Goal: Task Accomplishment & Management: Manage account settings

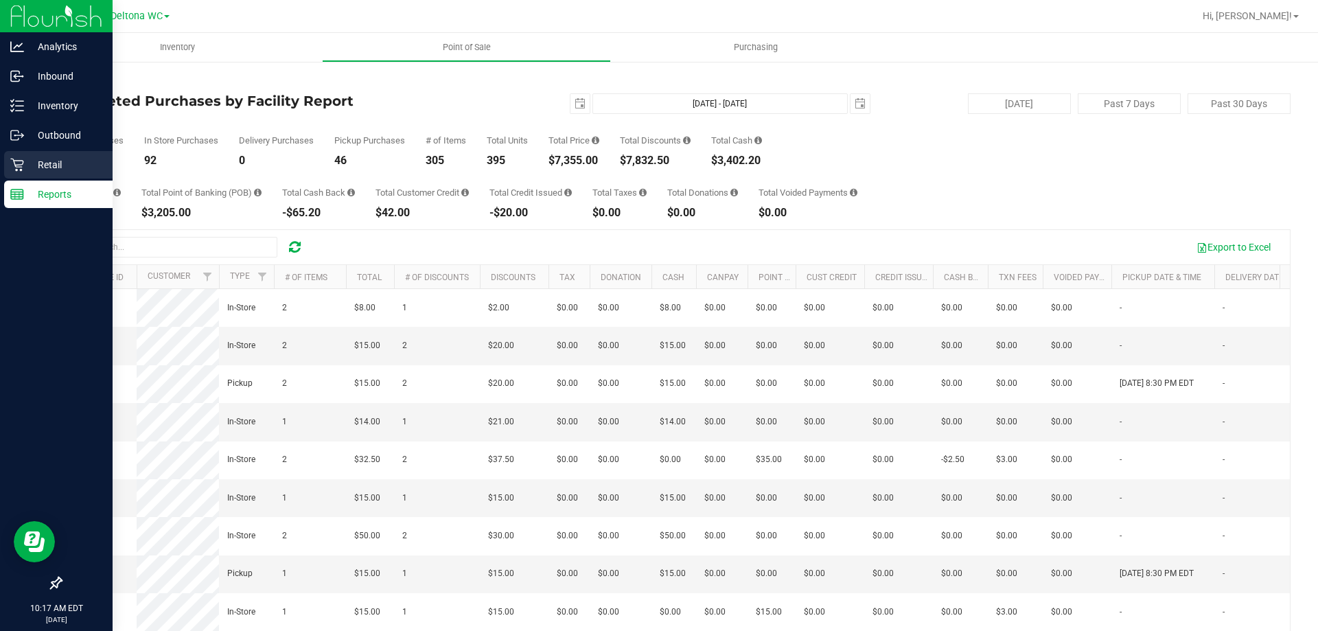
click at [18, 159] on icon at bounding box center [17, 165] width 14 height 14
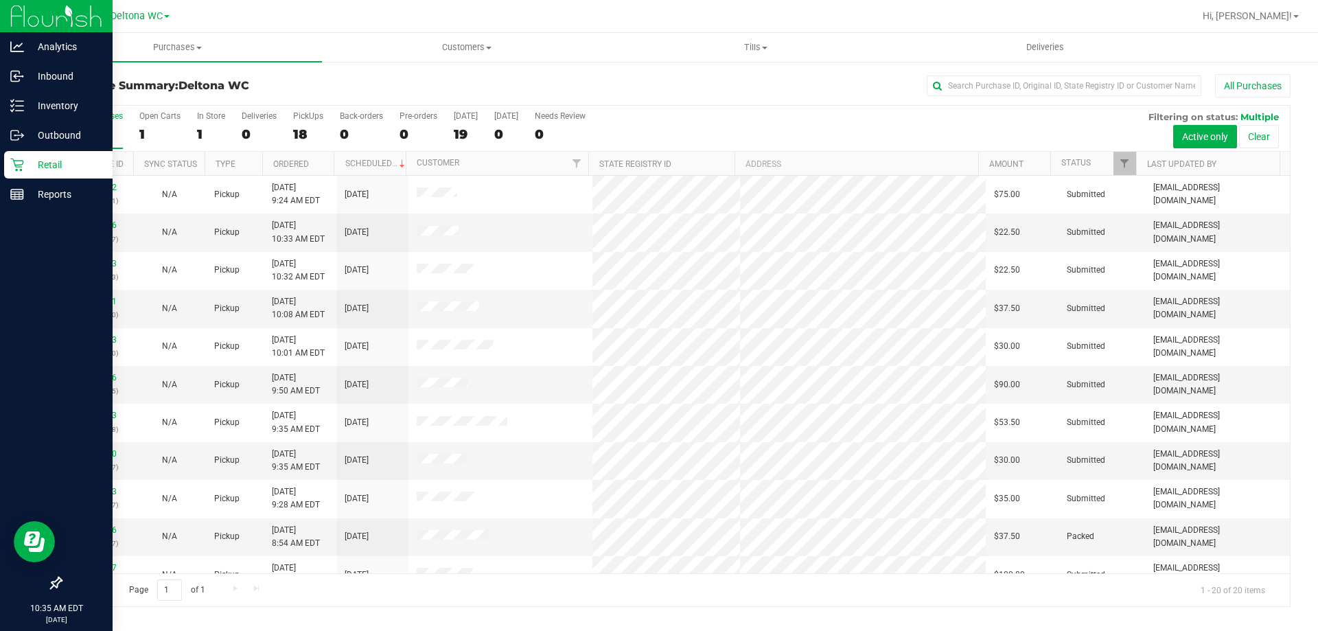
click at [320, 166] on th "Ordered" at bounding box center [298, 164] width 72 height 24
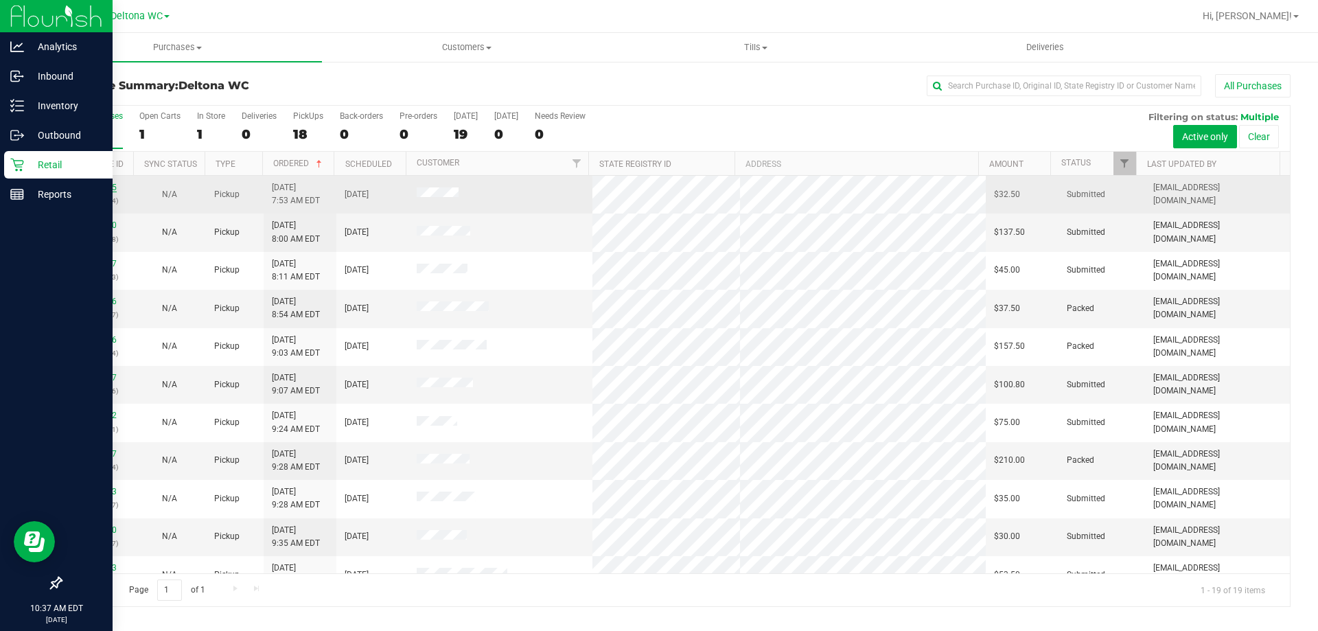
click at [99, 183] on link "11816155" at bounding box center [97, 188] width 38 height 10
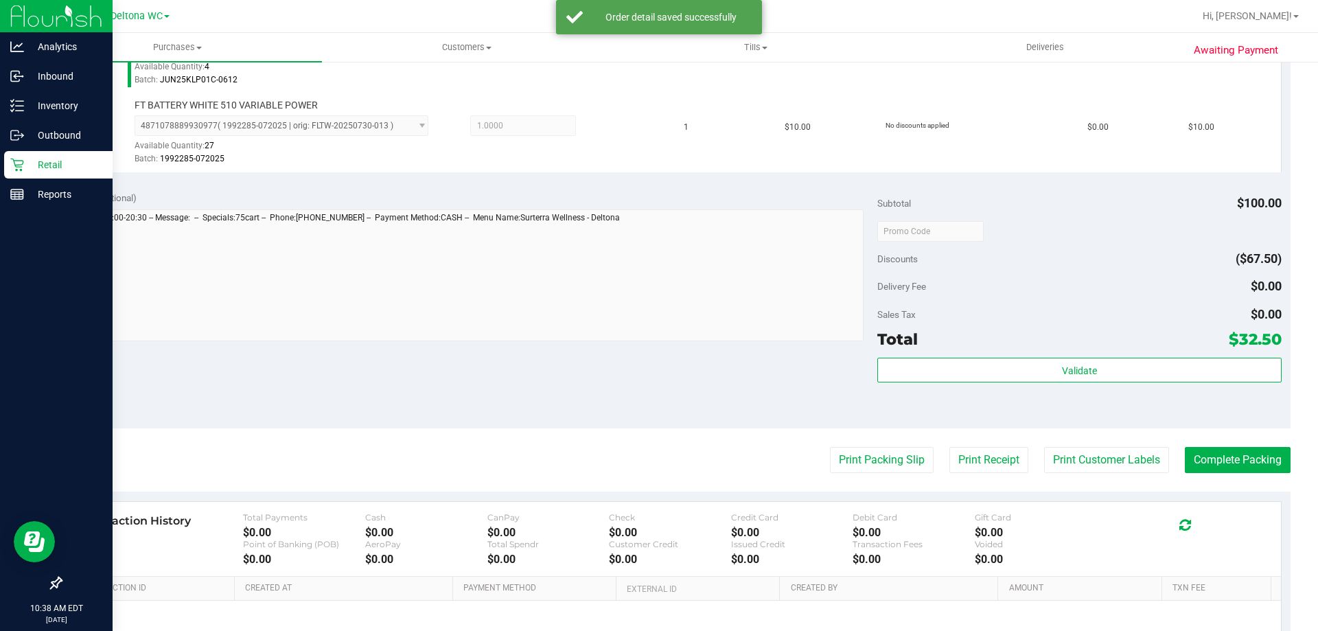
scroll to position [480, 0]
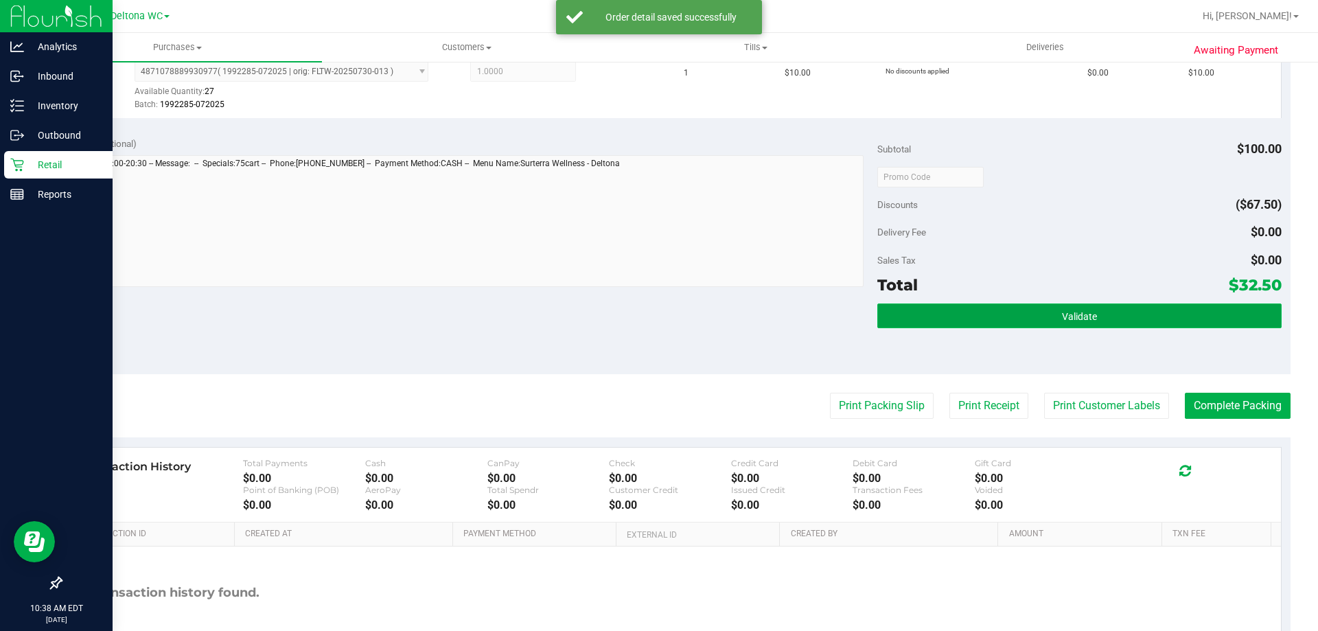
click at [992, 327] on button "Validate" at bounding box center [1079, 315] width 404 height 25
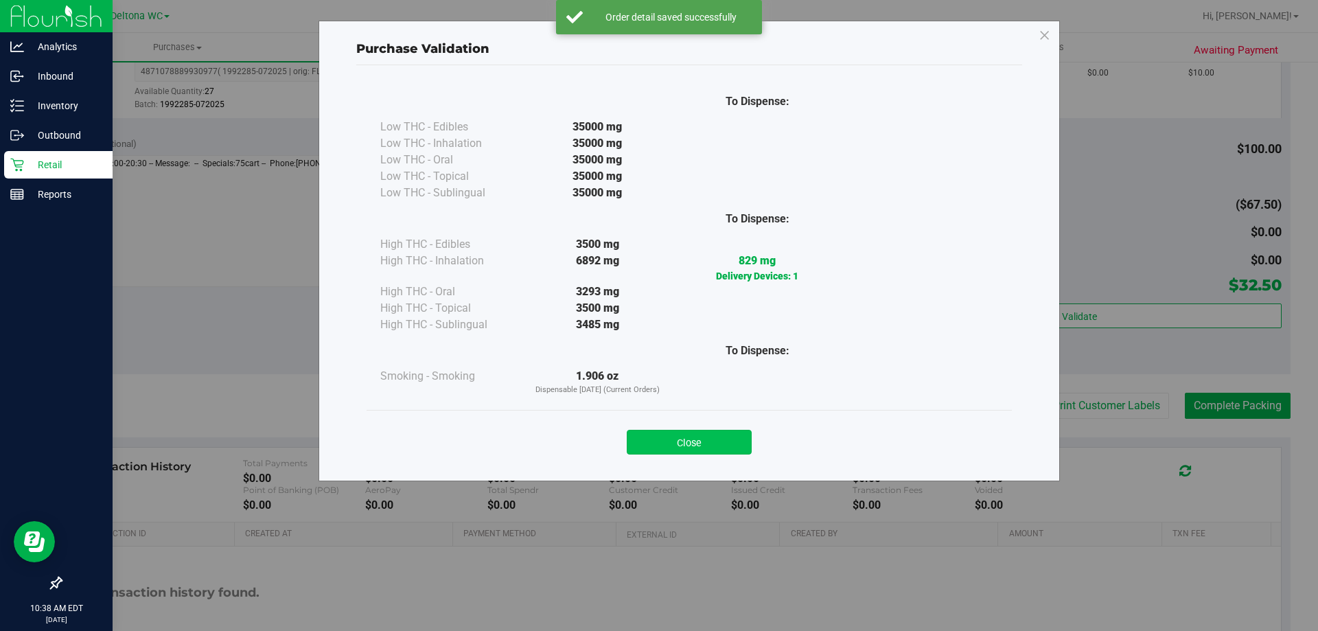
click at [738, 435] on button "Close" at bounding box center [689, 442] width 125 height 25
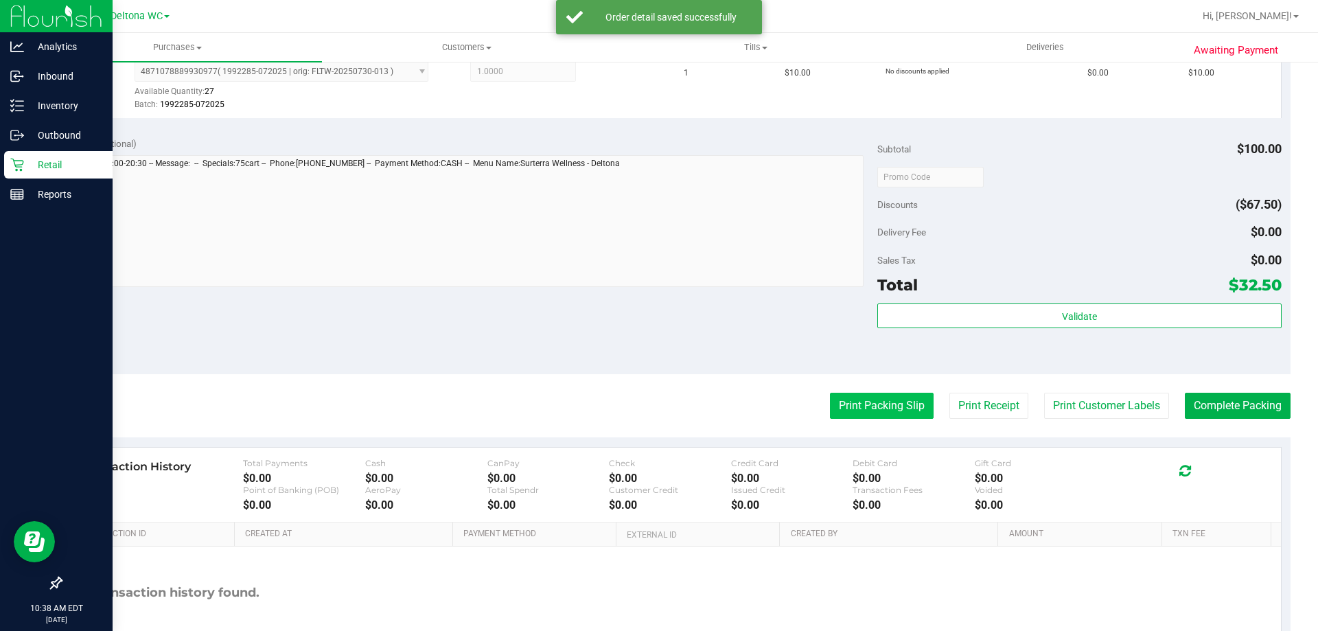
click at [857, 393] on button "Print Packing Slip" at bounding box center [882, 406] width 104 height 26
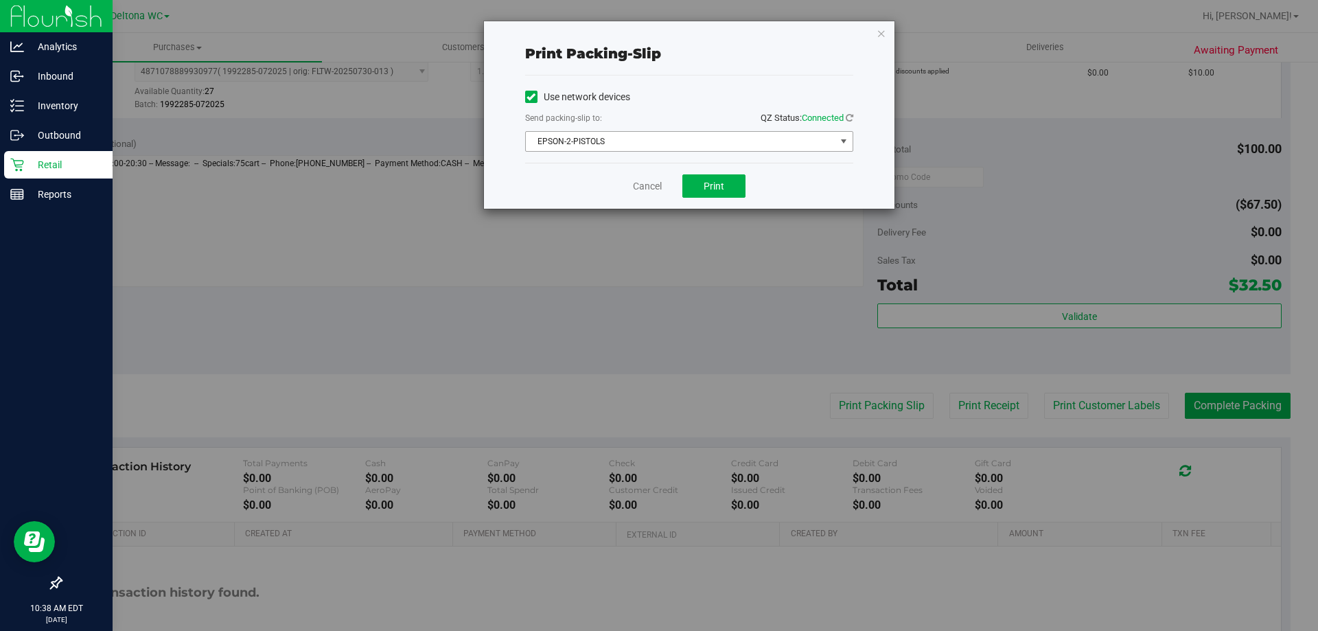
click at [671, 146] on span "EPSON-2-PISTOLS" at bounding box center [681, 141] width 310 height 19
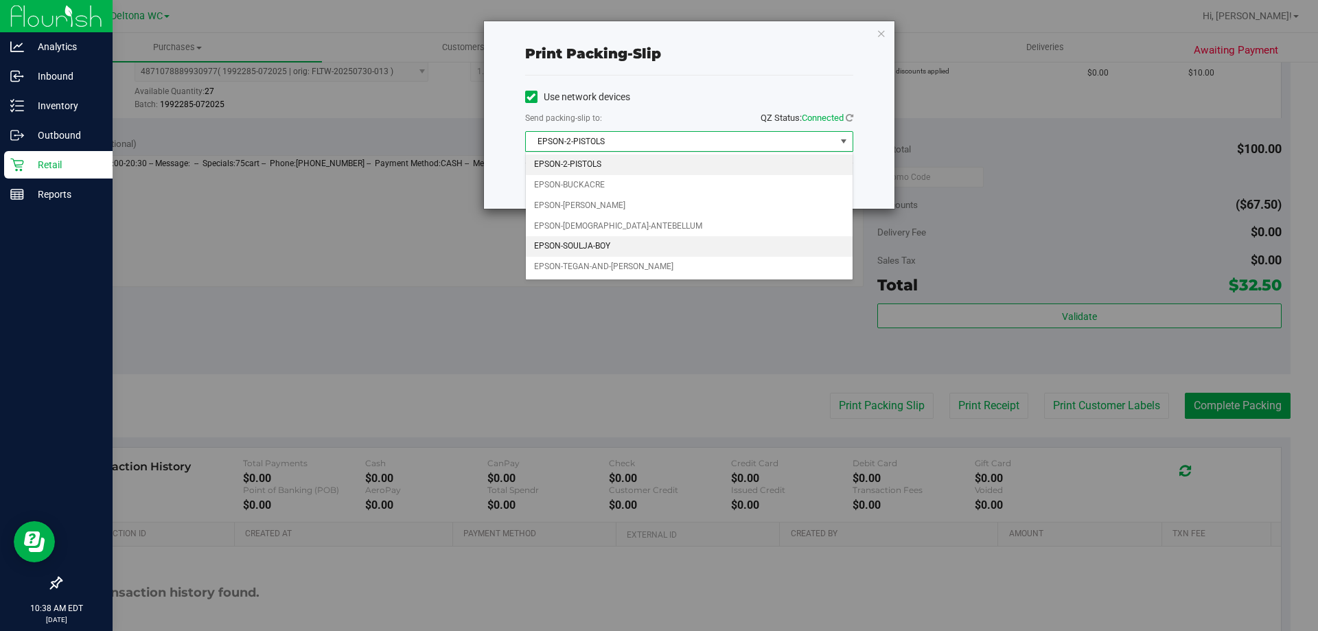
click at [603, 244] on li "EPSON-SOULJA-BOY" at bounding box center [689, 246] width 327 height 21
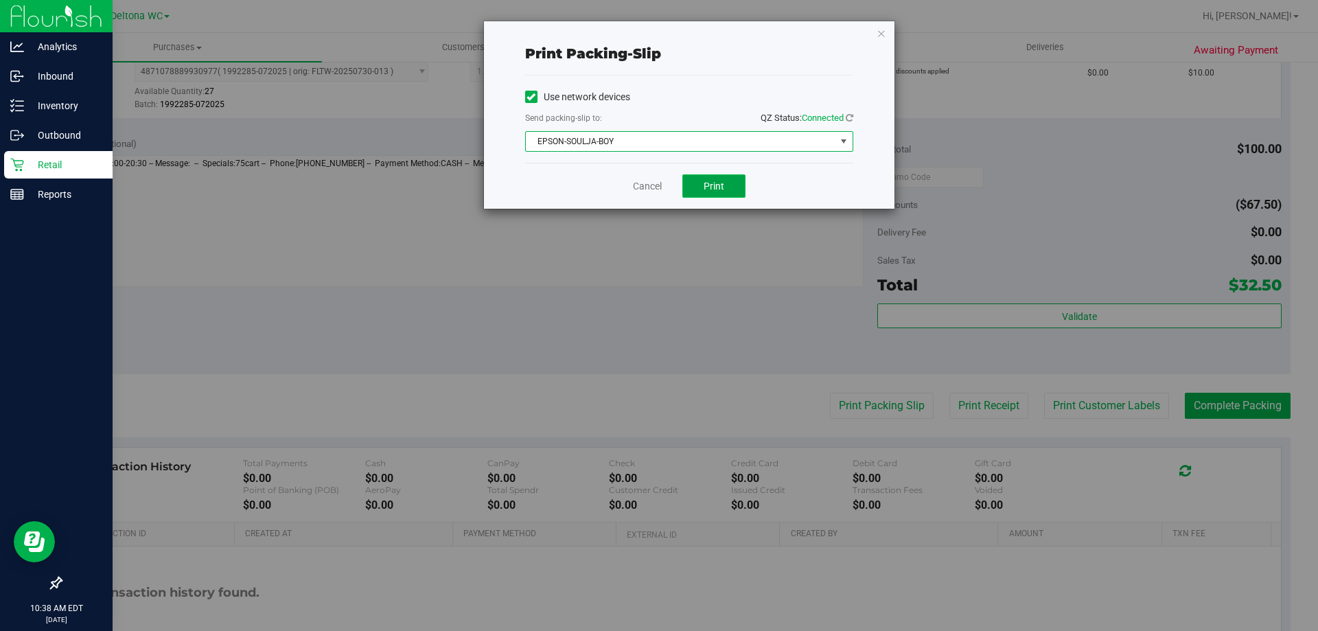
click at [701, 191] on button "Print" at bounding box center [713, 185] width 63 height 23
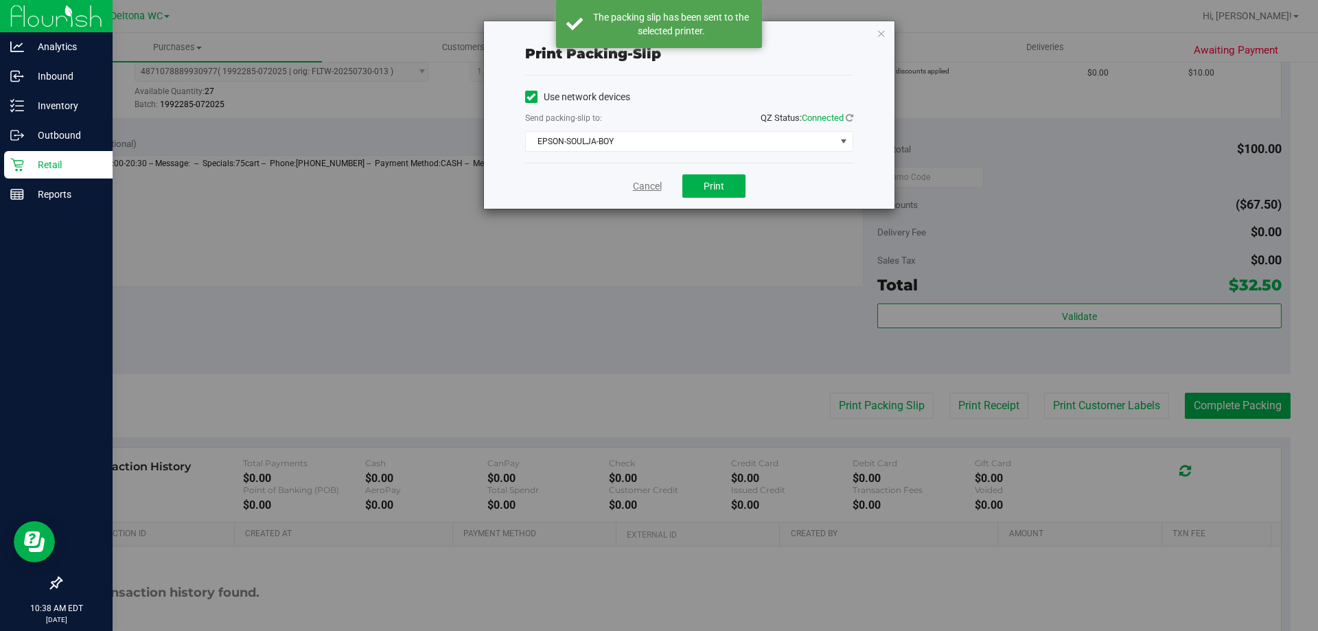
click at [640, 185] on link "Cancel" at bounding box center [647, 186] width 29 height 14
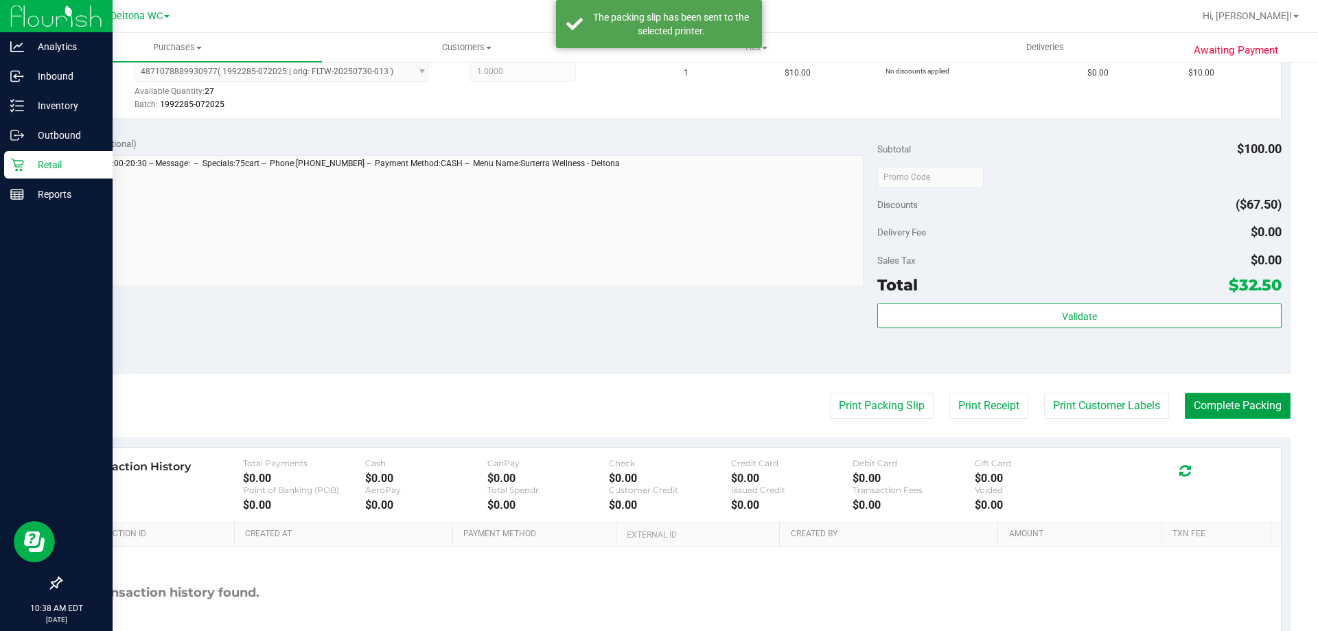
click at [1241, 410] on button "Complete Packing" at bounding box center [1238, 406] width 106 height 26
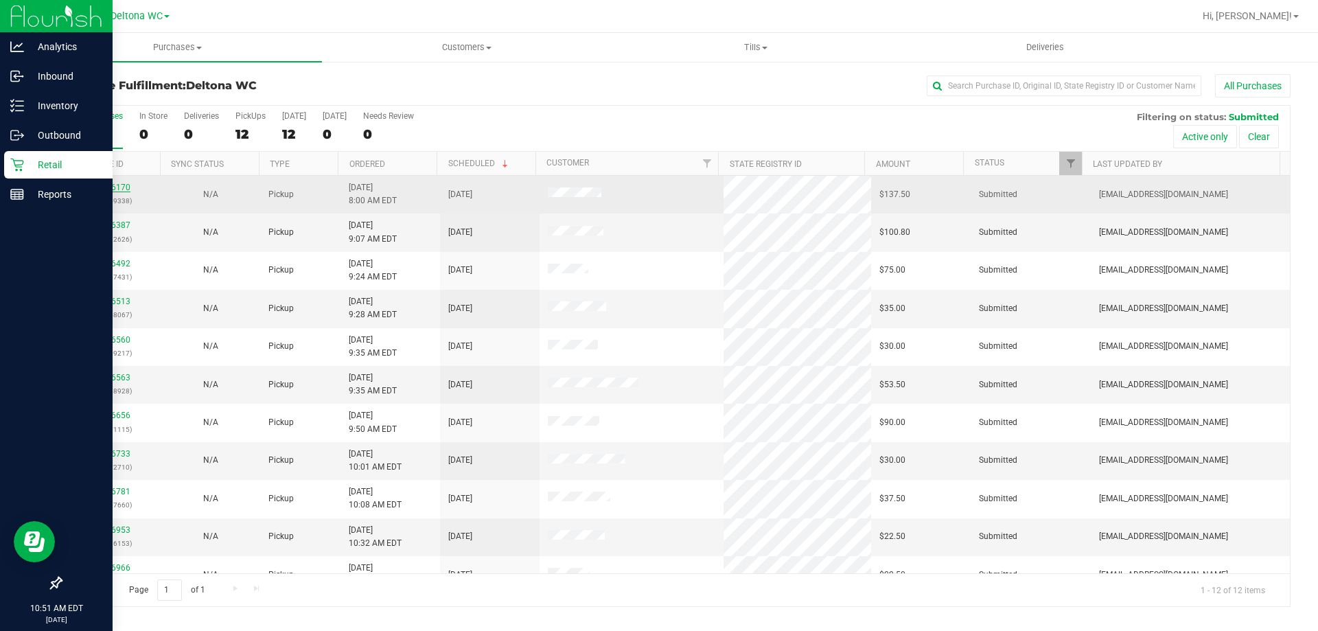
click at [114, 189] on link "11816170" at bounding box center [111, 188] width 38 height 10
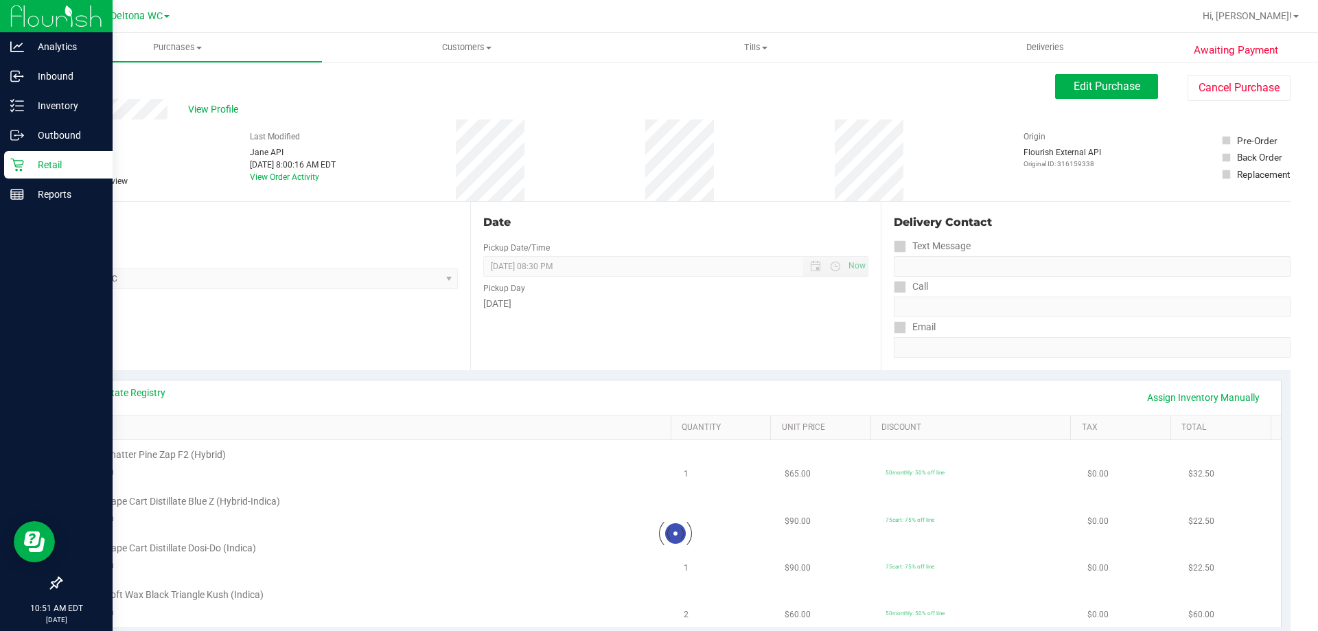
scroll to position [137, 0]
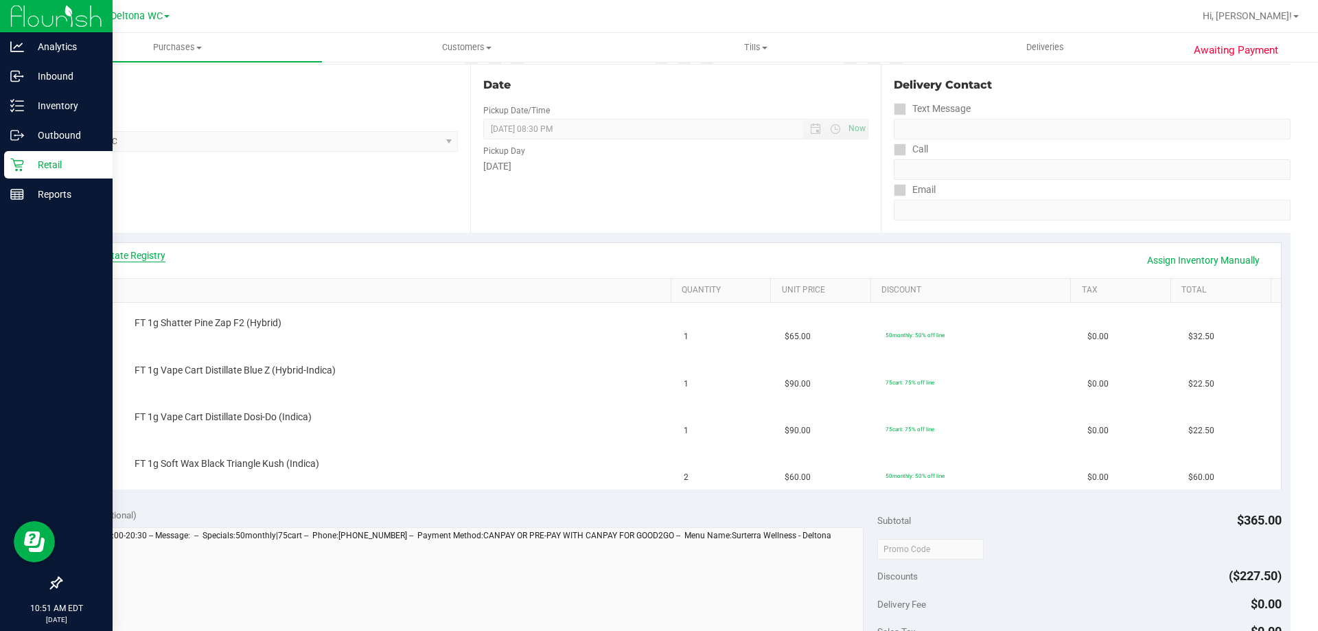
click at [141, 251] on link "View State Registry" at bounding box center [124, 255] width 82 height 14
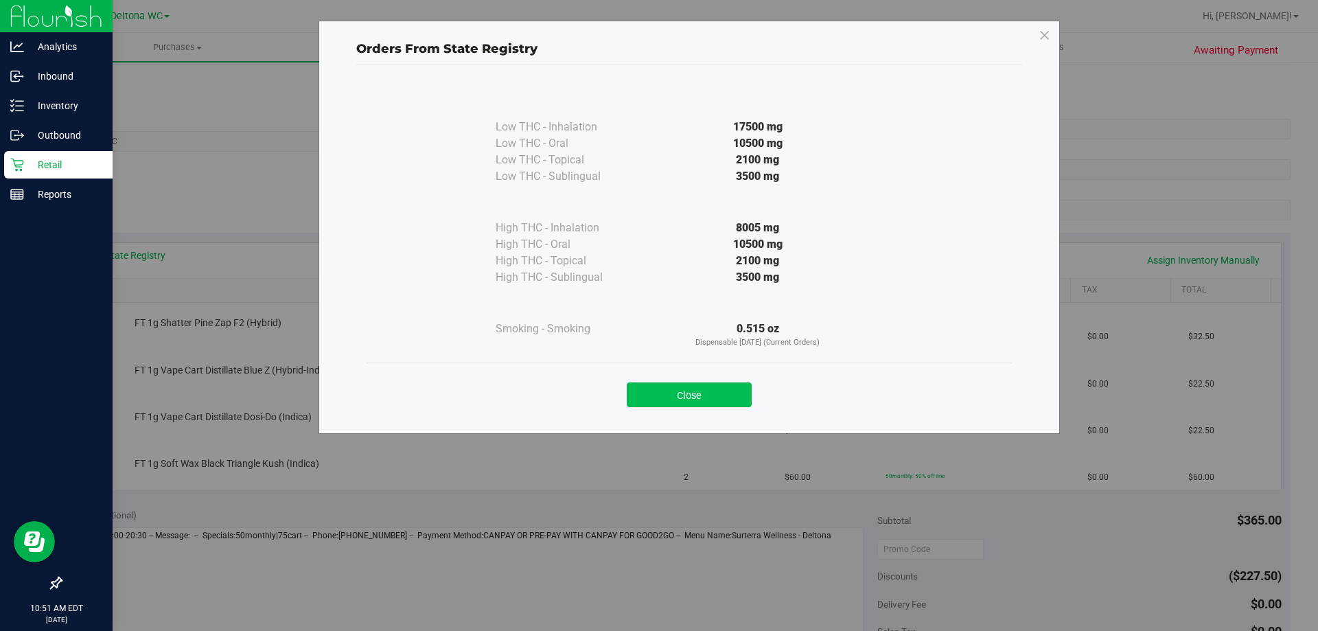
click at [719, 393] on button "Close" at bounding box center [689, 394] width 125 height 25
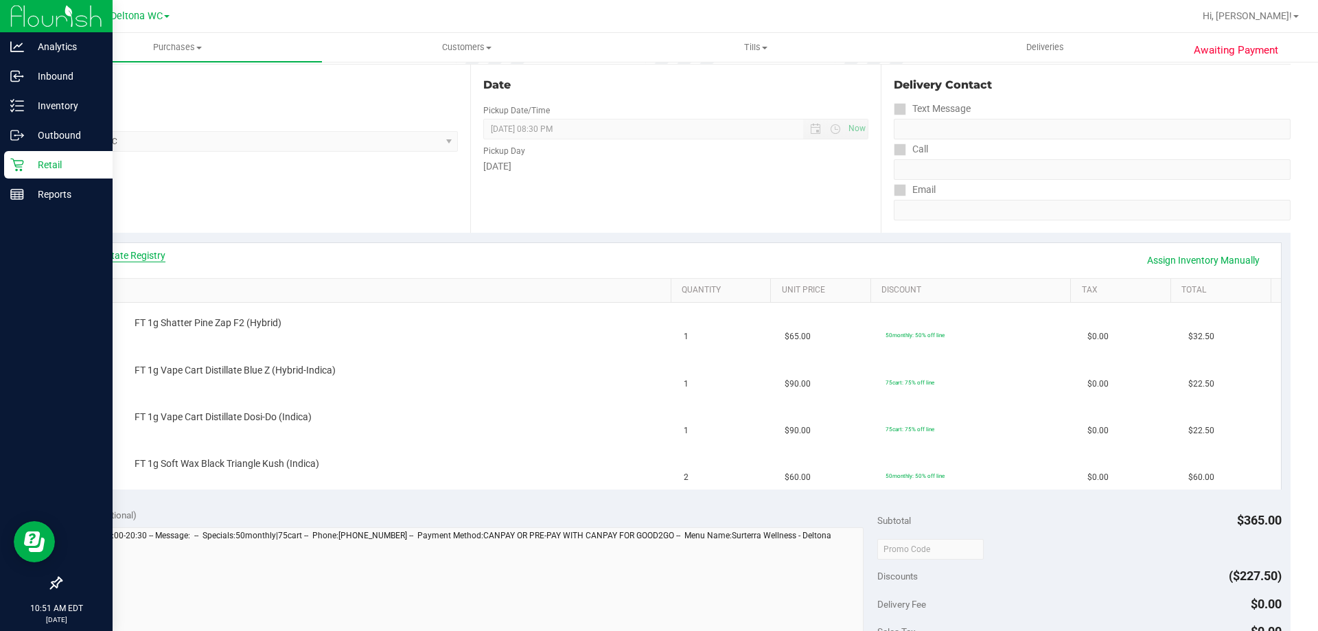
click at [131, 253] on link "View State Registry" at bounding box center [124, 255] width 82 height 14
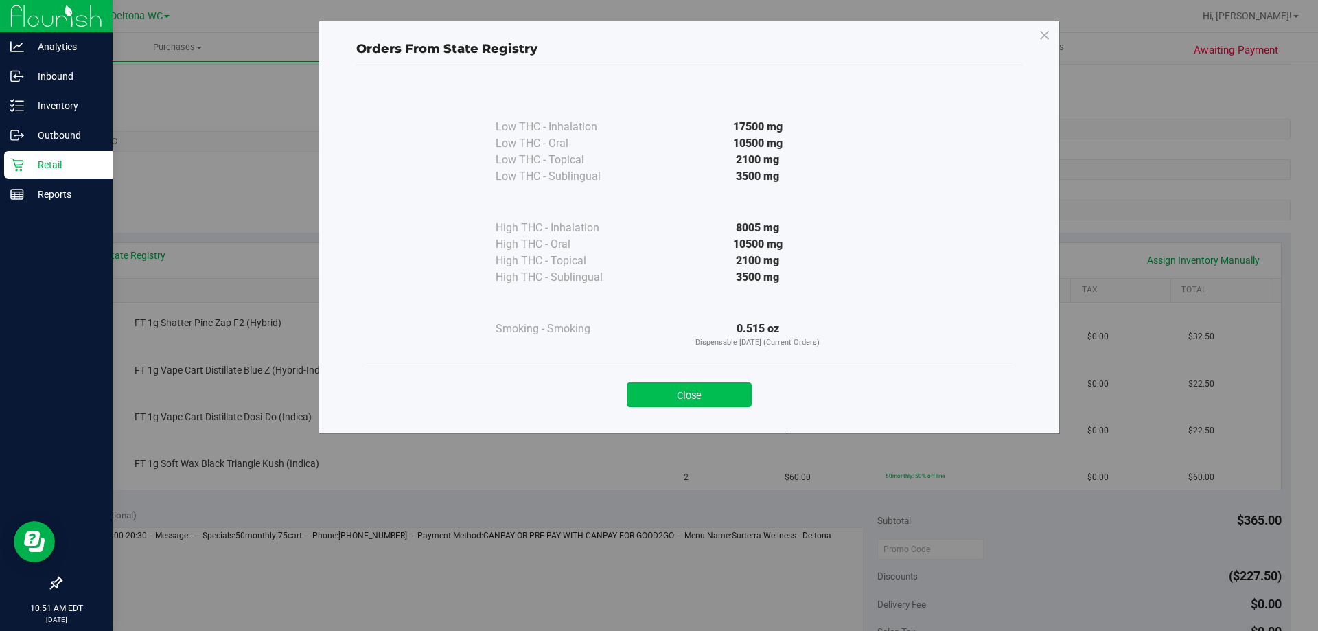
click at [683, 393] on button "Close" at bounding box center [689, 394] width 125 height 25
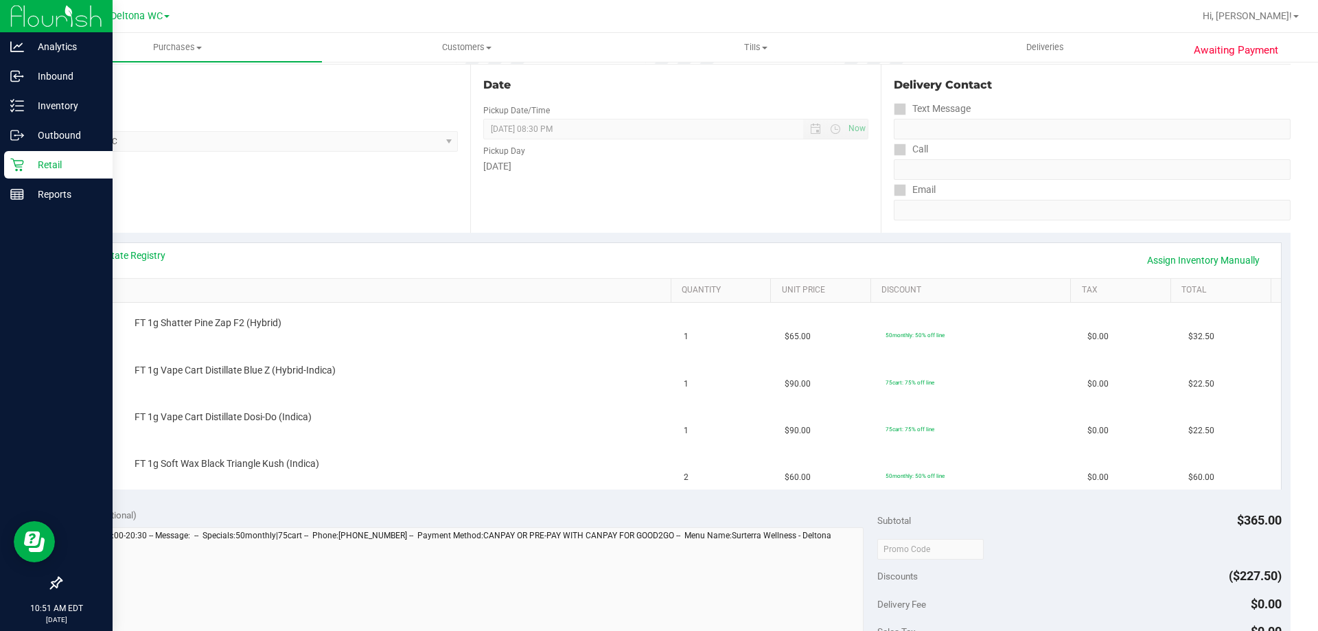
click at [531, 291] on link "SKU" at bounding box center [373, 290] width 584 height 11
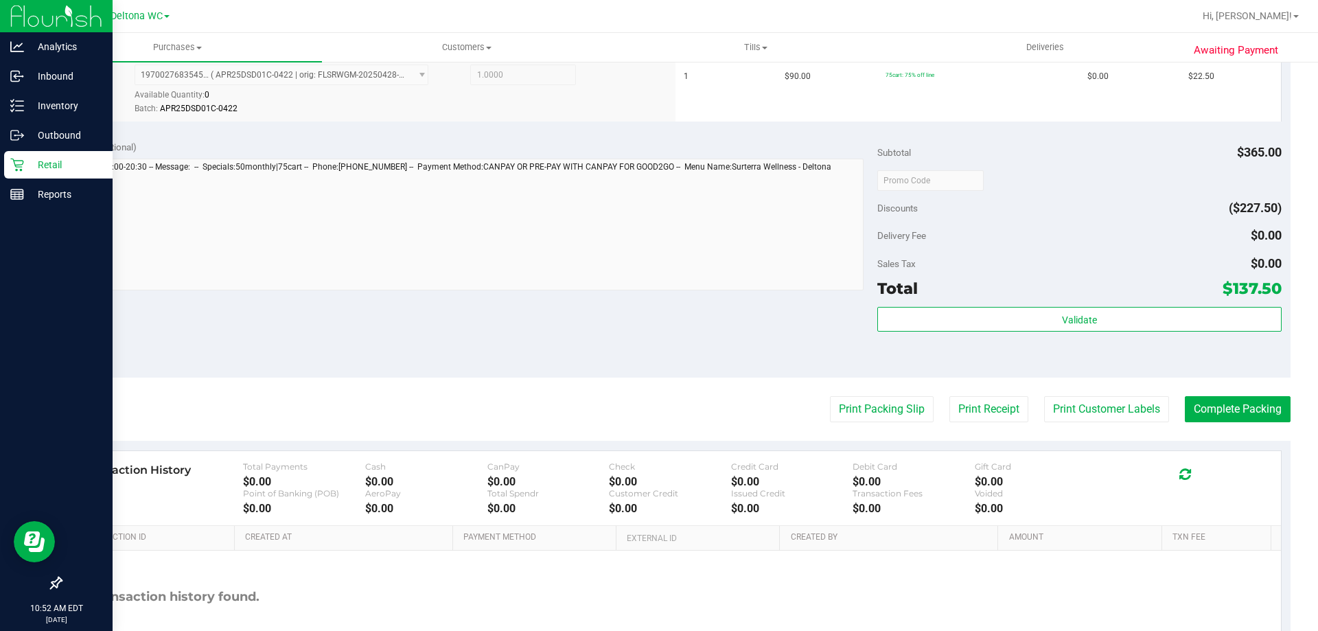
scroll to position [730, 0]
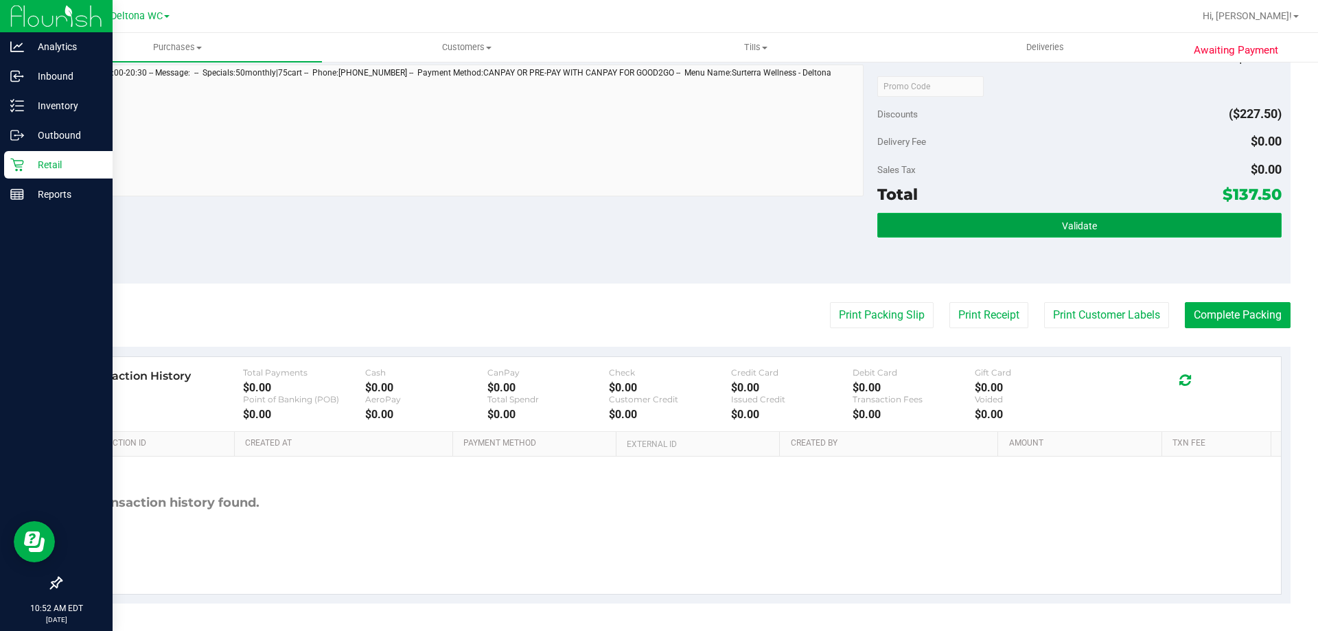
click at [933, 227] on button "Validate" at bounding box center [1079, 225] width 404 height 25
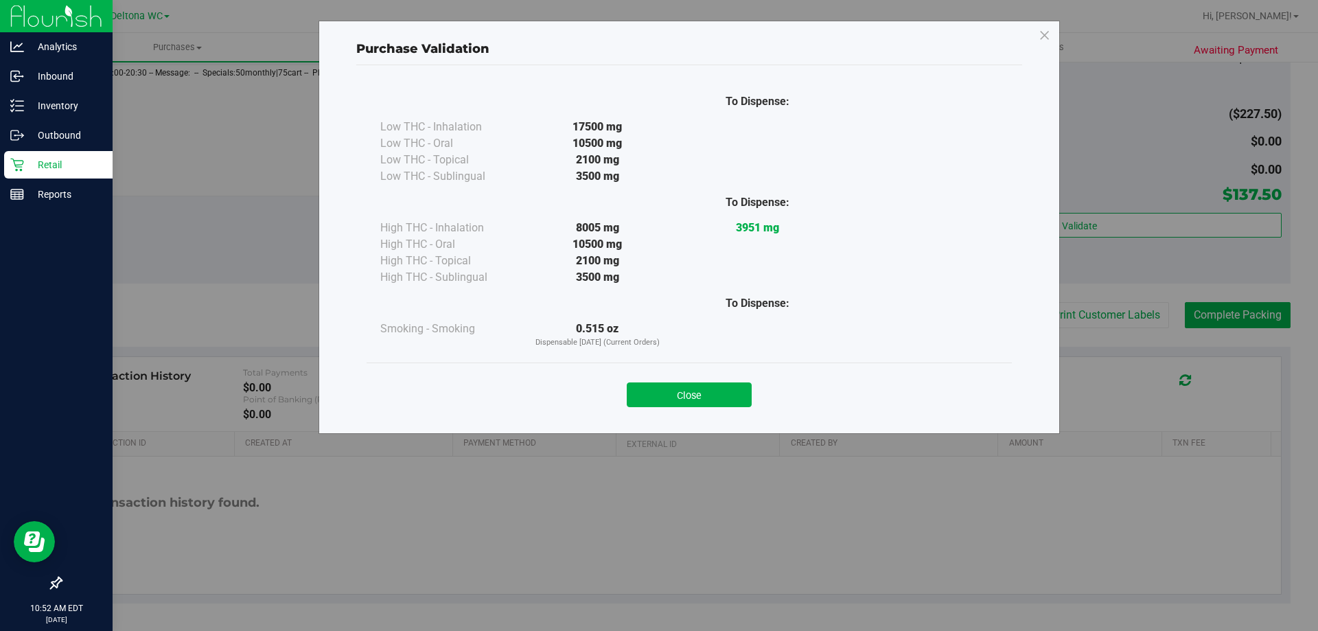
click at [762, 382] on div "Close" at bounding box center [689, 390] width 625 height 34
click at [751, 385] on div "Close" at bounding box center [689, 390] width 625 height 34
click at [729, 391] on button "Close" at bounding box center [689, 394] width 125 height 25
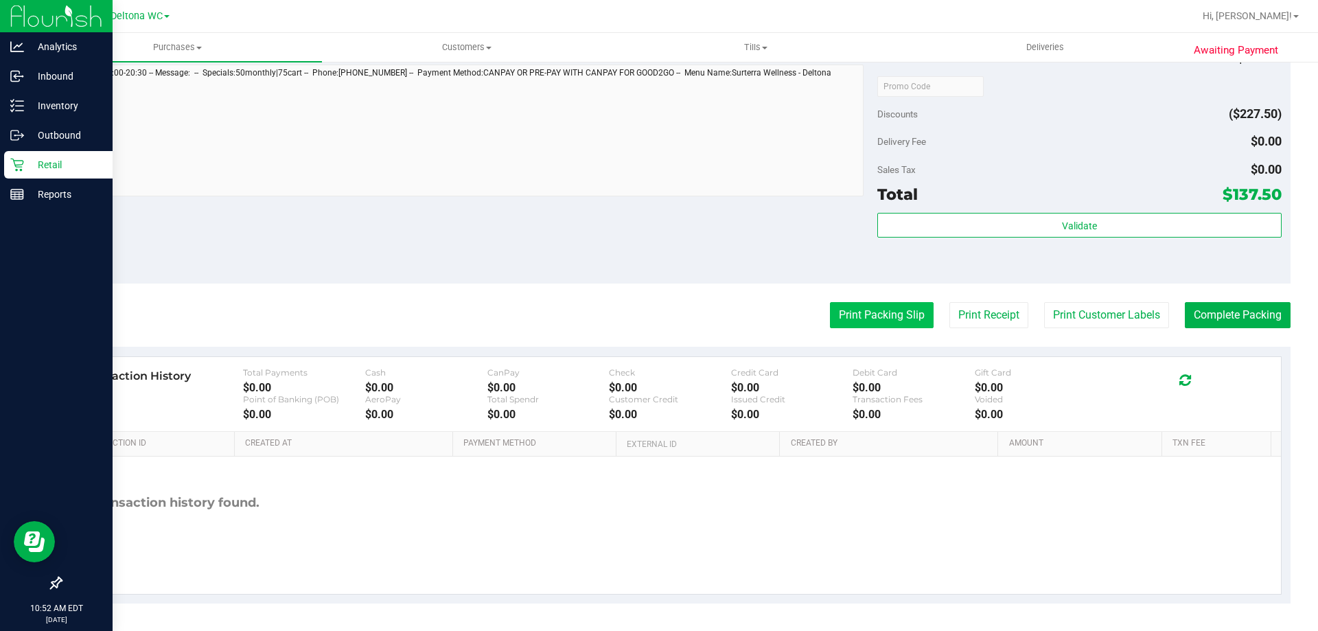
click at [852, 315] on button "Print Packing Slip" at bounding box center [882, 315] width 104 height 26
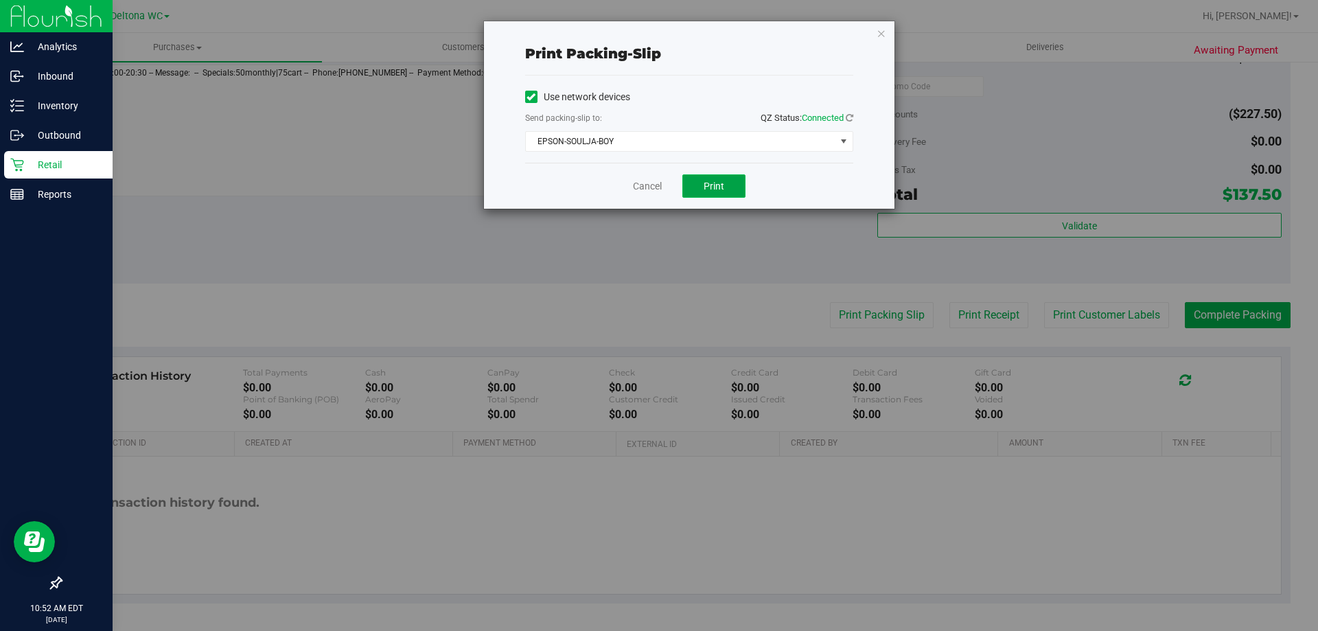
click at [704, 176] on button "Print" at bounding box center [713, 185] width 63 height 23
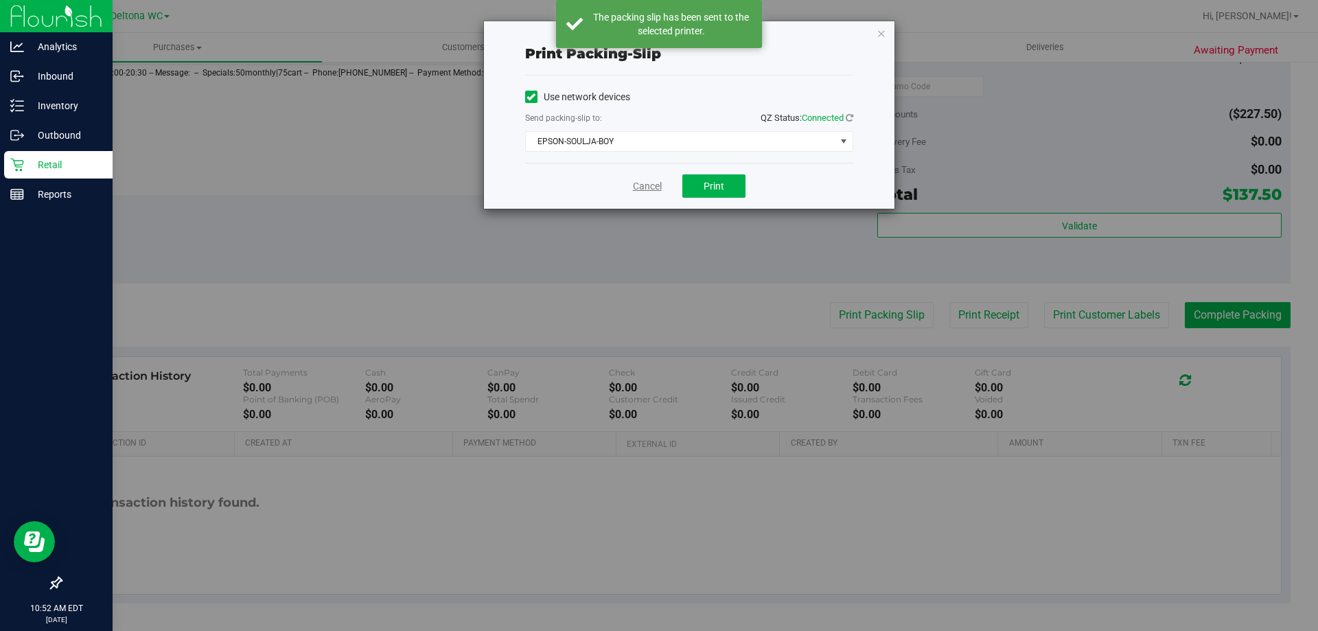
click at [652, 187] on link "Cancel" at bounding box center [647, 186] width 29 height 14
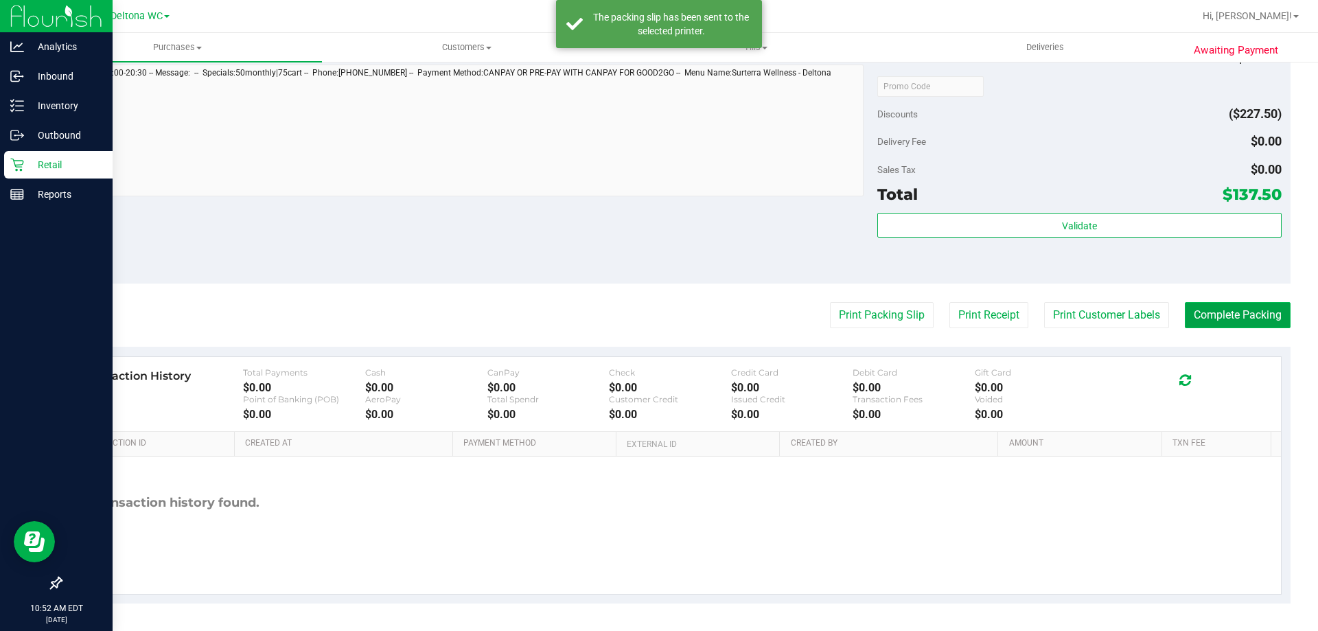
click at [1203, 305] on button "Complete Packing" at bounding box center [1238, 315] width 106 height 26
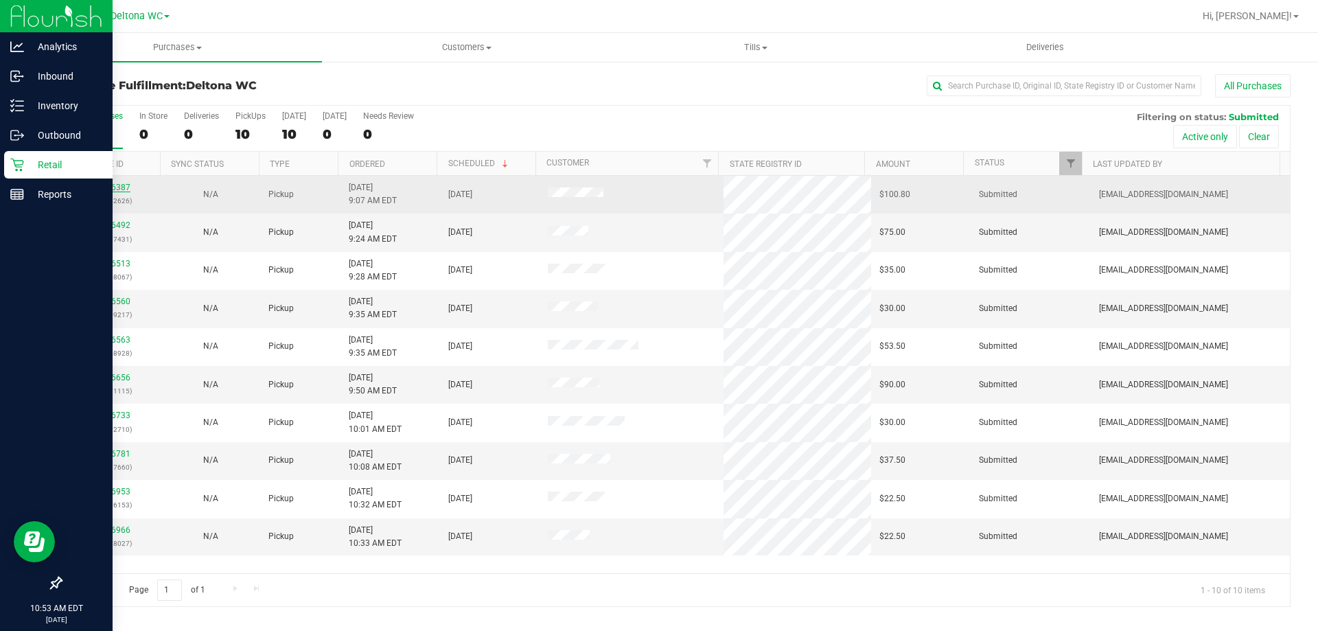
click at [113, 184] on link "11816387" at bounding box center [111, 188] width 38 height 10
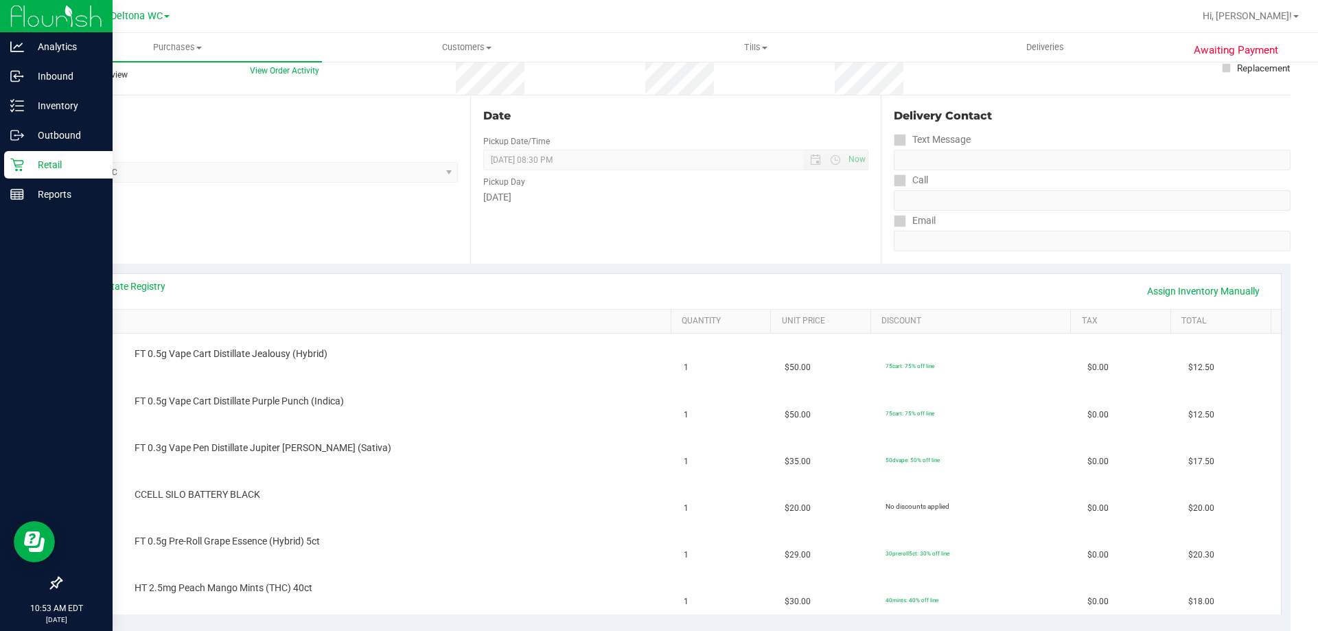
scroll to position [206, 0]
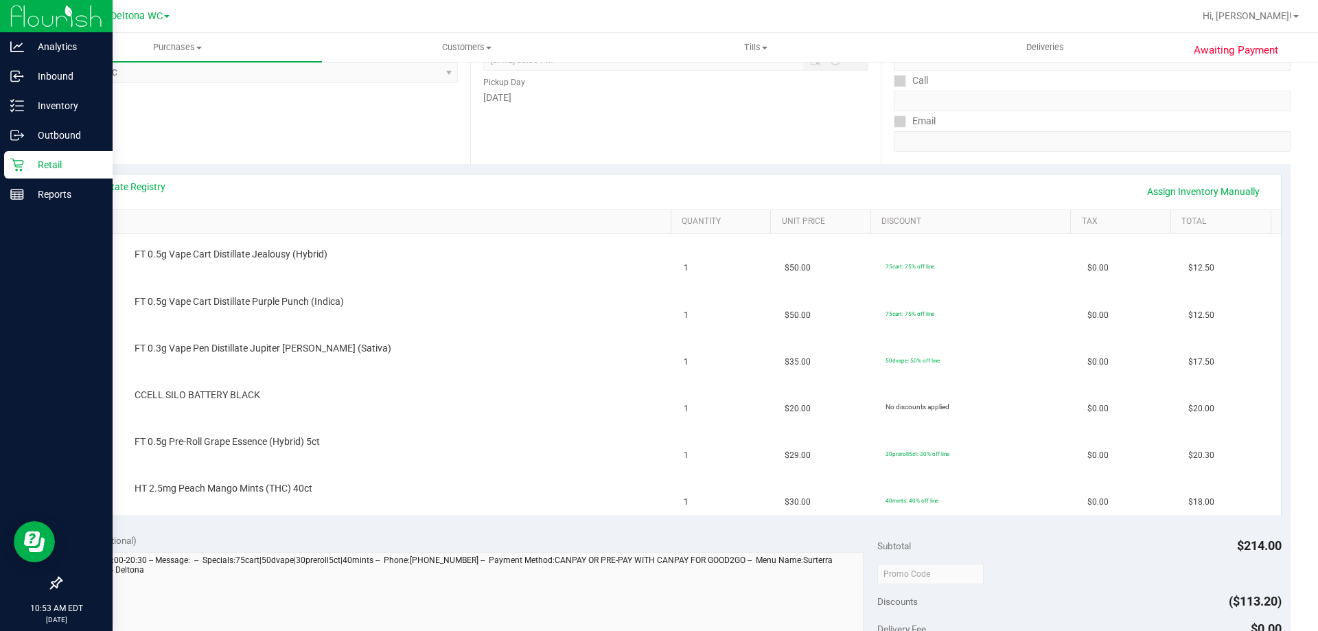
click at [415, 214] on th "SKU" at bounding box center [371, 222] width 600 height 25
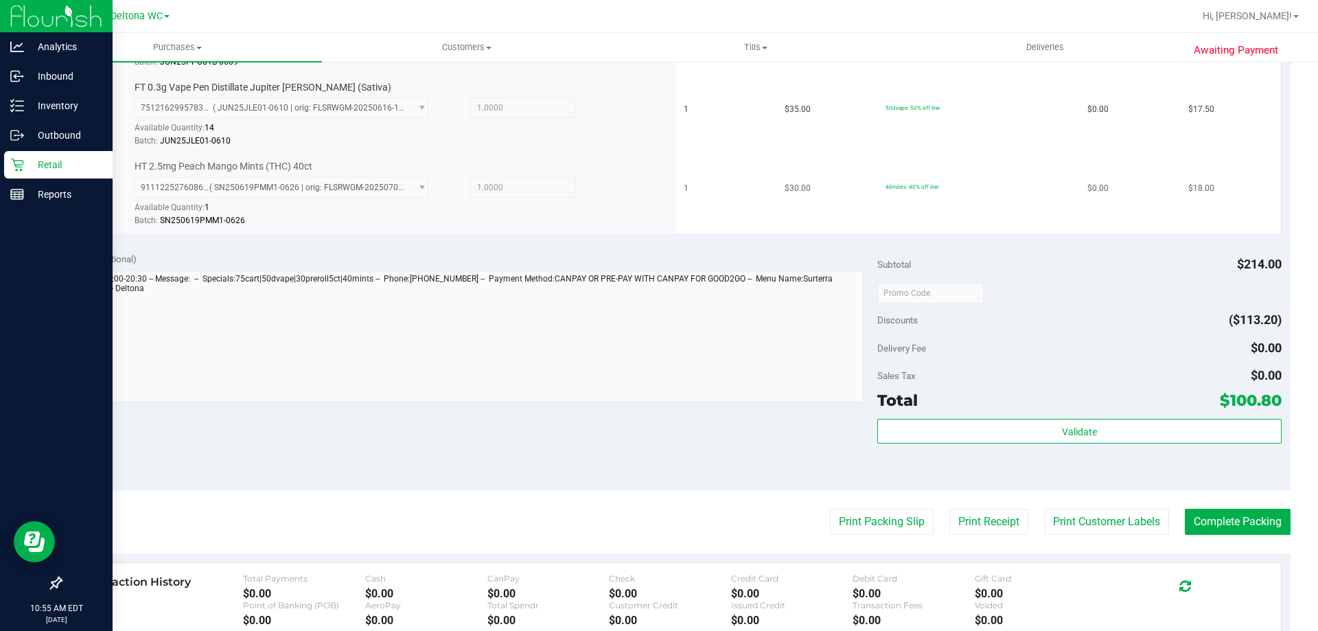
scroll to position [686, 0]
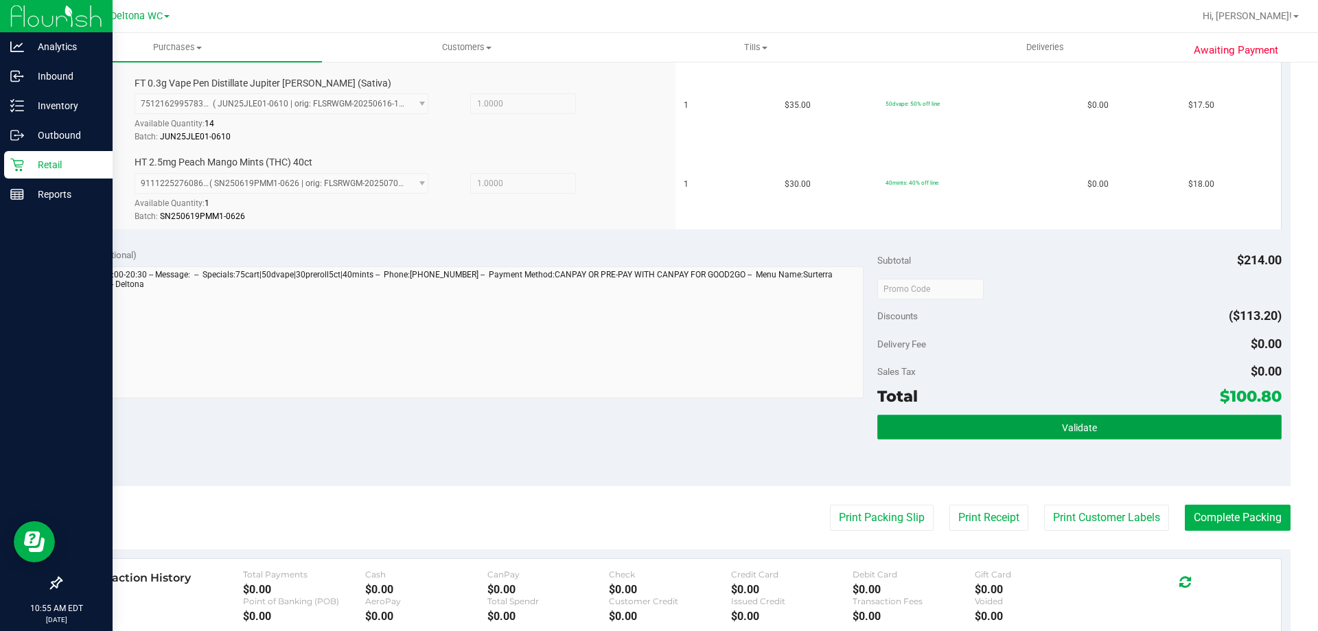
click at [1032, 416] on button "Validate" at bounding box center [1079, 427] width 404 height 25
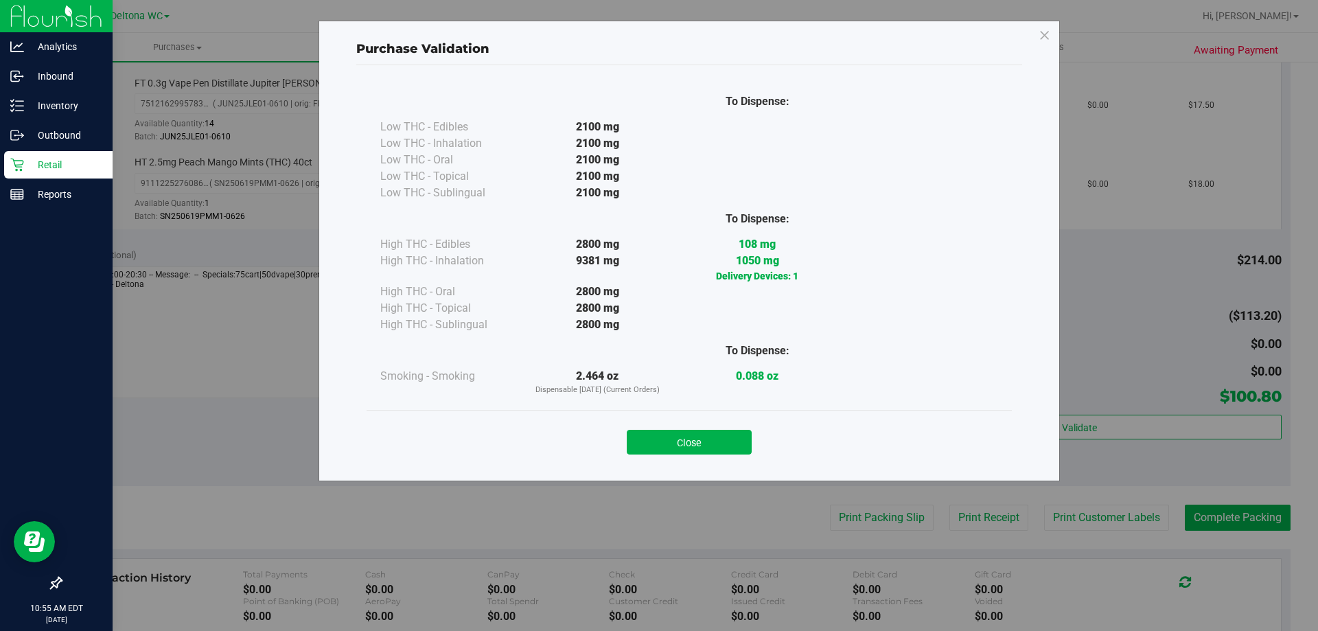
click at [693, 427] on div "Close" at bounding box center [689, 438] width 625 height 34
click at [694, 440] on button "Close" at bounding box center [689, 442] width 125 height 25
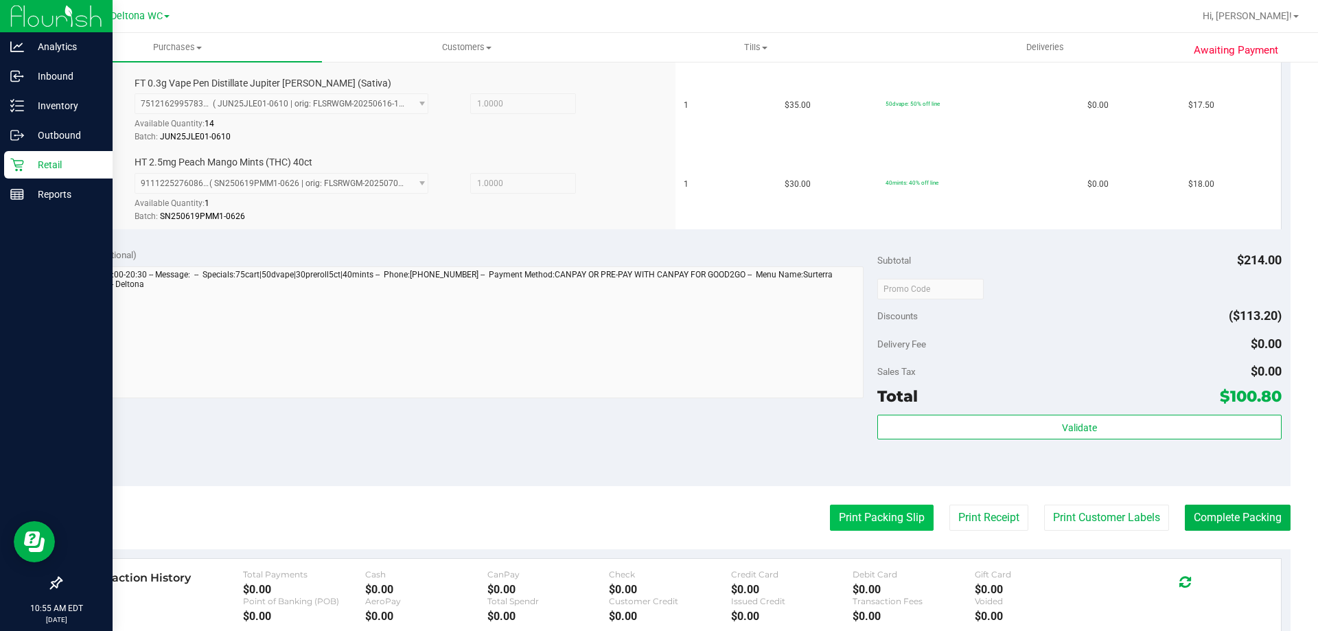
click at [909, 520] on button "Print Packing Slip" at bounding box center [882, 517] width 104 height 26
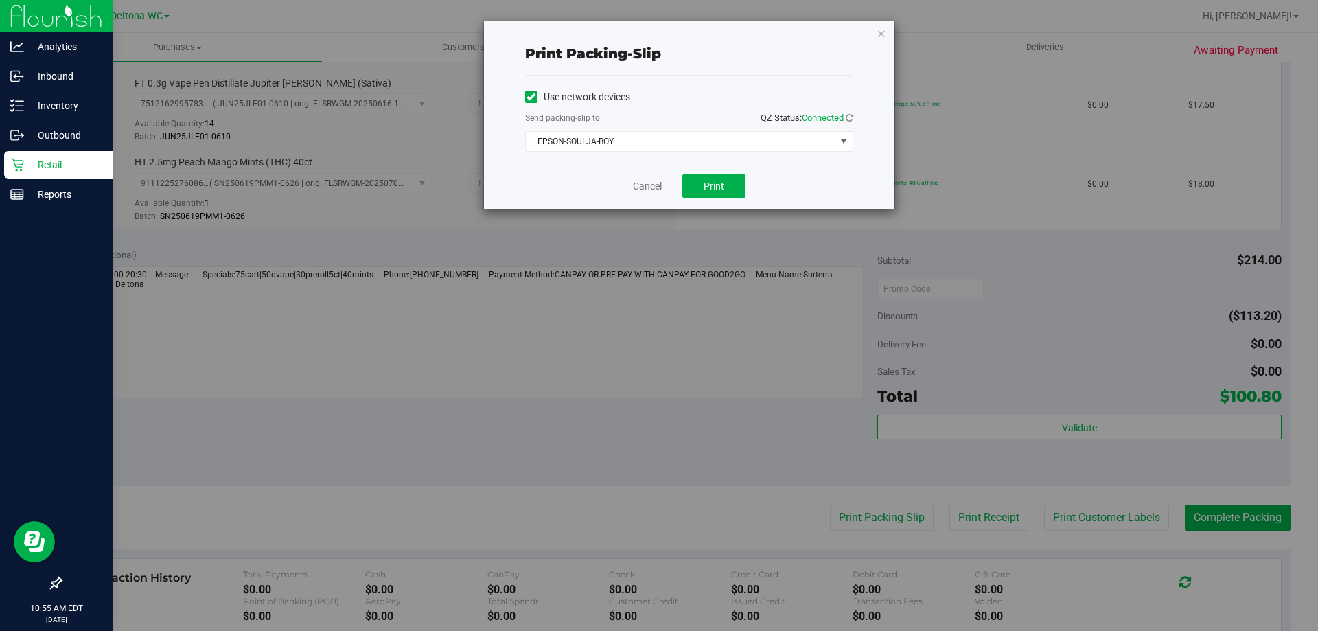
click at [725, 203] on div "Cancel Print" at bounding box center [689, 186] width 328 height 46
click at [720, 194] on button "Print" at bounding box center [713, 185] width 63 height 23
click at [656, 187] on link "Cancel" at bounding box center [647, 186] width 29 height 14
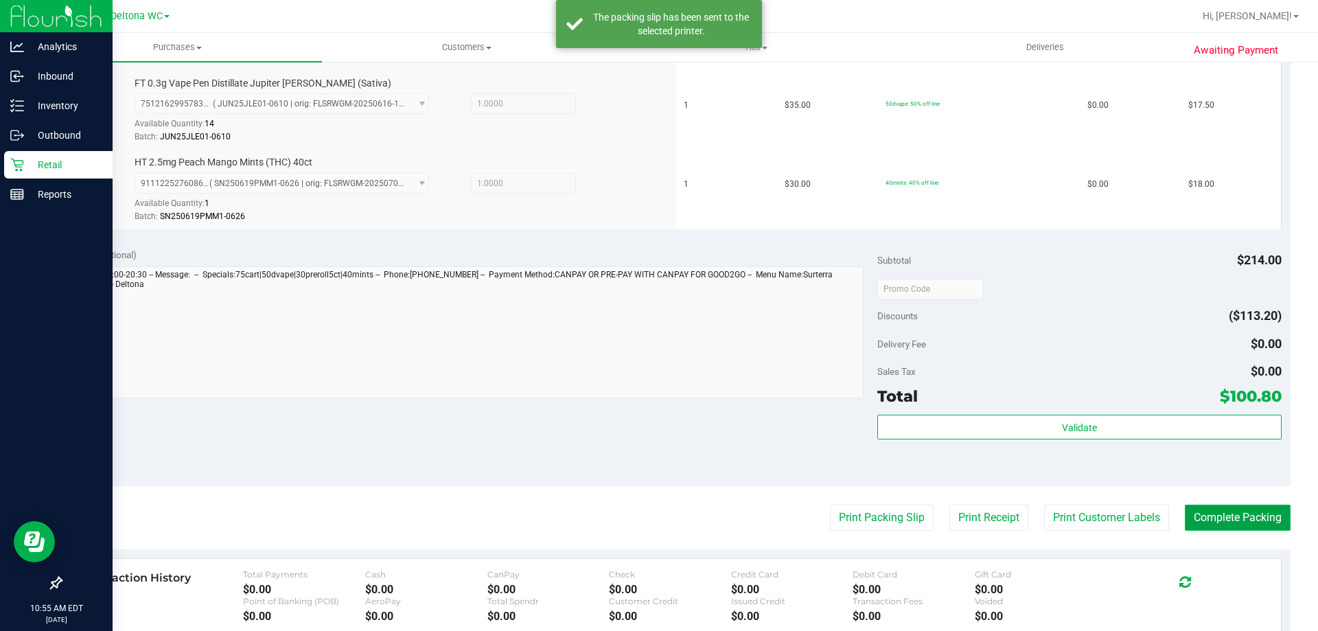
click at [1233, 530] on button "Complete Packing" at bounding box center [1238, 517] width 106 height 26
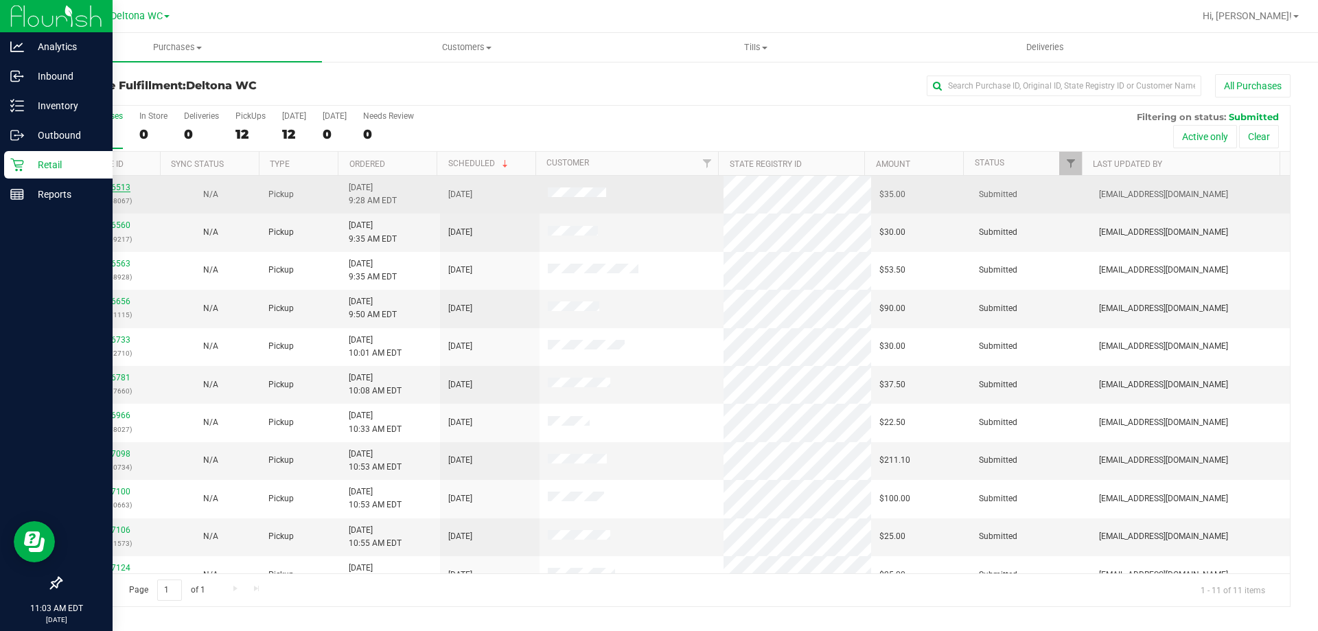
click at [108, 190] on link "11816513" at bounding box center [111, 188] width 38 height 10
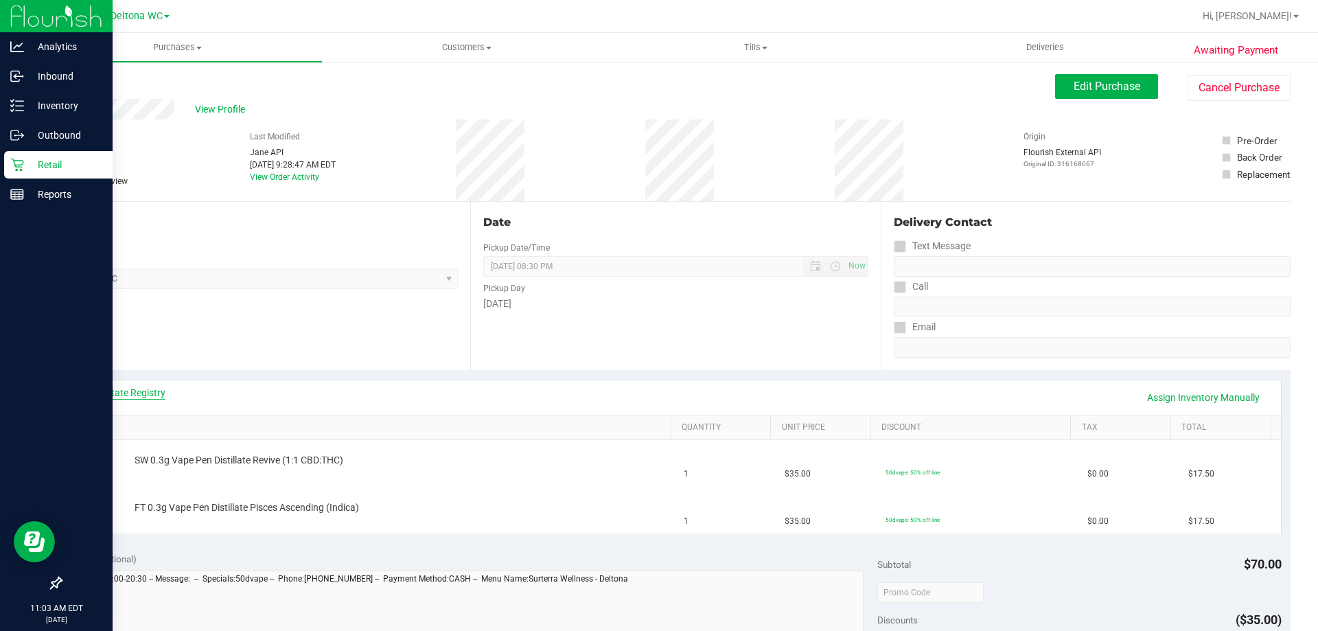
click at [140, 389] on link "View State Registry" at bounding box center [124, 393] width 82 height 14
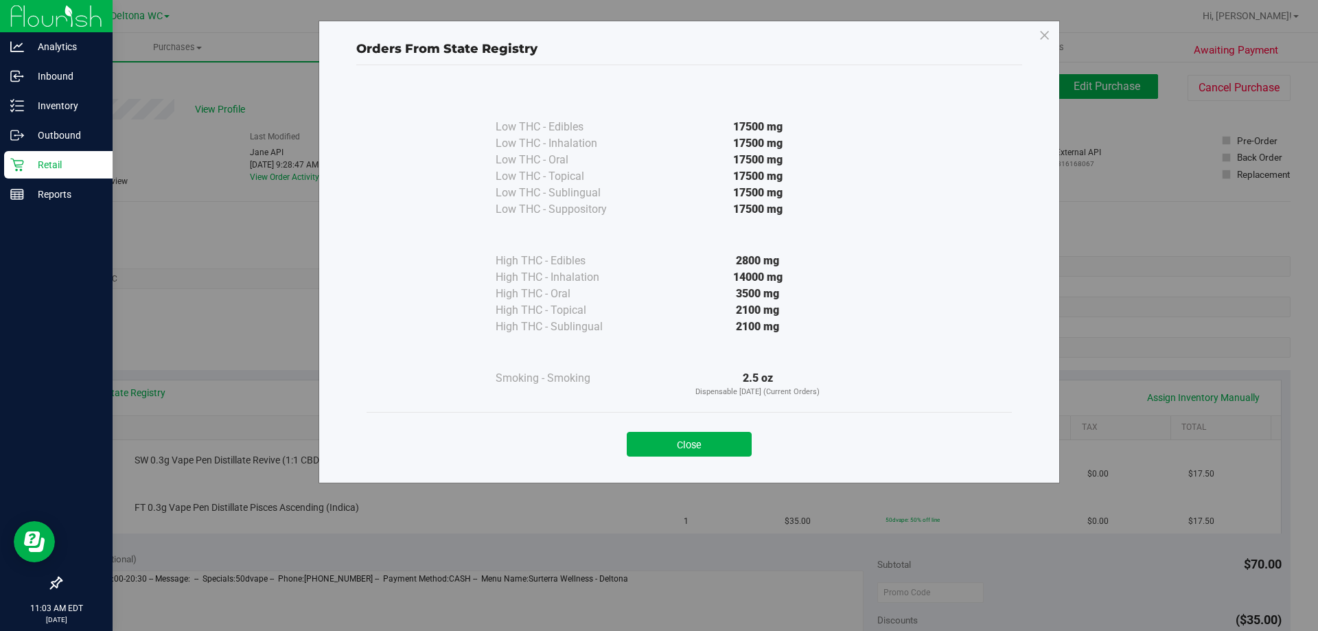
click at [673, 464] on div "Close" at bounding box center [689, 440] width 645 height 56
click at [691, 439] on button "Close" at bounding box center [689, 444] width 125 height 25
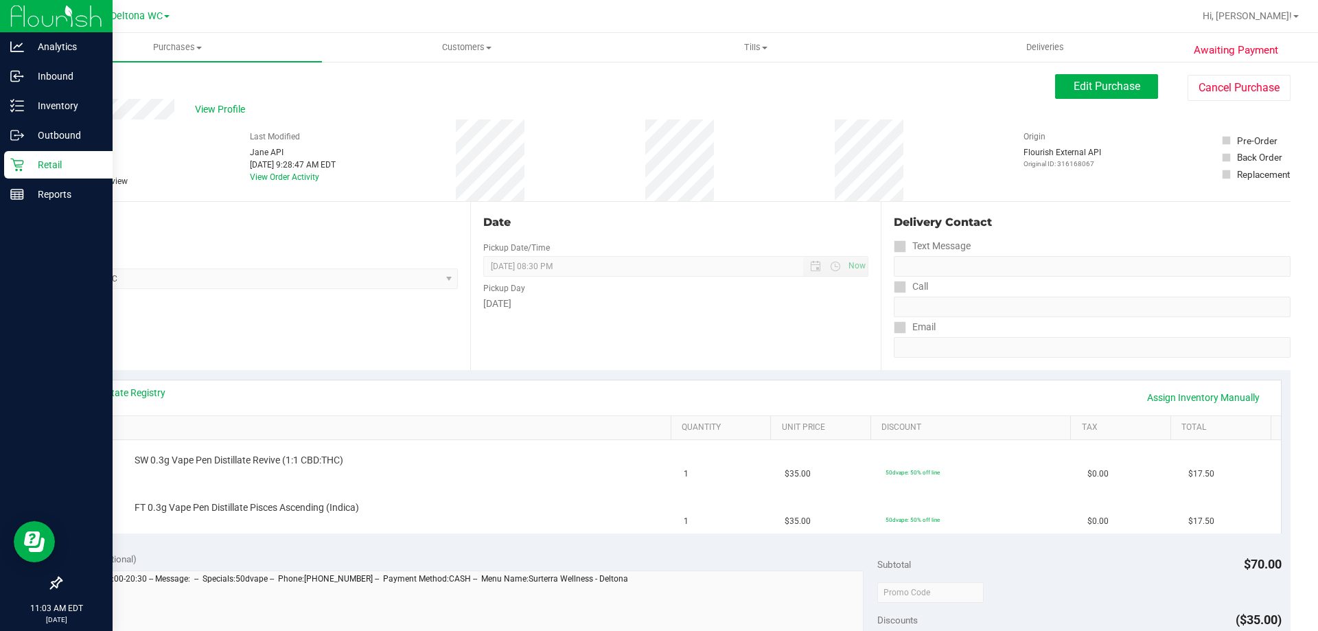
click at [708, 362] on div "Date Pickup Date/Time 08/20/2025 Now 08/20/2025 08:30 PM Now Pickup Day Wednesd…" at bounding box center [675, 286] width 410 height 168
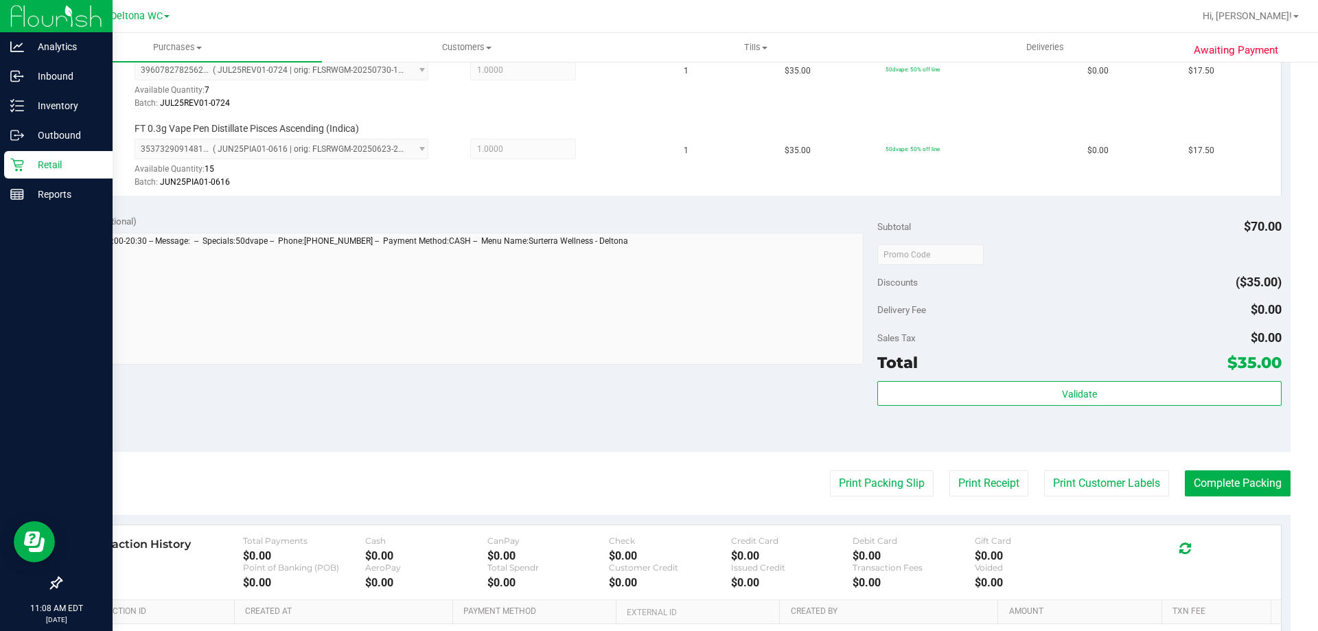
scroll to position [549, 0]
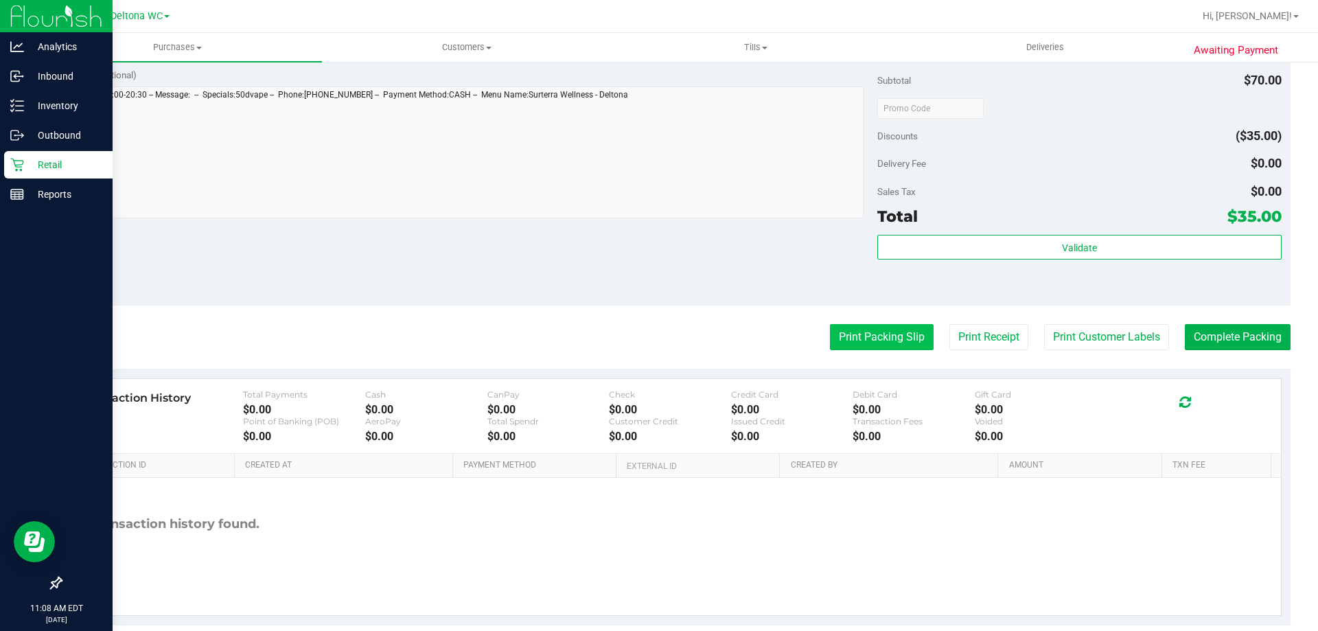
click at [858, 329] on button "Print Packing Slip" at bounding box center [882, 337] width 104 height 26
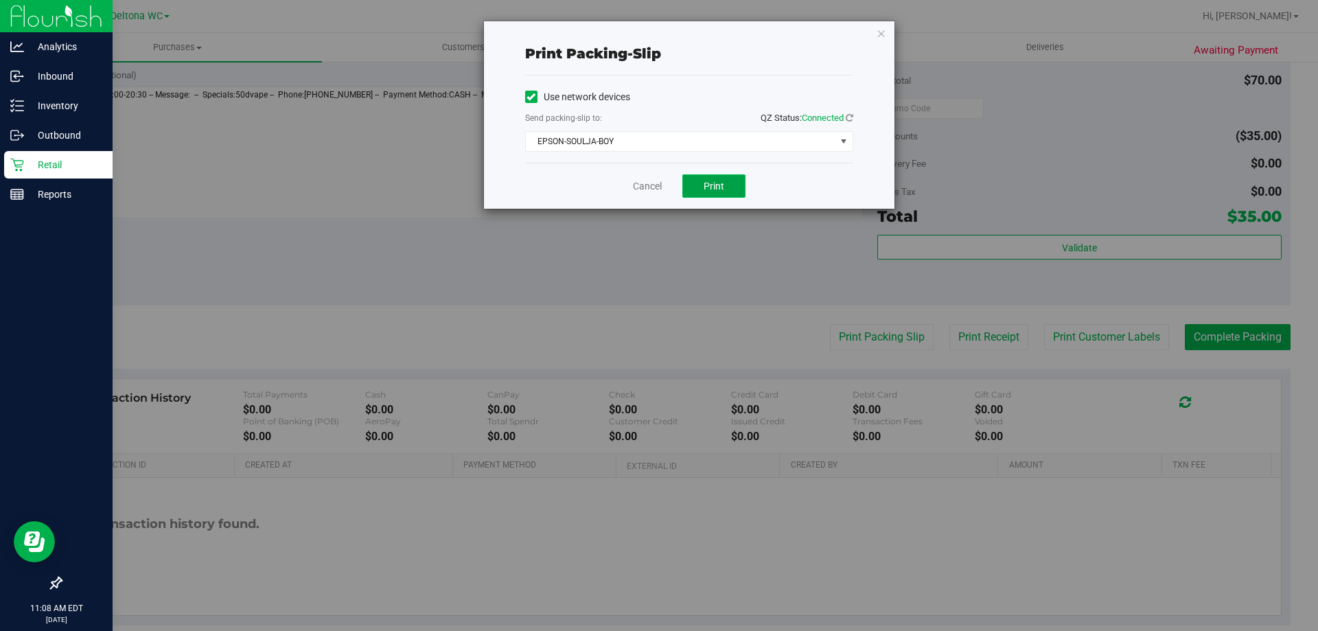
click at [715, 183] on span "Print" at bounding box center [714, 186] width 21 height 11
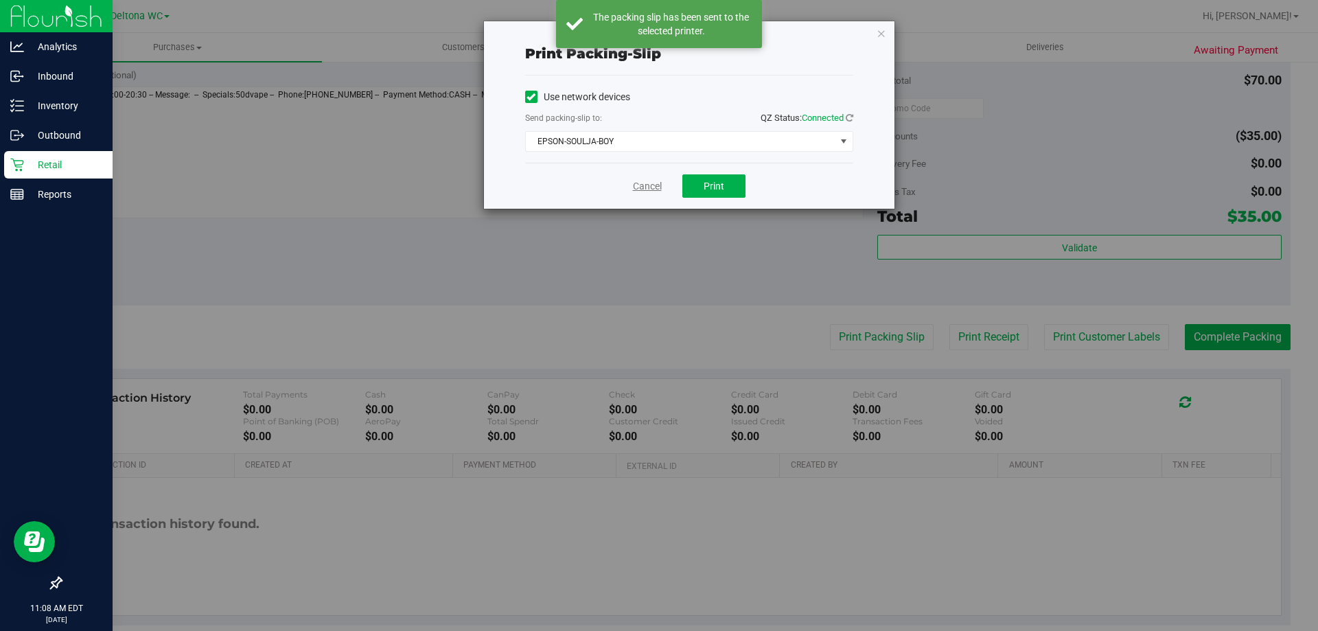
click at [654, 188] on link "Cancel" at bounding box center [647, 186] width 29 height 14
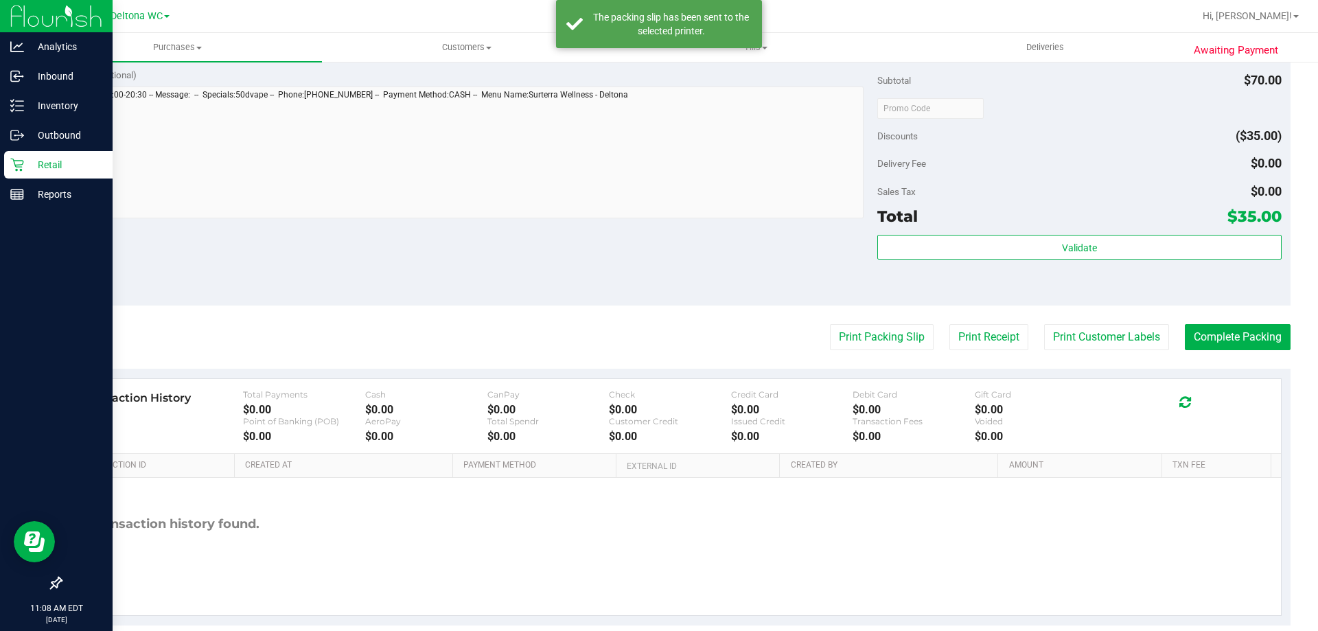
click at [1299, 368] on div "Awaiting Payment Back Edit Purchase Cancel Purchase View Profile # 11816513 Bio…" at bounding box center [675, 81] width 1285 height 1141
click at [1246, 340] on button "Complete Packing" at bounding box center [1238, 337] width 106 height 26
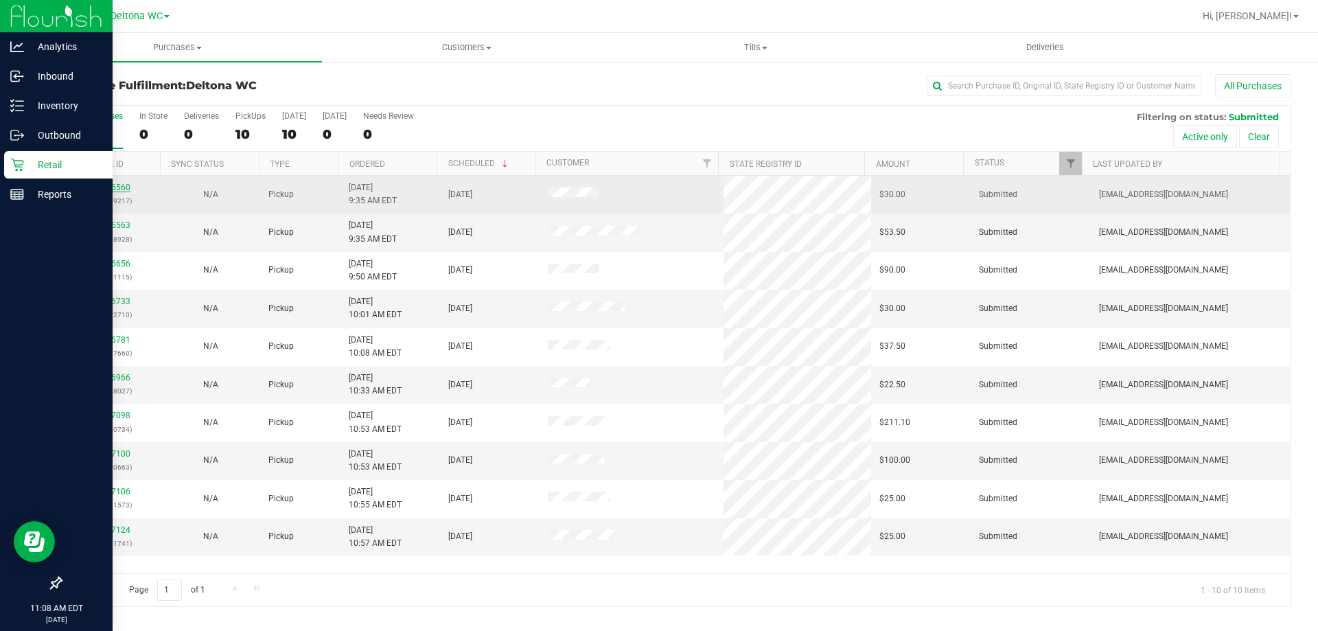
click at [115, 190] on link "11816560" at bounding box center [111, 188] width 38 height 10
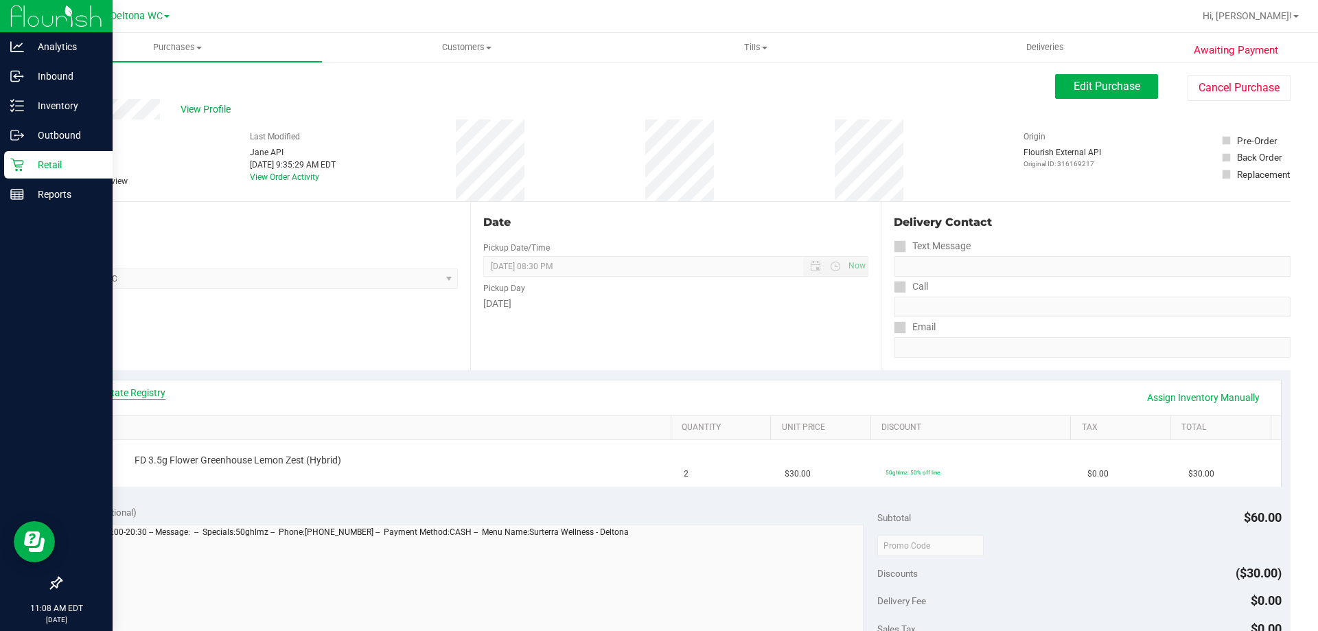
click at [142, 393] on link "View State Registry" at bounding box center [124, 393] width 82 height 14
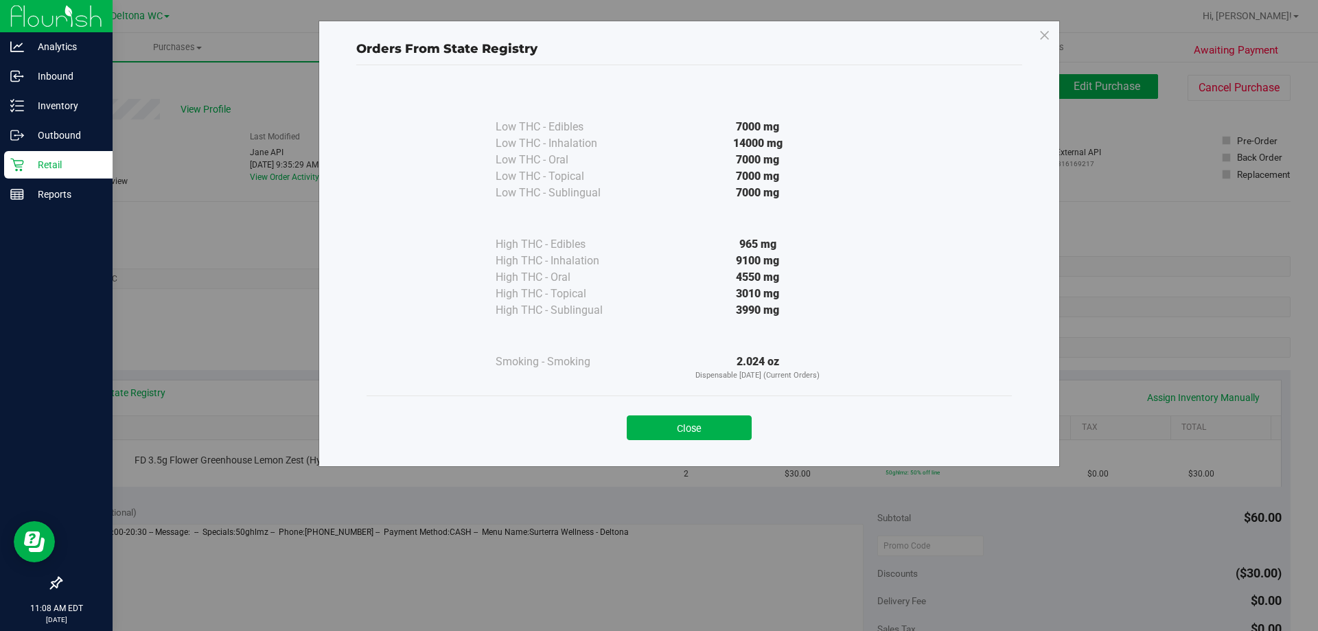
click at [683, 435] on button "Close" at bounding box center [689, 427] width 125 height 25
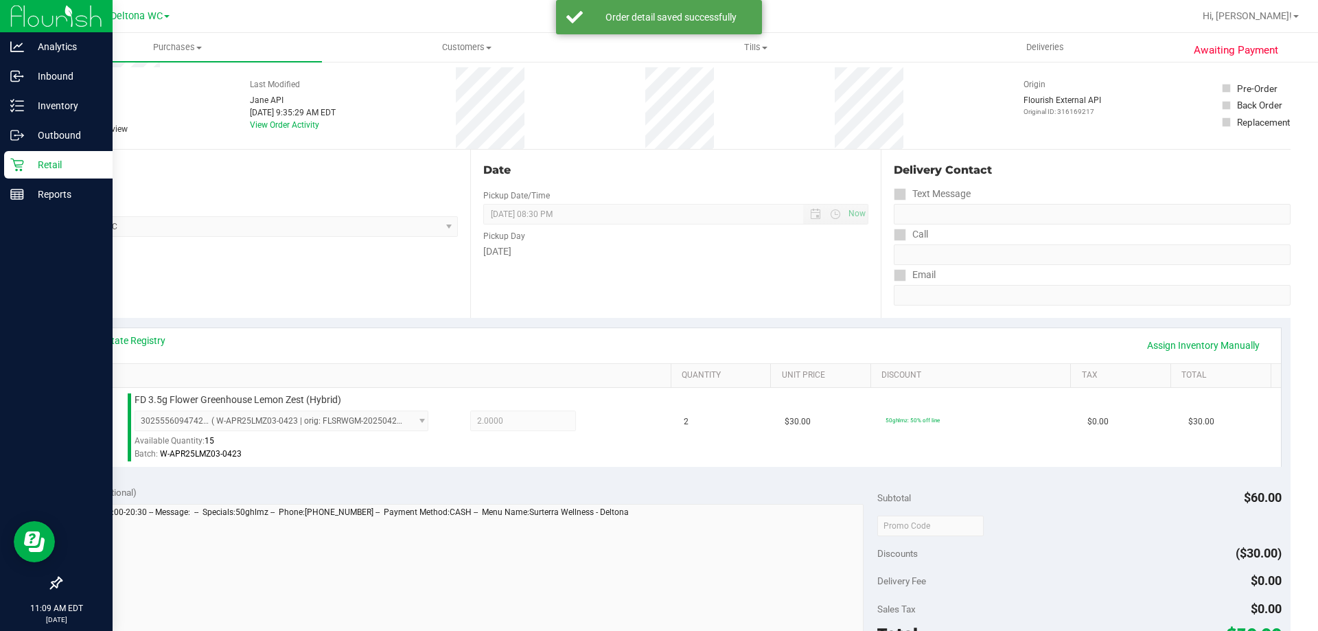
scroll to position [275, 0]
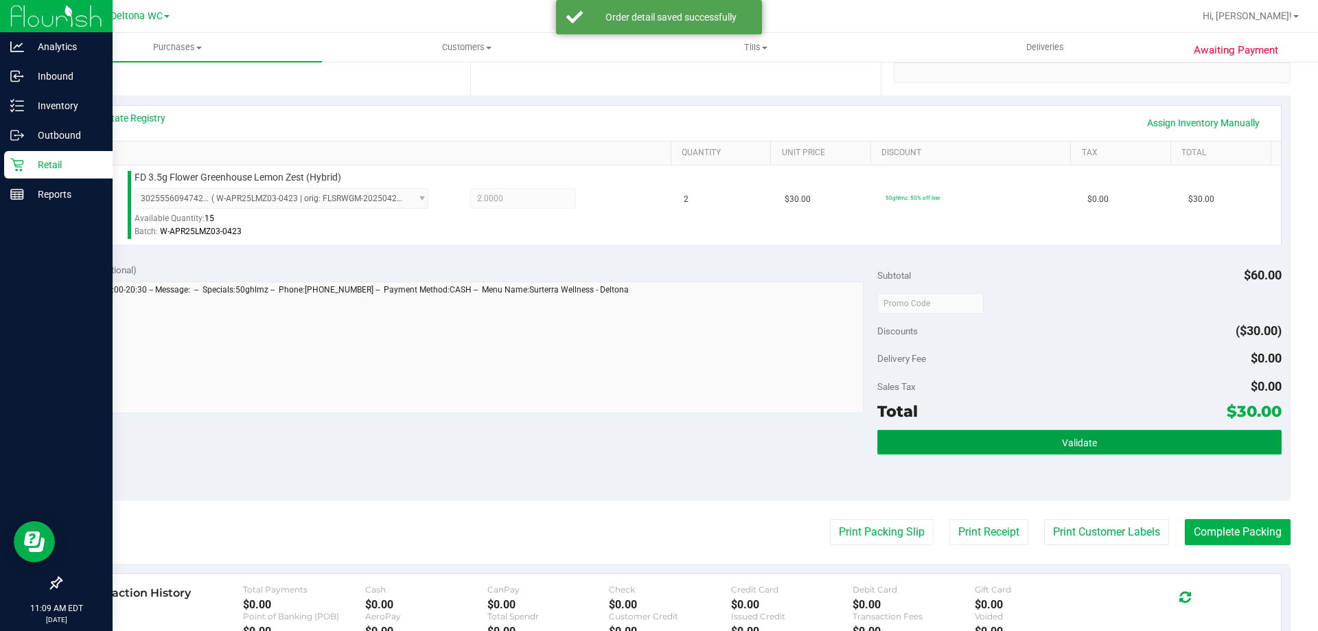
click at [975, 447] on button "Validate" at bounding box center [1079, 442] width 404 height 25
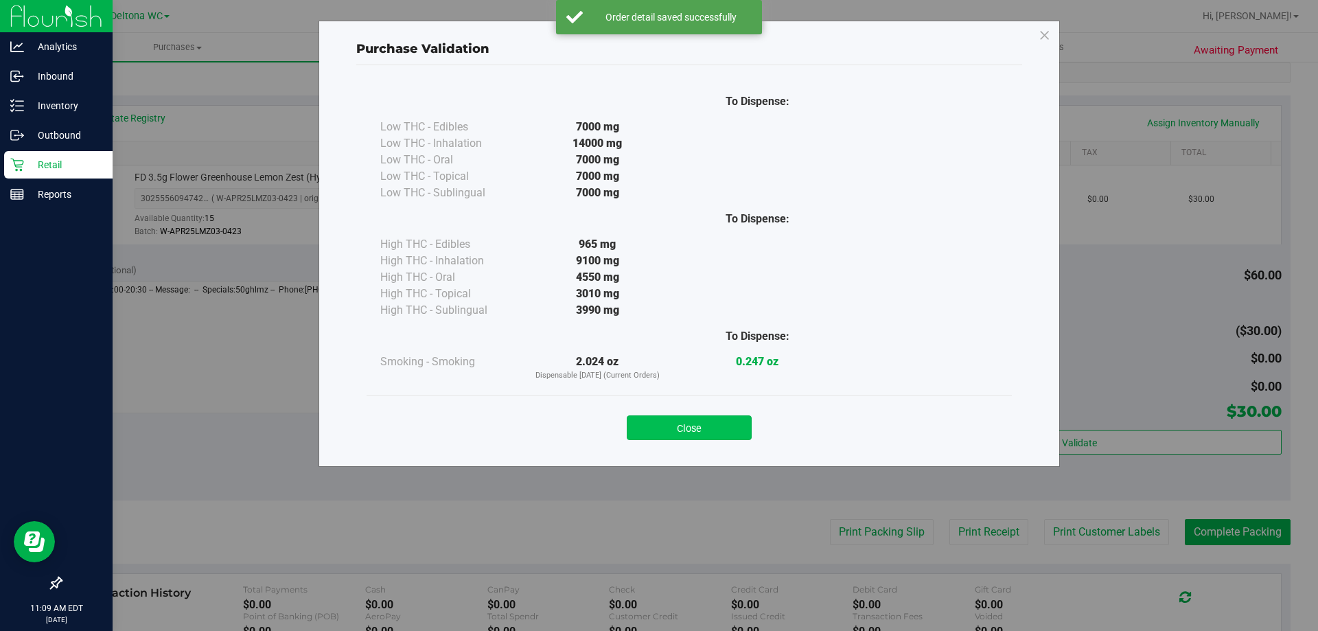
click at [680, 415] on button "Close" at bounding box center [689, 427] width 125 height 25
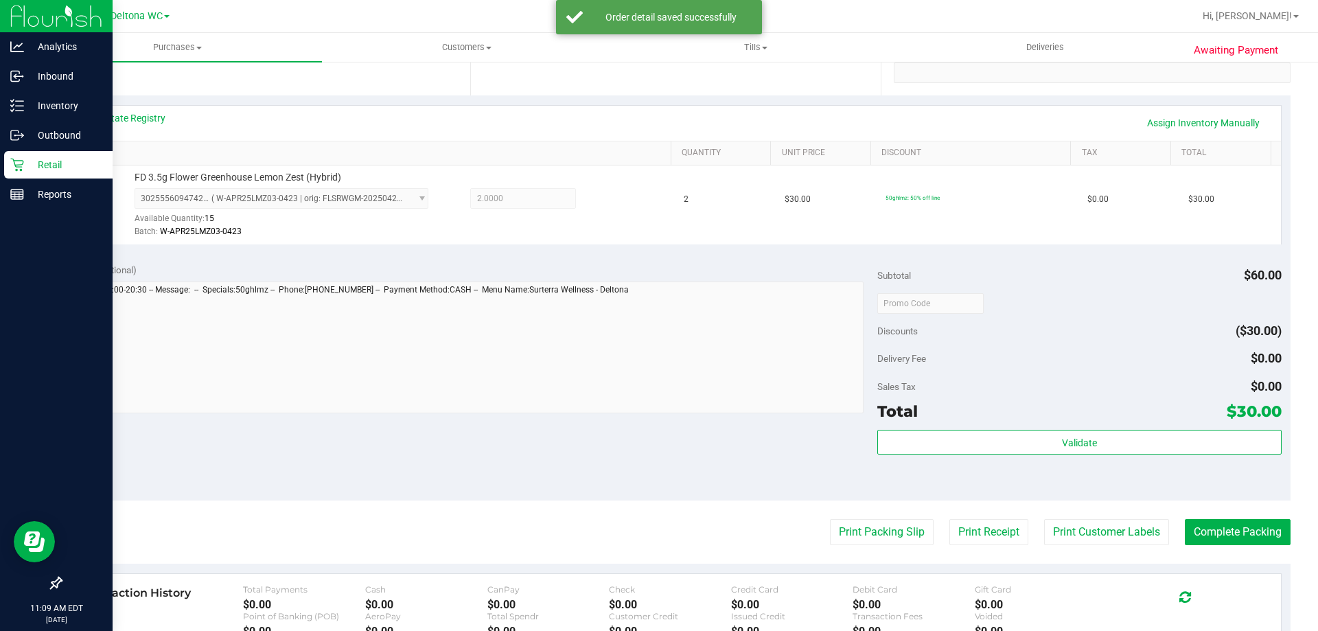
click at [683, 418] on div "Notes (optional) Subtotal $60.00 Discounts ($30.00) Delivery Fee $0.00 Sales Ta…" at bounding box center [675, 376] width 1230 height 247
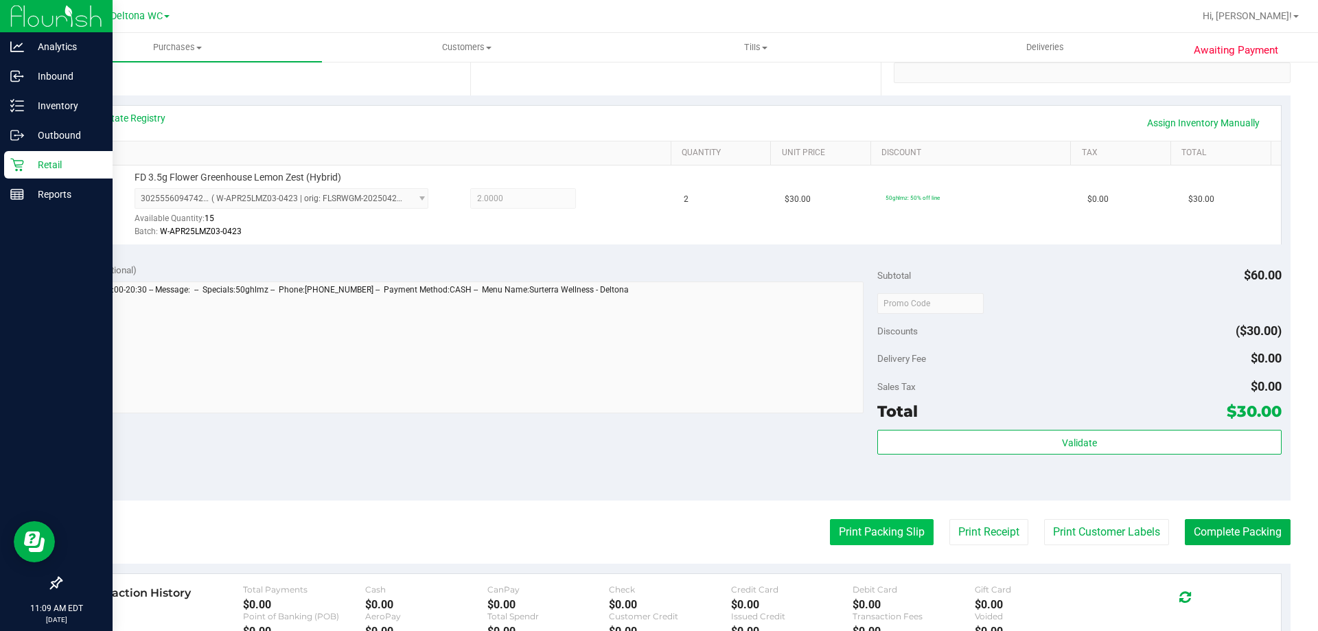
click at [850, 539] on button "Print Packing Slip" at bounding box center [882, 532] width 104 height 26
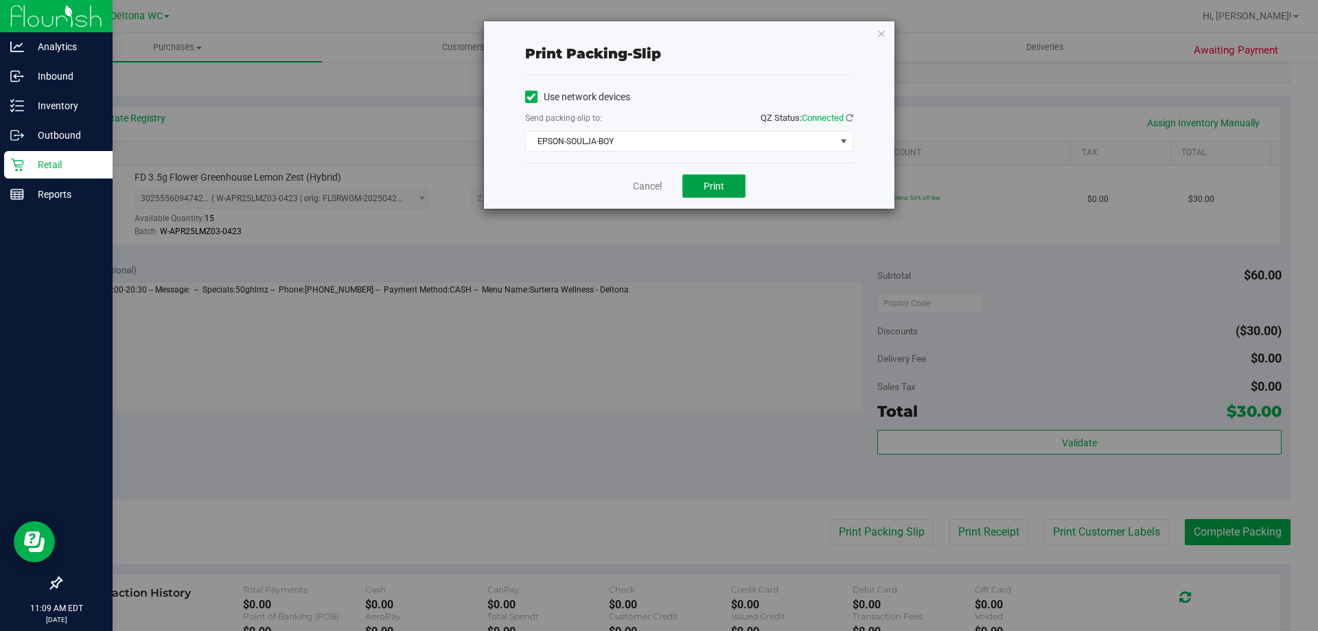
click at [706, 189] on span "Print" at bounding box center [714, 186] width 21 height 11
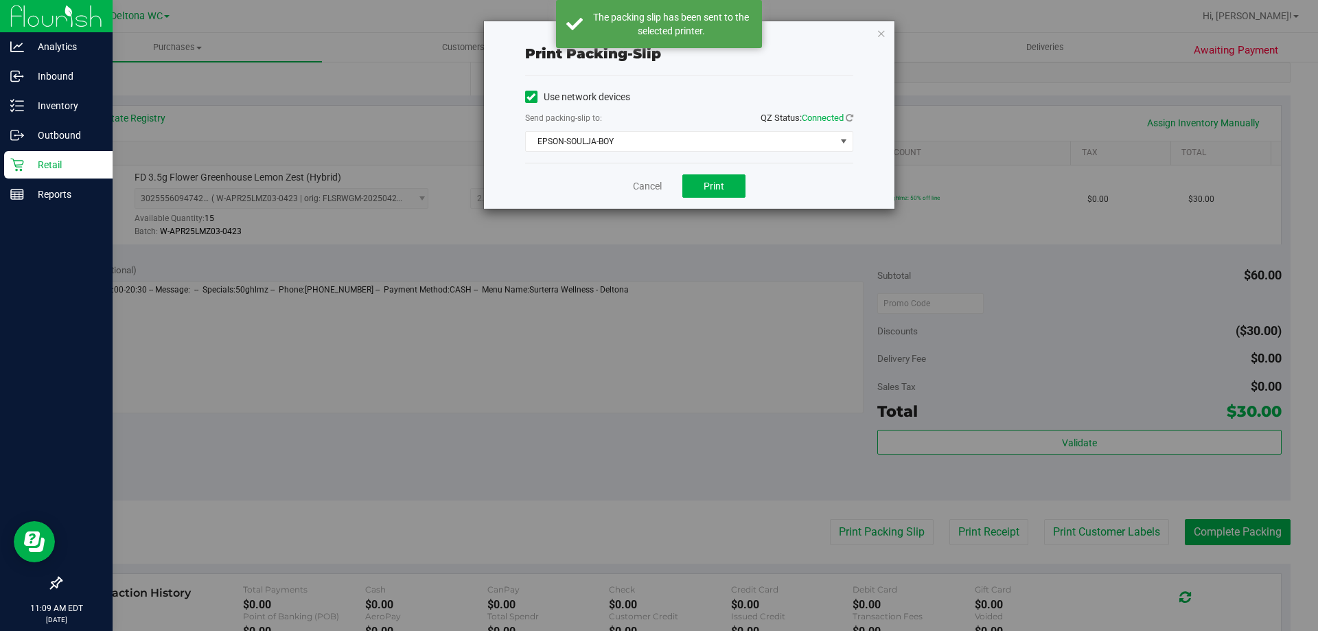
click at [628, 188] on div "Cancel Print" at bounding box center [689, 186] width 328 height 46
click at [629, 188] on div "Cancel Print" at bounding box center [689, 186] width 328 height 46
click at [643, 185] on link "Cancel" at bounding box center [647, 186] width 29 height 14
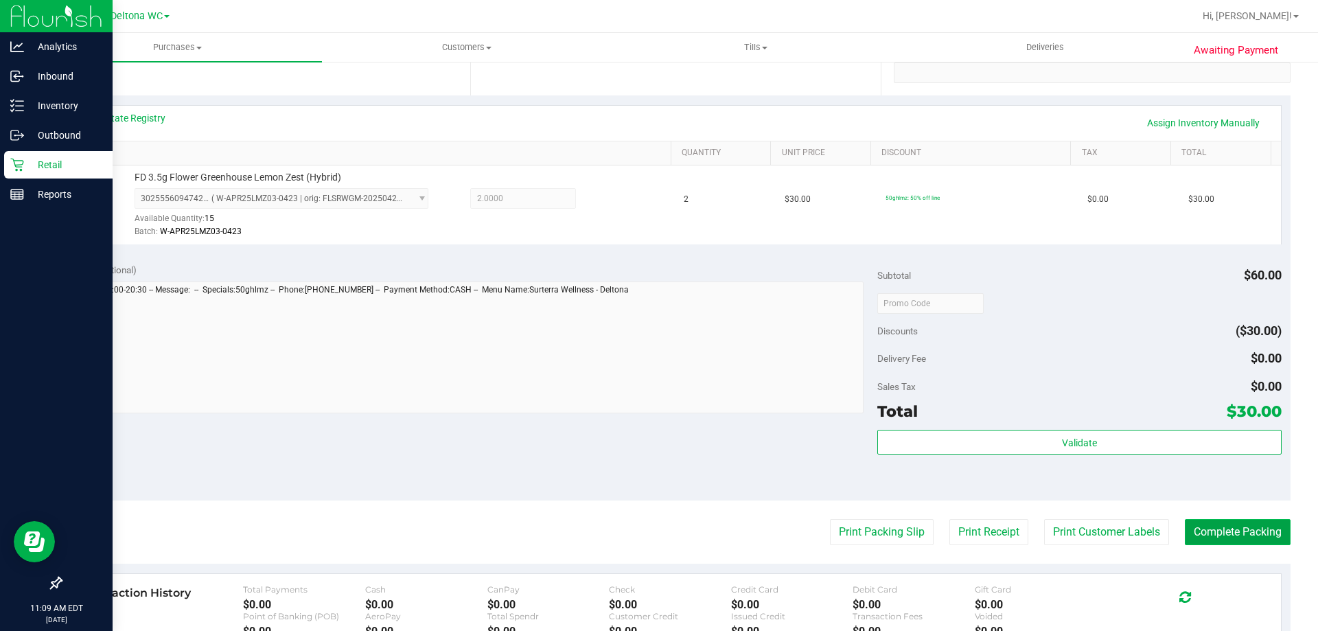
click at [1196, 533] on button "Complete Packing" at bounding box center [1238, 532] width 106 height 26
click at [1267, 486] on div "Validate" at bounding box center [1079, 461] width 404 height 62
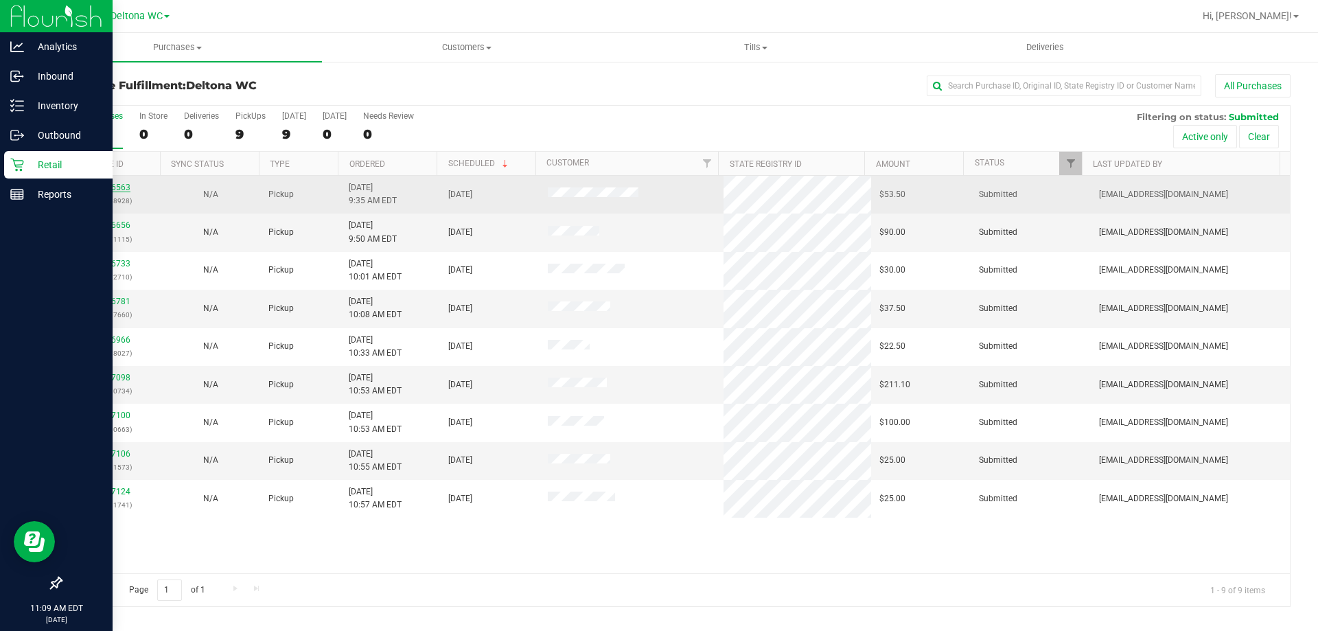
click at [110, 191] on link "11816563" at bounding box center [111, 188] width 38 height 10
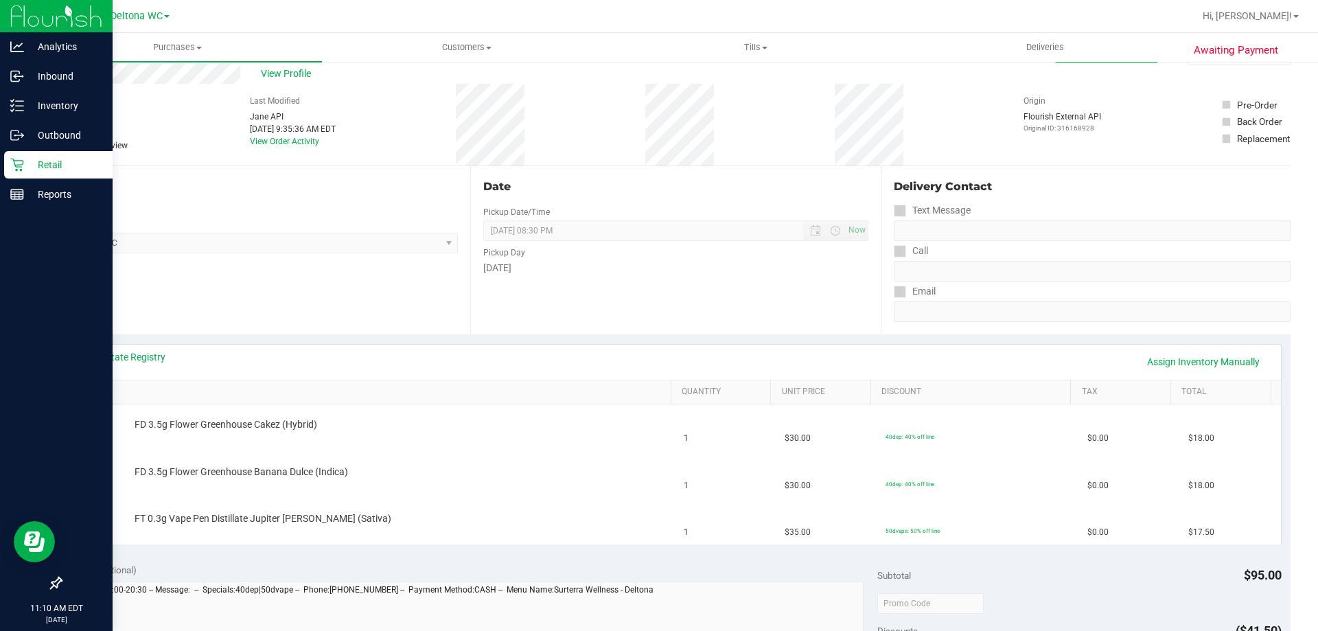
scroll to position [69, 0]
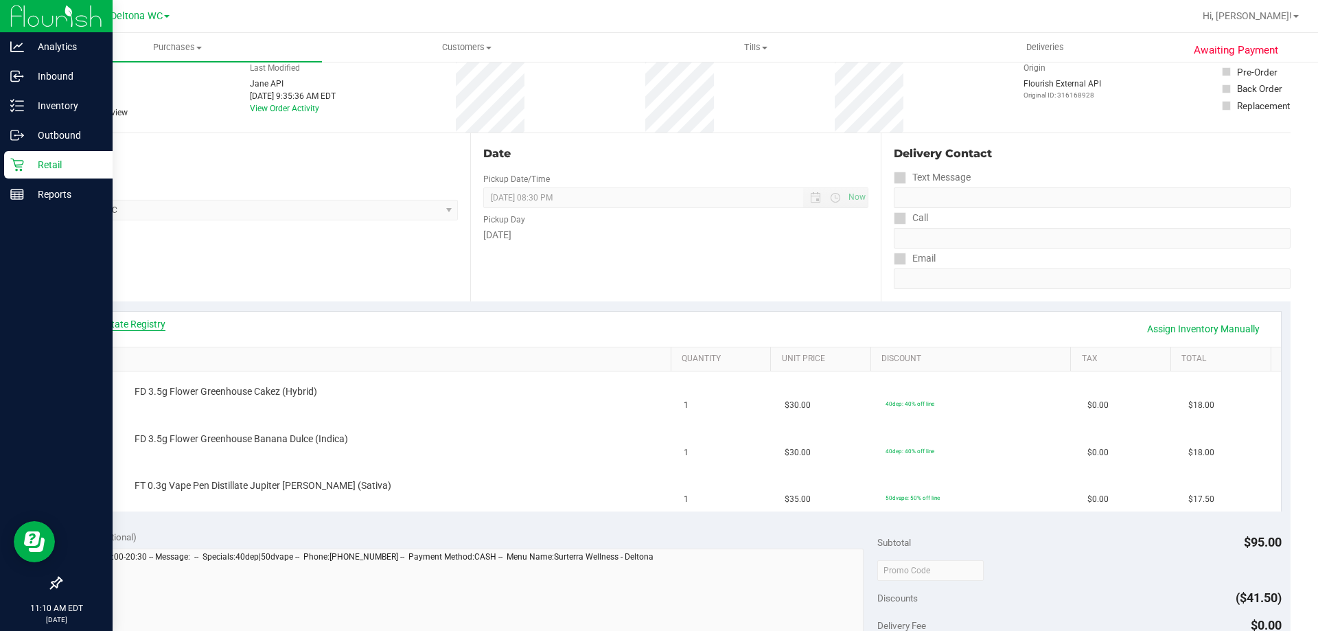
click at [159, 322] on link "View State Registry" at bounding box center [124, 324] width 82 height 14
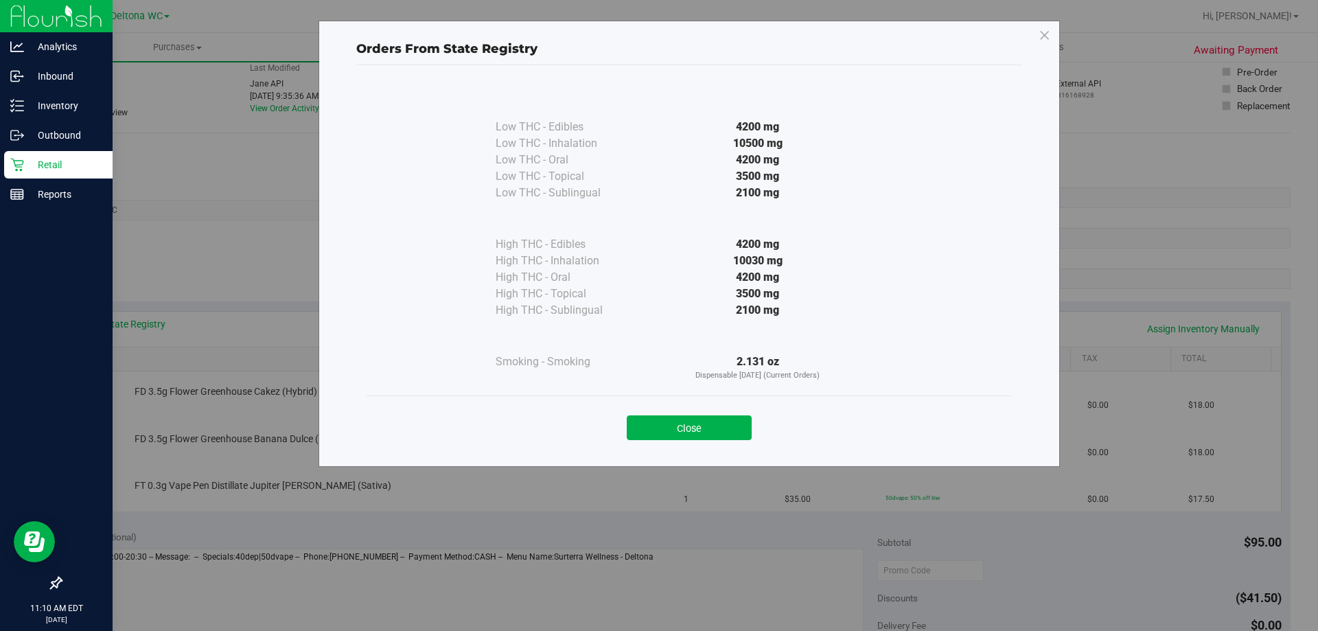
click at [722, 440] on div "Close" at bounding box center [689, 423] width 645 height 56
click at [723, 448] on div "Close" at bounding box center [689, 423] width 645 height 56
click at [722, 426] on button "Close" at bounding box center [689, 427] width 125 height 25
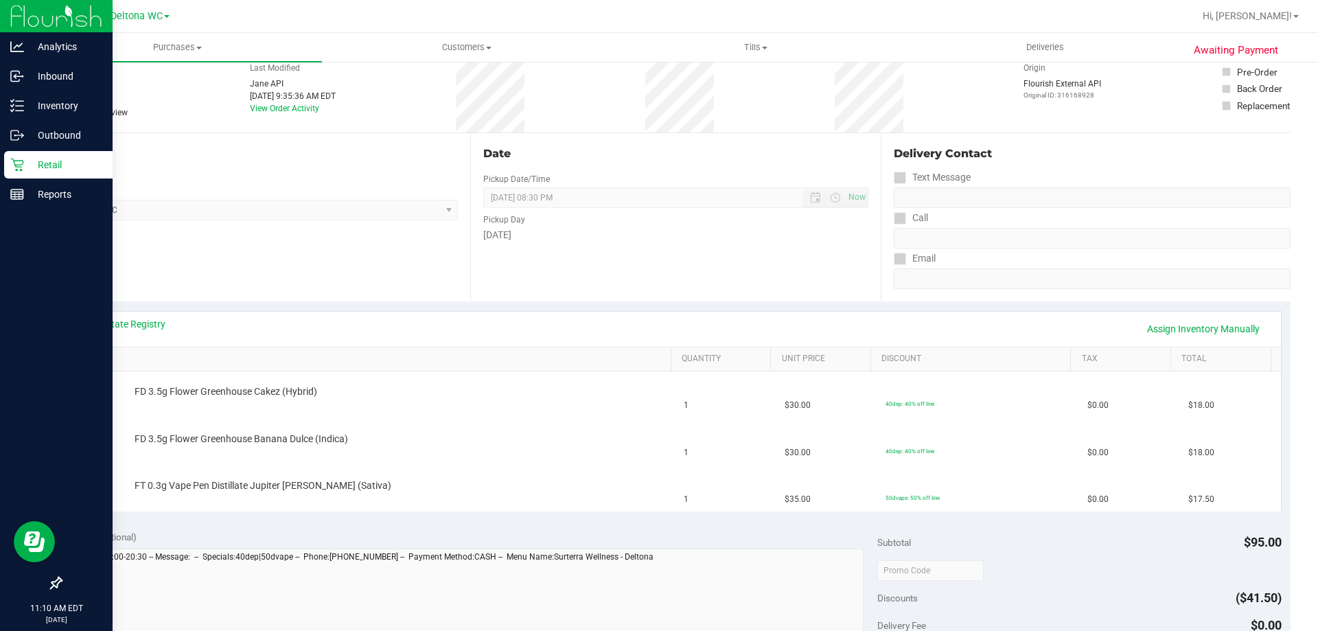
click at [744, 299] on div "Date Pickup Date/Time 08/20/2025 Now 08/20/2025 08:30 PM Now Pickup Day Wednesd…" at bounding box center [675, 217] width 410 height 168
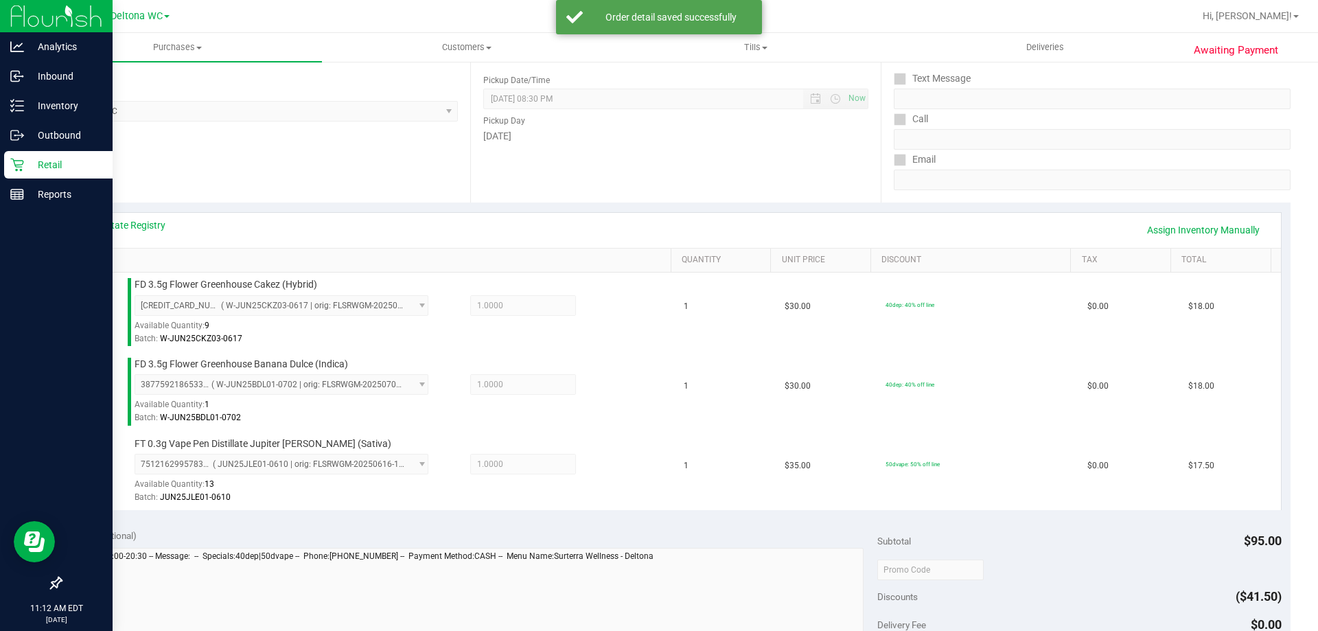
scroll to position [480, 0]
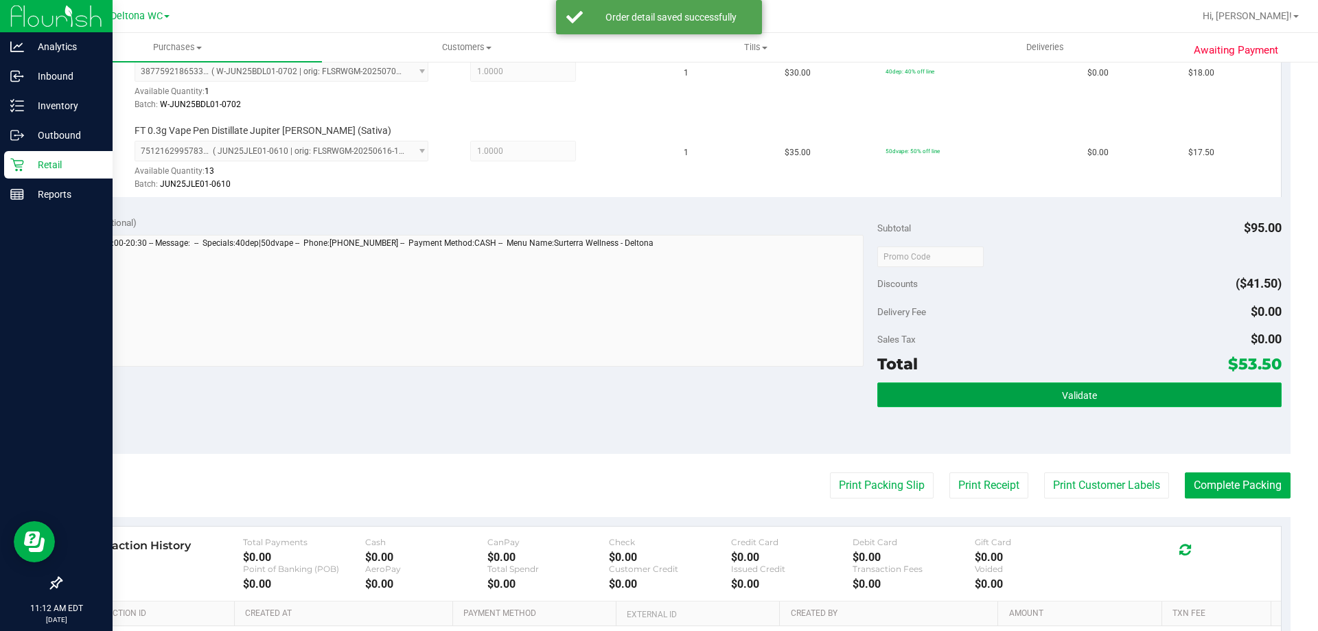
click at [918, 393] on button "Validate" at bounding box center [1079, 394] width 404 height 25
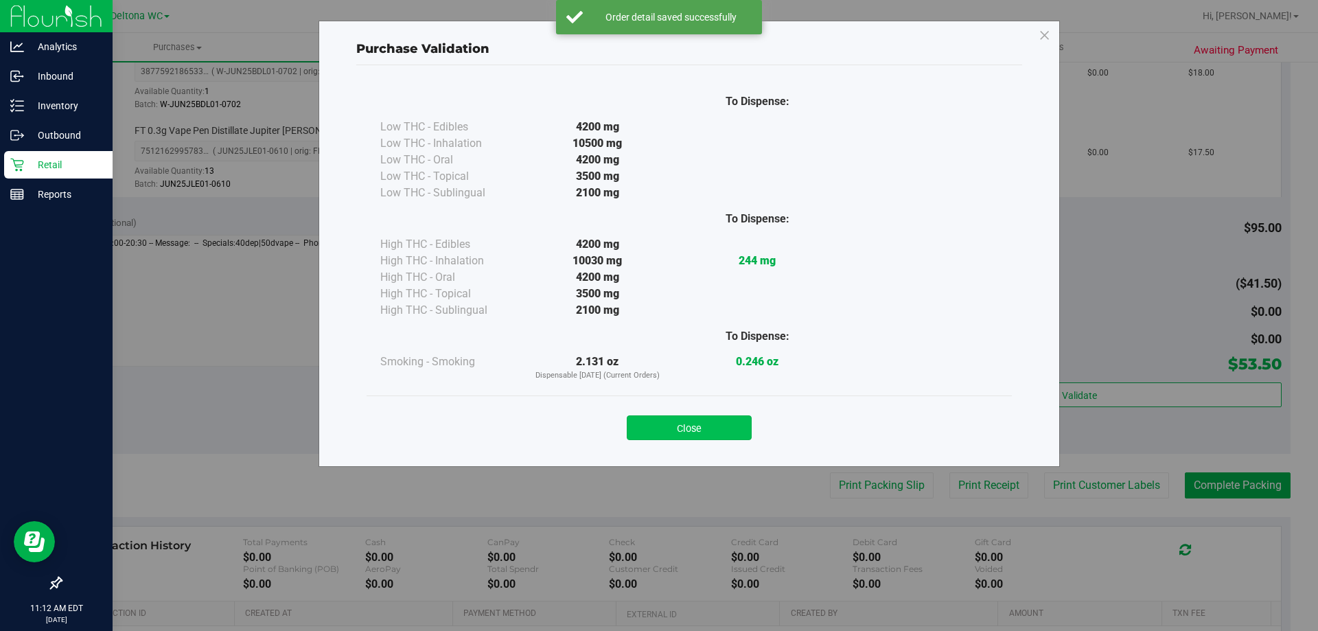
click at [731, 420] on button "Close" at bounding box center [689, 427] width 125 height 25
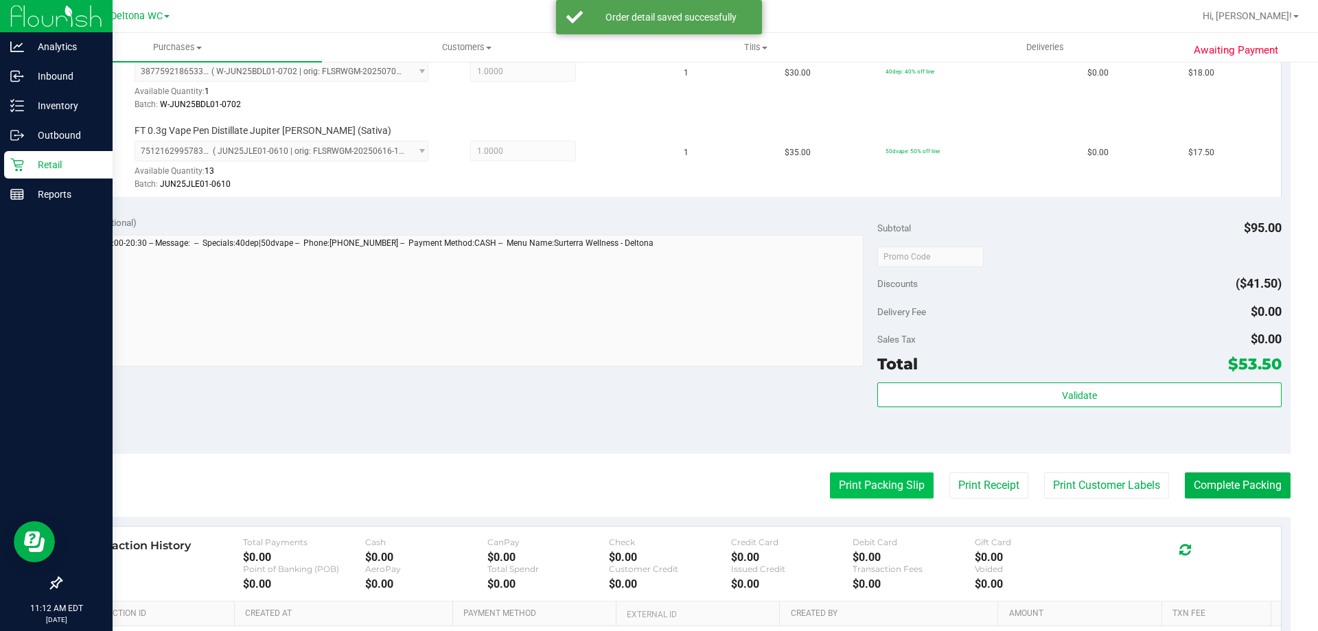
drag, startPoint x: 829, startPoint y: 453, endPoint x: 872, endPoint y: 495, distance: 60.2
click at [839, 467] on purchase-details "Back Edit Purchase Cancel Purchase View Profile # 11816563 BioTrack ID: - Submi…" at bounding box center [675, 184] width 1230 height 1180
click at [872, 495] on button "Print Packing Slip" at bounding box center [882, 485] width 104 height 26
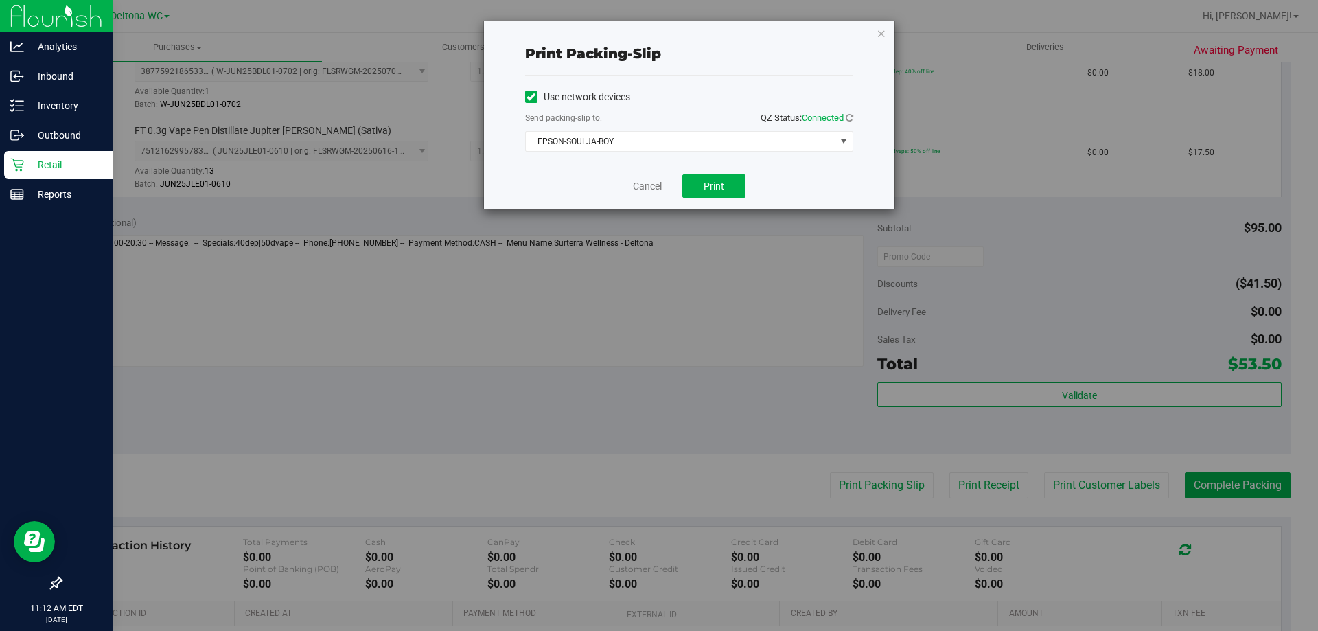
click at [754, 185] on div "Cancel Print" at bounding box center [689, 186] width 328 height 46
click at [724, 179] on button "Print" at bounding box center [713, 185] width 63 height 23
click at [654, 189] on link "Cancel" at bounding box center [647, 186] width 29 height 14
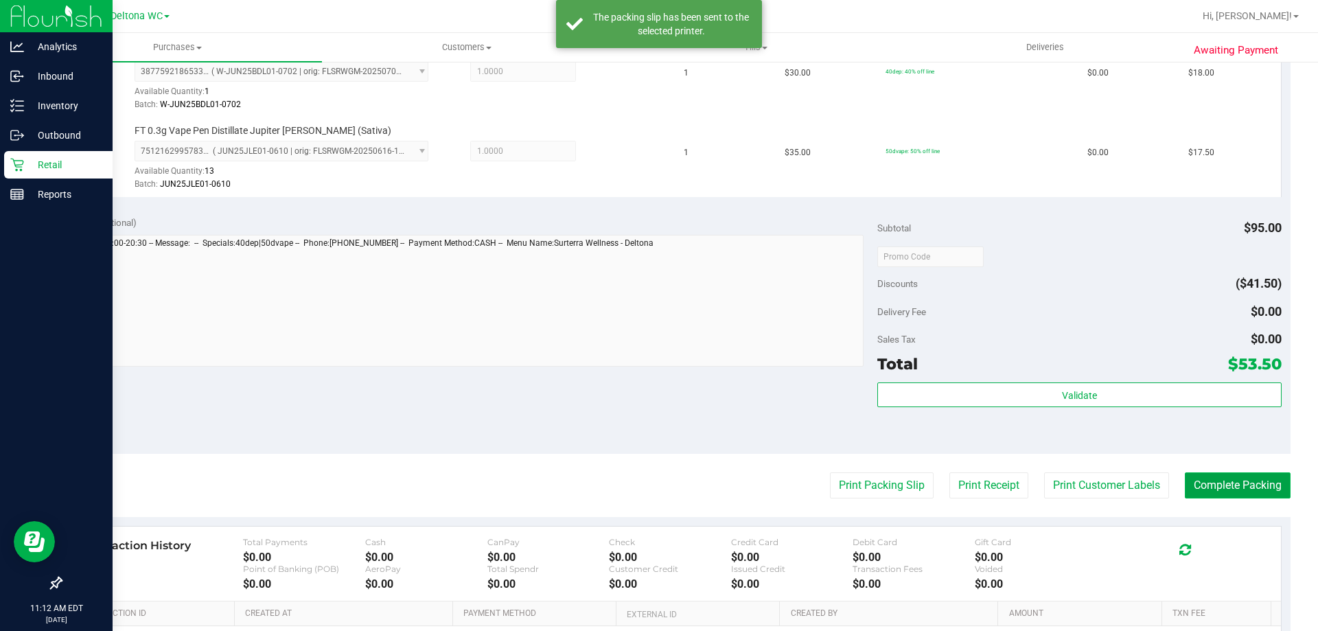
click at [1203, 474] on button "Complete Packing" at bounding box center [1238, 485] width 106 height 26
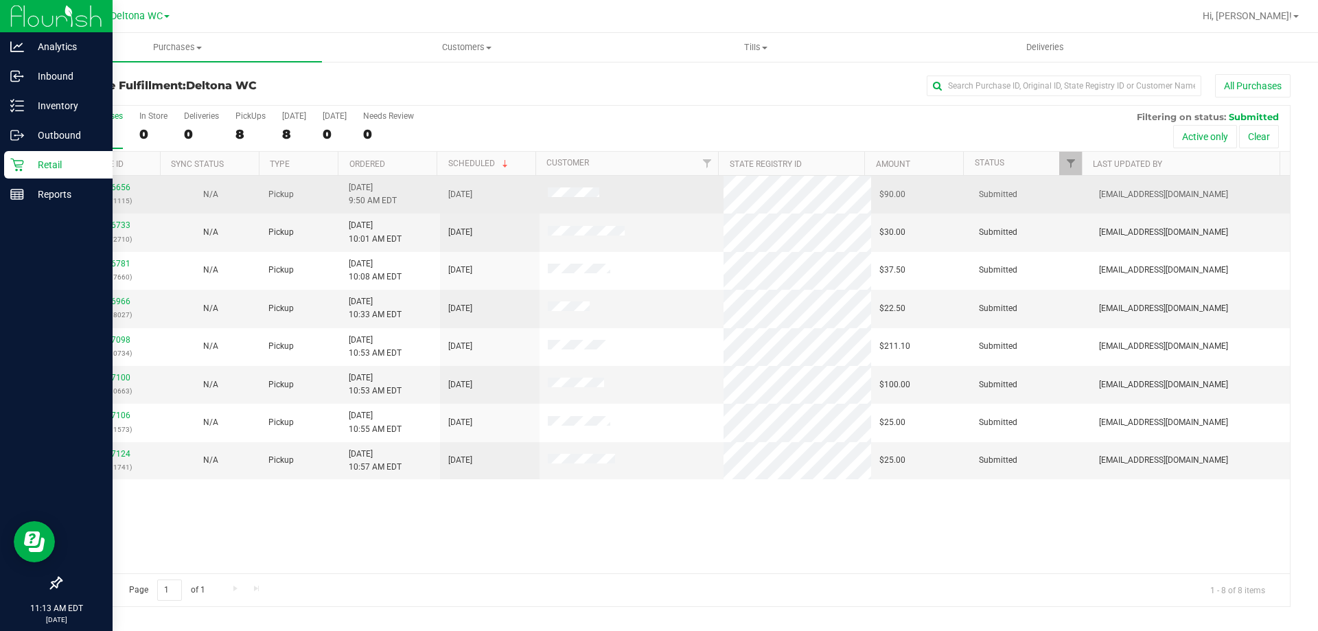
click at [122, 182] on div "11816656 (316171115)" at bounding box center [110, 194] width 83 height 26
click at [122, 183] on link "11816656" at bounding box center [111, 188] width 38 height 10
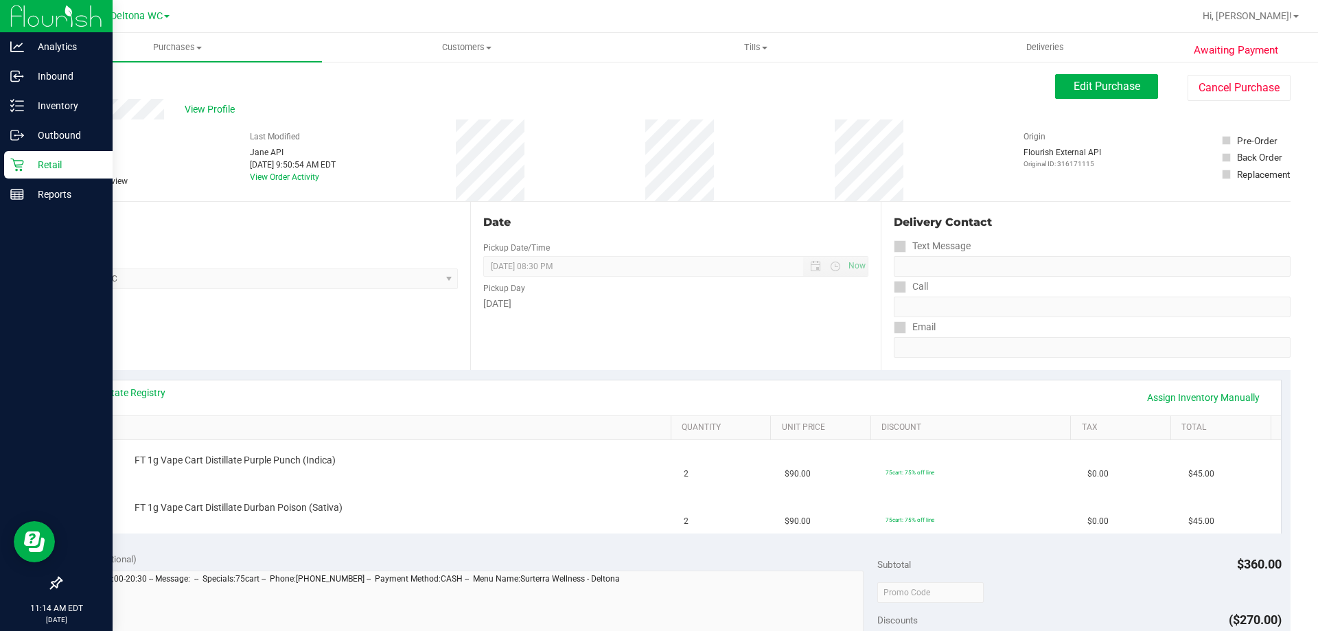
click at [164, 402] on div "View State Registry Assign Inventory Manually" at bounding box center [675, 397] width 1185 height 23
click at [151, 392] on link "View State Registry" at bounding box center [124, 393] width 82 height 14
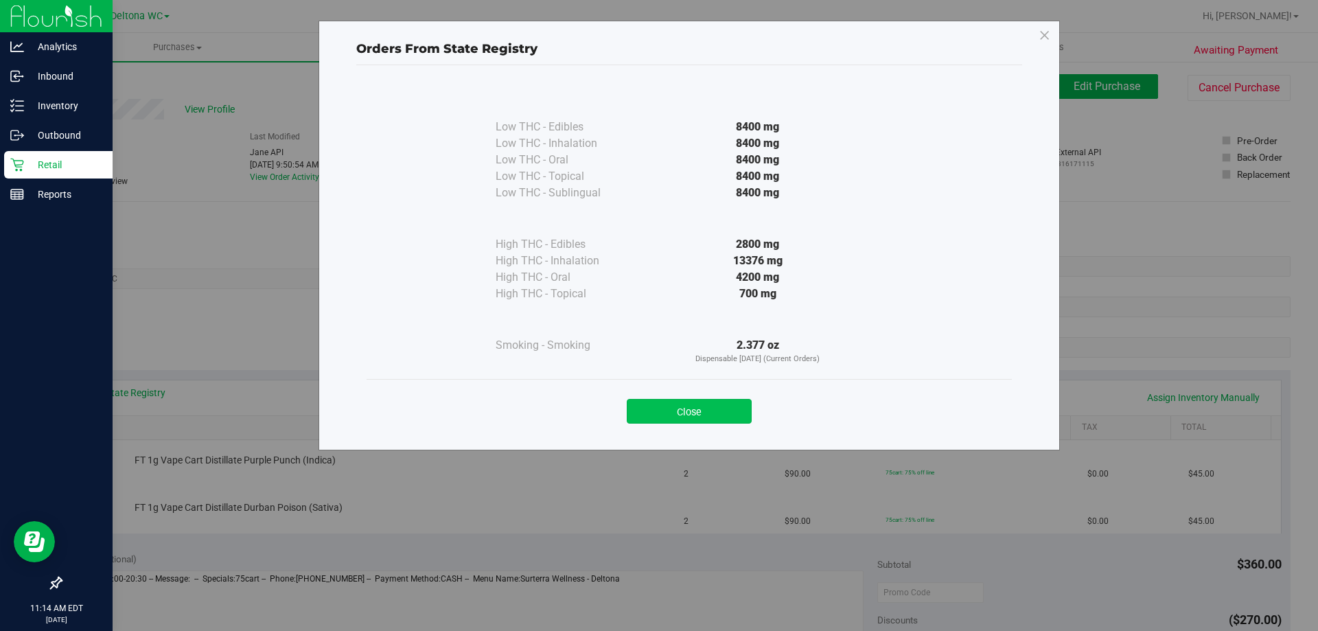
click at [687, 417] on button "Close" at bounding box center [689, 411] width 125 height 25
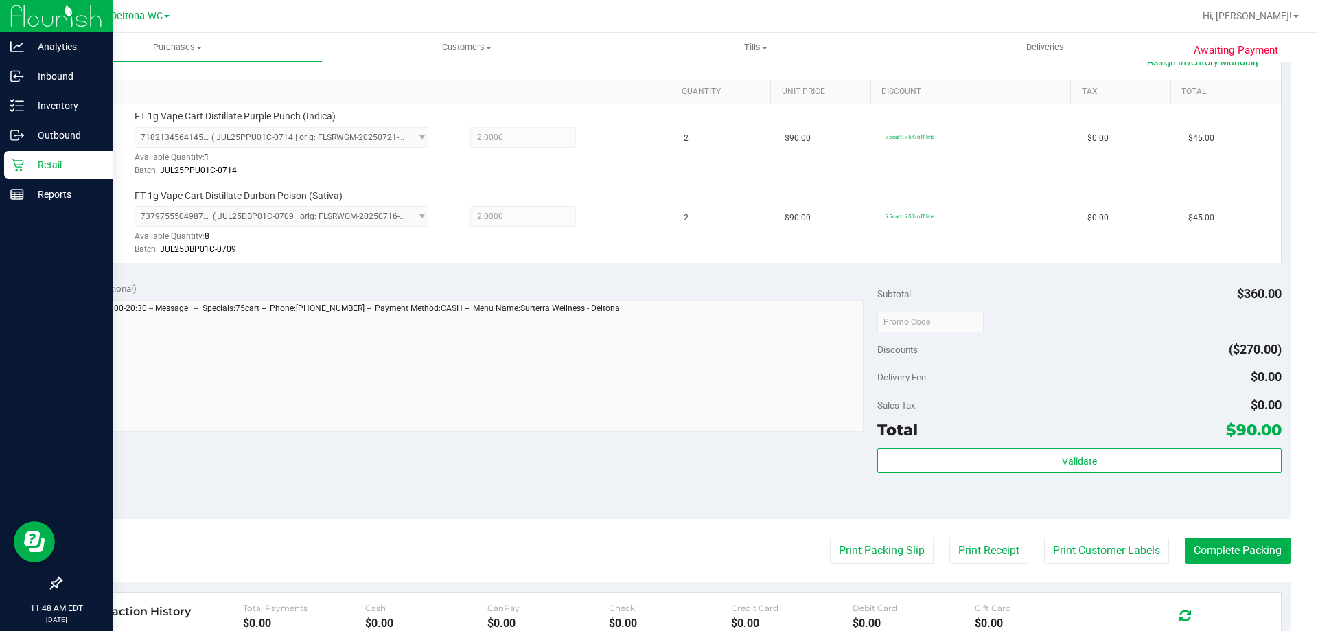
scroll to position [343, 0]
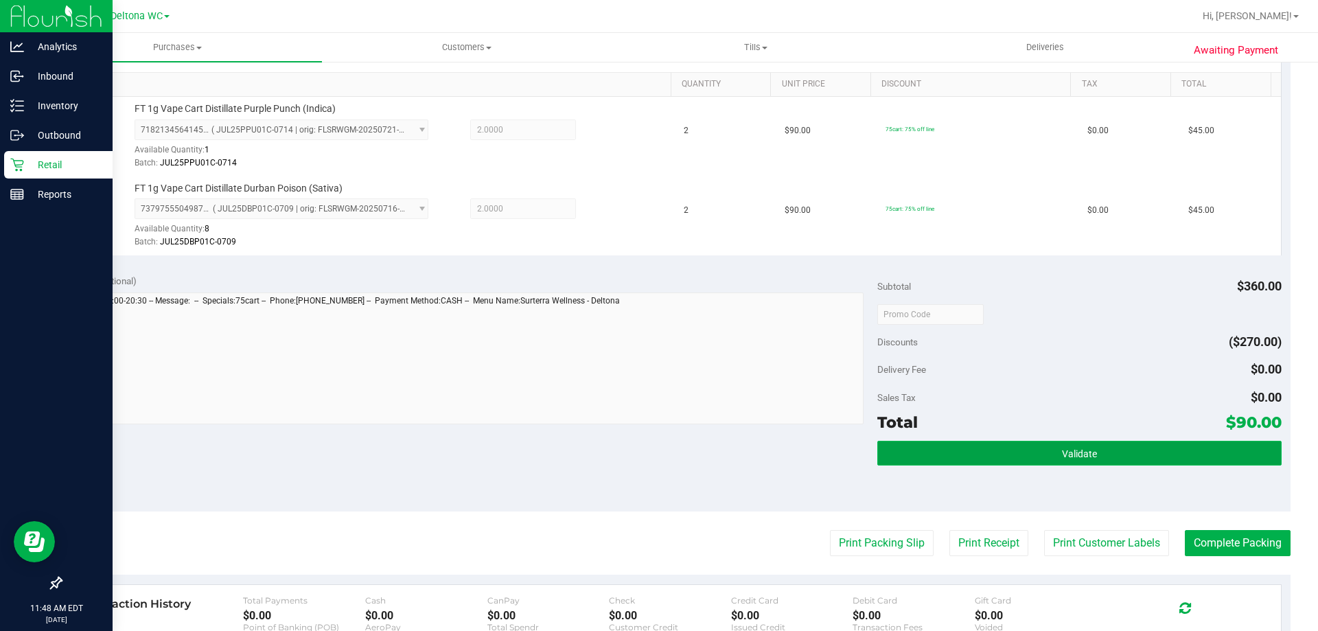
click at [1011, 451] on button "Validate" at bounding box center [1079, 453] width 404 height 25
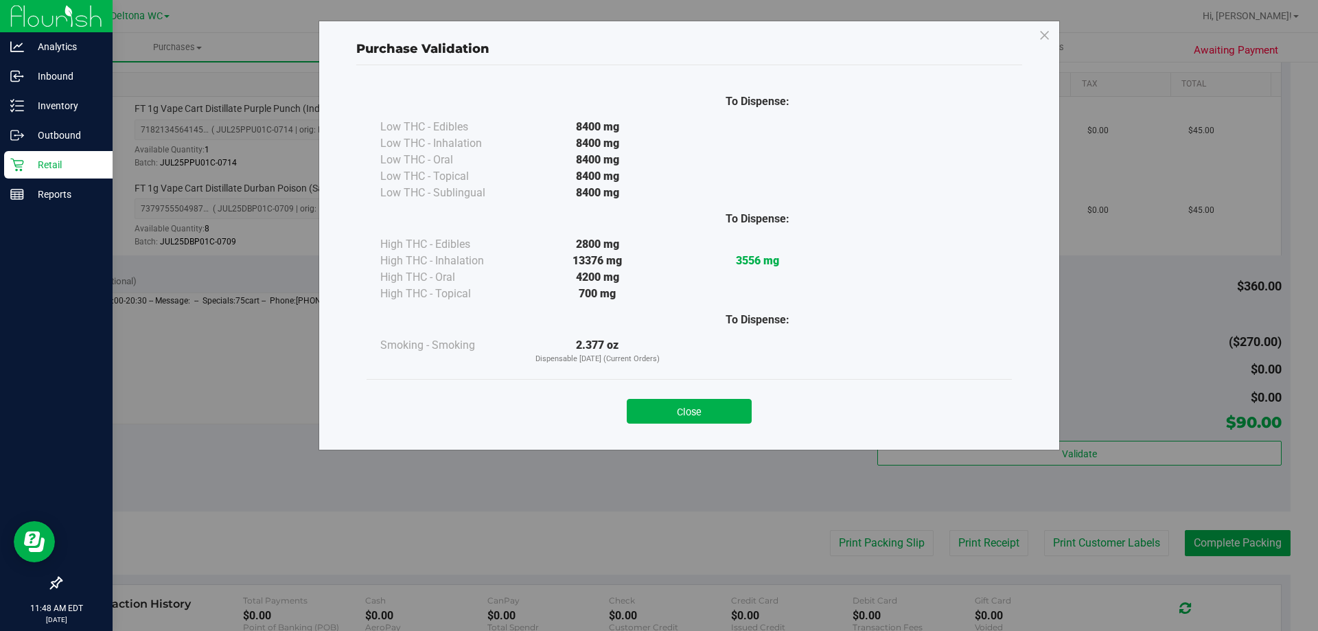
click at [716, 388] on div "Close" at bounding box center [689, 407] width 645 height 56
click at [715, 405] on button "Close" at bounding box center [689, 411] width 125 height 25
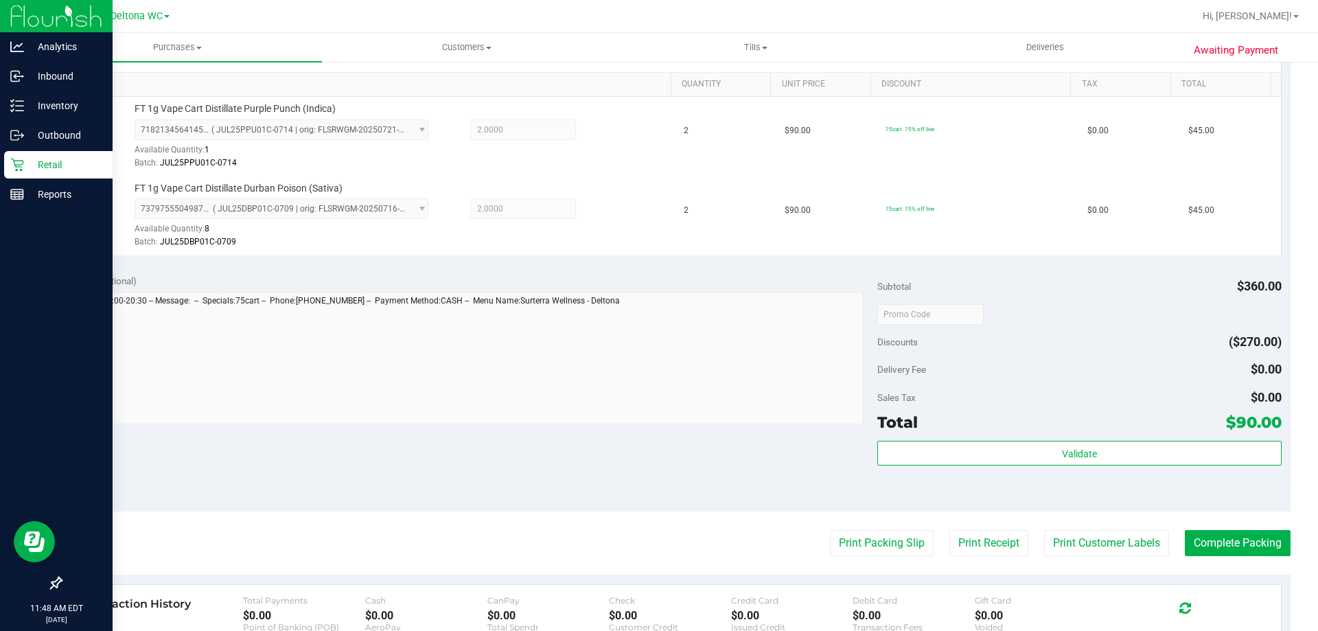
click at [863, 529] on purchase-details "Back Edit Purchase Cancel Purchase View Profile # 11816656 BioTrack ID: - Submi…" at bounding box center [675, 281] width 1230 height 1100
click at [866, 537] on button "Print Packing Slip" at bounding box center [882, 543] width 104 height 26
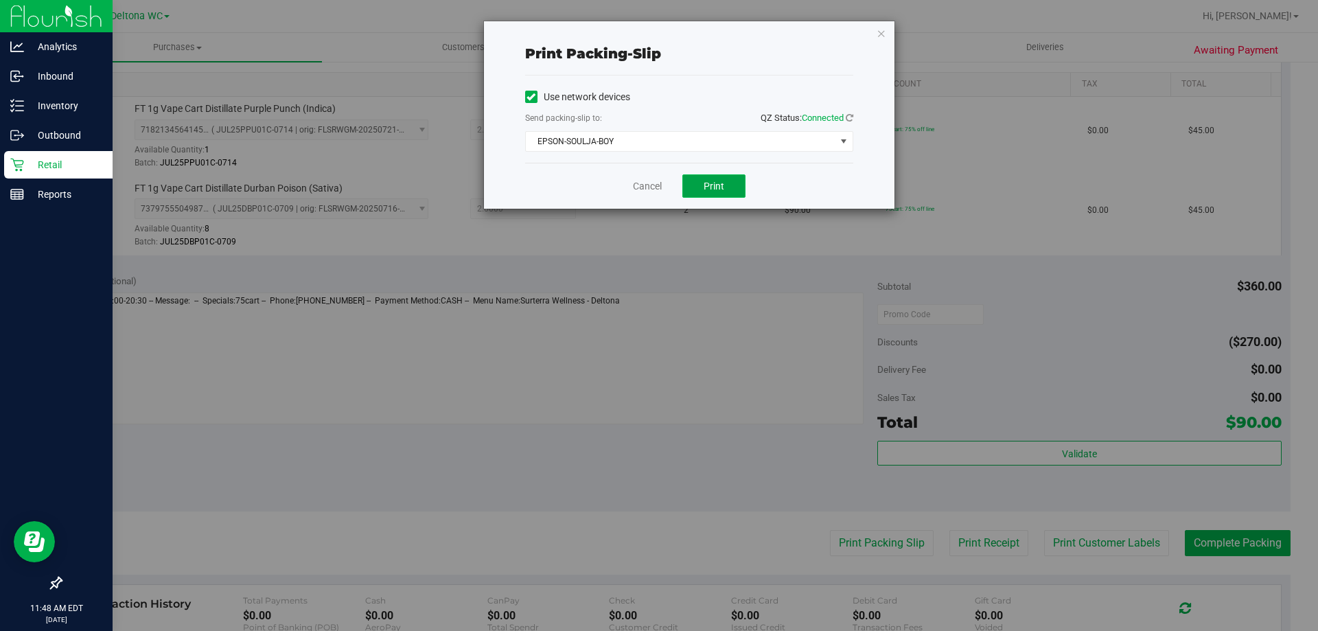
click at [712, 184] on span "Print" at bounding box center [714, 186] width 21 height 11
click at [653, 185] on link "Cancel" at bounding box center [647, 186] width 29 height 14
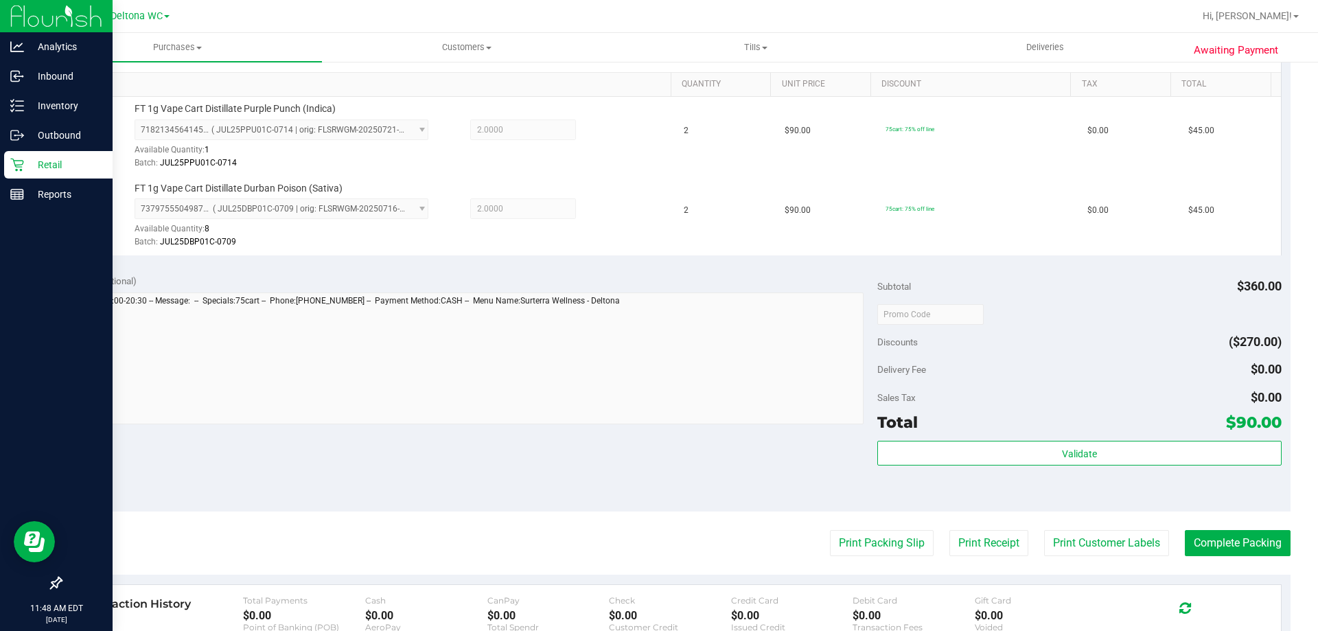
click at [1222, 523] on purchase-details "Back Edit Purchase Cancel Purchase View Profile # 11816656 BioTrack ID: - Submi…" at bounding box center [675, 281] width 1230 height 1100
click at [1218, 535] on button "Complete Packing" at bounding box center [1238, 543] width 106 height 26
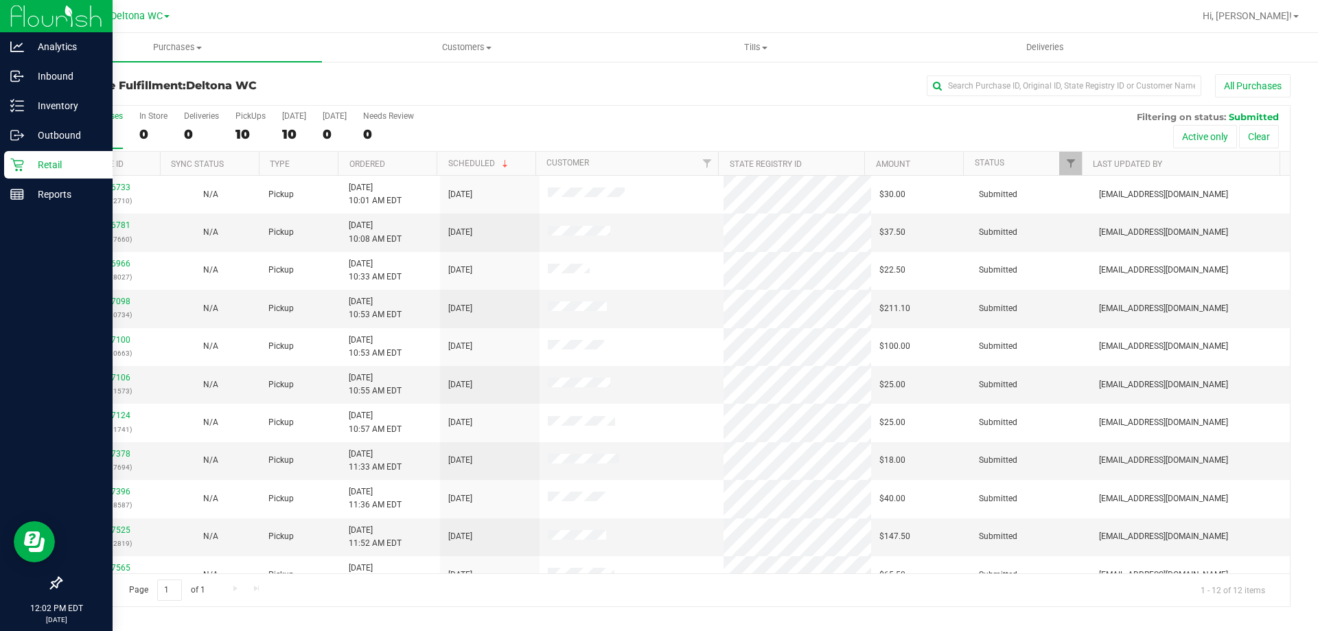
click at [93, 141] on div "10" at bounding box center [97, 134] width 51 height 16
click at [0, 0] on input "All Purchases 10" at bounding box center [0, 0] width 0 height 0
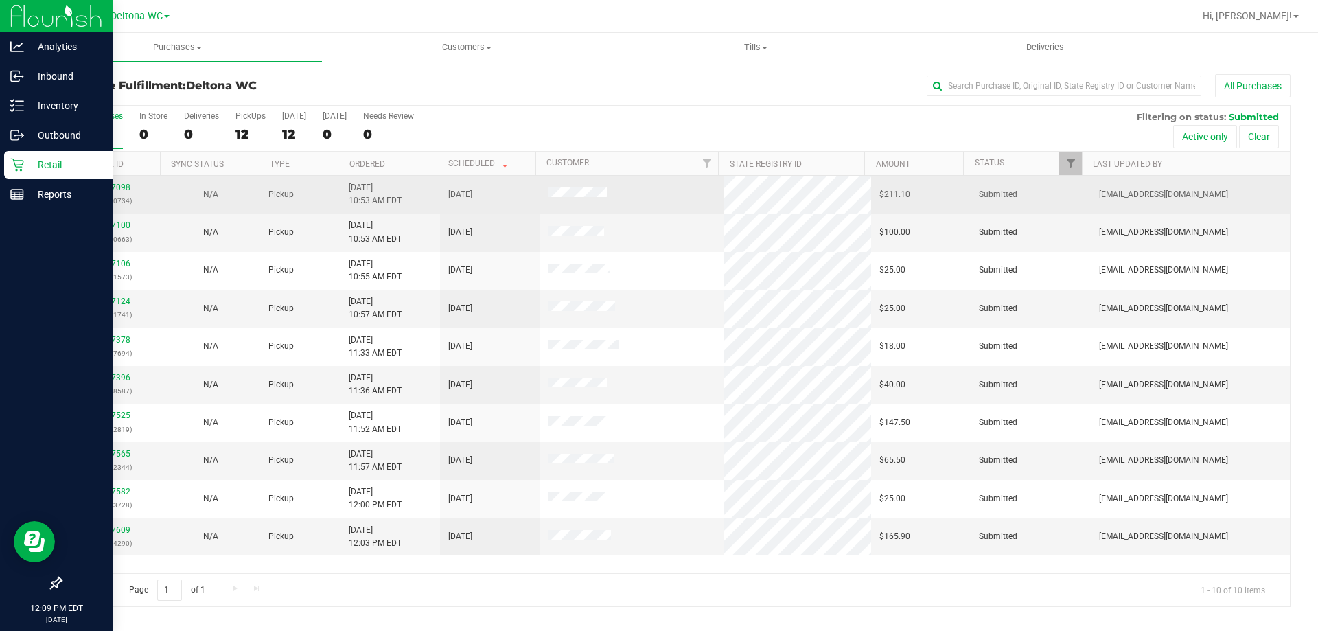
click at [115, 192] on div "11817098 (316180734)" at bounding box center [110, 194] width 83 height 26
click at [117, 186] on link "11817098" at bounding box center [111, 188] width 38 height 10
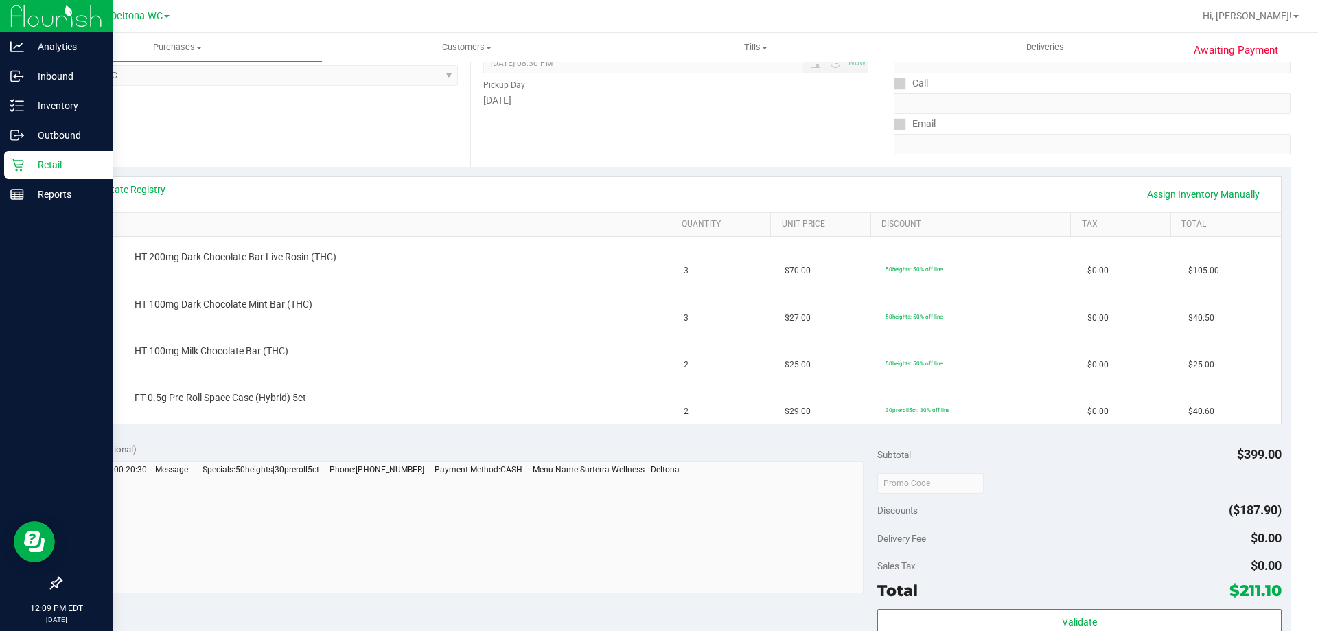
scroll to position [206, 0]
click at [204, 212] on th "SKU" at bounding box center [371, 222] width 600 height 25
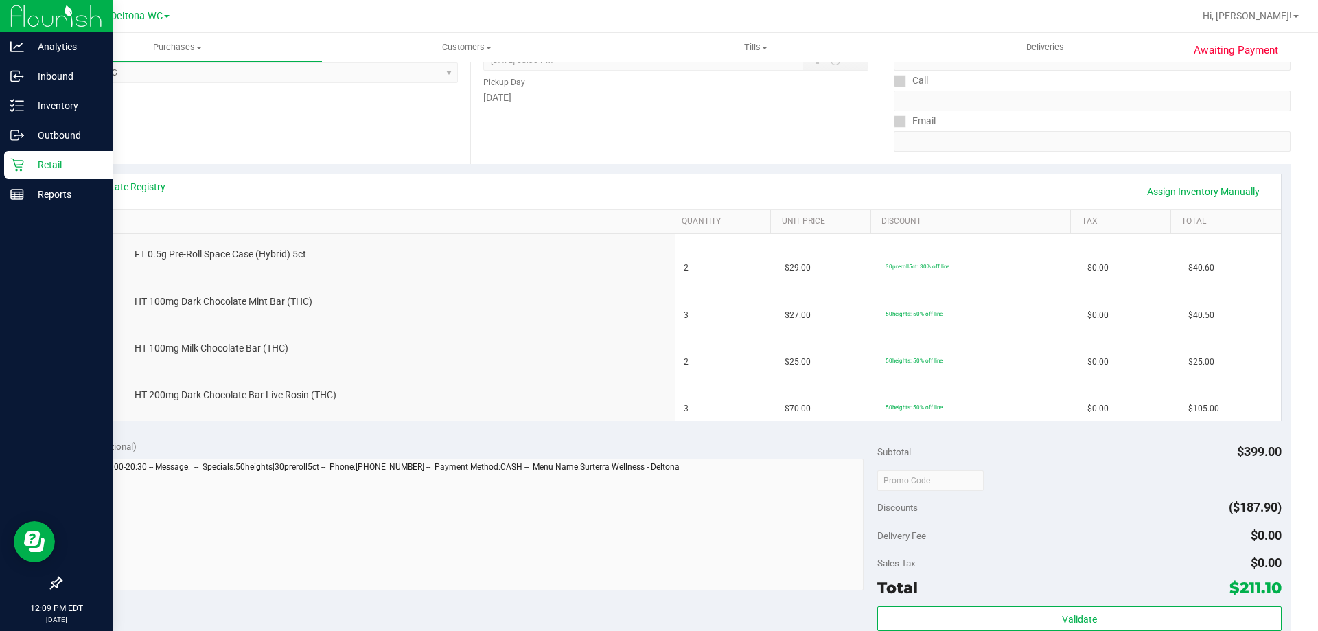
click at [203, 220] on link "SKU" at bounding box center [373, 221] width 584 height 11
click at [124, 187] on link "View State Registry" at bounding box center [124, 187] width 82 height 14
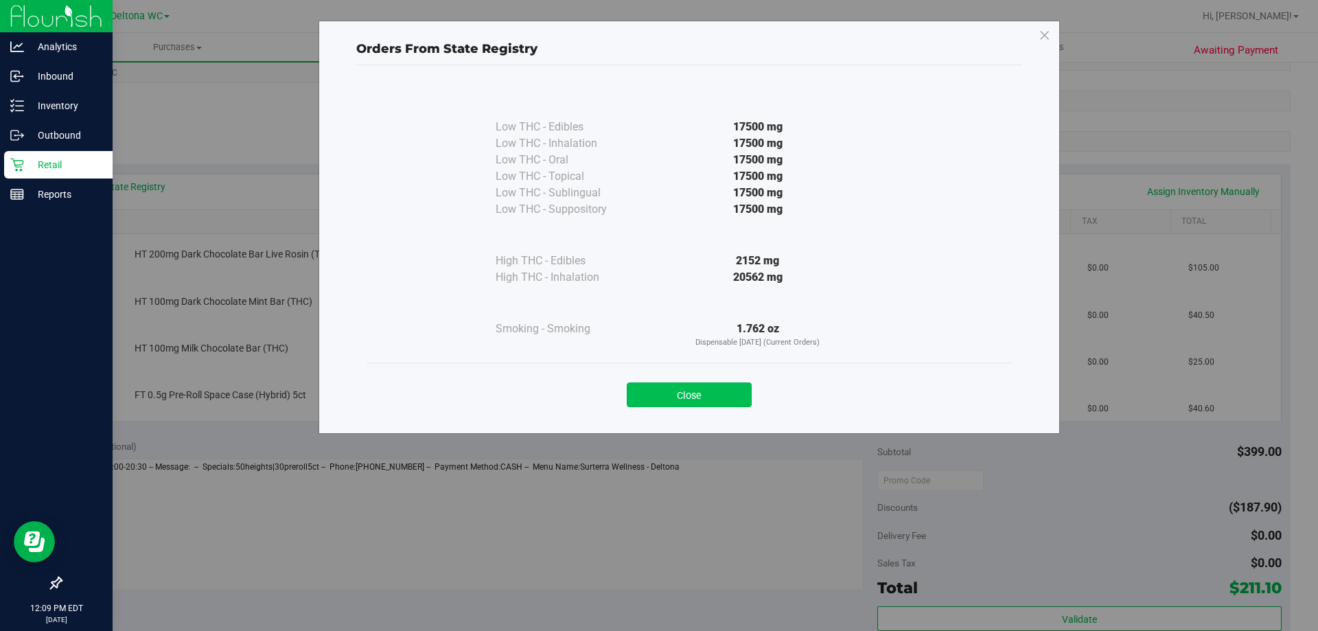
click at [669, 393] on button "Close" at bounding box center [689, 394] width 125 height 25
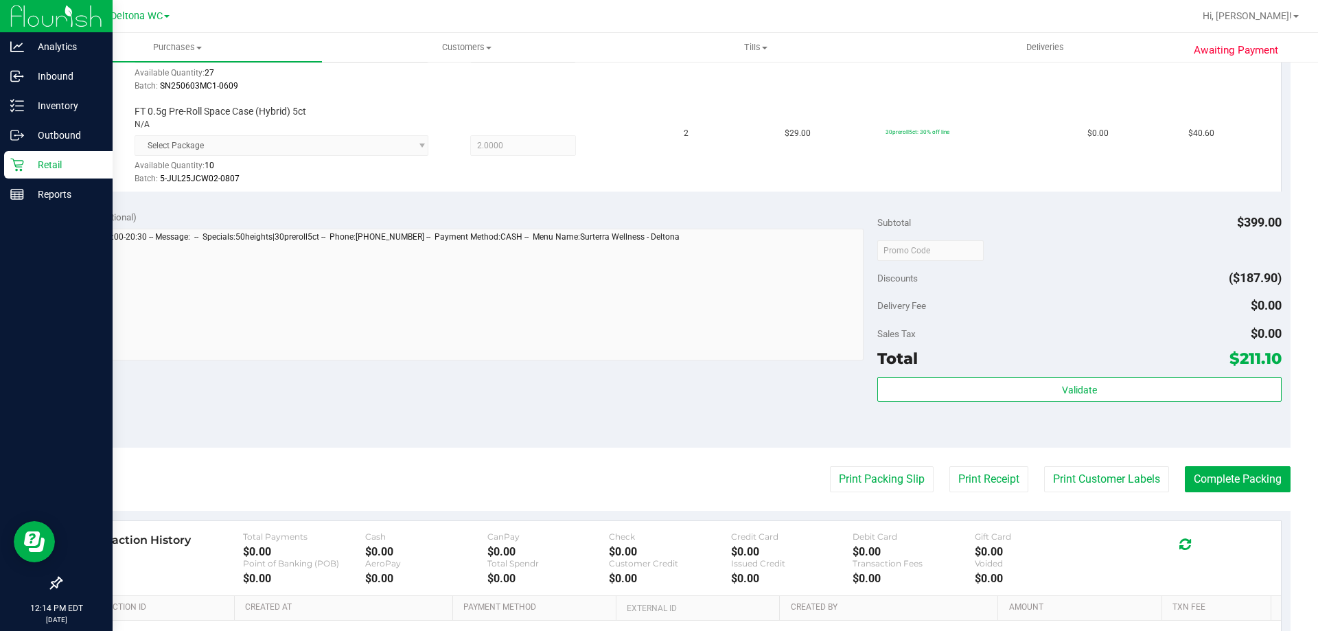
scroll to position [618, 0]
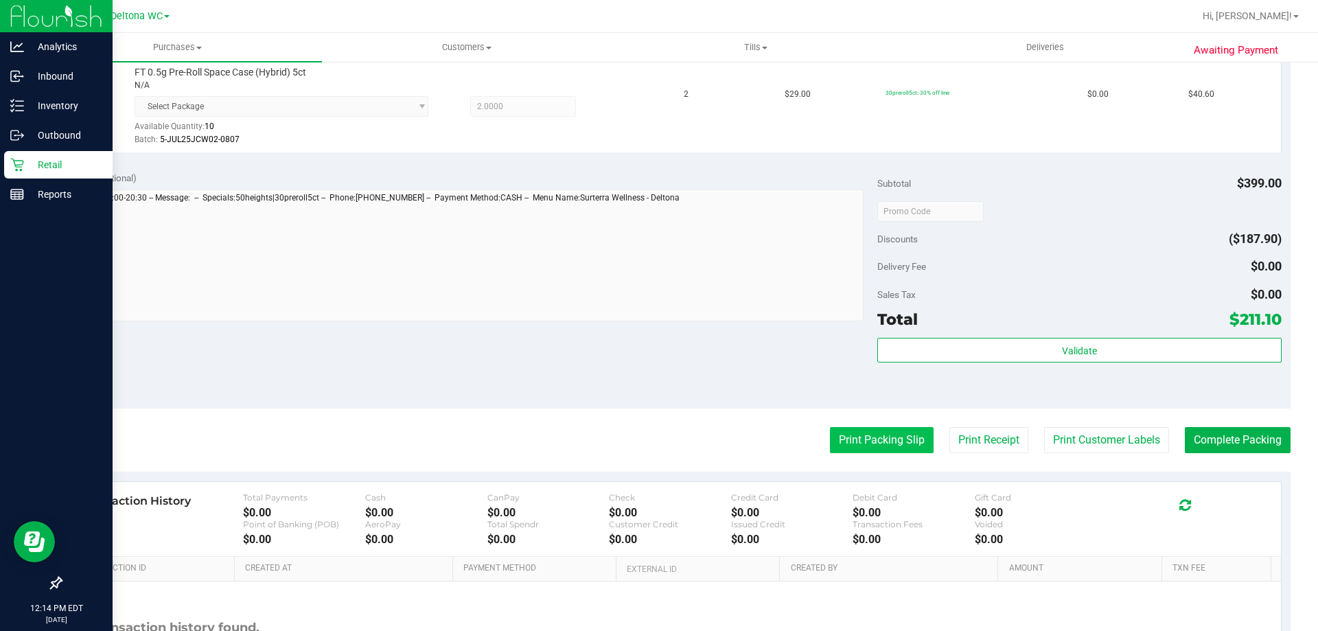
click at [852, 432] on button "Print Packing Slip" at bounding box center [882, 440] width 104 height 26
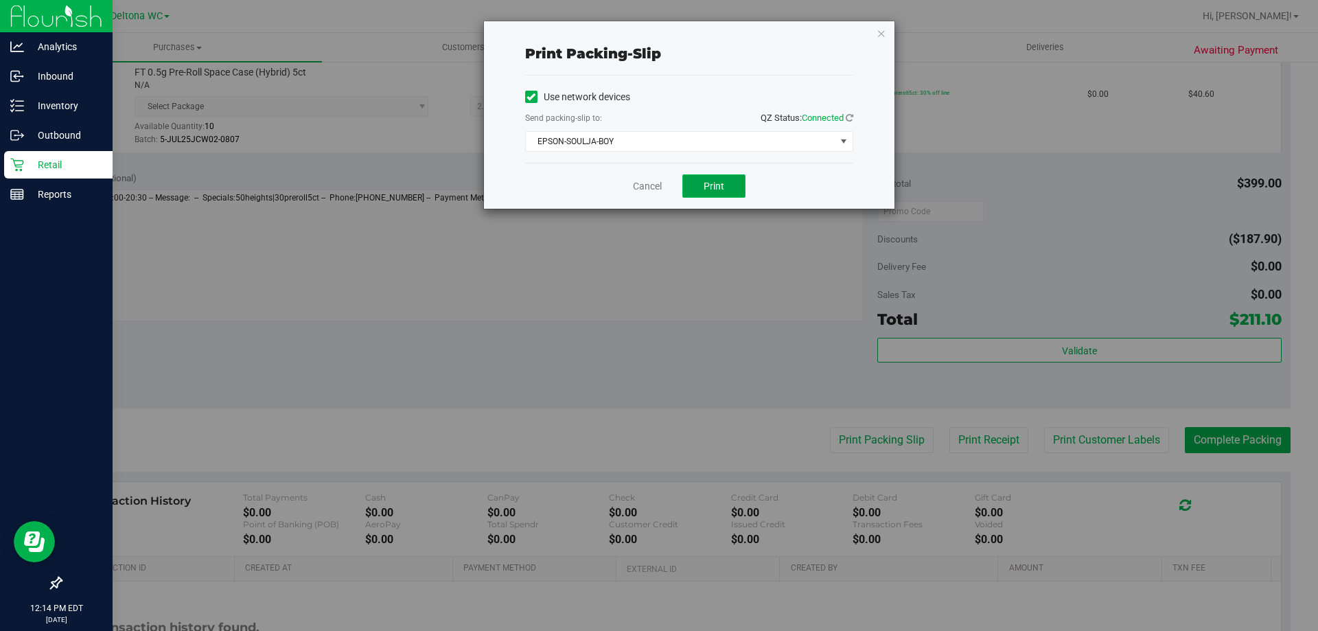
click at [708, 189] on span "Print" at bounding box center [714, 186] width 21 height 11
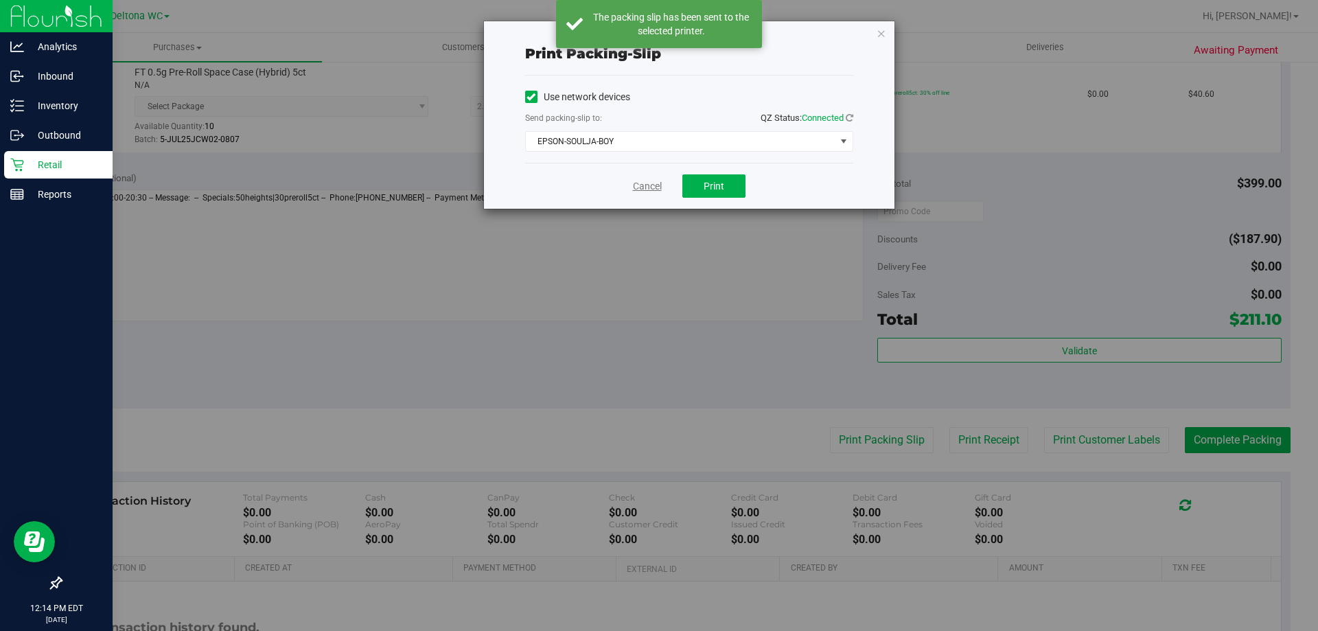
click at [656, 193] on link "Cancel" at bounding box center [647, 186] width 29 height 14
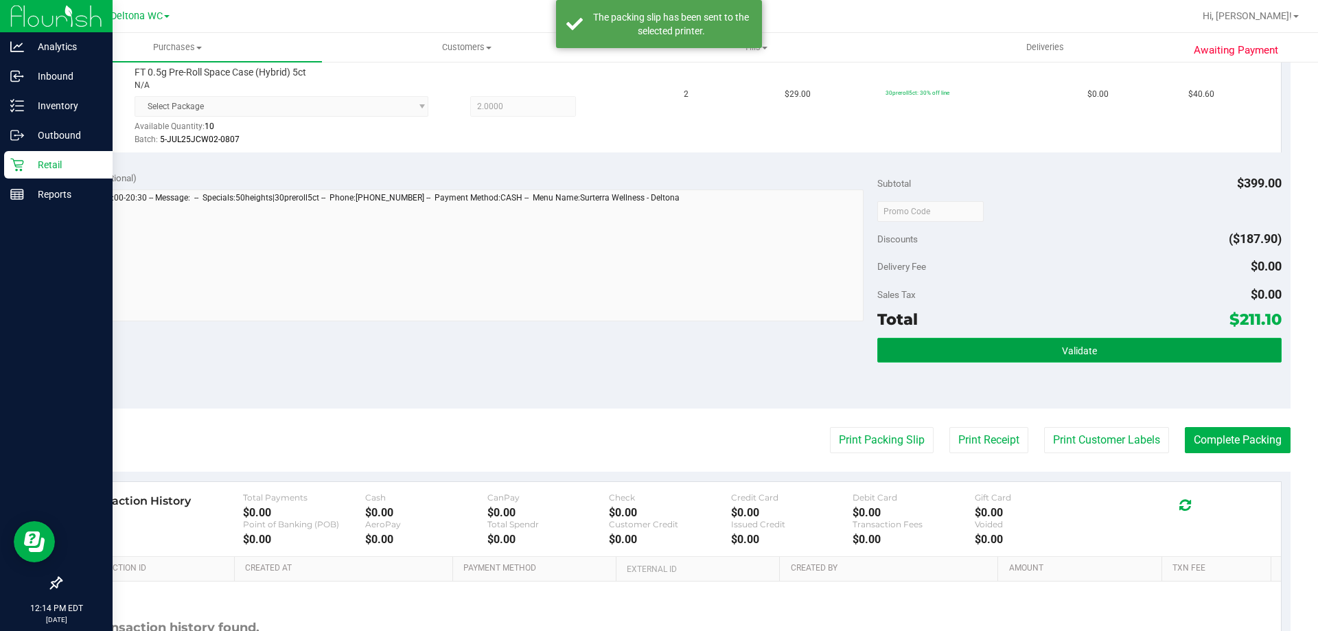
click at [1005, 339] on button "Validate" at bounding box center [1079, 350] width 404 height 25
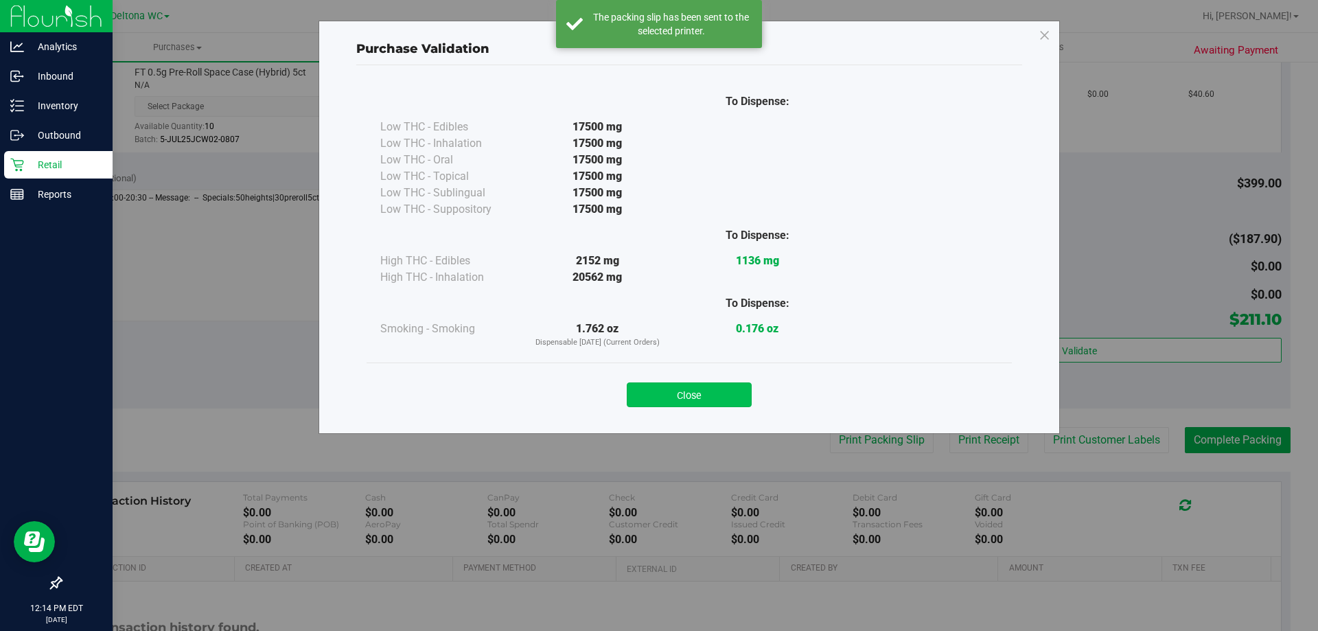
click at [660, 387] on button "Close" at bounding box center [689, 394] width 125 height 25
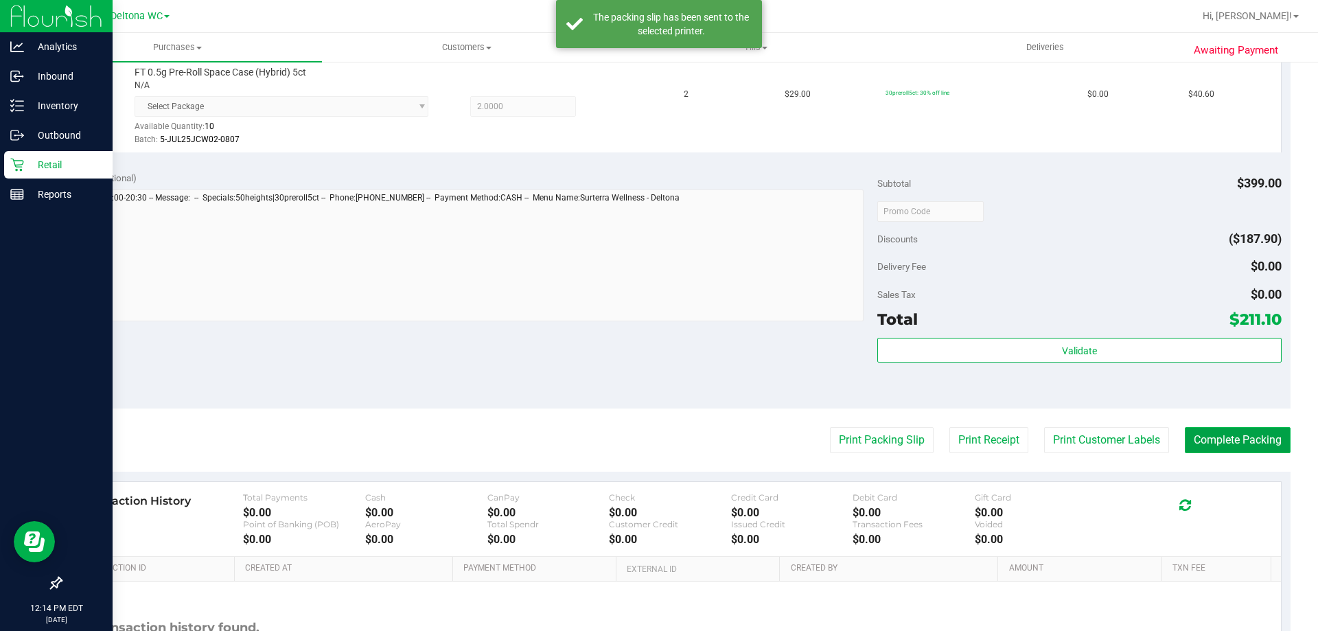
click at [1218, 428] on button "Complete Packing" at bounding box center [1238, 440] width 106 height 26
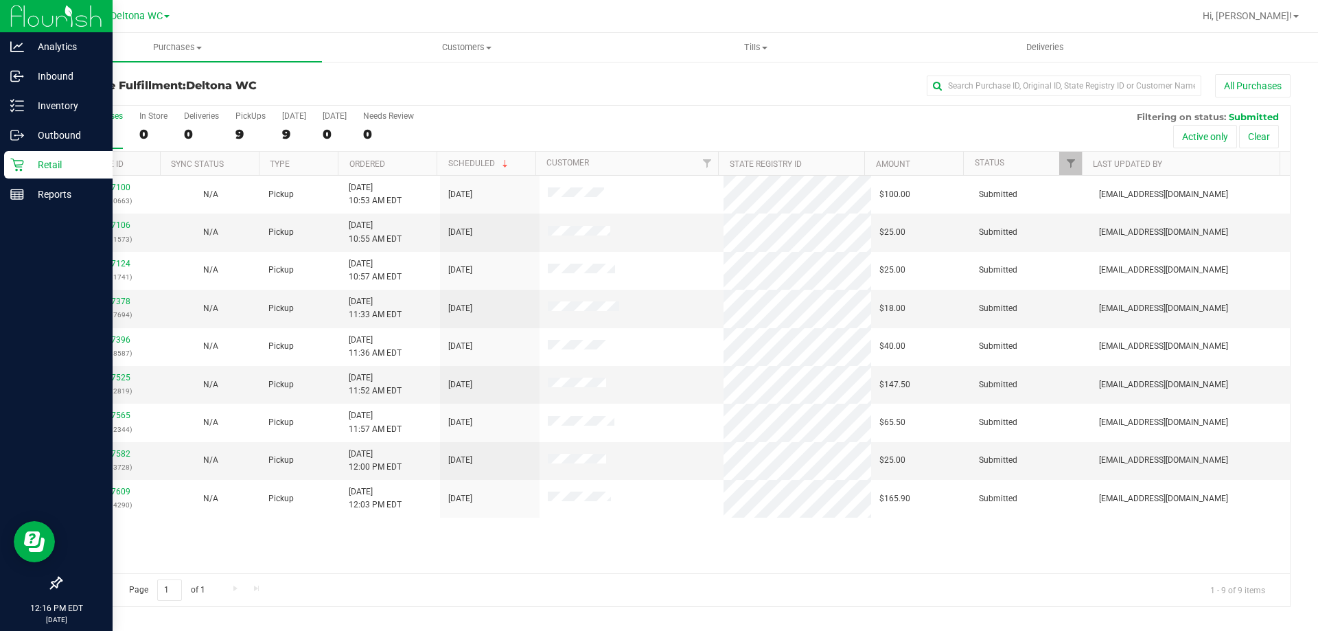
click at [129, 172] on th "Purchase ID" at bounding box center [110, 164] width 99 height 24
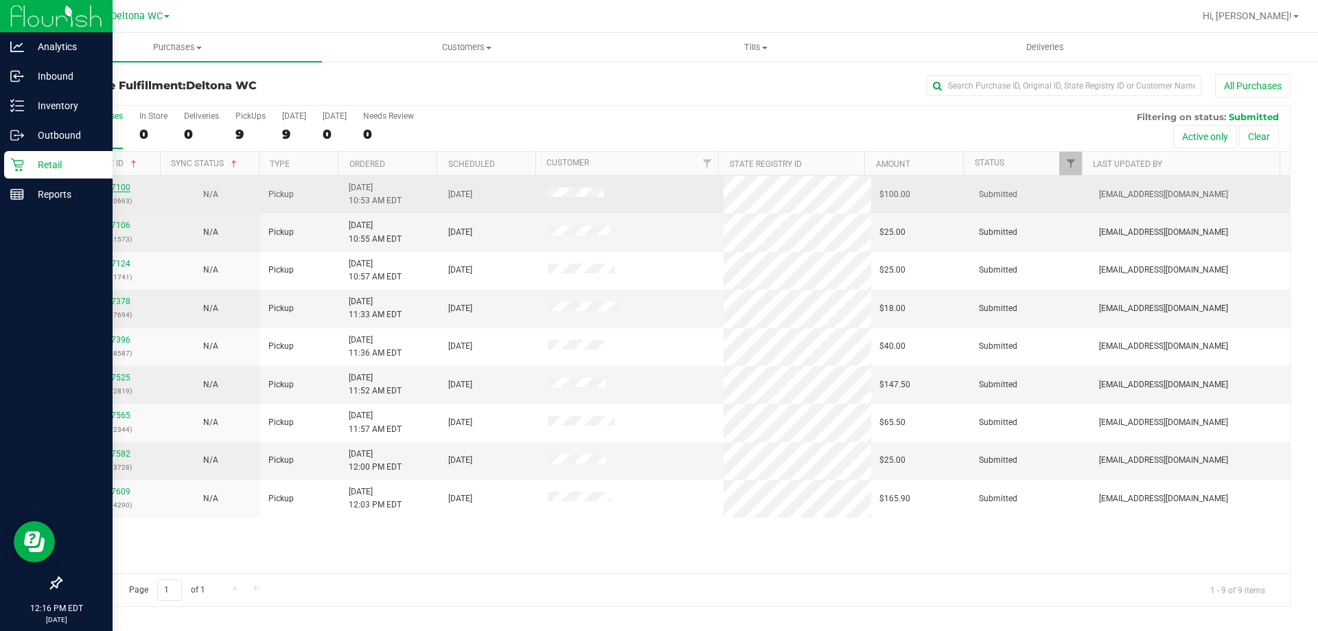
click at [128, 183] on link "11817100" at bounding box center [111, 188] width 38 height 10
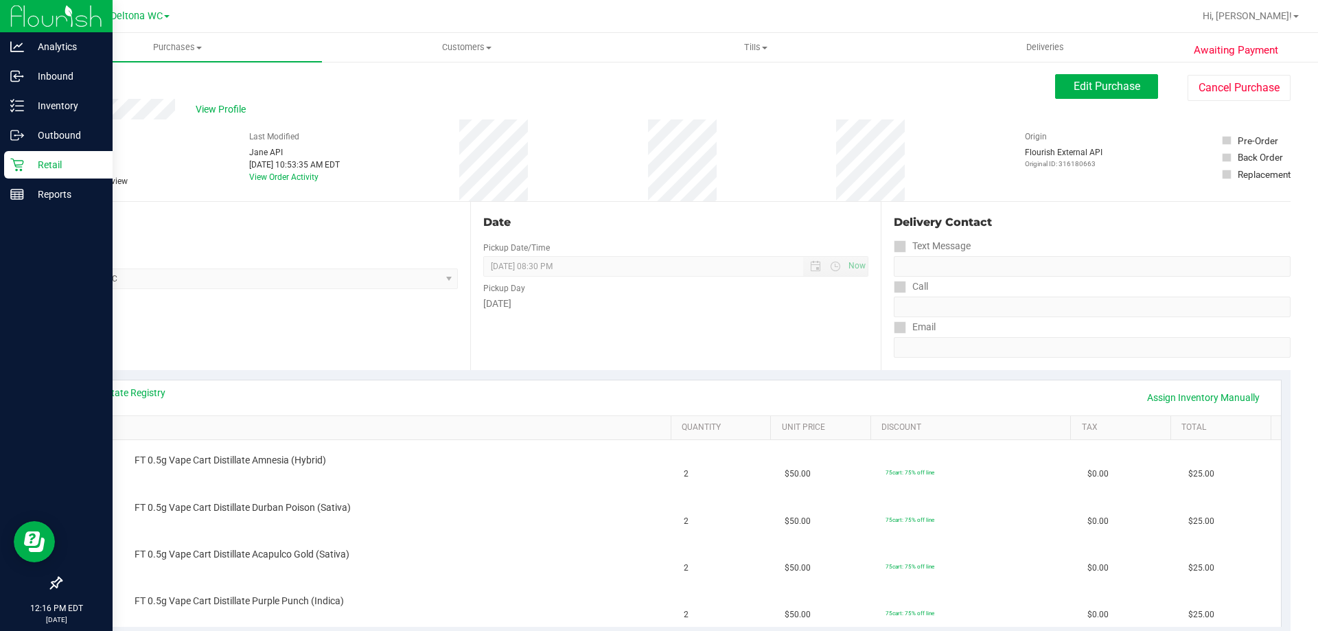
scroll to position [206, 0]
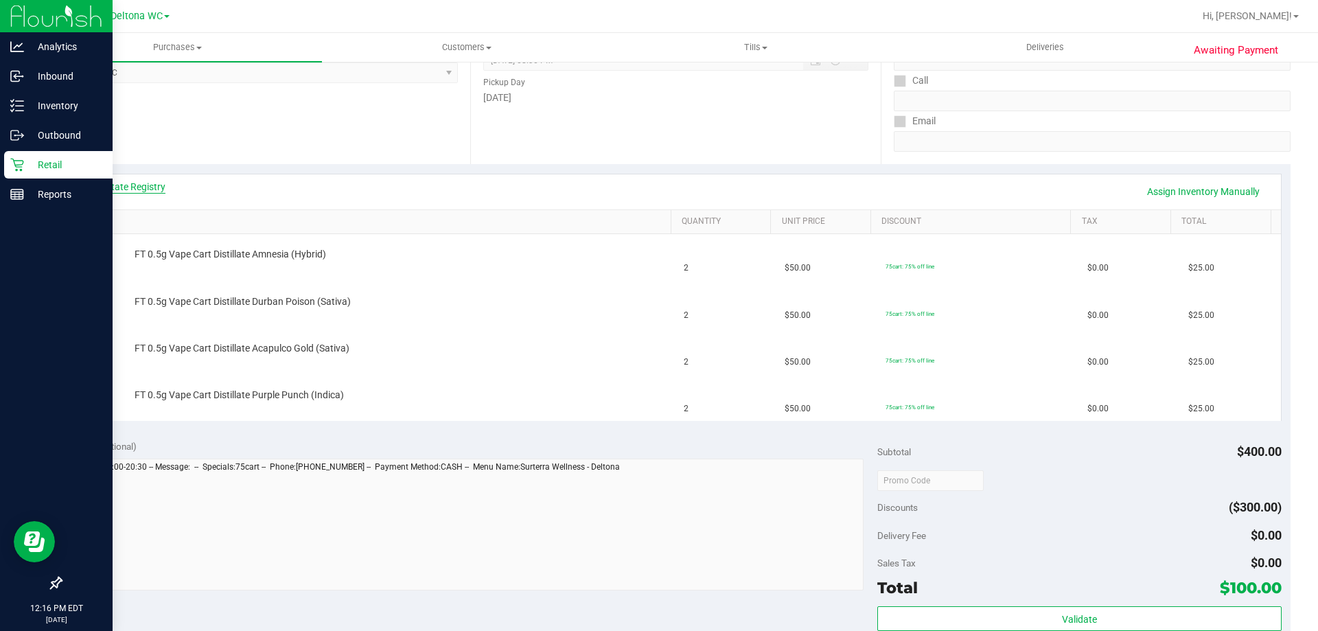
click at [146, 184] on link "View State Registry" at bounding box center [124, 187] width 82 height 14
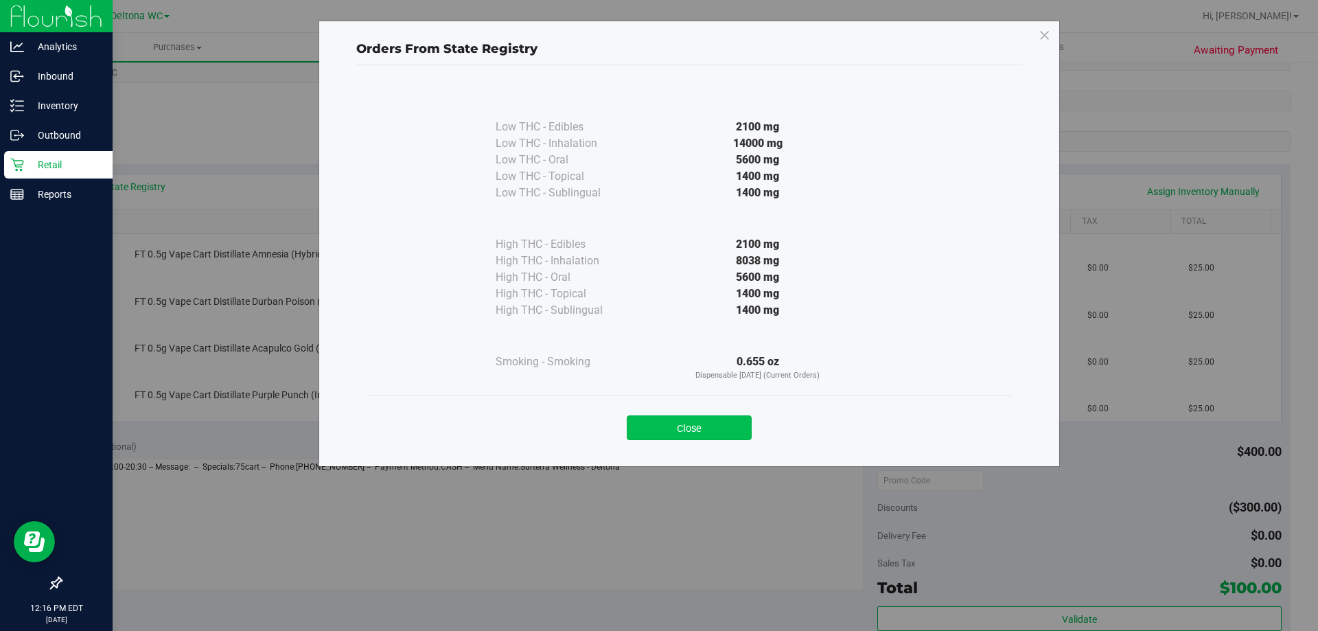
click at [691, 434] on button "Close" at bounding box center [689, 427] width 125 height 25
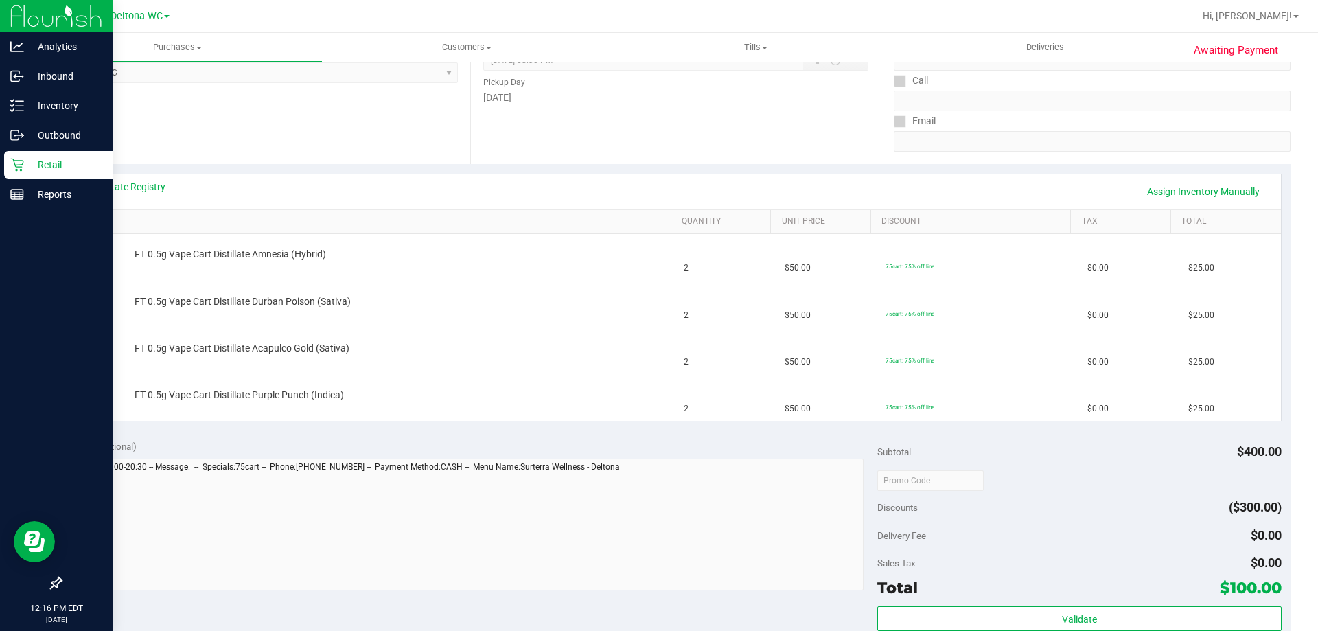
click at [443, 224] on link "SKU" at bounding box center [373, 221] width 584 height 11
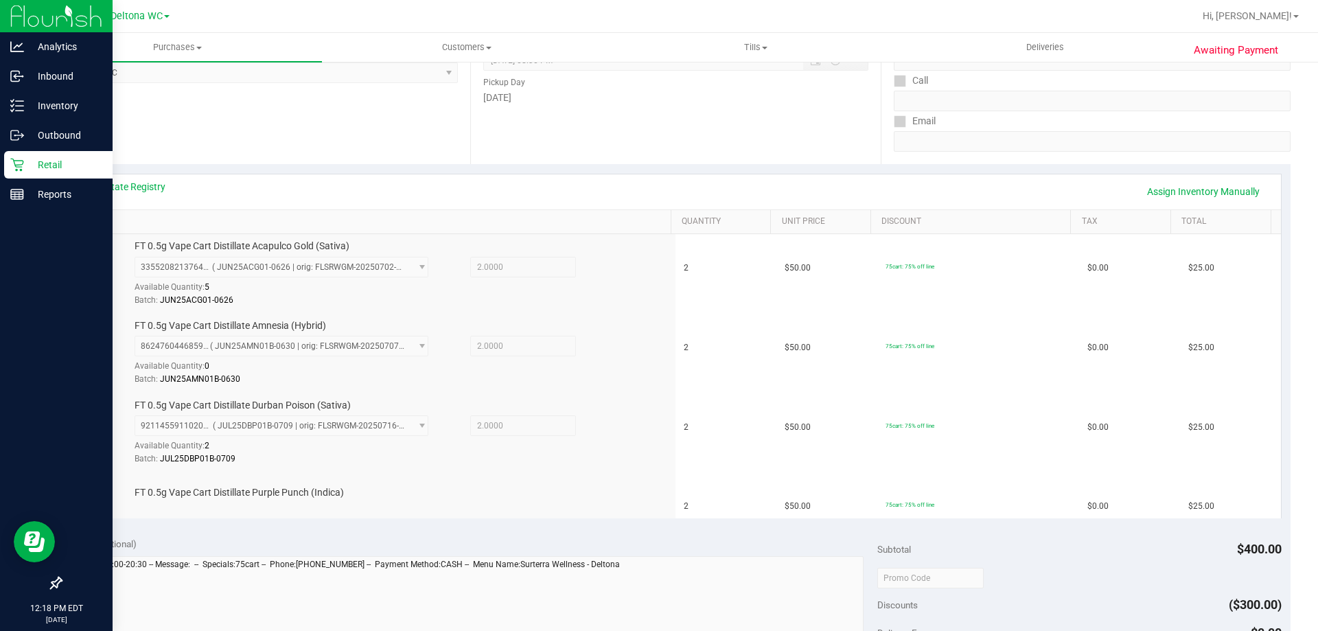
click at [404, 126] on div "Location Pickup Store Deltona WC Select Store Bonita Springs WC Boynton Beach W…" at bounding box center [265, 80] width 410 height 168
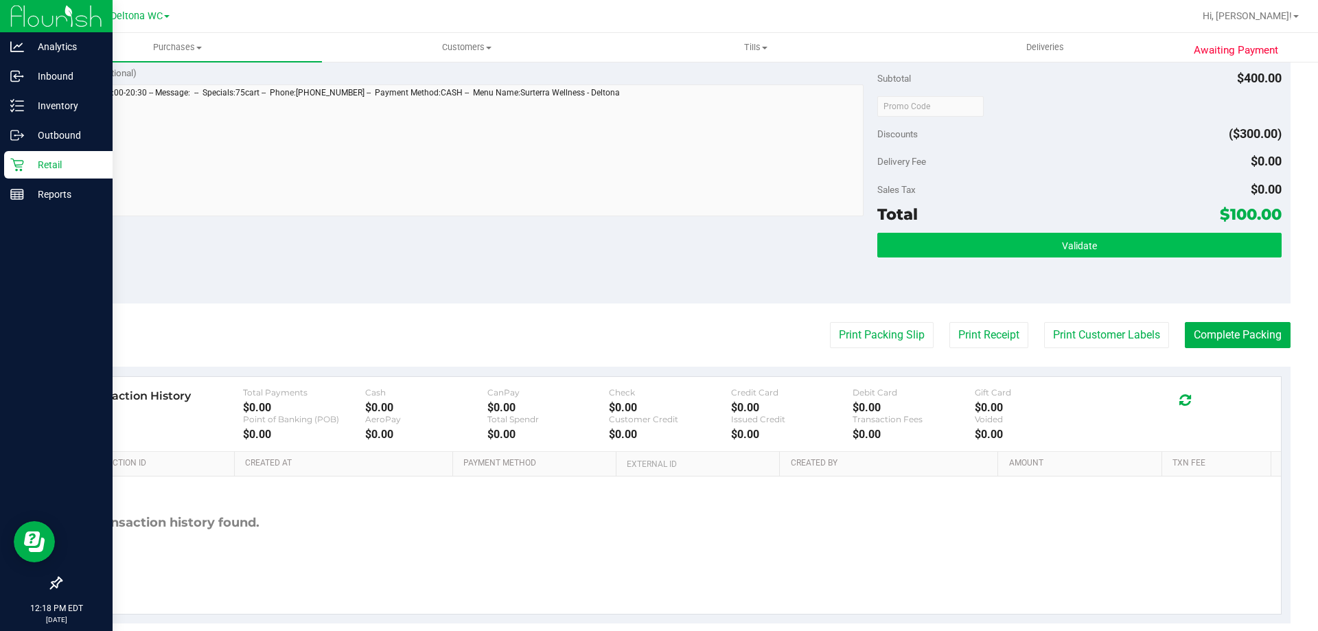
scroll to position [743, 0]
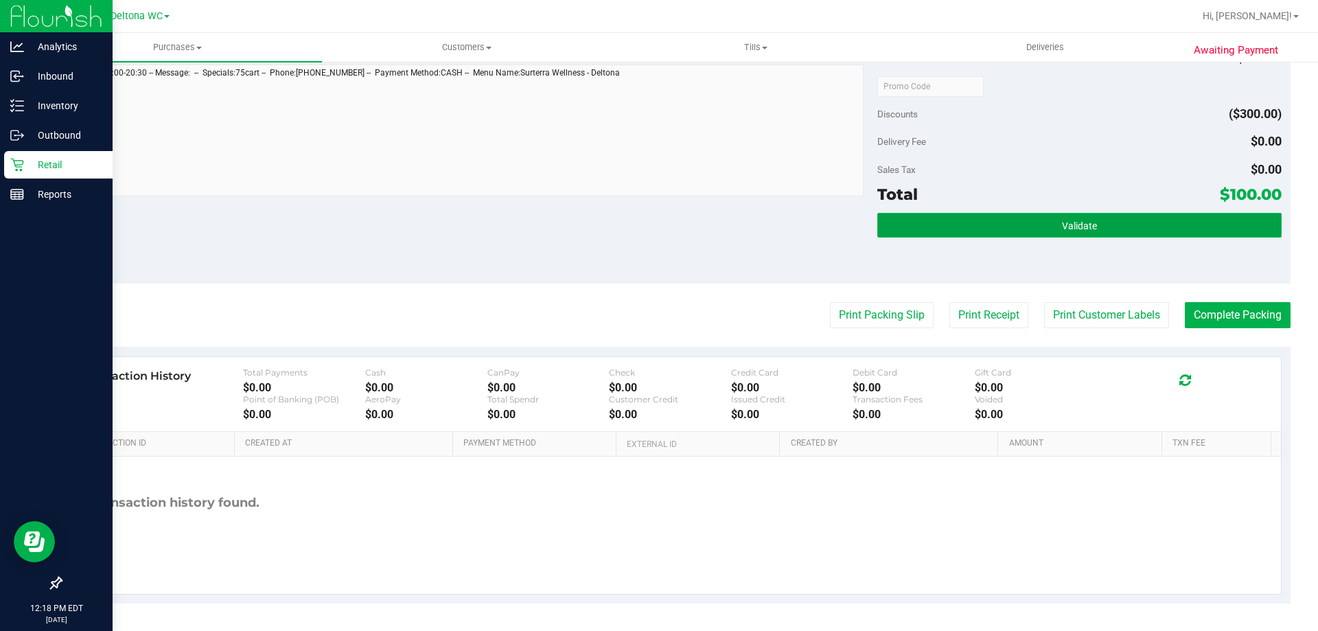
click at [901, 227] on button "Validate" at bounding box center [1079, 225] width 404 height 25
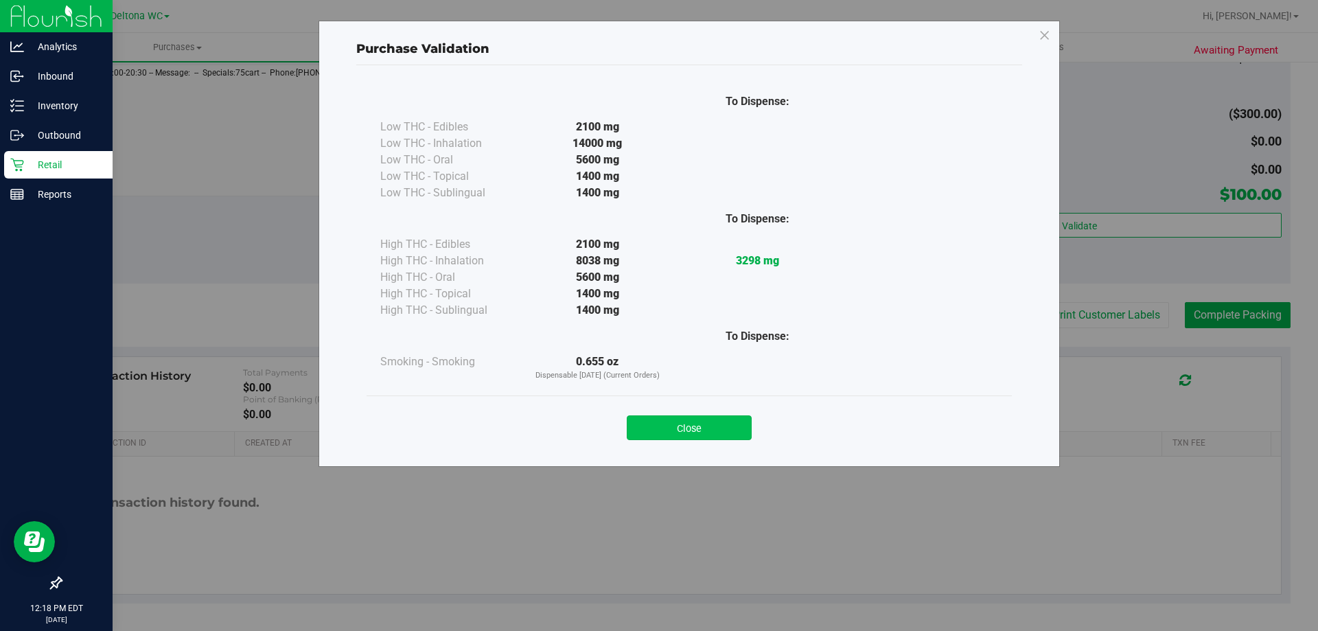
click at [712, 434] on button "Close" at bounding box center [689, 427] width 125 height 25
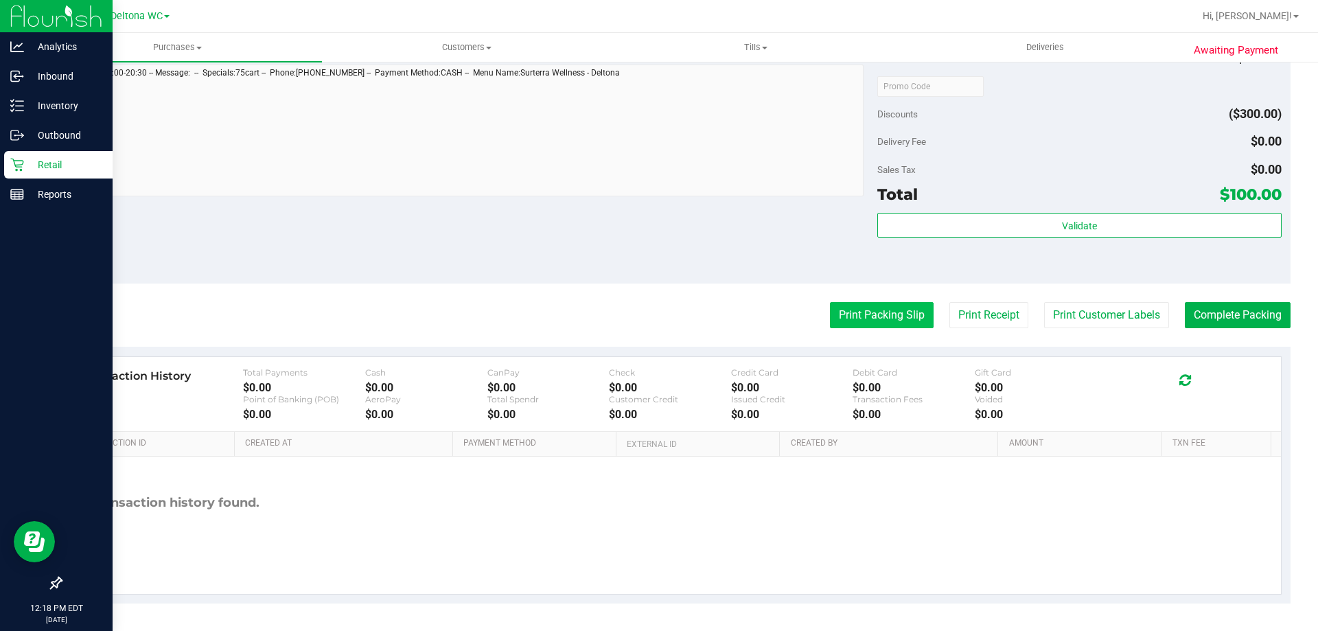
click at [890, 321] on button "Print Packing Slip" at bounding box center [882, 315] width 104 height 26
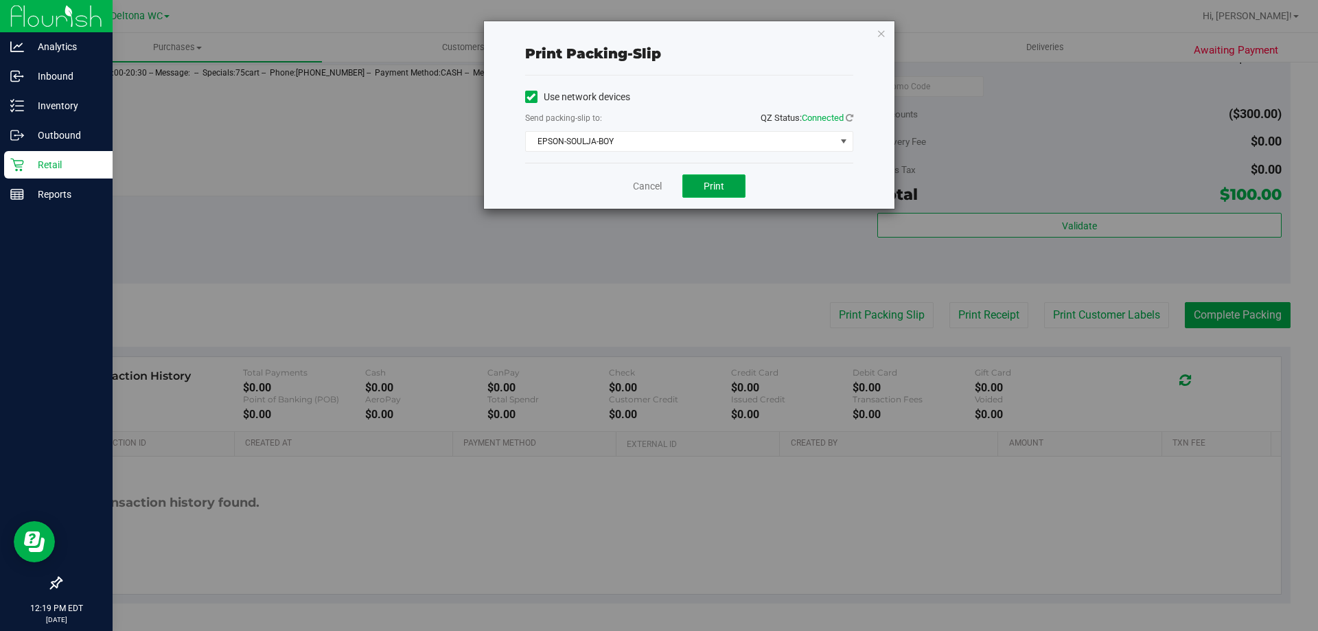
click at [712, 184] on span "Print" at bounding box center [714, 186] width 21 height 11
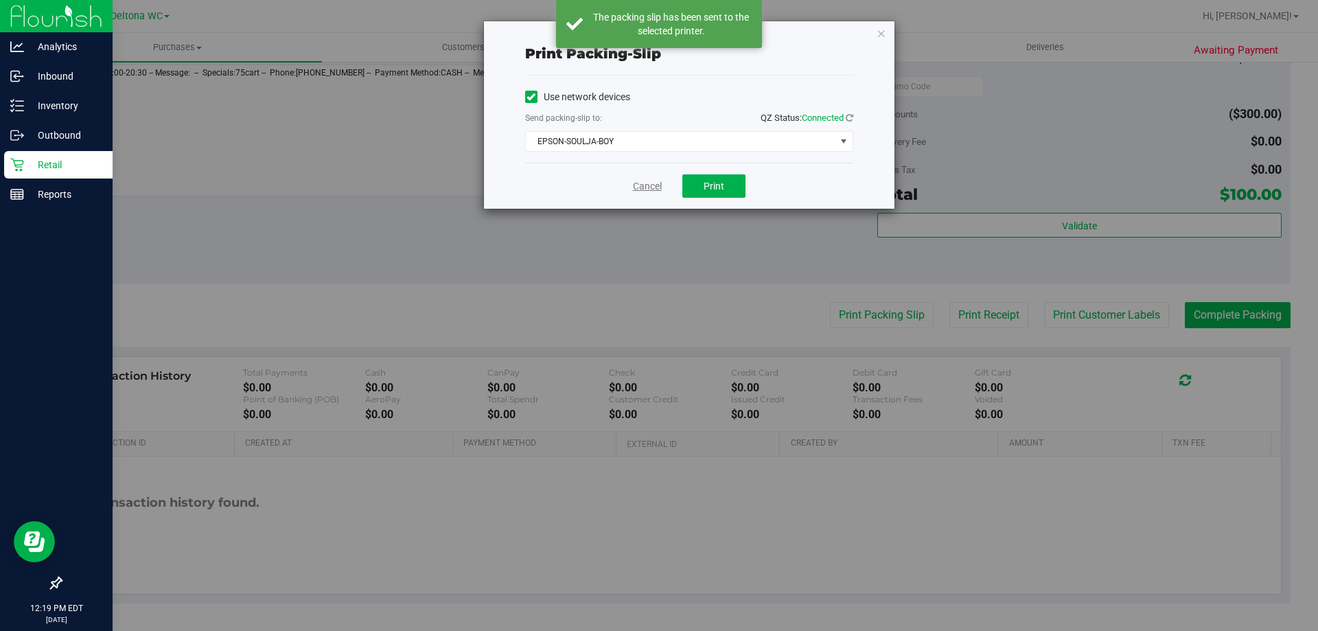
drag, startPoint x: 664, startPoint y: 199, endPoint x: 647, endPoint y: 191, distance: 18.7
click at [660, 198] on div "Cancel Print" at bounding box center [689, 186] width 328 height 46
click at [647, 191] on link "Cancel" at bounding box center [647, 186] width 29 height 14
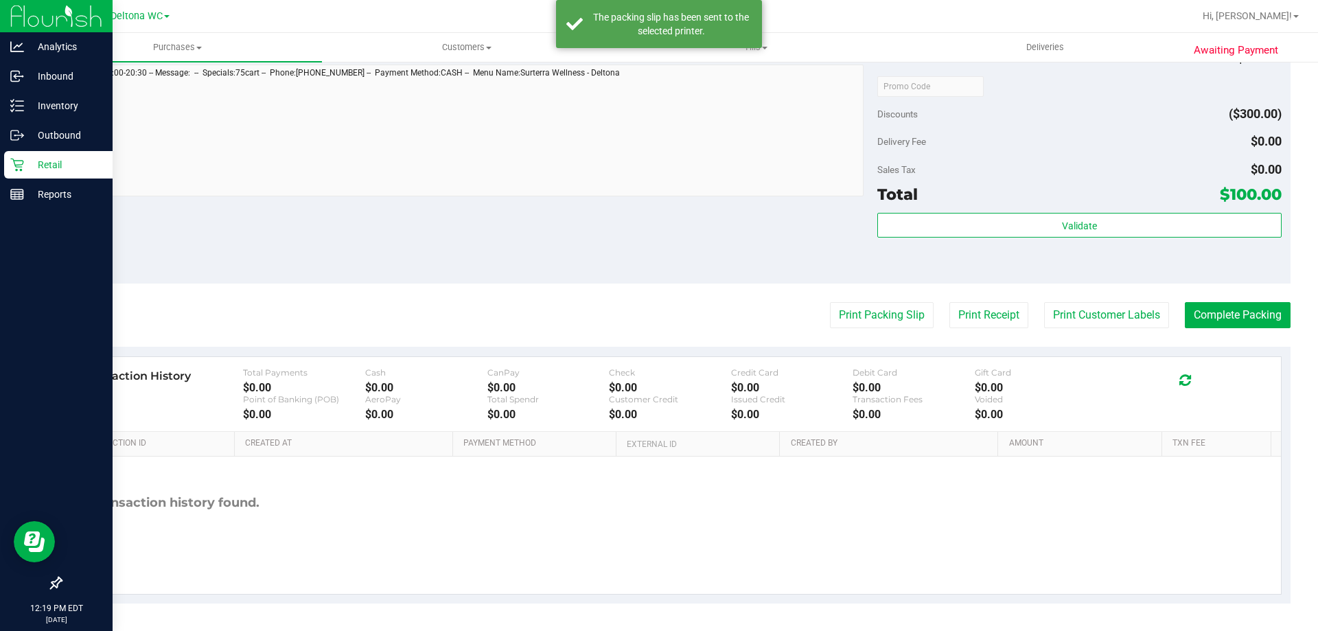
click at [1219, 281] on div "Notes (optional) Subtotal $400.00 Discounts ($300.00) Delivery Fee $0.00 Sales …" at bounding box center [675, 159] width 1230 height 247
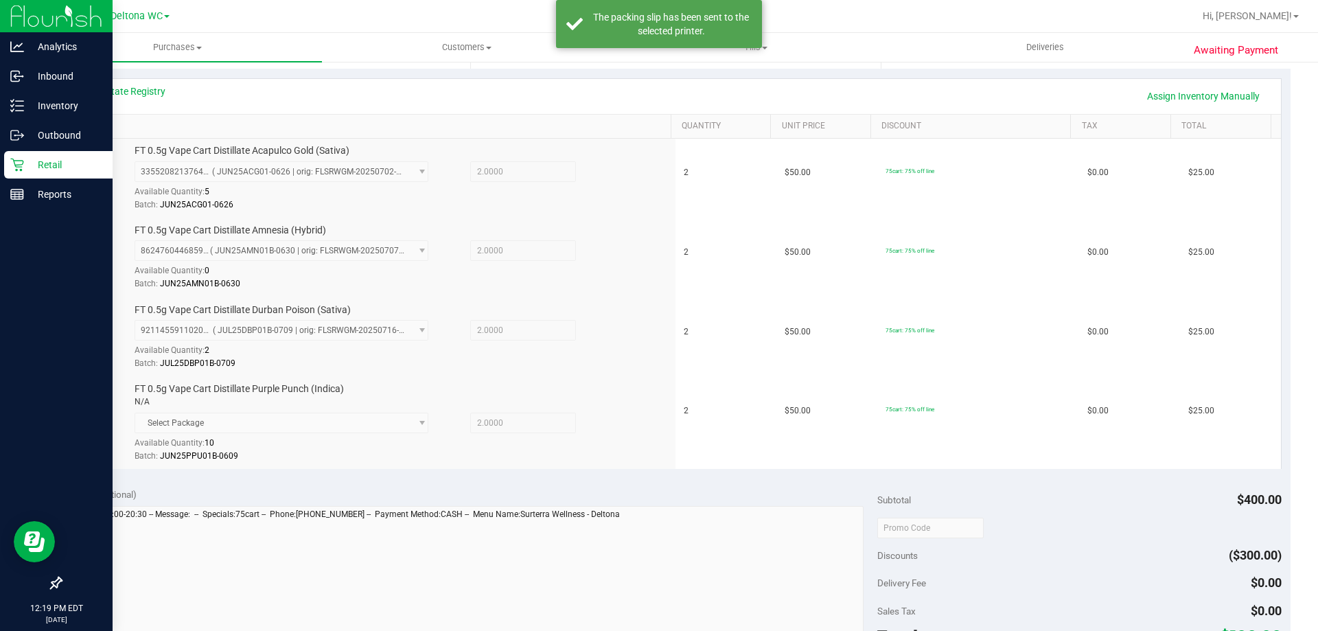
scroll to position [549, 0]
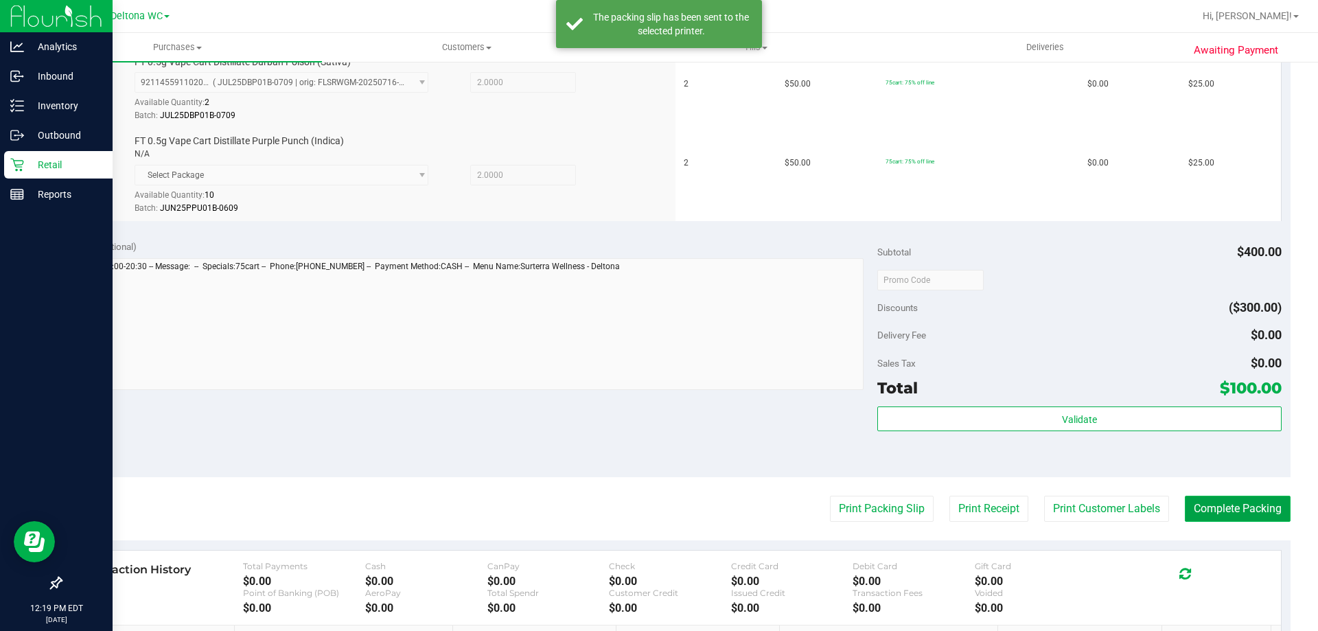
click at [1220, 507] on button "Complete Packing" at bounding box center [1238, 509] width 106 height 26
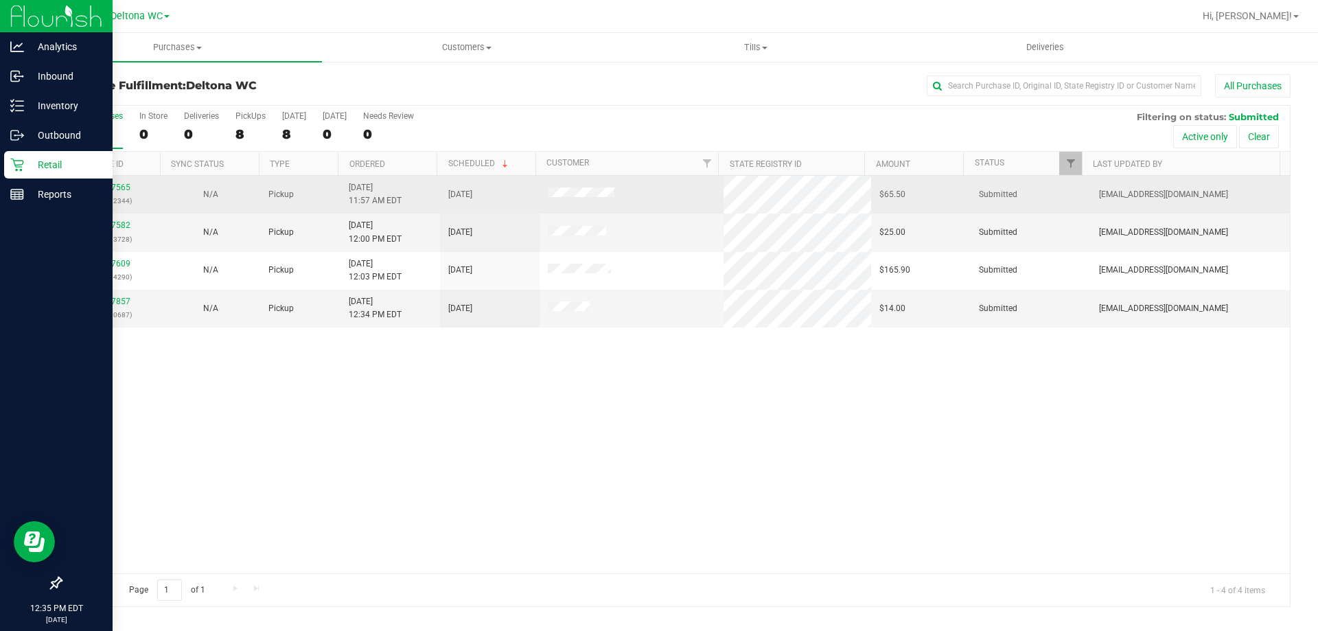
click at [108, 192] on div "11817565 (316192344)" at bounding box center [110, 194] width 83 height 26
click at [108, 190] on link "11817565" at bounding box center [111, 188] width 38 height 10
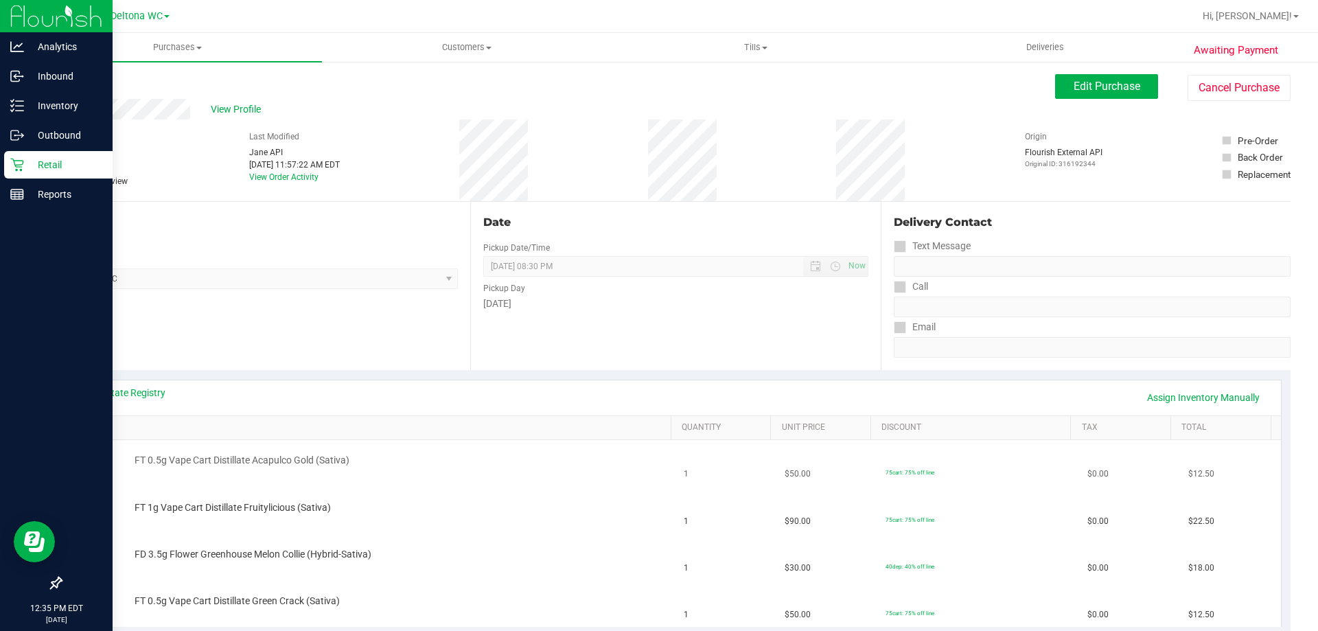
scroll to position [137, 0]
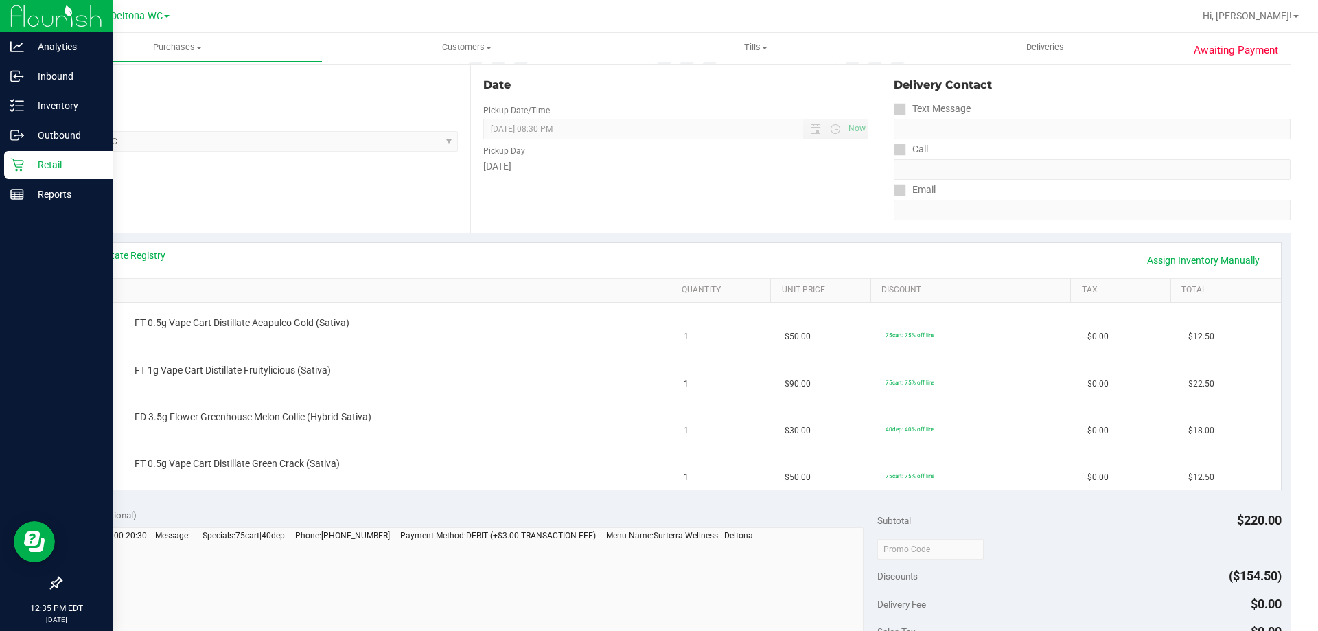
click at [168, 264] on div "View State Registry Assign Inventory Manually" at bounding box center [675, 259] width 1185 height 23
click at [162, 261] on link "View State Registry" at bounding box center [124, 255] width 82 height 14
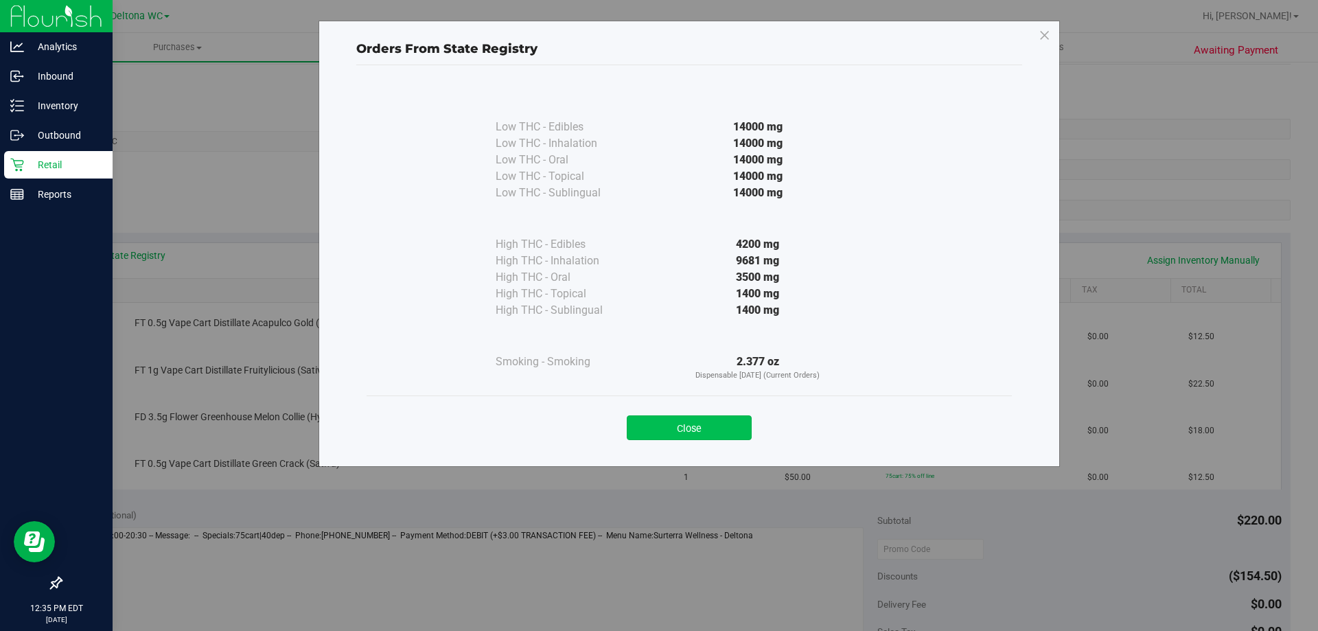
click at [677, 428] on button "Close" at bounding box center [689, 427] width 125 height 25
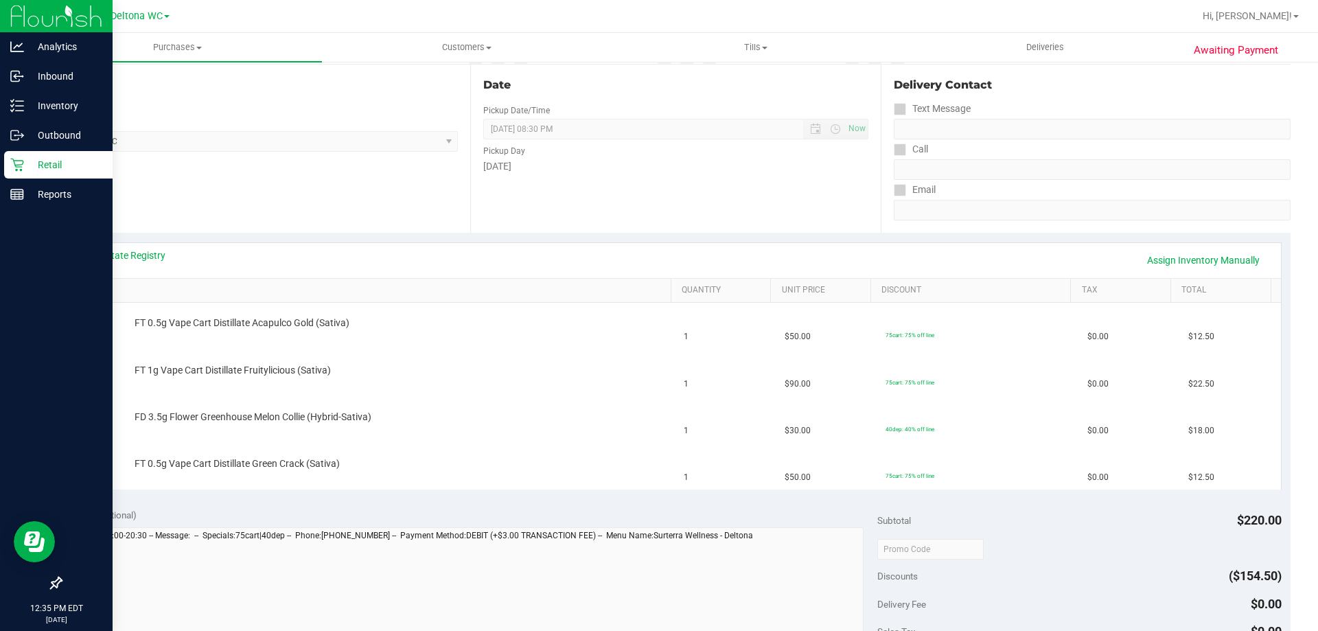
click at [421, 295] on link "SKU" at bounding box center [373, 290] width 584 height 11
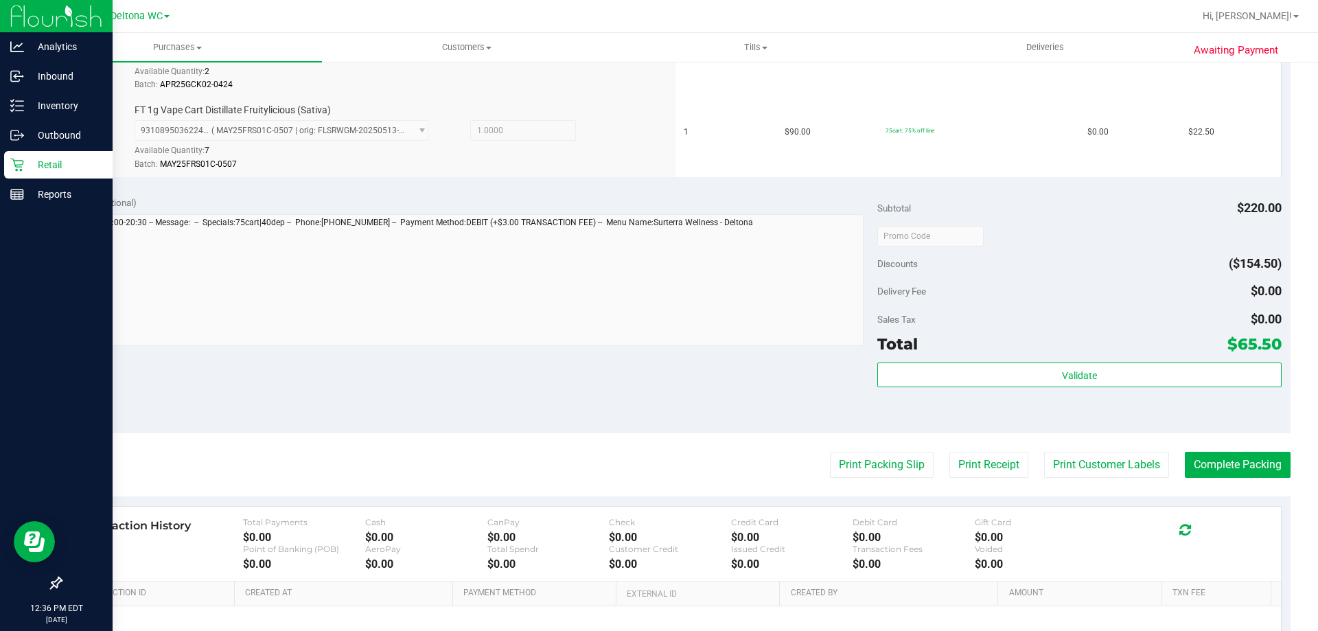
scroll to position [618, 0]
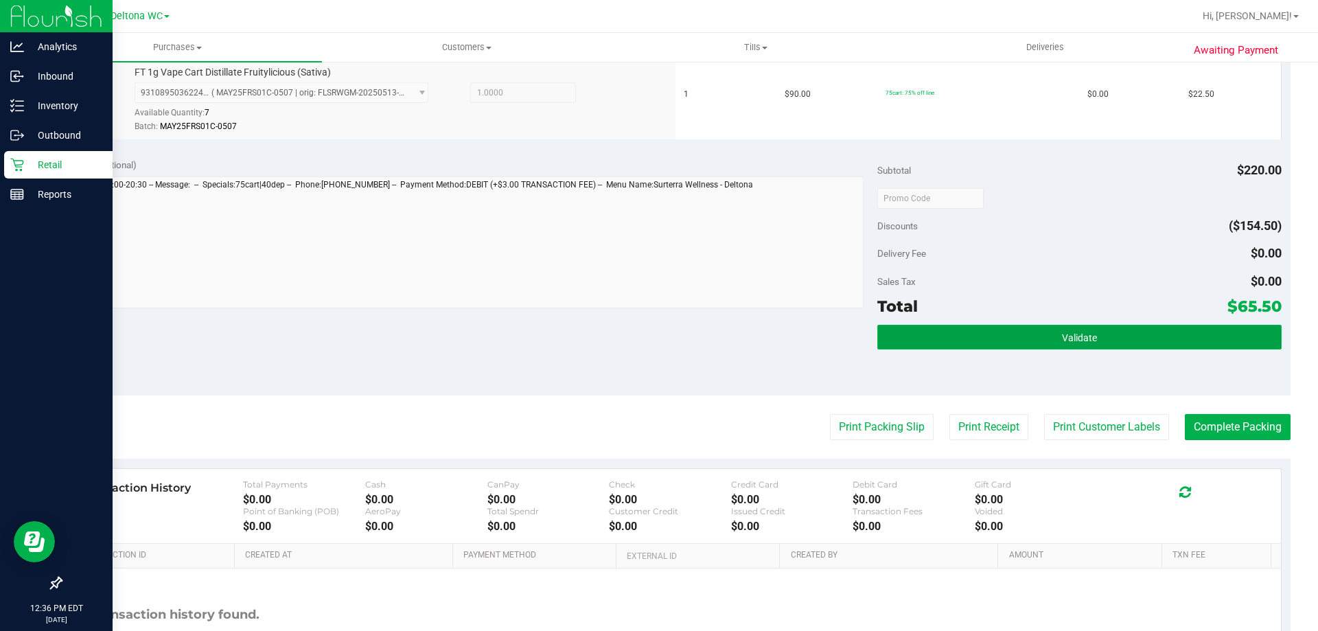
click at [905, 348] on button "Validate" at bounding box center [1079, 337] width 404 height 25
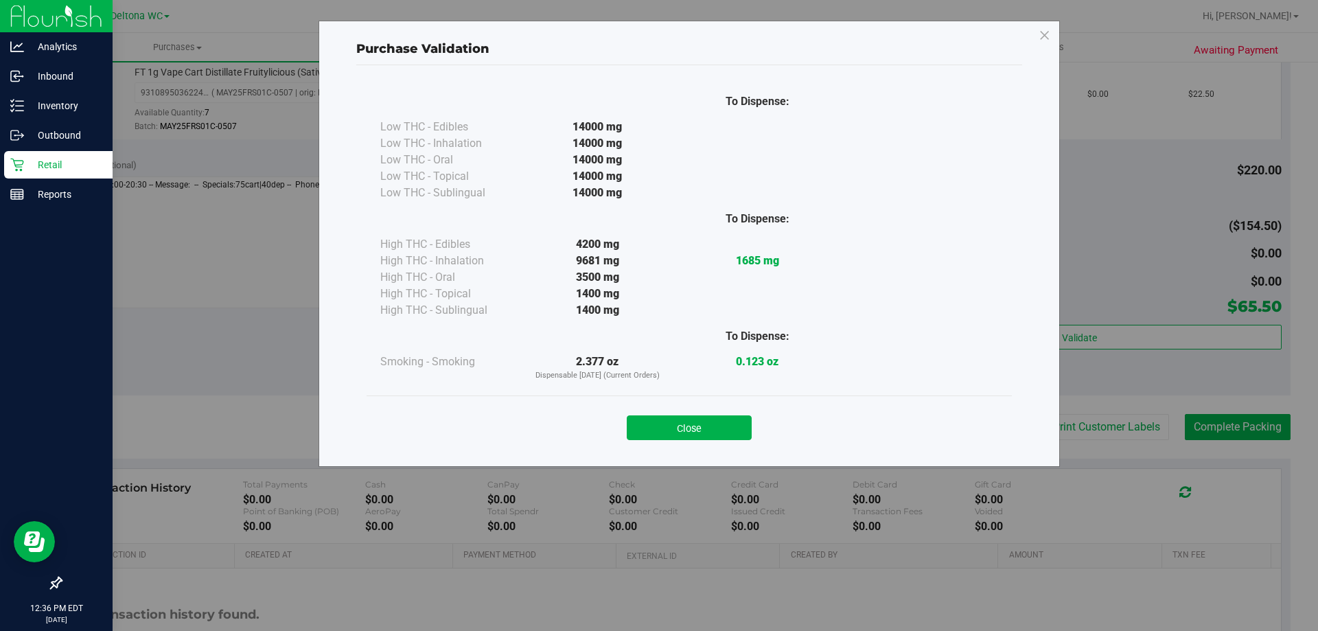
drag, startPoint x: 695, startPoint y: 401, endPoint x: 688, endPoint y: 406, distance: 9.3
click at [693, 403] on div "Close" at bounding box center [689, 423] width 645 height 56
click at [674, 420] on button "Close" at bounding box center [689, 427] width 125 height 25
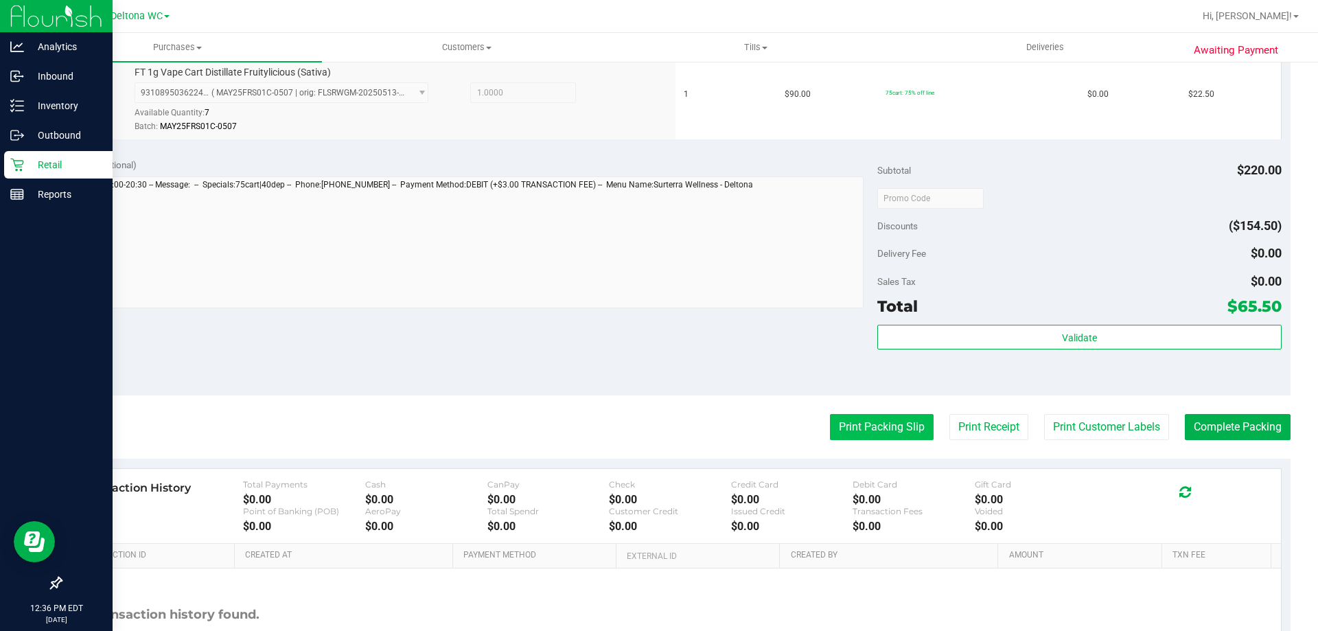
click at [837, 420] on button "Print Packing Slip" at bounding box center [882, 427] width 104 height 26
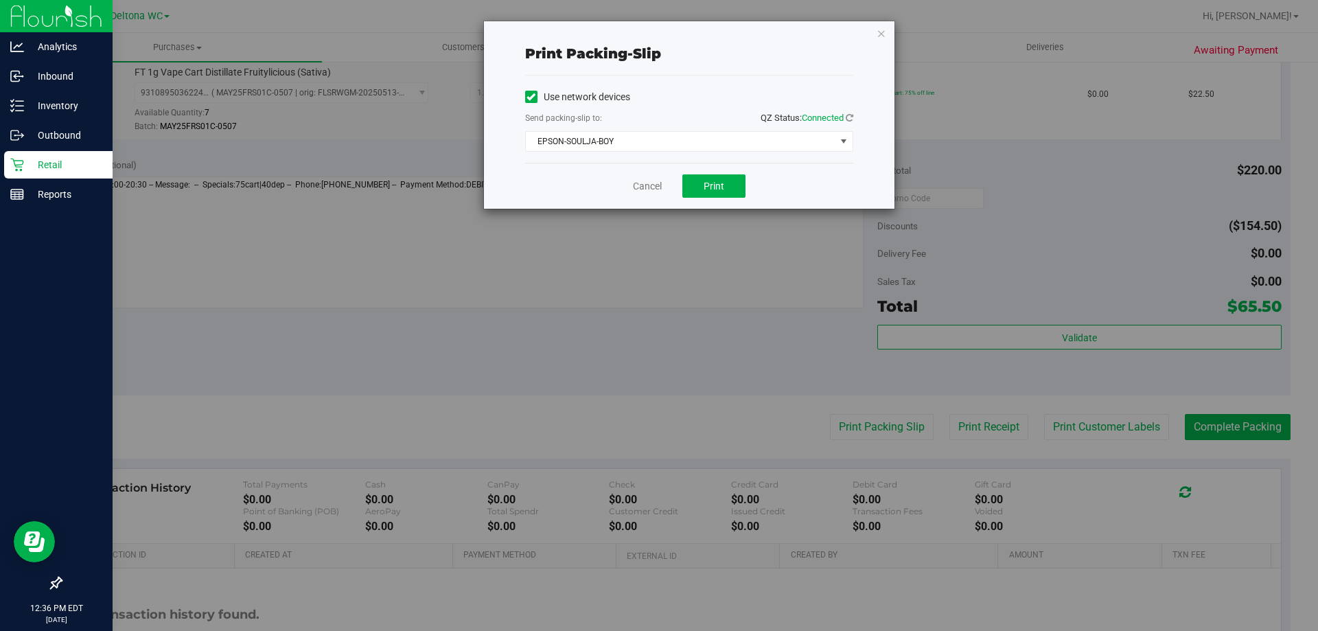
click at [689, 173] on div "Cancel Print" at bounding box center [689, 186] width 328 height 46
click at [692, 176] on button "Print" at bounding box center [713, 185] width 63 height 23
click at [662, 192] on link "Cancel" at bounding box center [647, 186] width 29 height 14
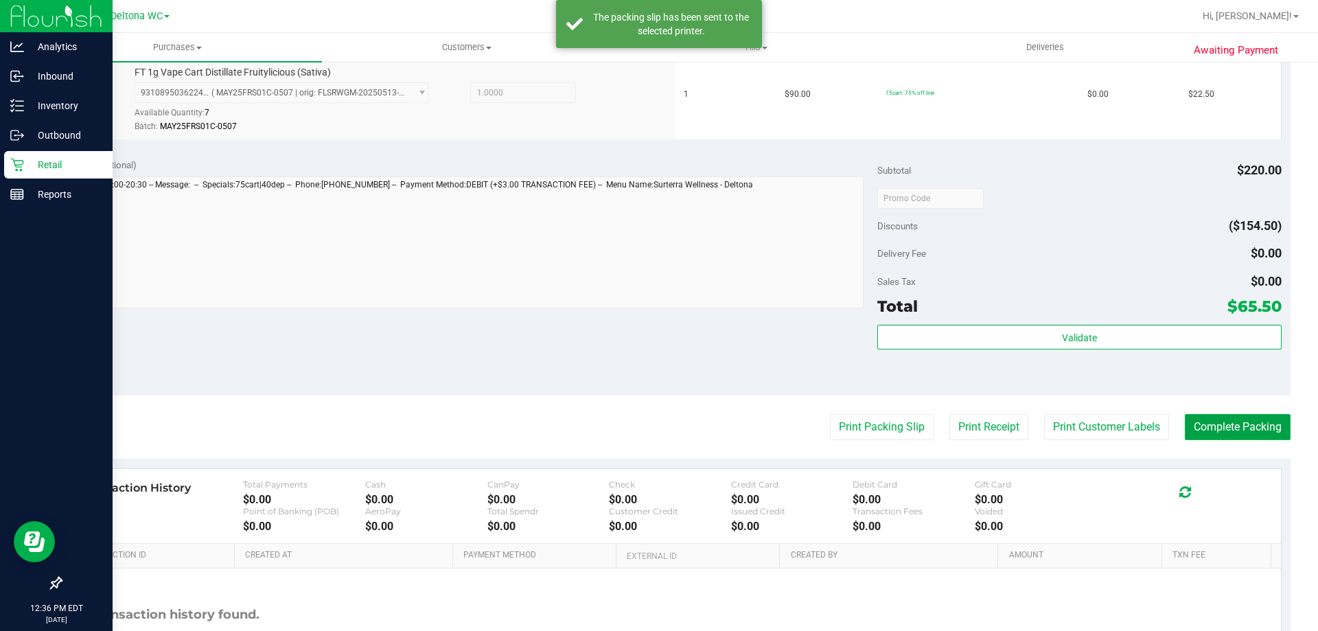
click at [1196, 419] on button "Complete Packing" at bounding box center [1238, 427] width 106 height 26
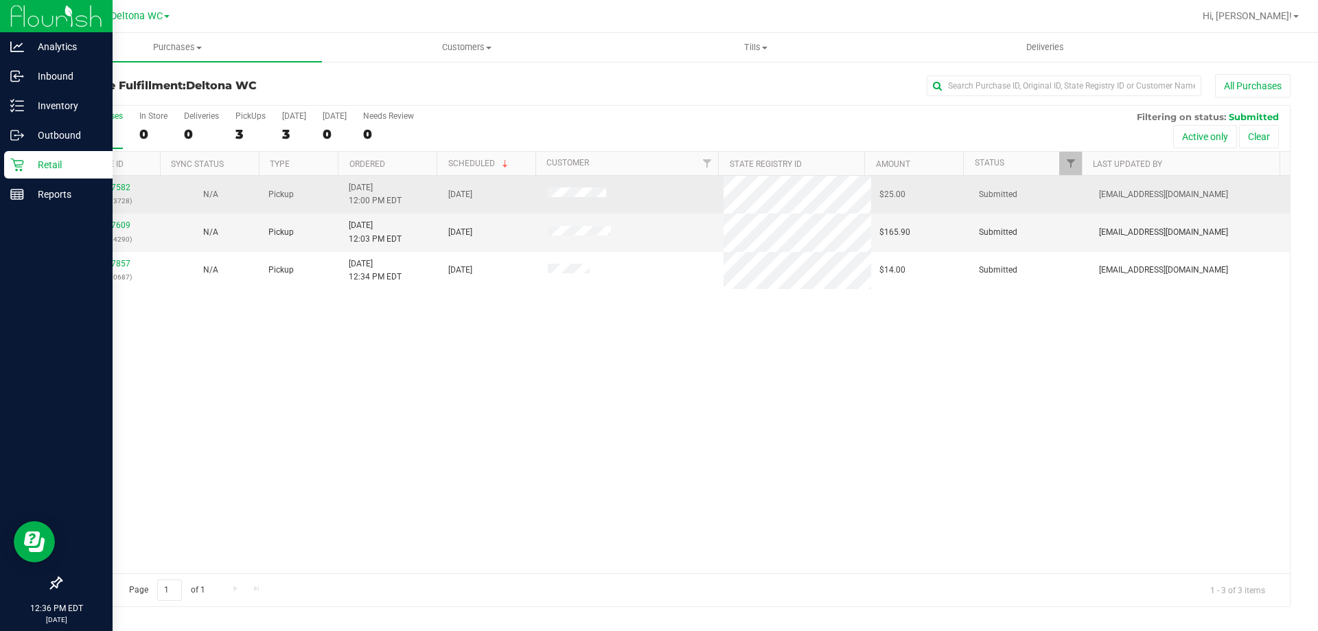
click at [119, 180] on td "11817582 (316193728)" at bounding box center [111, 195] width 100 height 38
click at [119, 183] on link "11817582" at bounding box center [111, 188] width 38 height 10
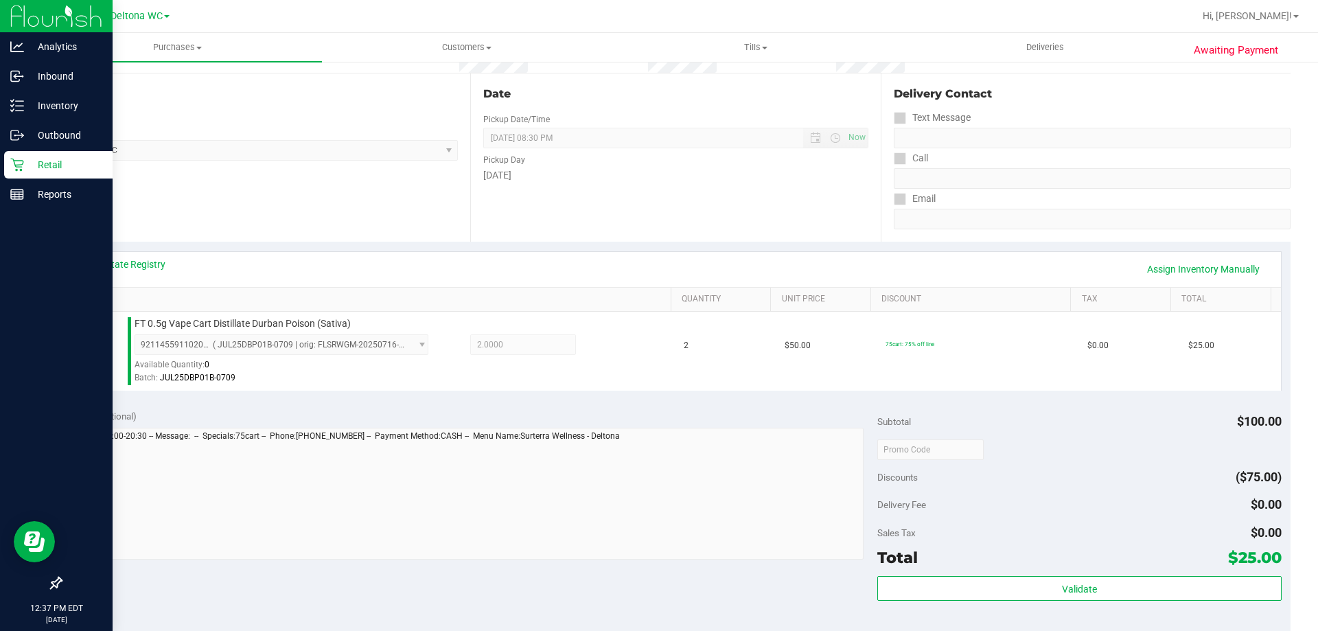
scroll to position [412, 0]
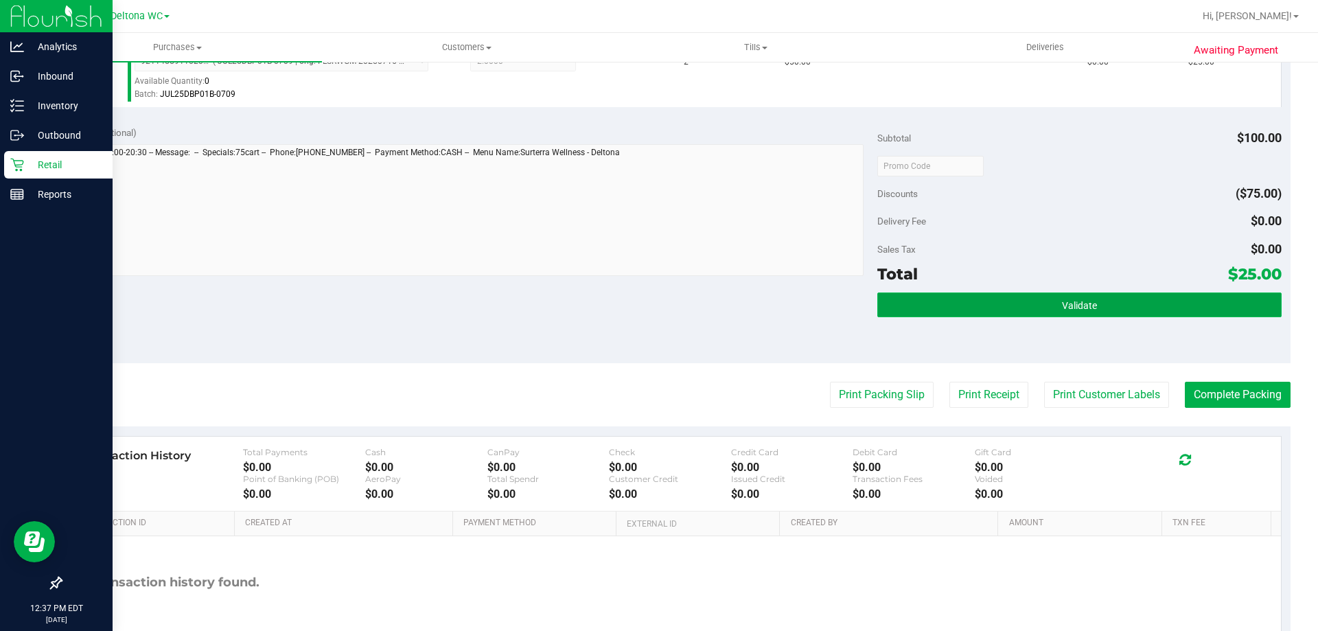
click at [1008, 297] on button "Validate" at bounding box center [1079, 304] width 404 height 25
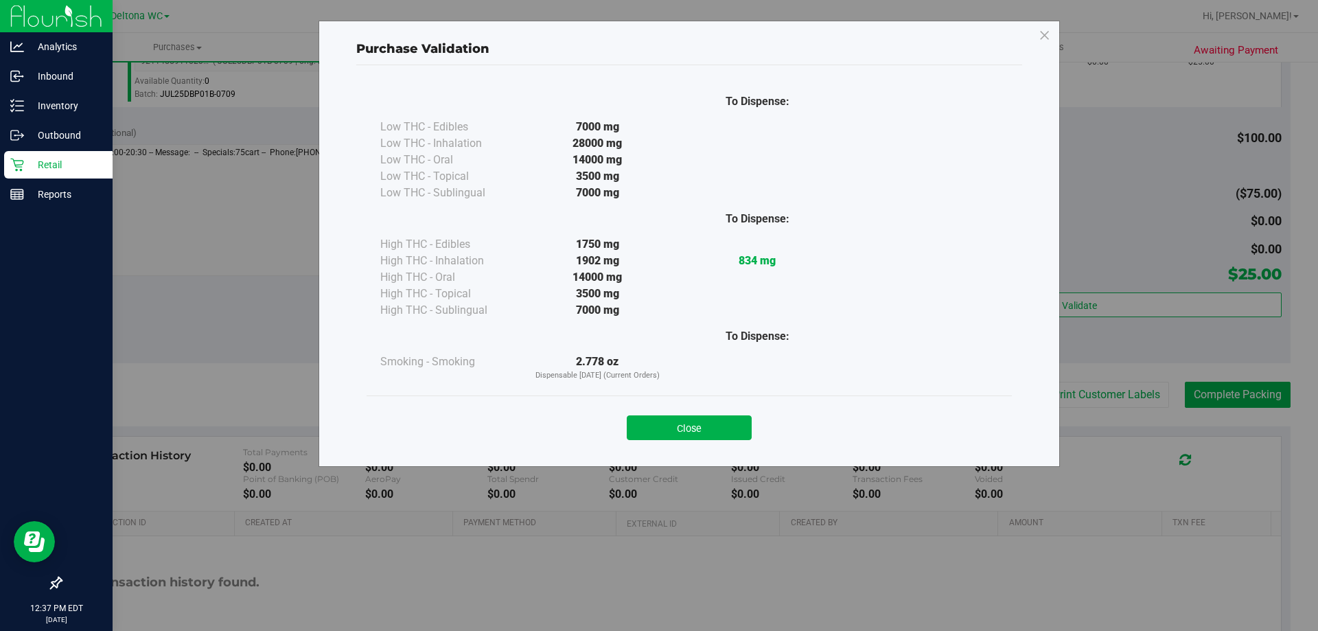
click at [695, 446] on div "Close" at bounding box center [689, 423] width 645 height 56
click at [694, 441] on div "Close" at bounding box center [689, 423] width 645 height 56
click at [706, 415] on div "Close" at bounding box center [689, 423] width 625 height 34
click at [693, 430] on button "Close" at bounding box center [689, 427] width 125 height 25
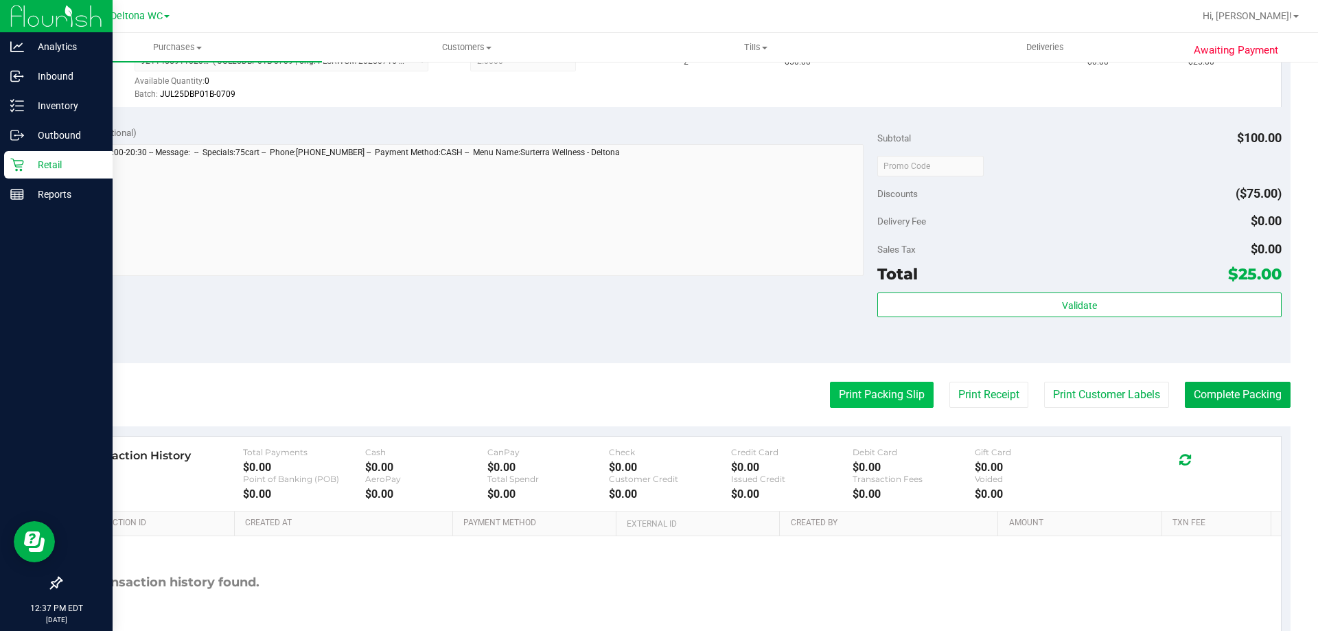
click at [846, 402] on button "Print Packing Slip" at bounding box center [882, 395] width 104 height 26
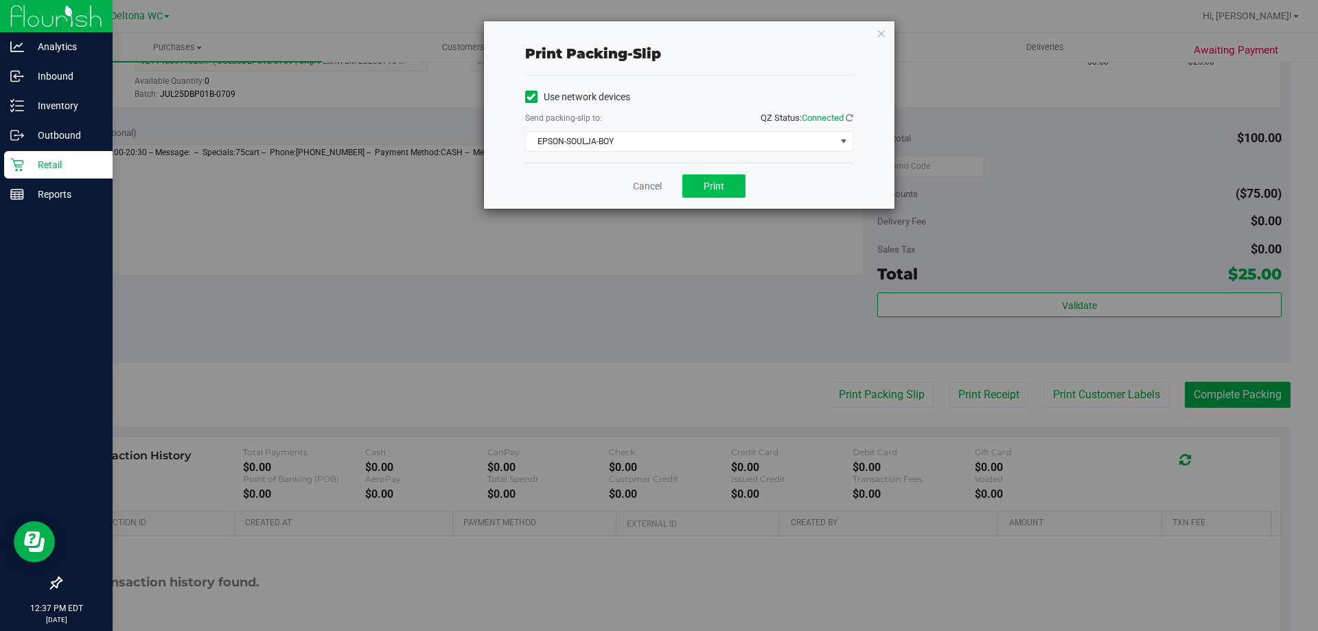
click at [746, 187] on div "Cancel Print" at bounding box center [689, 186] width 328 height 46
click at [736, 185] on button "Print" at bounding box center [713, 185] width 63 height 23
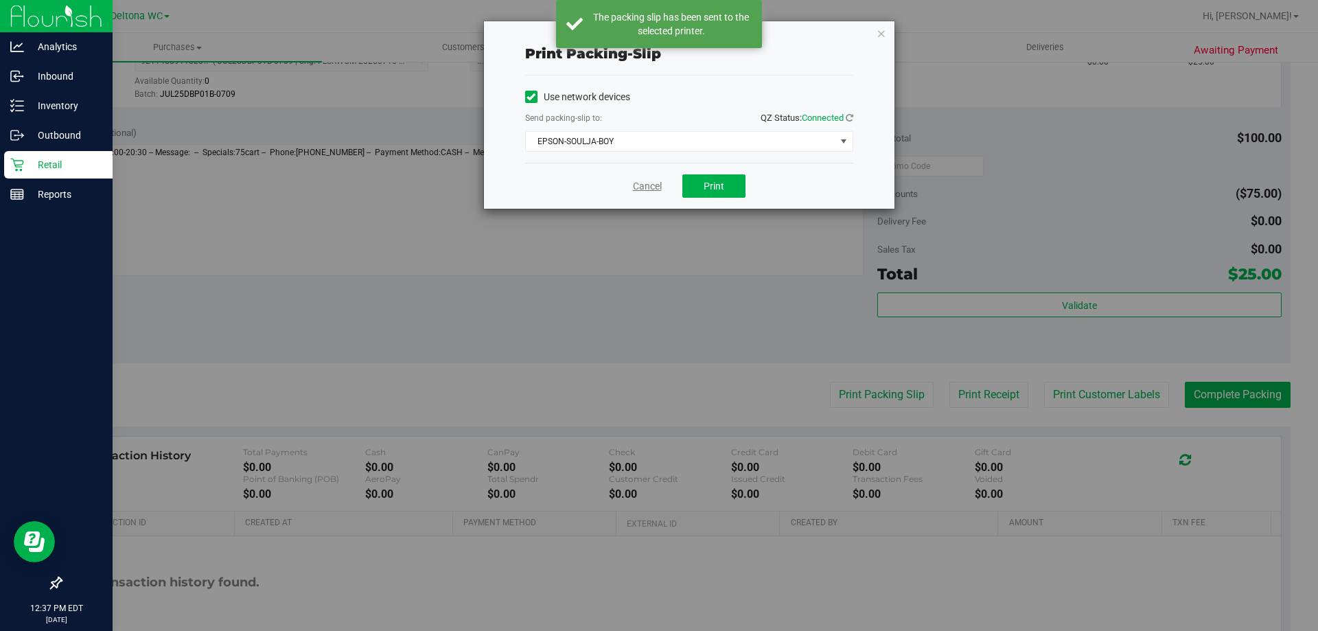
click at [652, 184] on link "Cancel" at bounding box center [647, 186] width 29 height 14
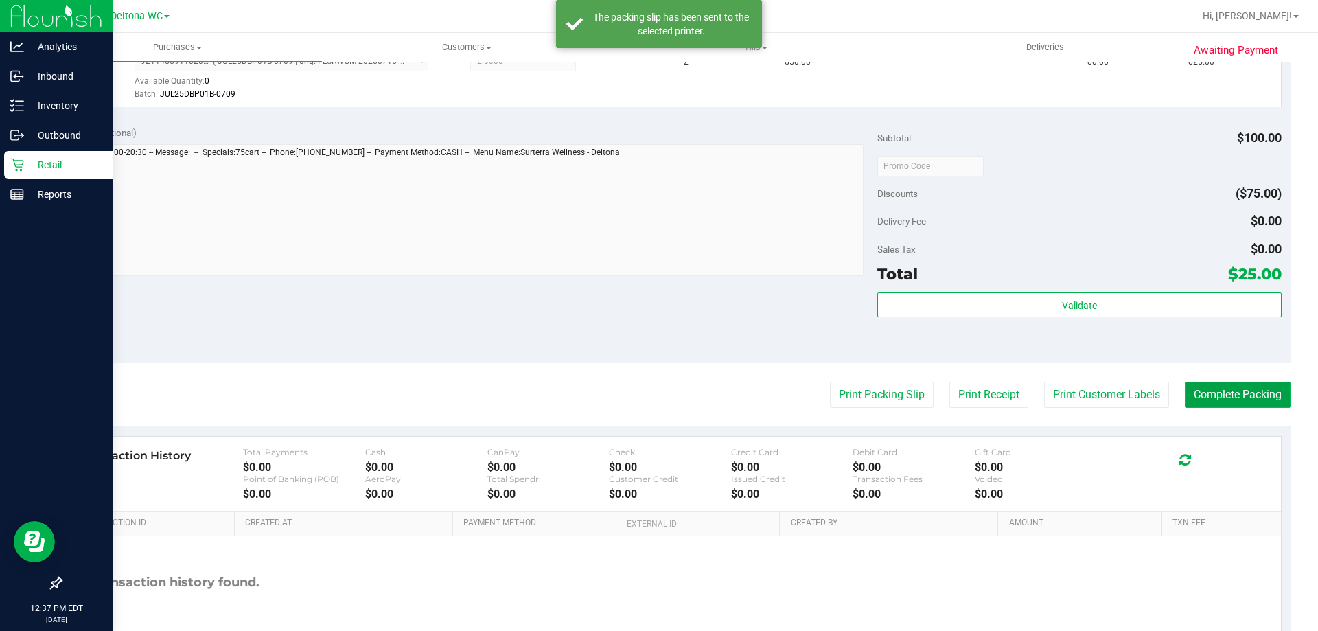
click at [1185, 387] on button "Complete Packing" at bounding box center [1238, 395] width 106 height 26
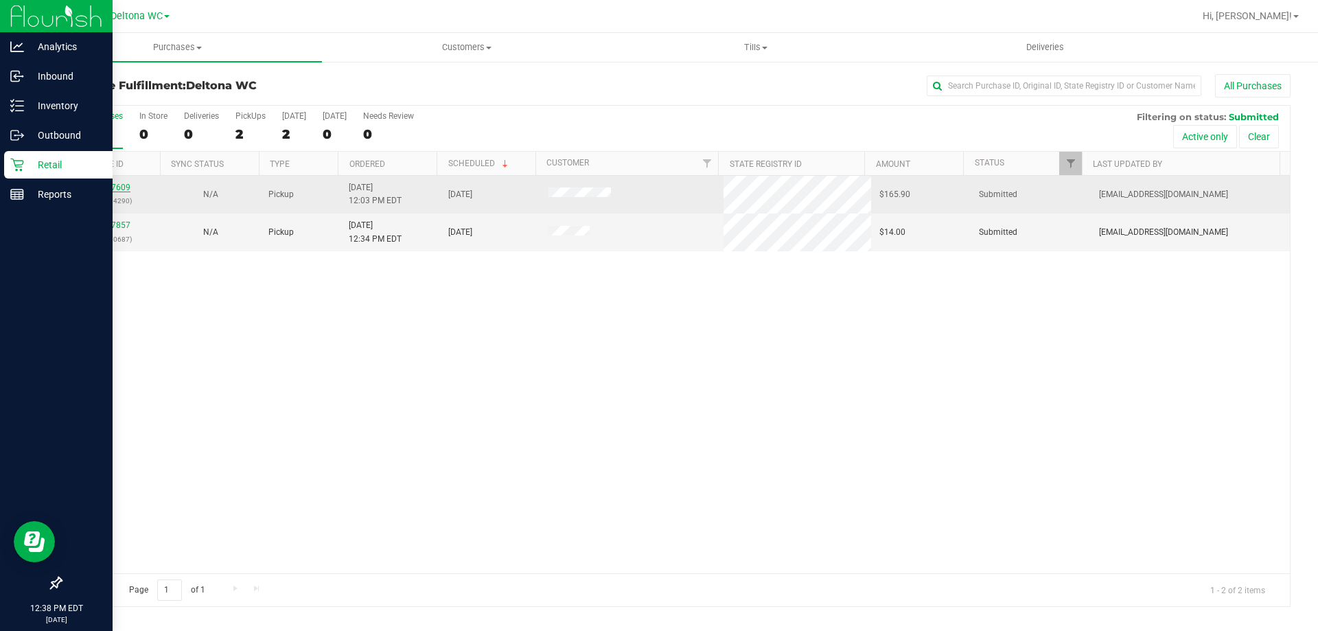
click at [115, 186] on link "11817609" at bounding box center [111, 188] width 38 height 10
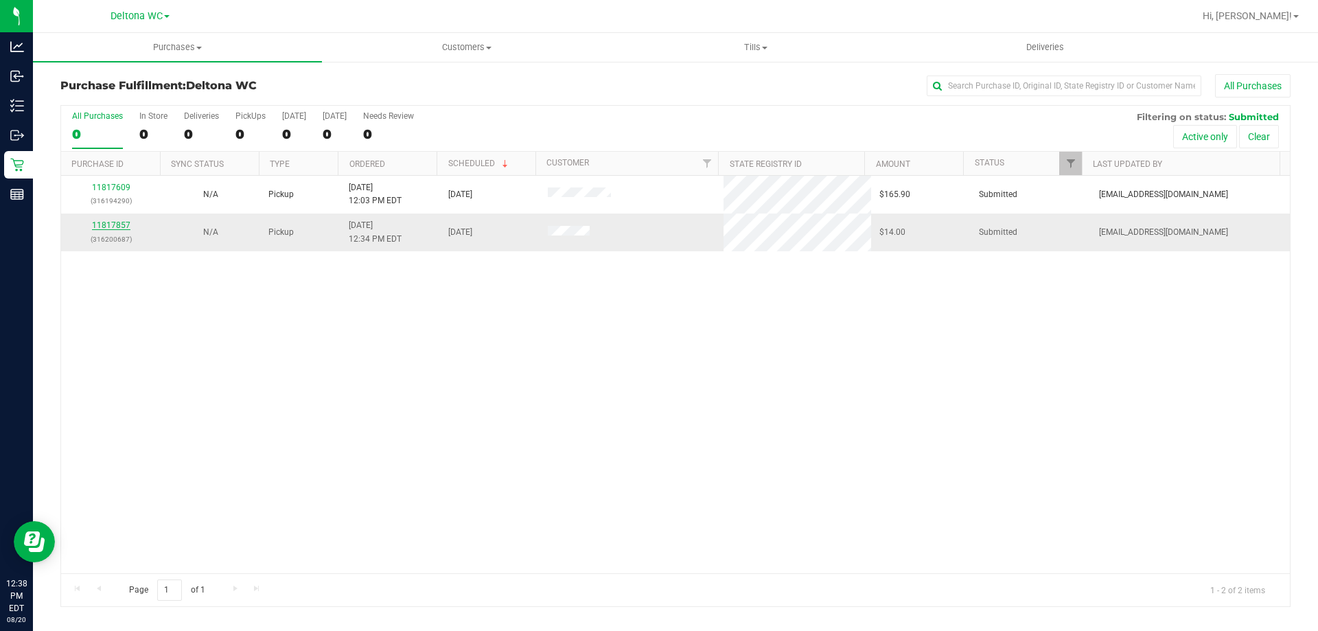
click at [100, 225] on link "11817857" at bounding box center [111, 225] width 38 height 10
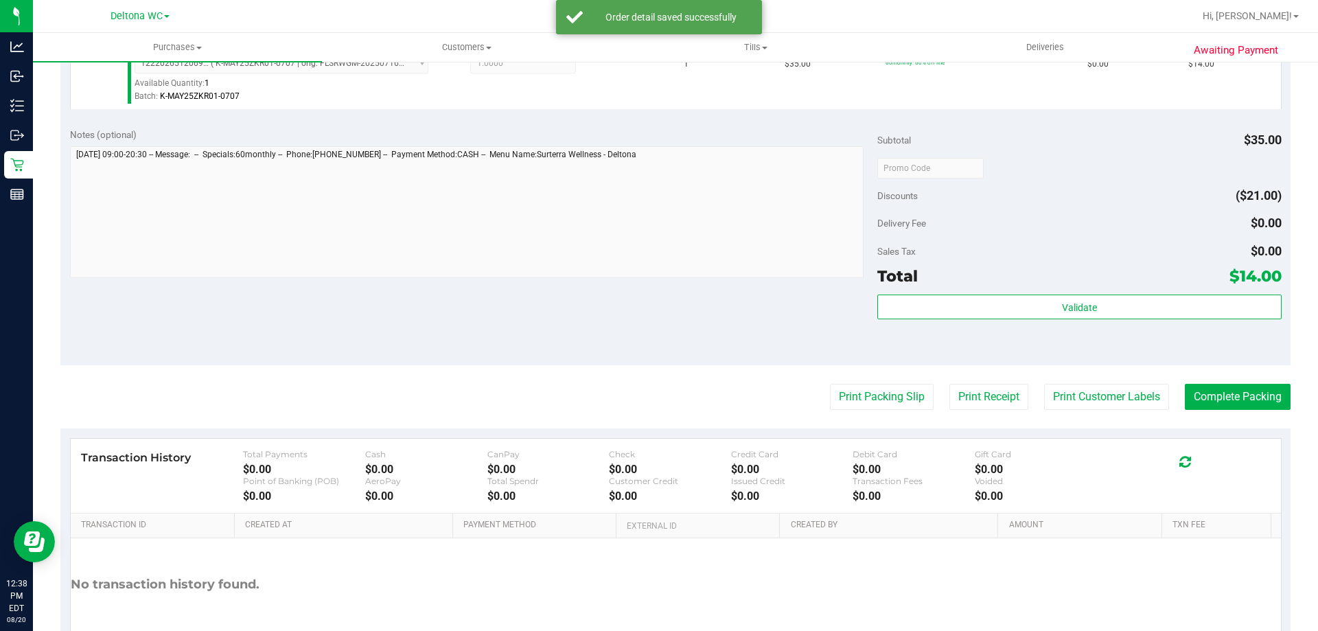
scroll to position [412, 0]
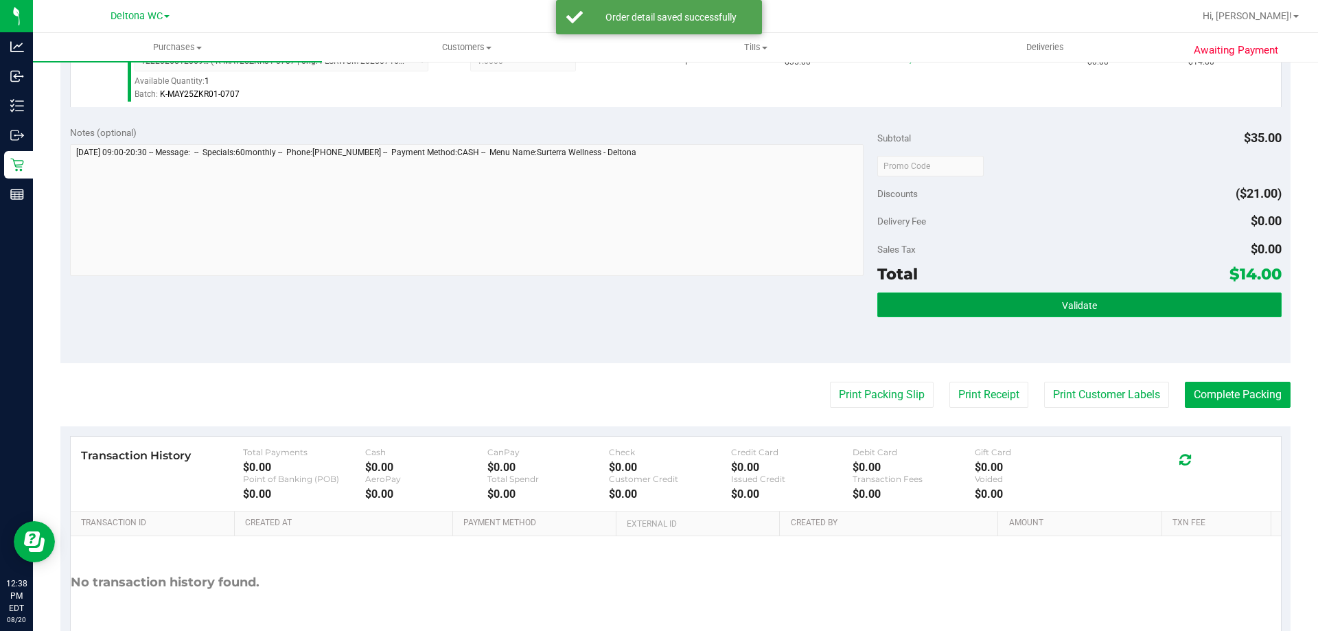
click at [994, 310] on button "Validate" at bounding box center [1079, 304] width 404 height 25
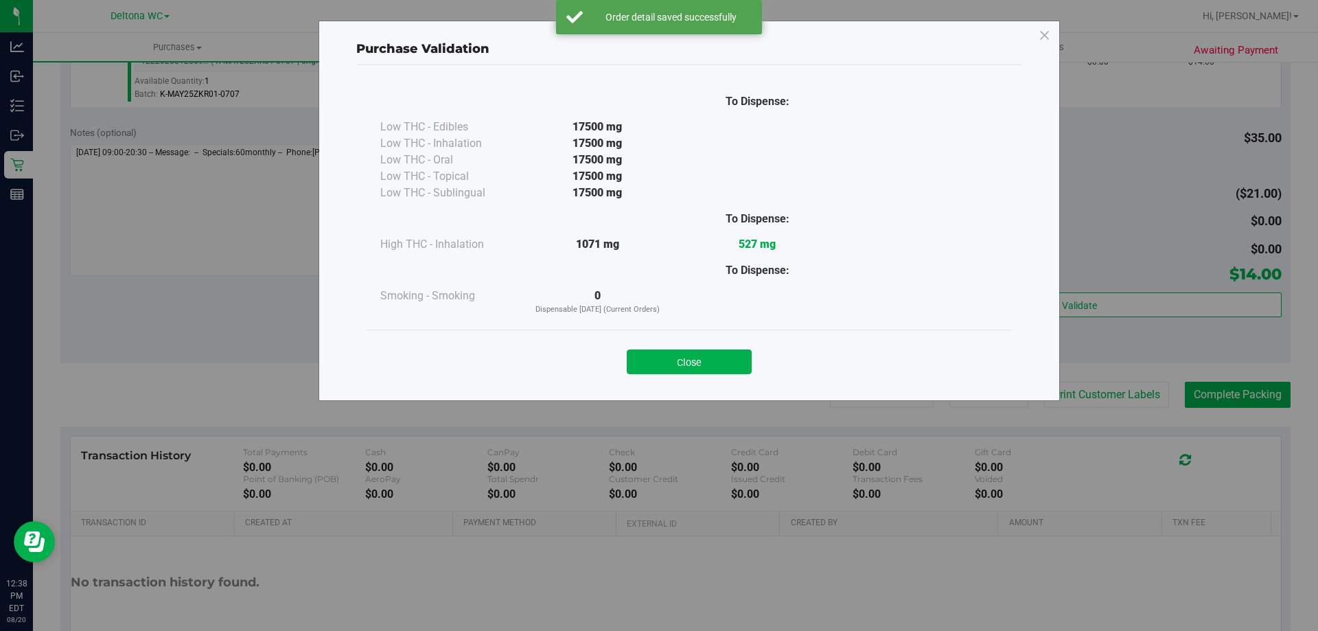
click at [696, 346] on div "Close" at bounding box center [689, 357] width 625 height 34
click at [699, 351] on button "Close" at bounding box center [689, 361] width 125 height 25
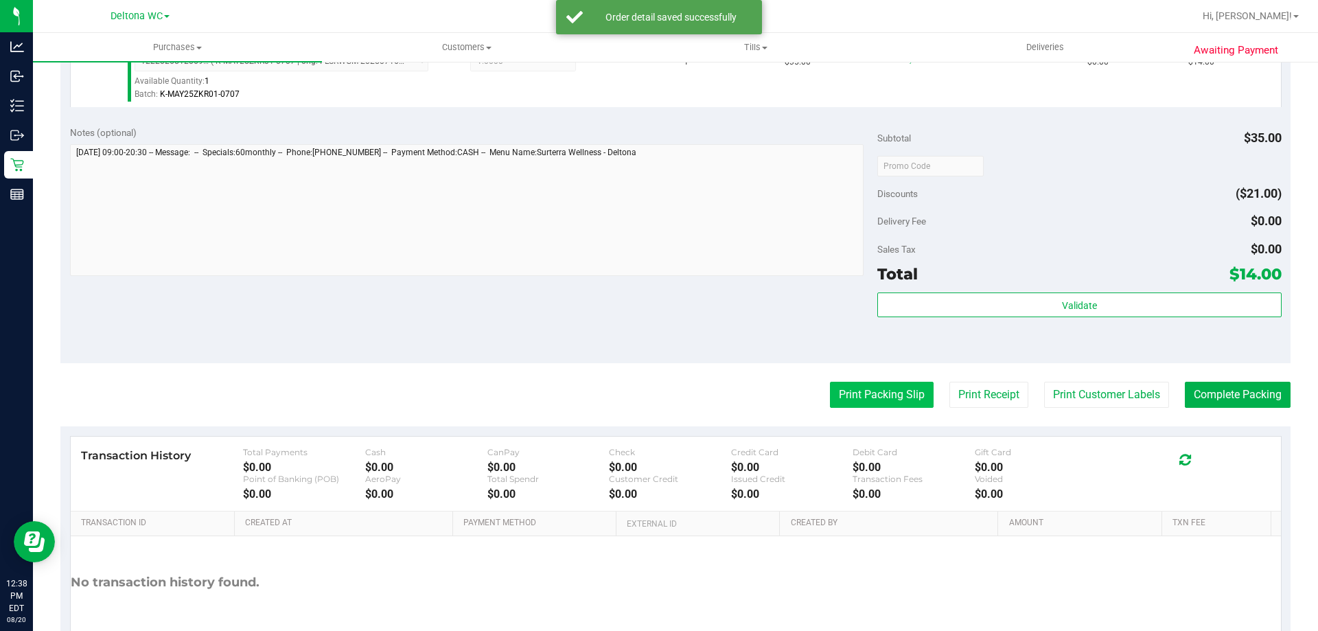
click at [857, 384] on button "Print Packing Slip" at bounding box center [882, 395] width 104 height 26
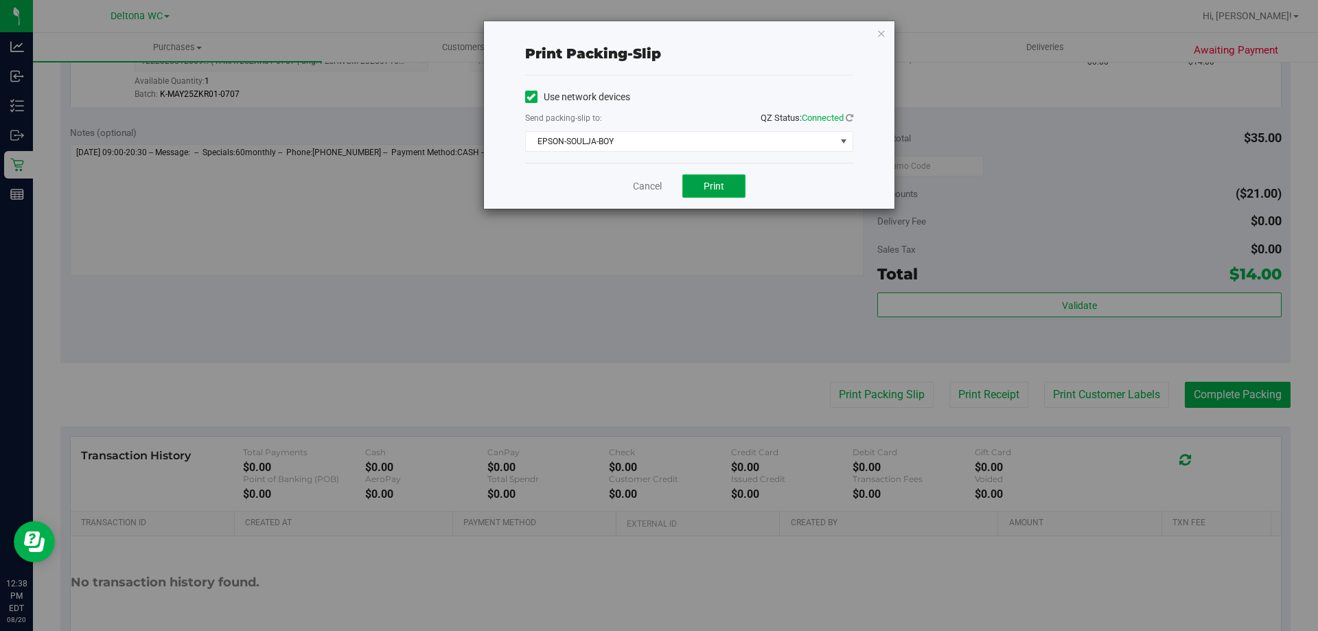
click at [707, 194] on button "Print" at bounding box center [713, 185] width 63 height 23
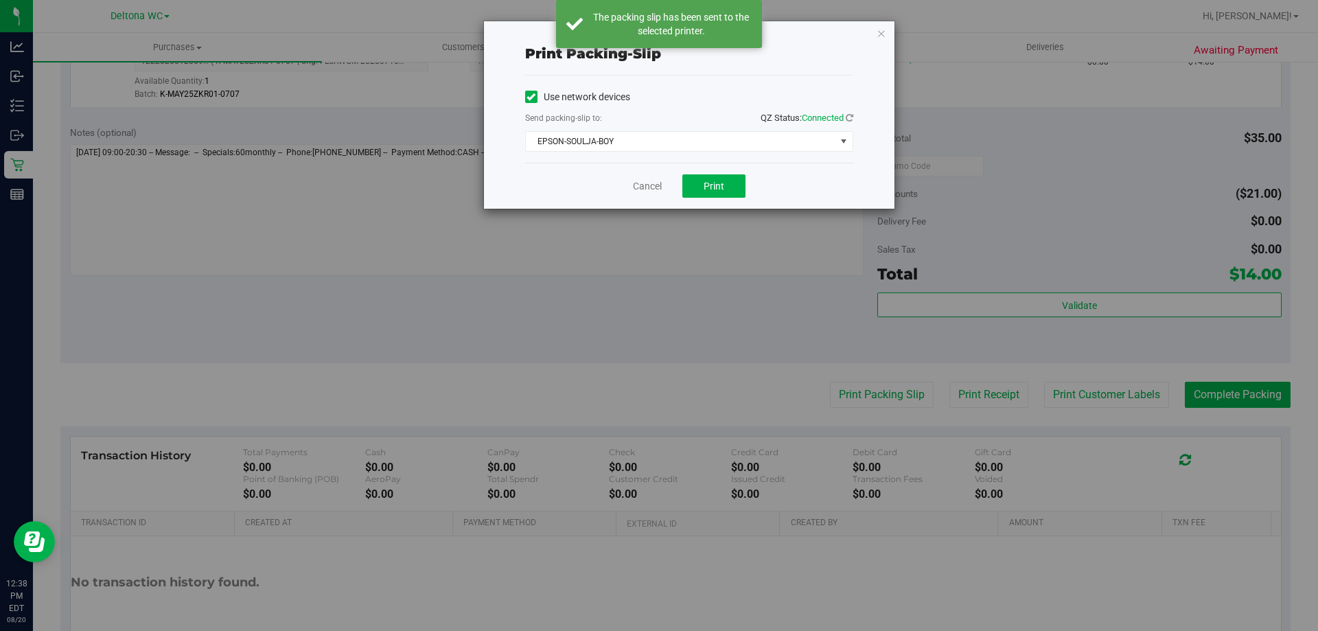
click at [657, 194] on div "Cancel Print" at bounding box center [689, 186] width 328 height 46
click at [657, 185] on link "Cancel" at bounding box center [647, 186] width 29 height 14
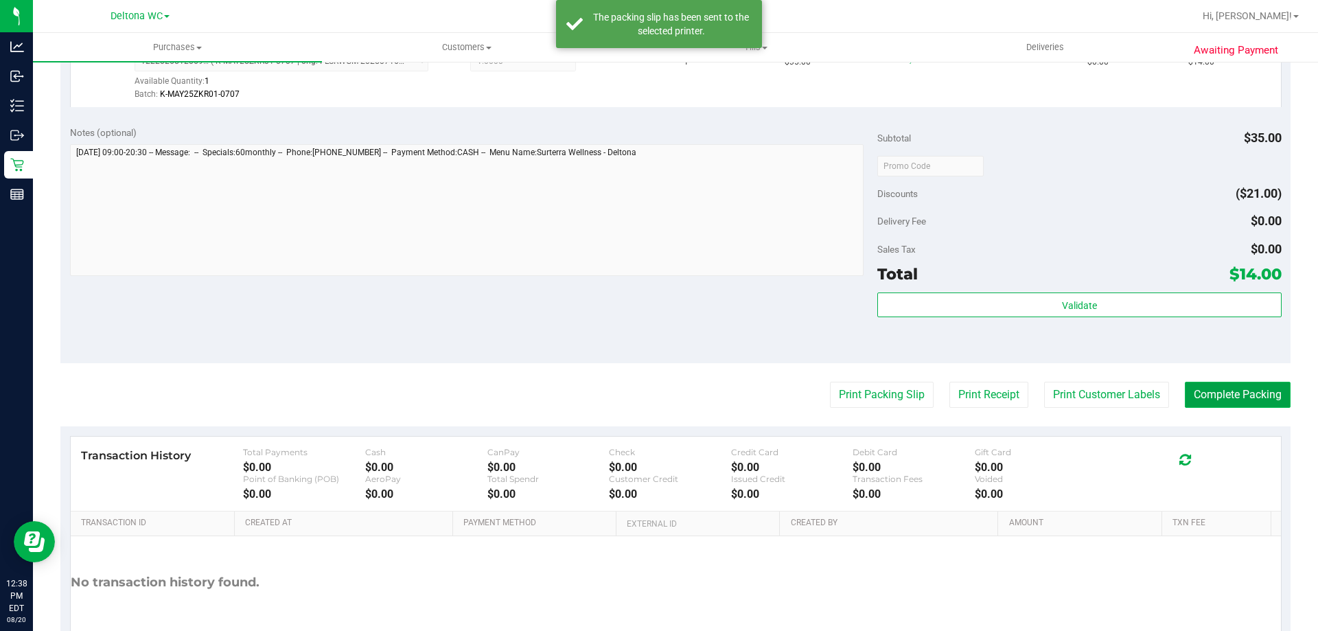
click at [1214, 387] on button "Complete Packing" at bounding box center [1238, 395] width 106 height 26
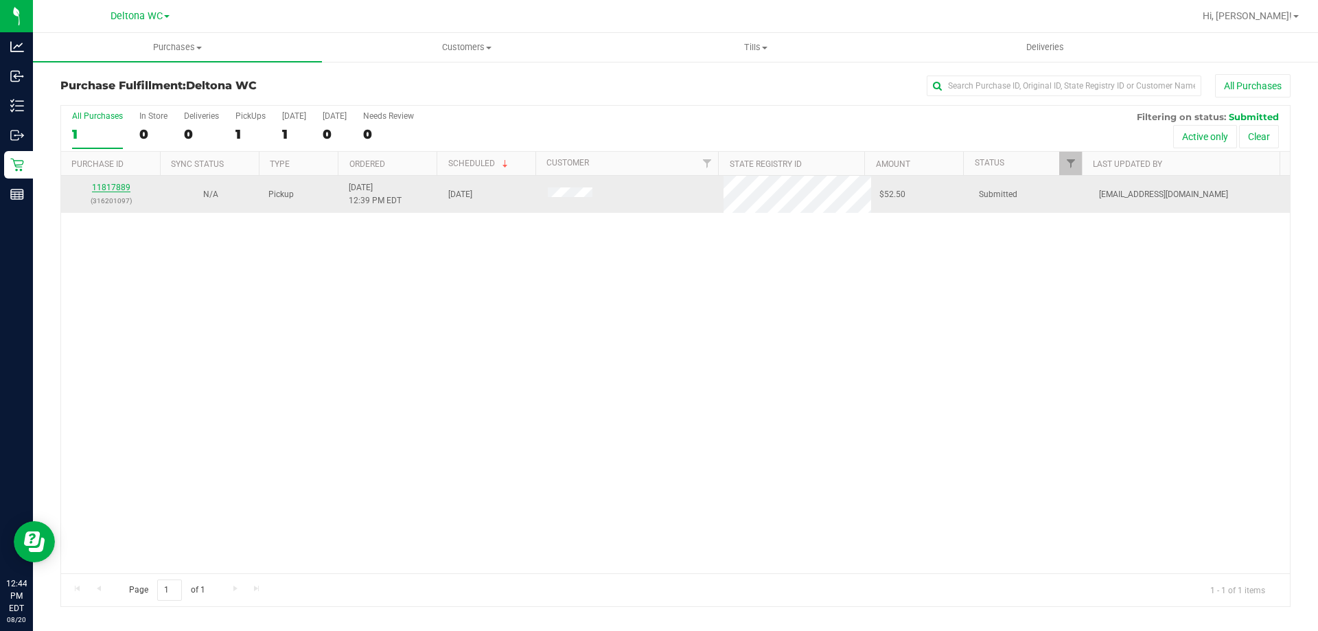
click at [107, 185] on link "11817889" at bounding box center [111, 188] width 38 height 10
click at [99, 191] on link "11817889" at bounding box center [111, 188] width 38 height 10
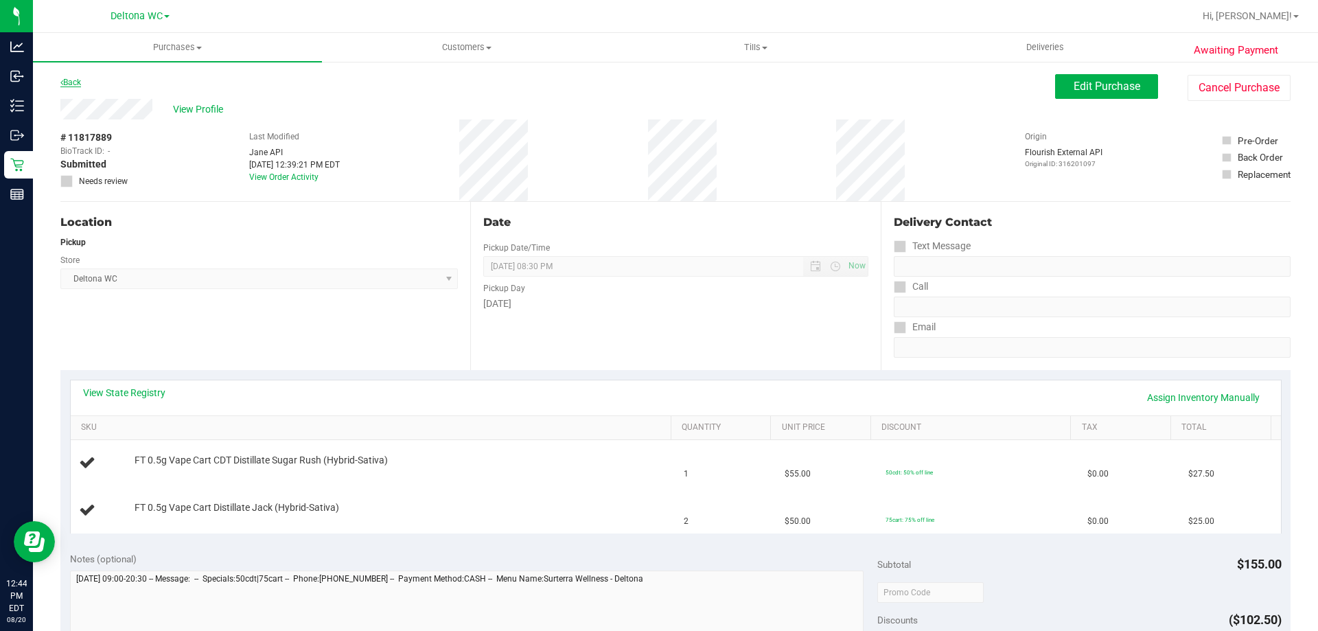
click at [76, 84] on link "Back" at bounding box center [70, 83] width 21 height 10
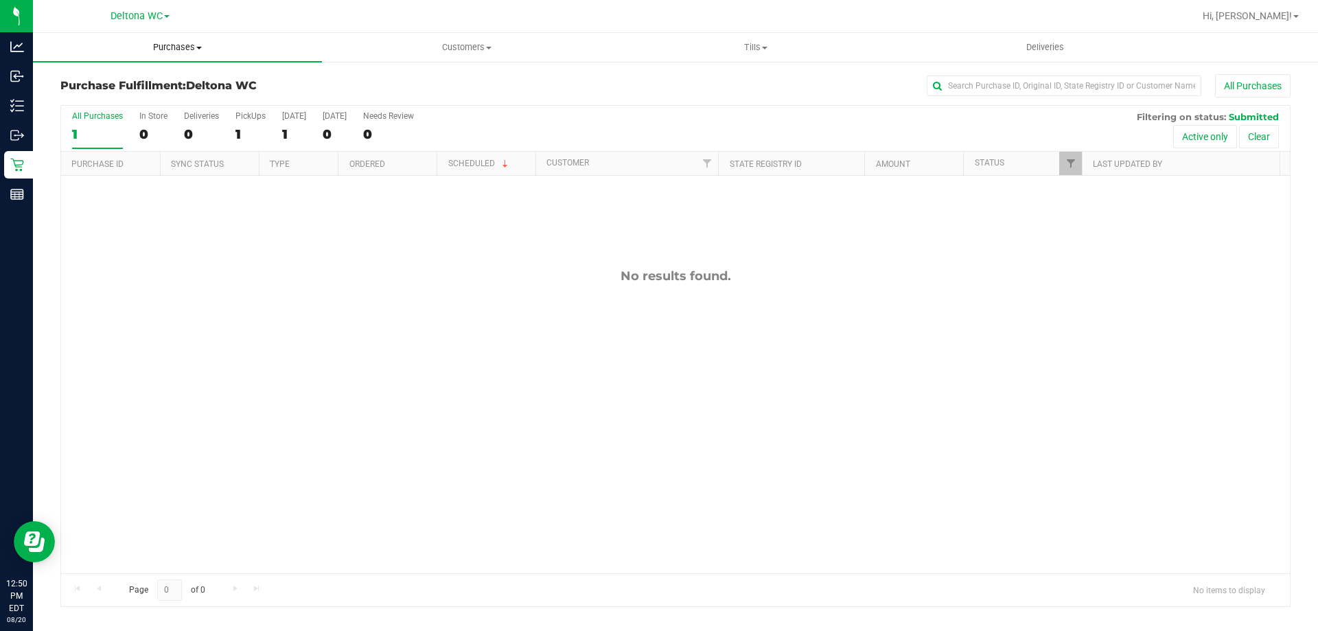
click at [182, 48] on span "Purchases" at bounding box center [177, 47] width 289 height 12
click at [175, 80] on li "Summary of purchases" at bounding box center [177, 83] width 289 height 16
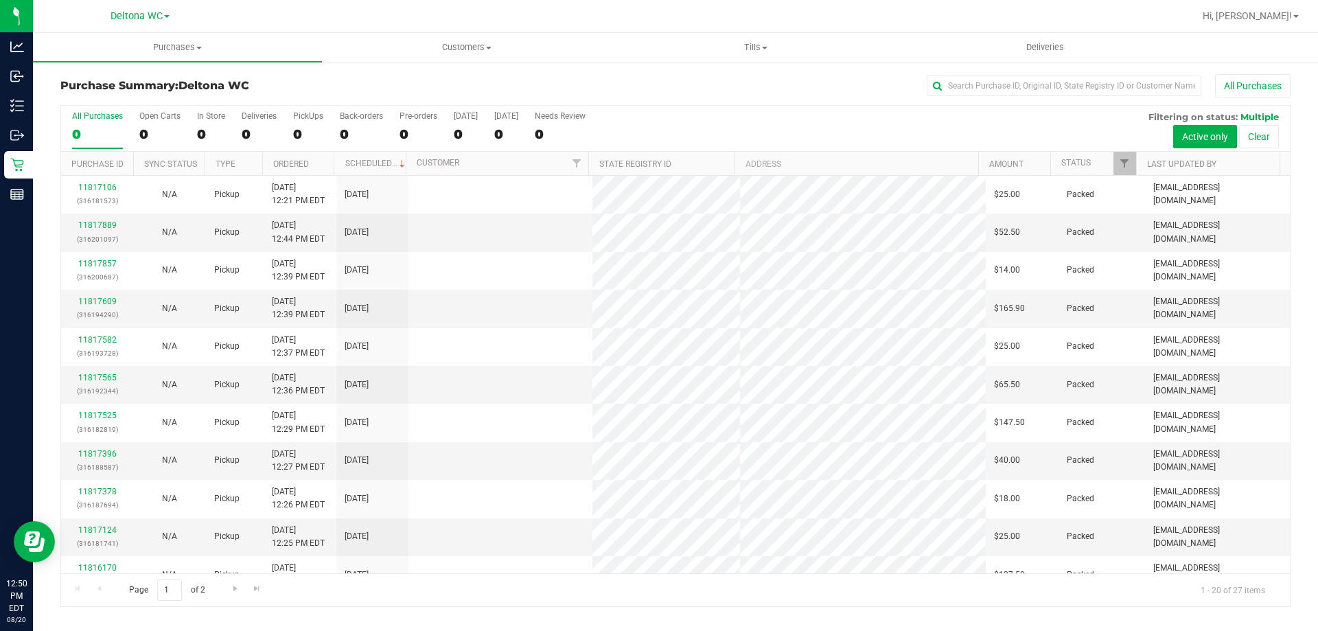
scroll to position [362, 0]
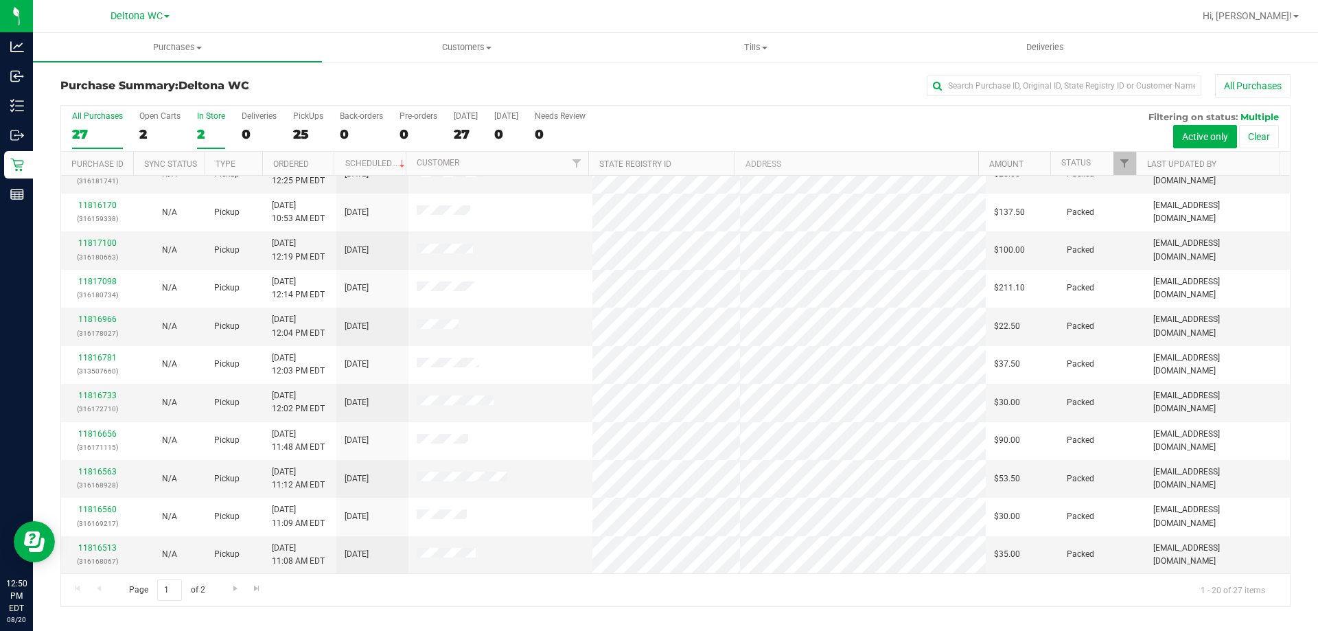
click at [212, 127] on div "2" at bounding box center [211, 134] width 28 height 16
click at [0, 0] on input "In Store 2" at bounding box center [0, 0] width 0 height 0
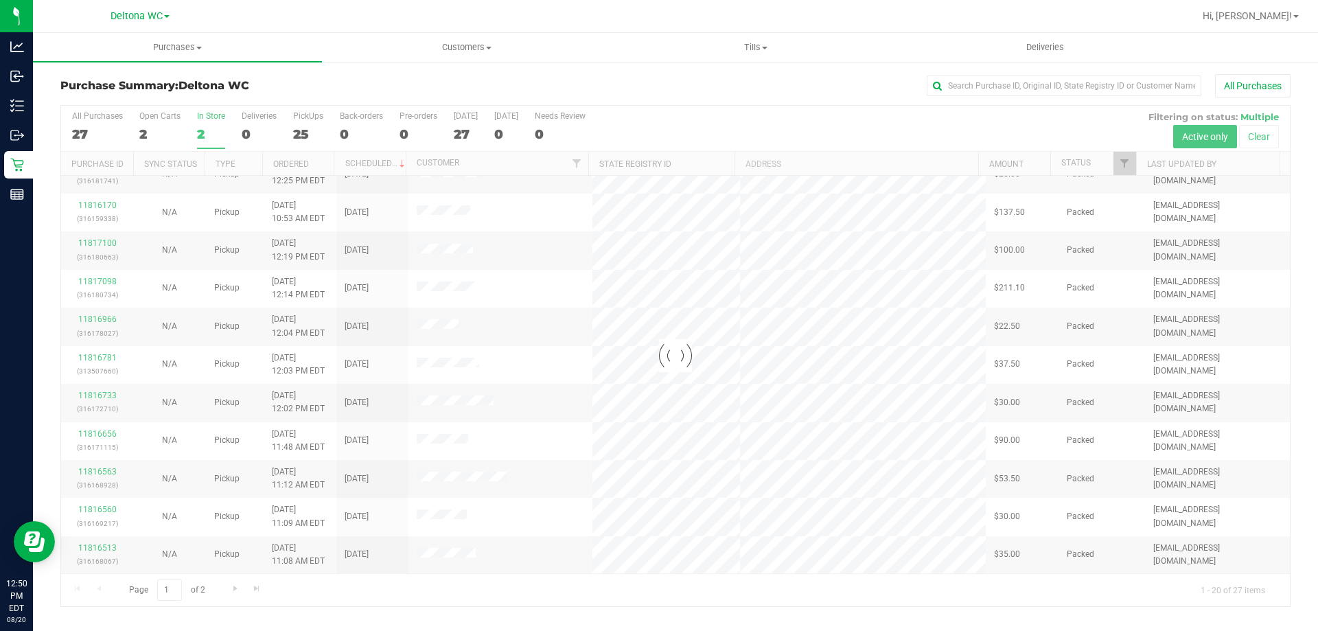
scroll to position [0, 0]
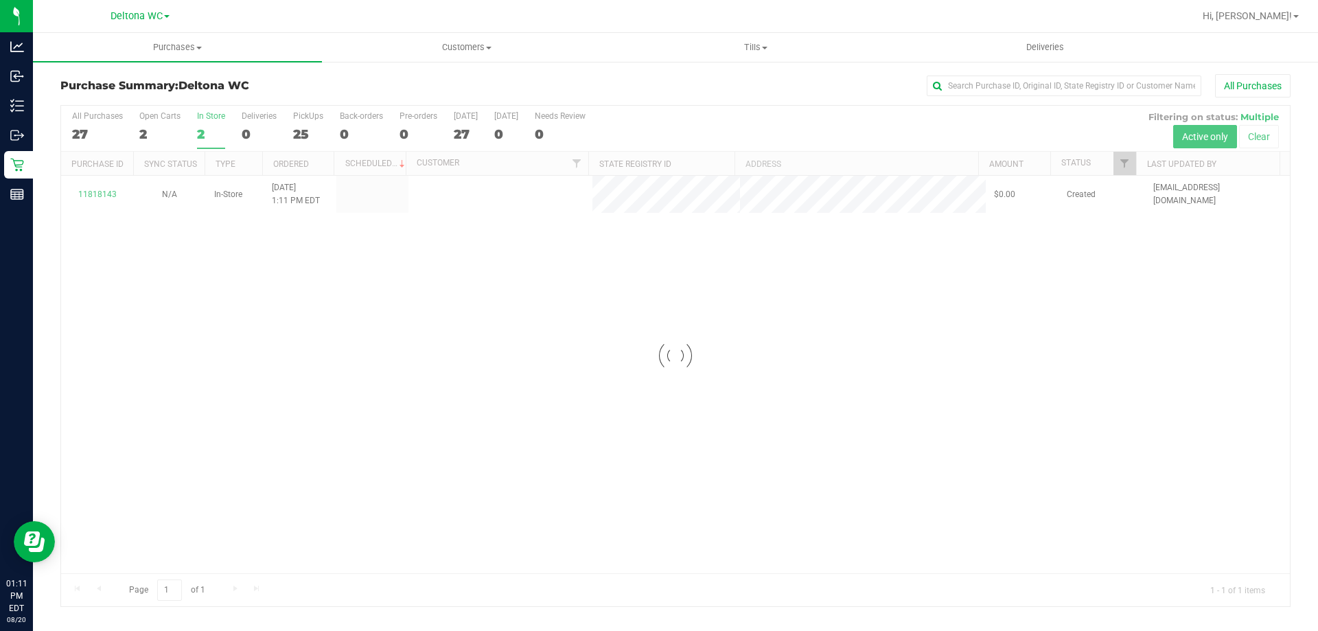
click at [102, 135] on div at bounding box center [675, 356] width 1229 height 500
click at [89, 139] on div "27" at bounding box center [97, 134] width 51 height 16
click at [0, 0] on input "All Purchases 27" at bounding box center [0, 0] width 0 height 0
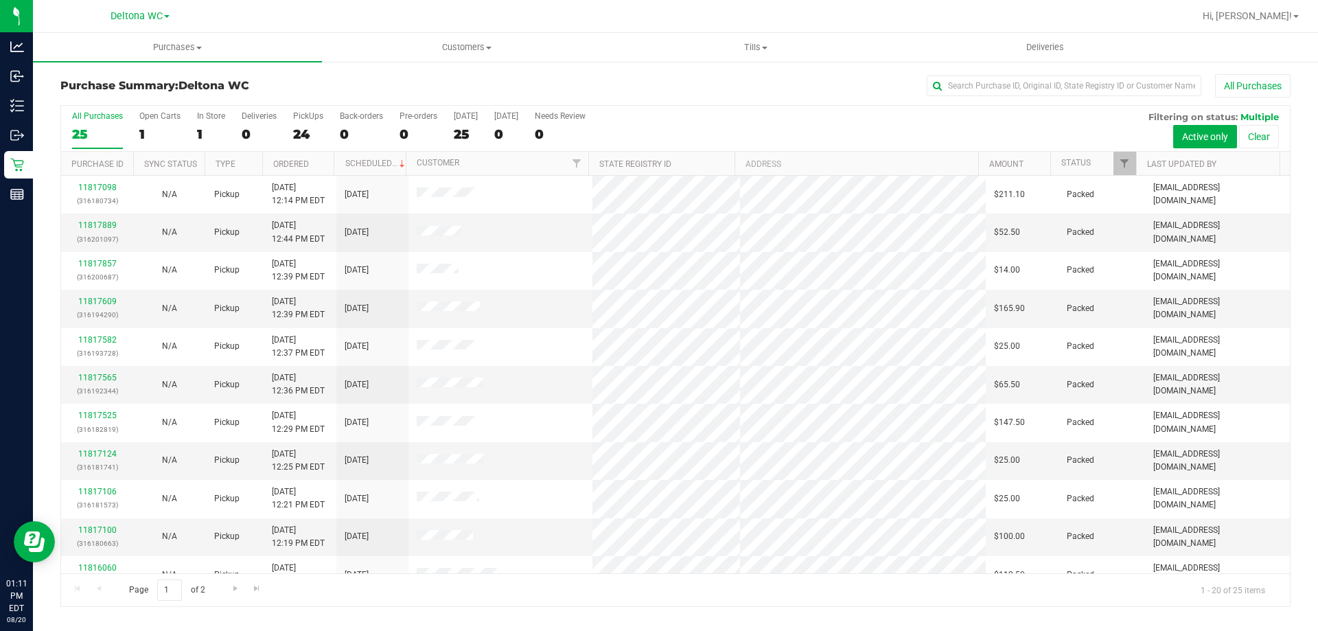
click at [317, 167] on th "Ordered" at bounding box center [298, 164] width 72 height 24
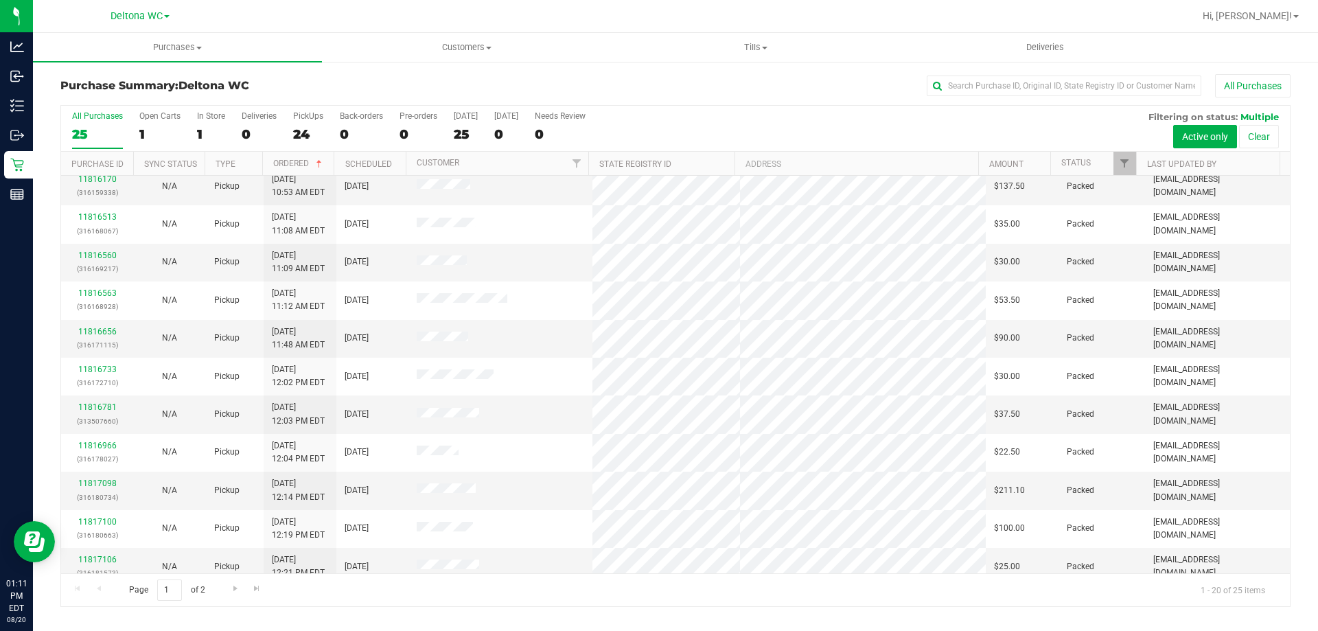
scroll to position [362, 0]
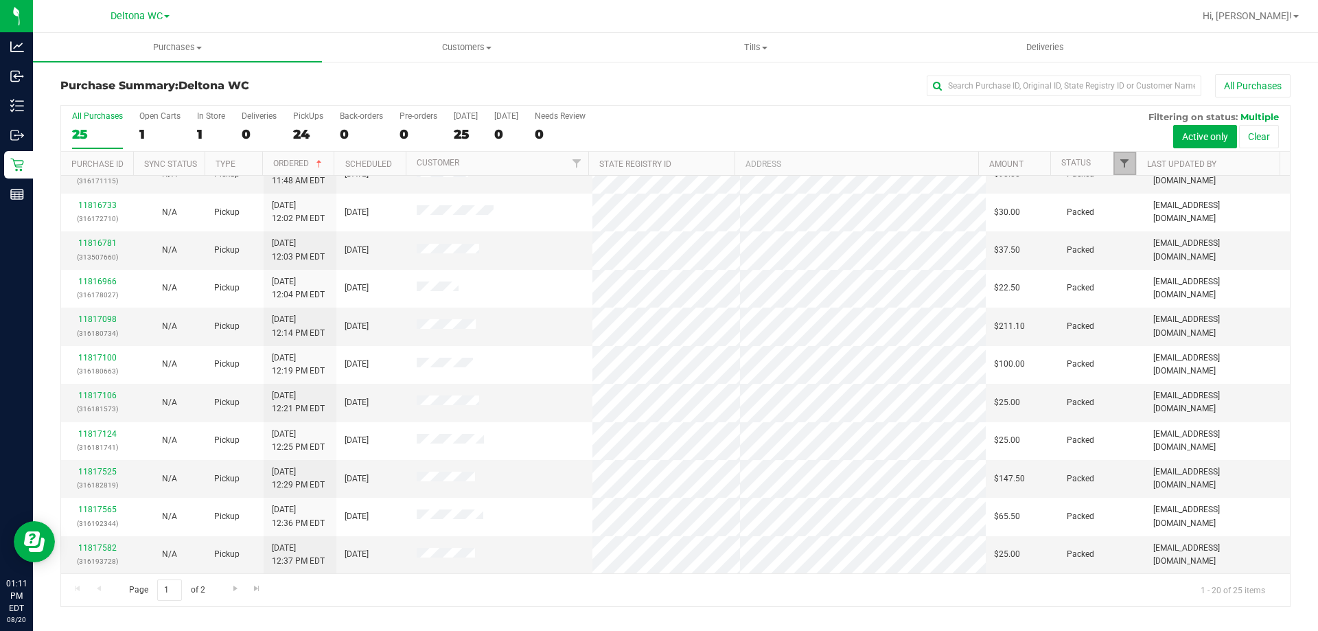
click at [1126, 163] on span "Filter" at bounding box center [1124, 163] width 11 height 11
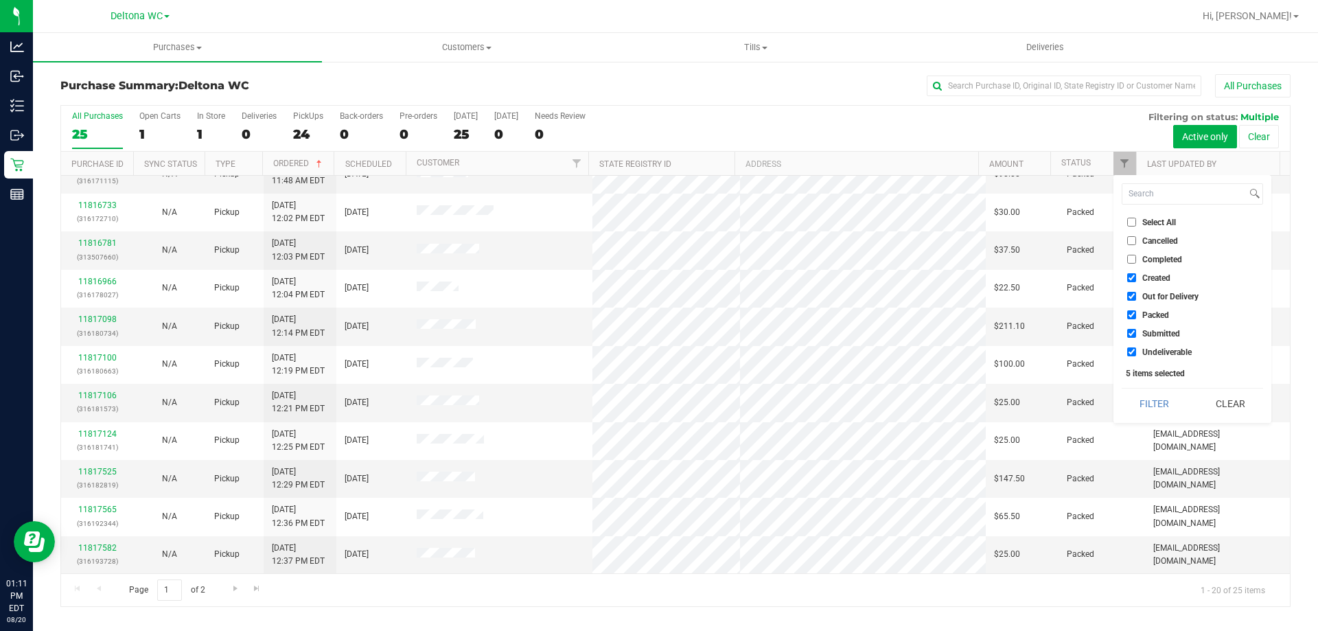
click at [1127, 280] on input "Created" at bounding box center [1131, 277] width 9 height 9
checkbox input "false"
click at [1129, 290] on li "Out for Delivery" at bounding box center [1192, 296] width 141 height 14
click at [1130, 297] on input "Out for Delivery" at bounding box center [1131, 296] width 9 height 9
checkbox input "false"
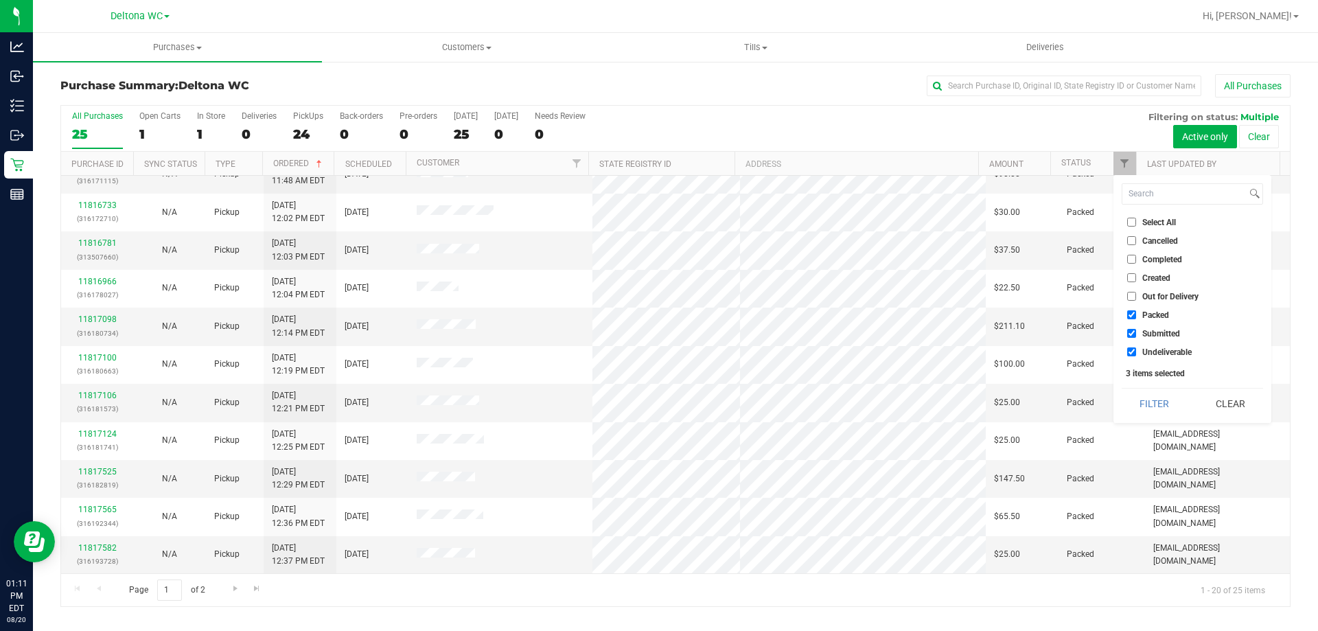
click at [1130, 312] on input "Packed" at bounding box center [1131, 314] width 9 height 9
checkbox input "false"
click at [1130, 343] on ul "Select All Cancelled Completed Created Out for Delivery Packed Submitted Undeli…" at bounding box center [1192, 287] width 141 height 144
click at [1132, 347] on li "Undeliverable" at bounding box center [1192, 352] width 141 height 14
click at [1132, 354] on input "Undeliverable" at bounding box center [1131, 351] width 9 height 9
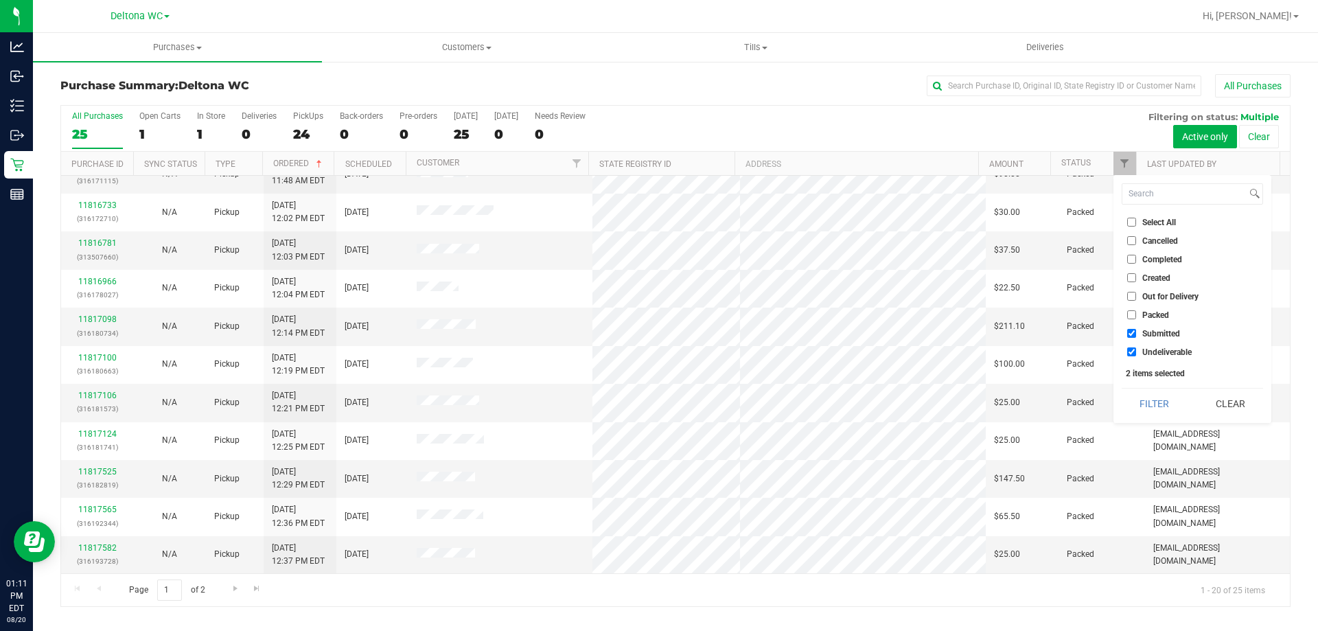
checkbox input "false"
click at [1139, 398] on button "Filter" at bounding box center [1155, 403] width 66 height 30
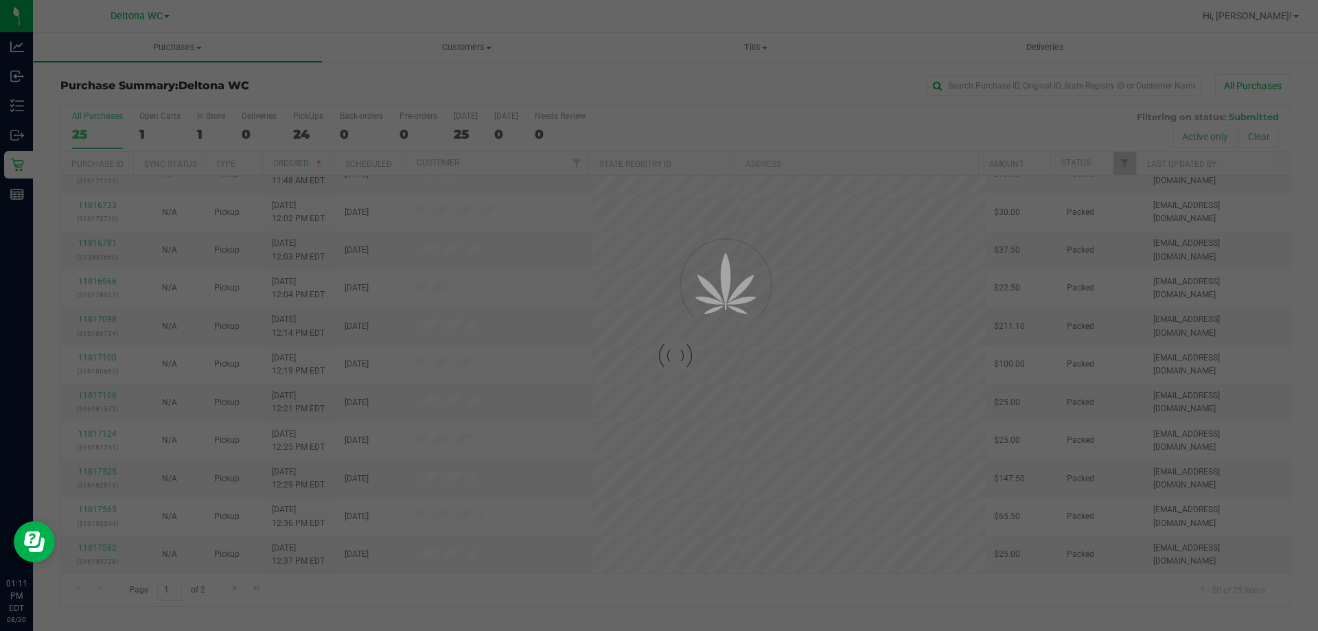
scroll to position [0, 0]
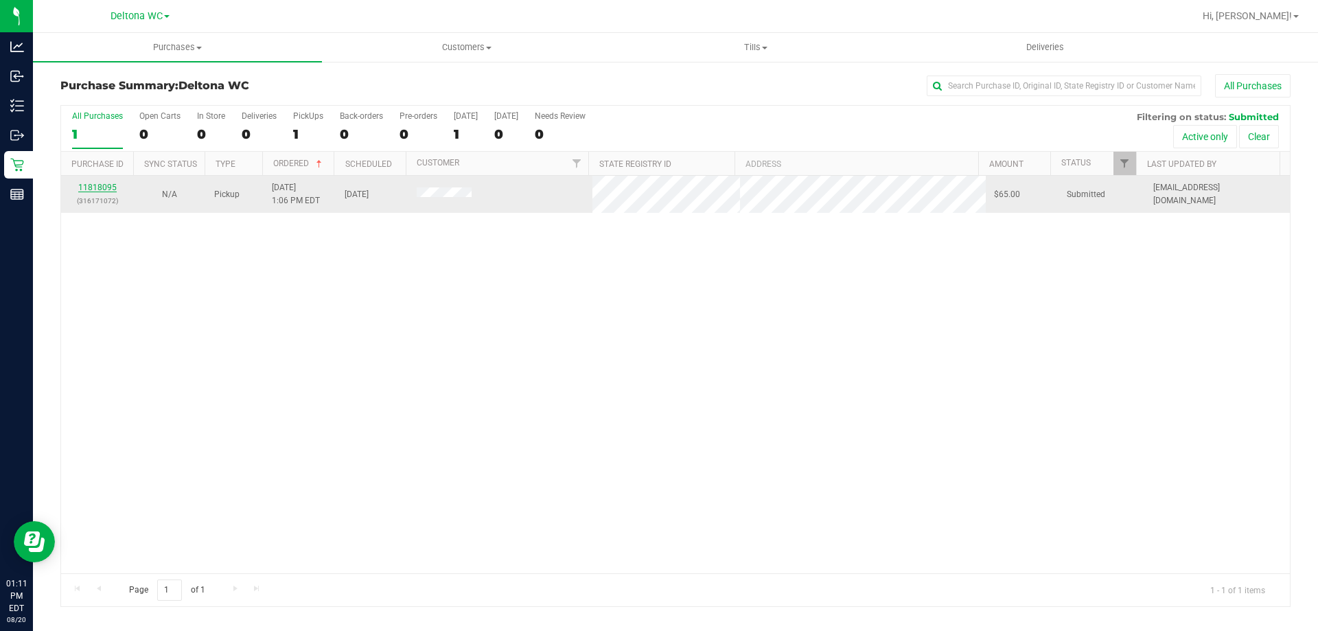
click at [106, 187] on link "11818095" at bounding box center [97, 188] width 38 height 10
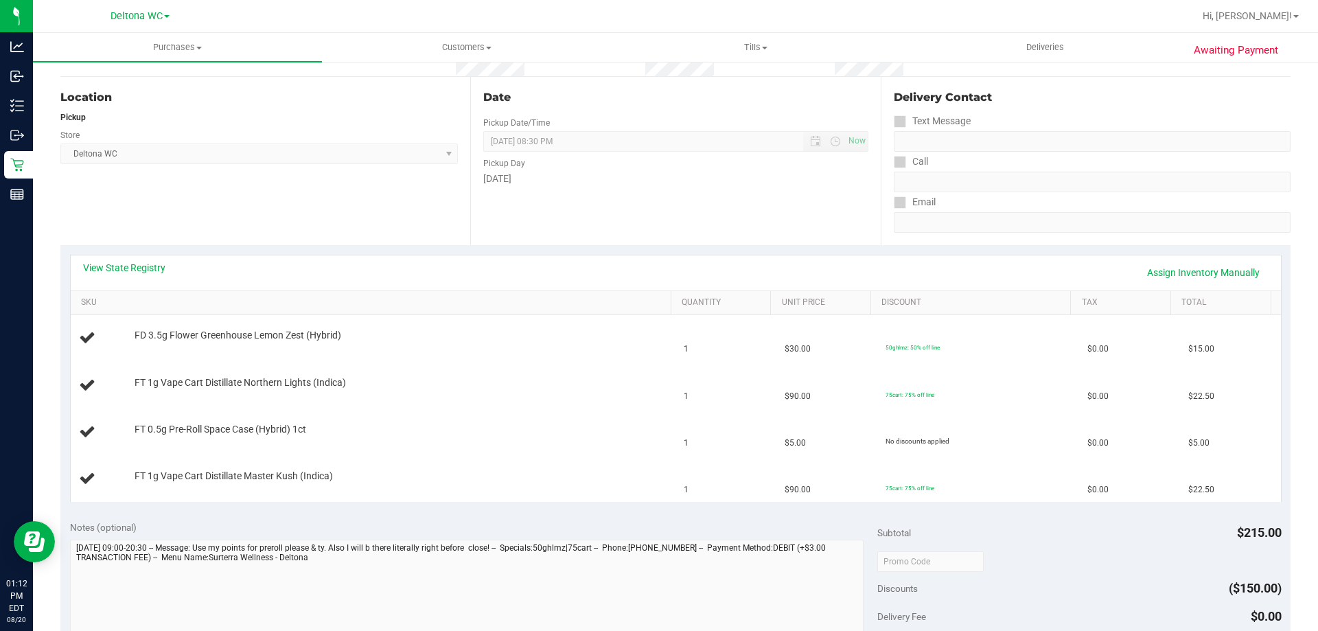
scroll to position [69, 0]
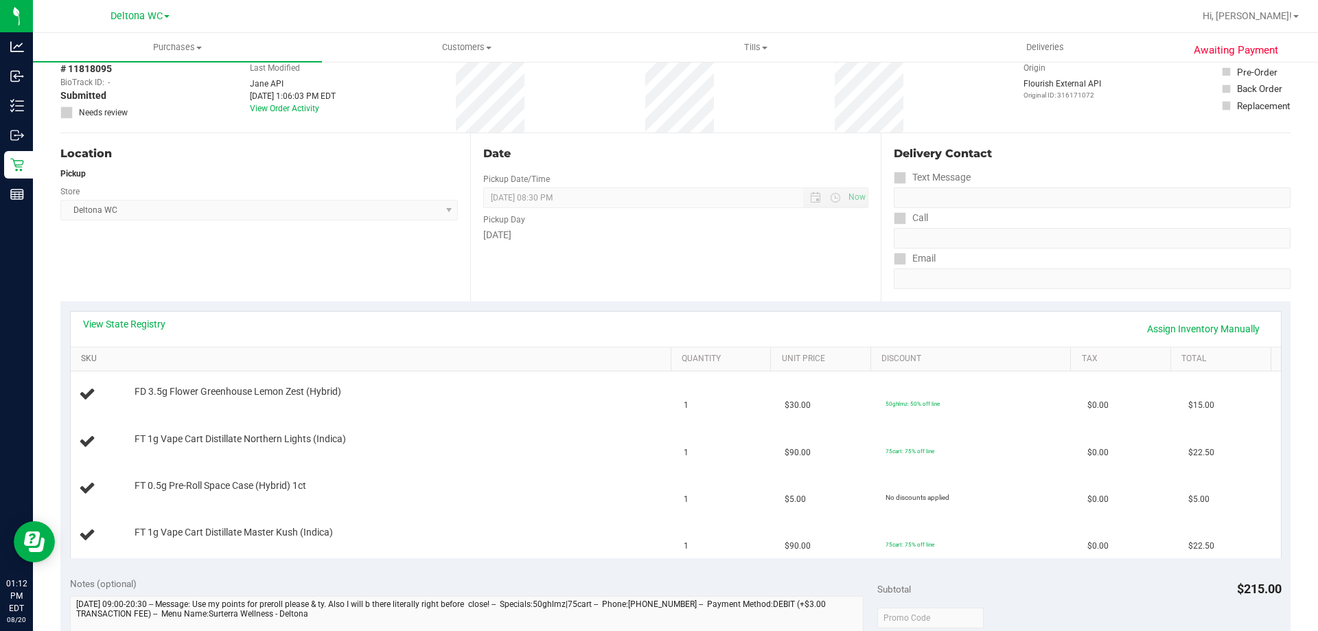
click at [270, 354] on link "SKU" at bounding box center [373, 358] width 584 height 11
click at [133, 325] on link "View State Registry" at bounding box center [124, 324] width 82 height 14
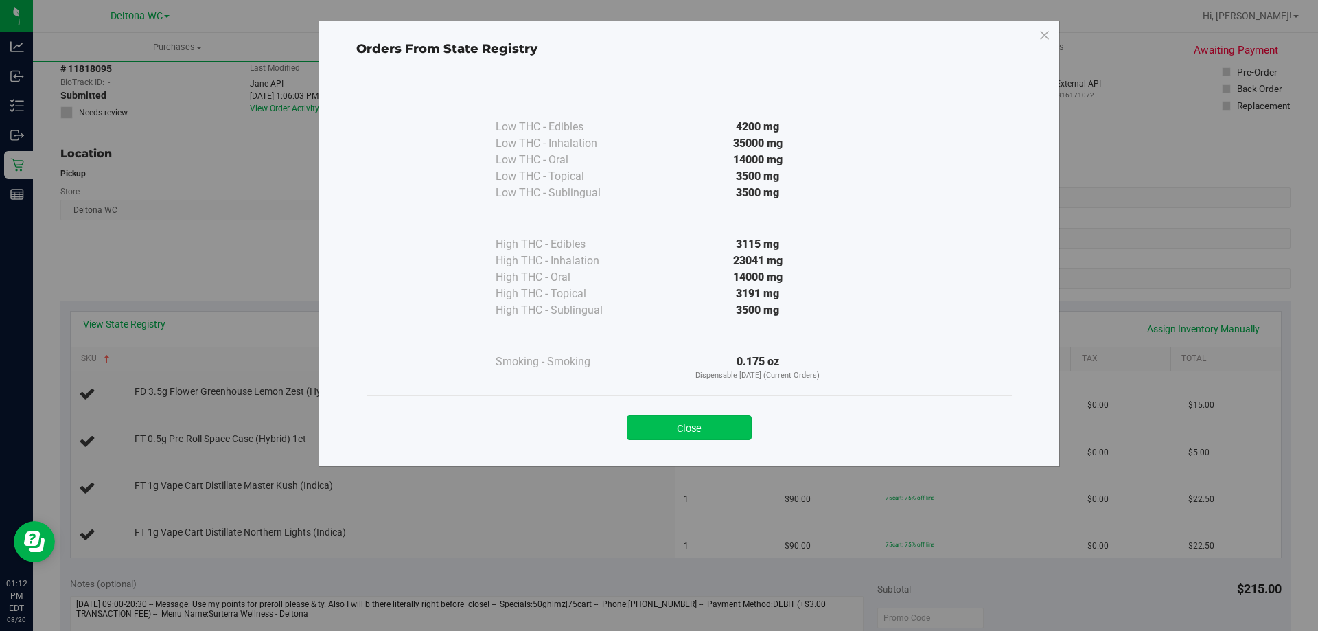
click at [684, 427] on button "Close" at bounding box center [689, 427] width 125 height 25
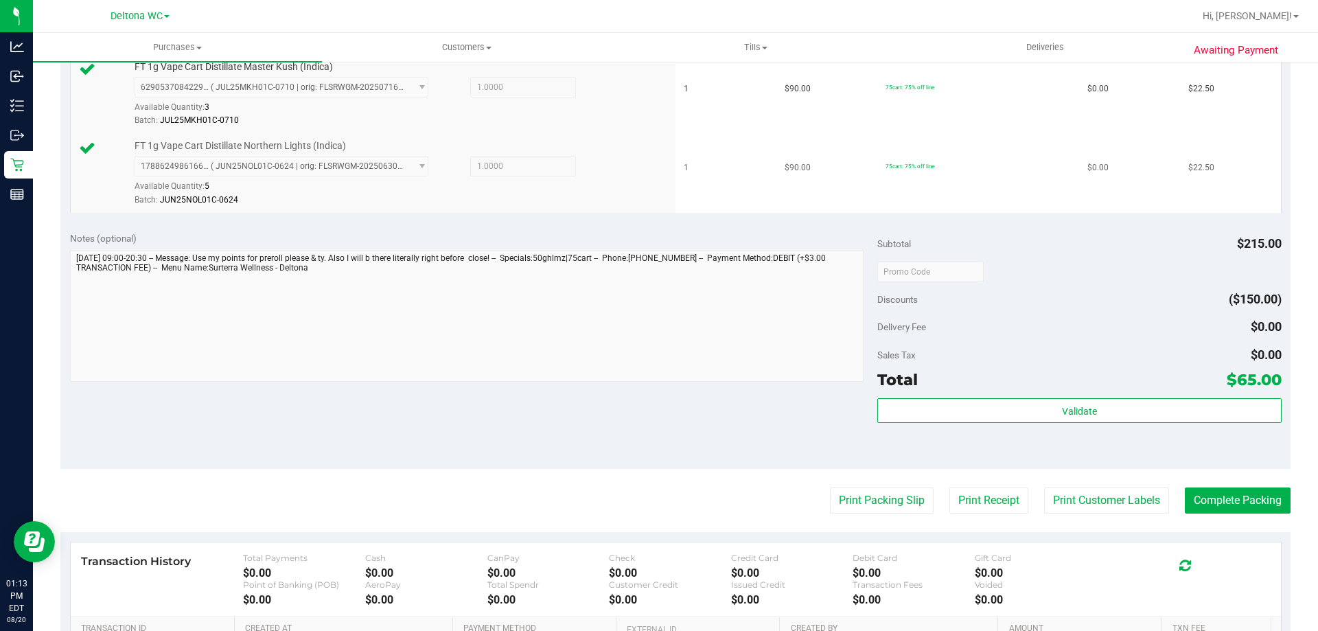
scroll to position [549, 0]
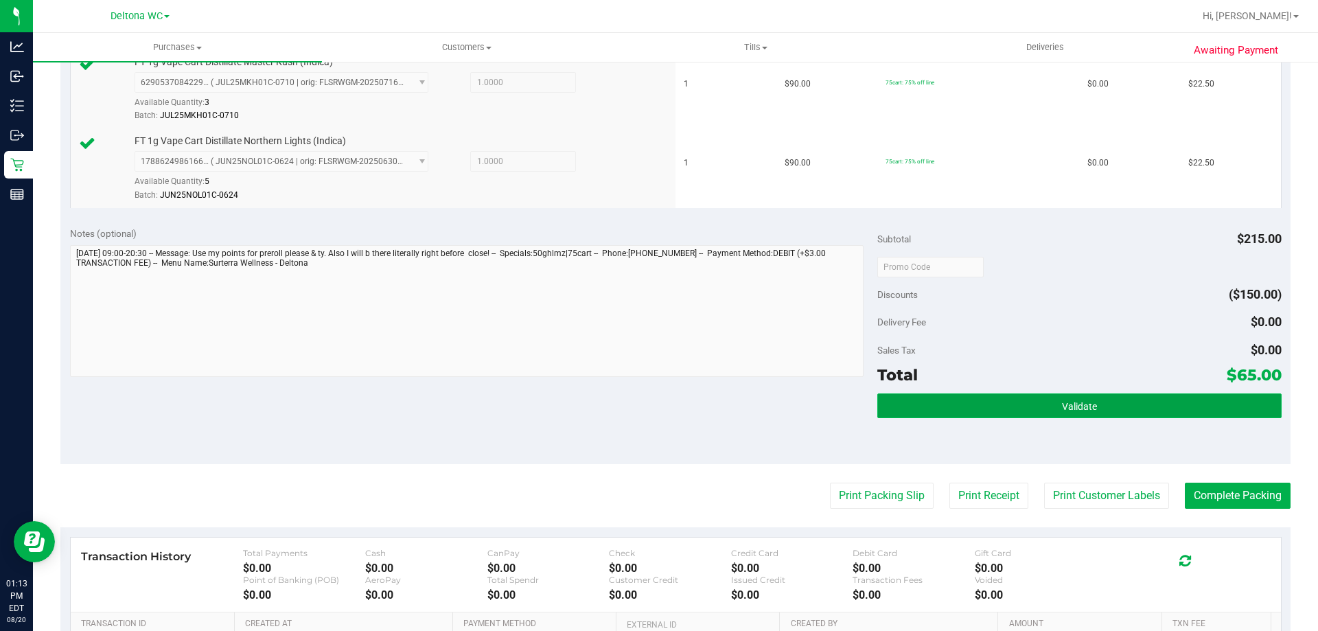
click at [943, 412] on button "Validate" at bounding box center [1079, 405] width 404 height 25
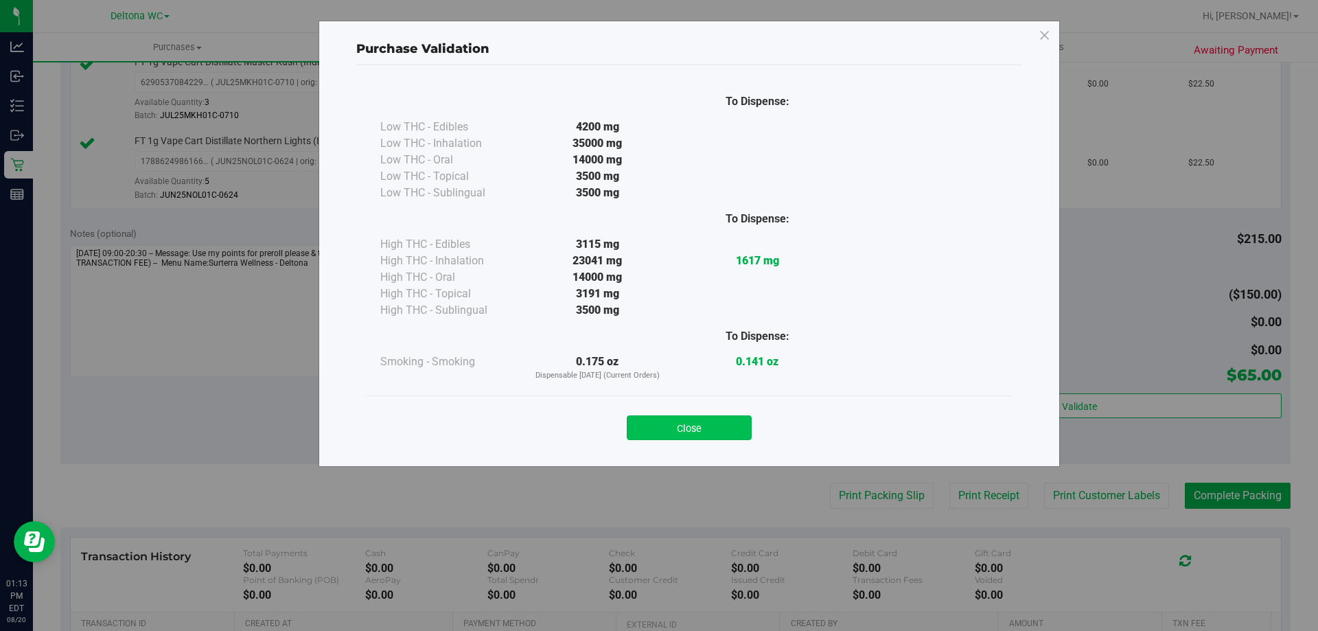
click at [643, 417] on button "Close" at bounding box center [689, 427] width 125 height 25
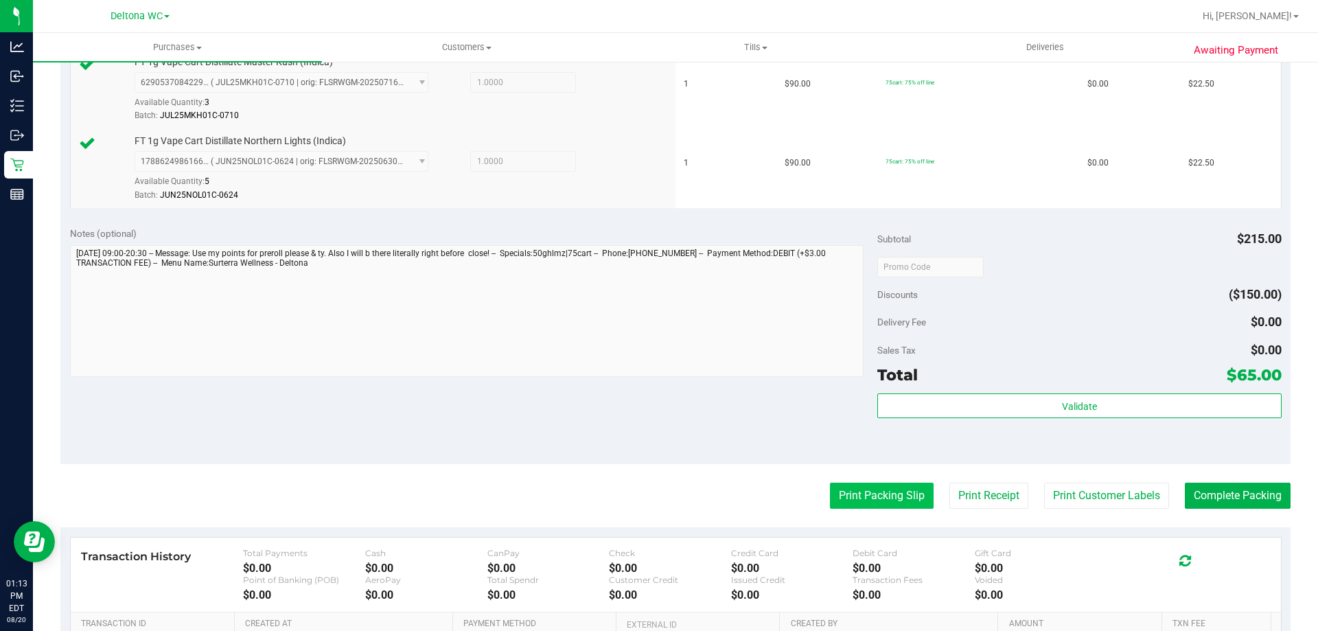
click at [830, 487] on button "Print Packing Slip" at bounding box center [882, 496] width 104 height 26
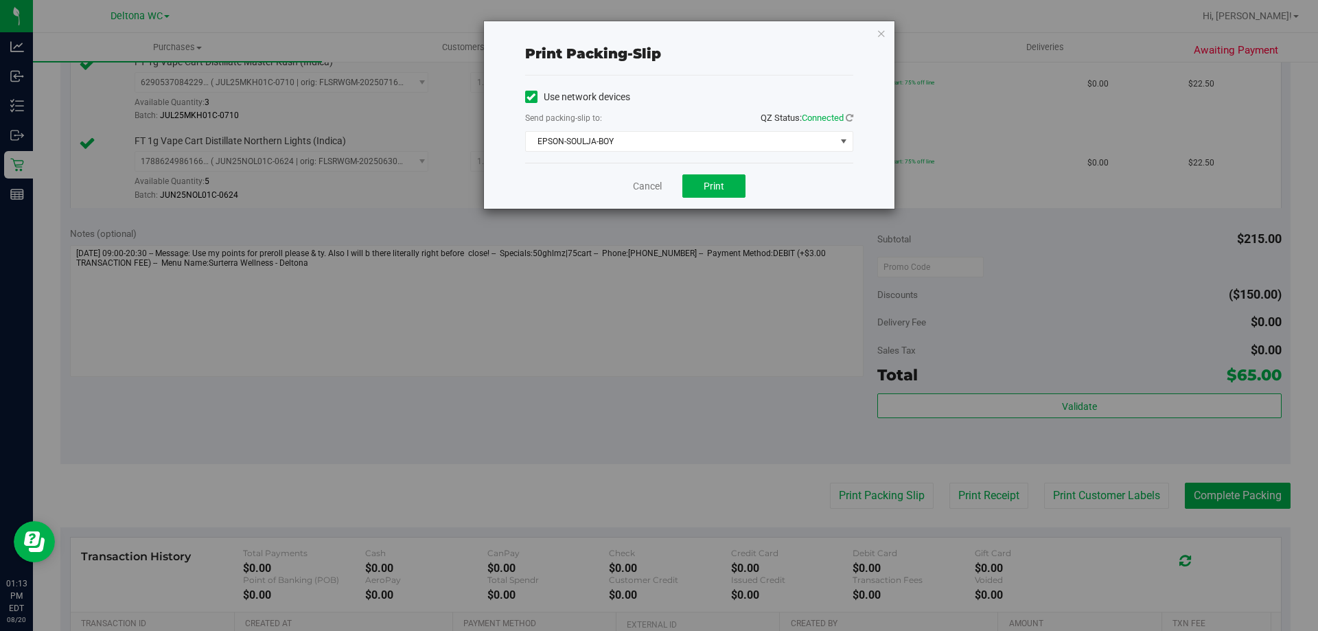
click at [755, 176] on div "Cancel Print" at bounding box center [689, 186] width 328 height 46
click at [723, 186] on span "Print" at bounding box center [714, 186] width 21 height 11
click at [656, 185] on link "Cancel" at bounding box center [647, 186] width 29 height 14
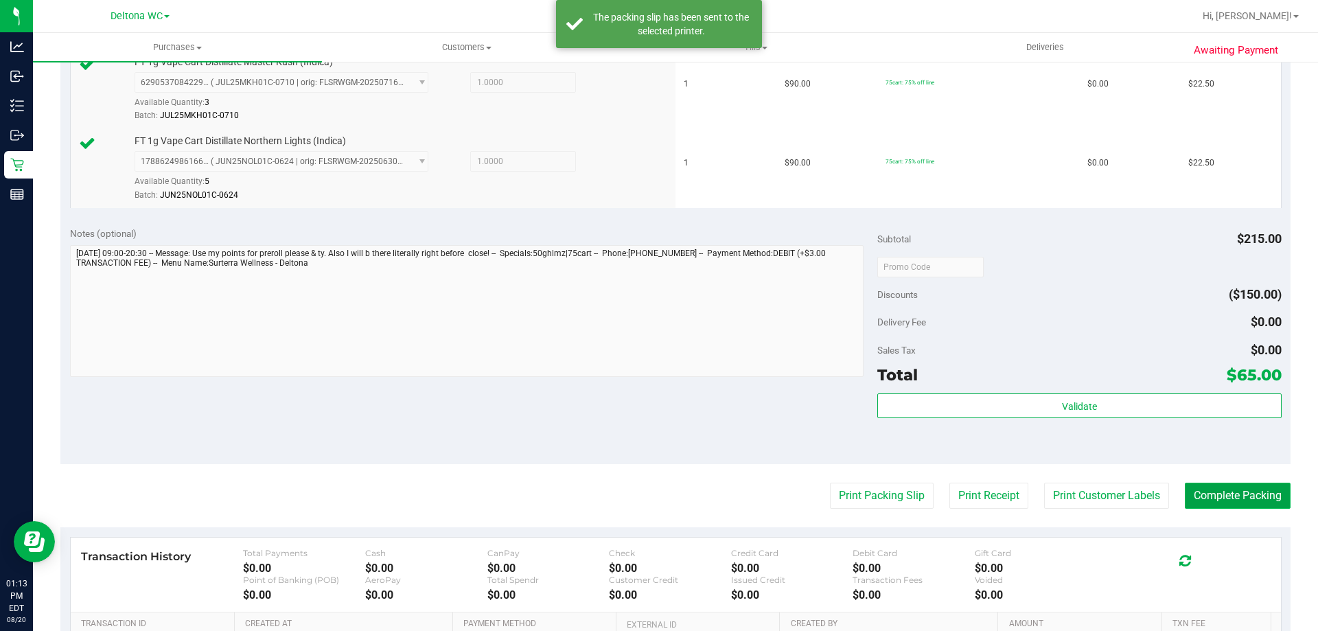
click at [1198, 487] on button "Complete Packing" at bounding box center [1238, 496] width 106 height 26
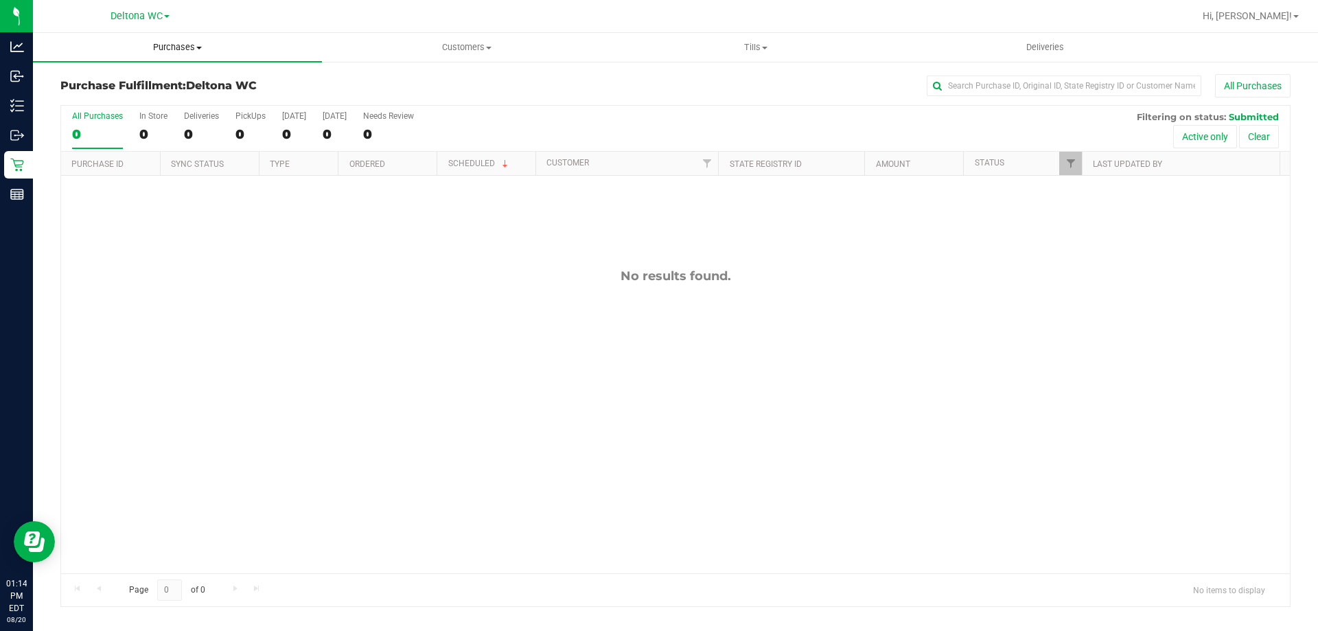
click at [189, 40] on uib-tab-heading "Purchases Summary of purchases Fulfillment All purchases" at bounding box center [177, 47] width 289 height 29
click at [174, 78] on li "Summary of purchases" at bounding box center [177, 83] width 289 height 16
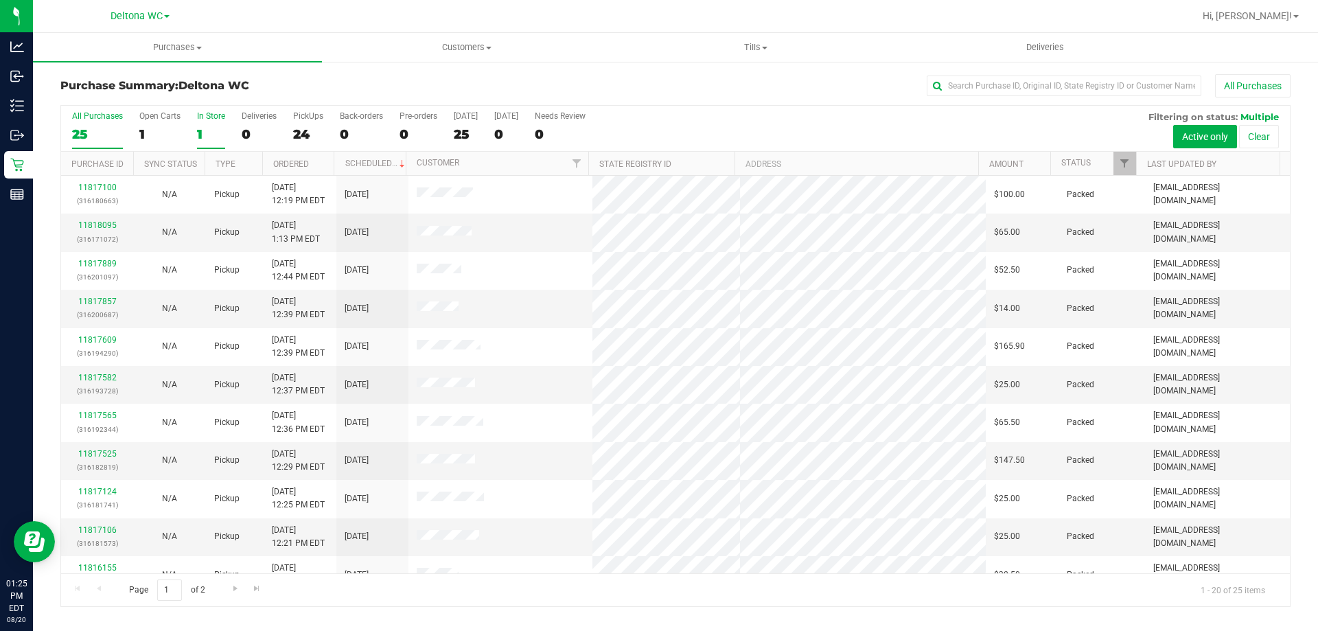
click at [213, 135] on div "1" at bounding box center [211, 134] width 28 height 16
click at [0, 0] on input "In Store 1" at bounding box center [0, 0] width 0 height 0
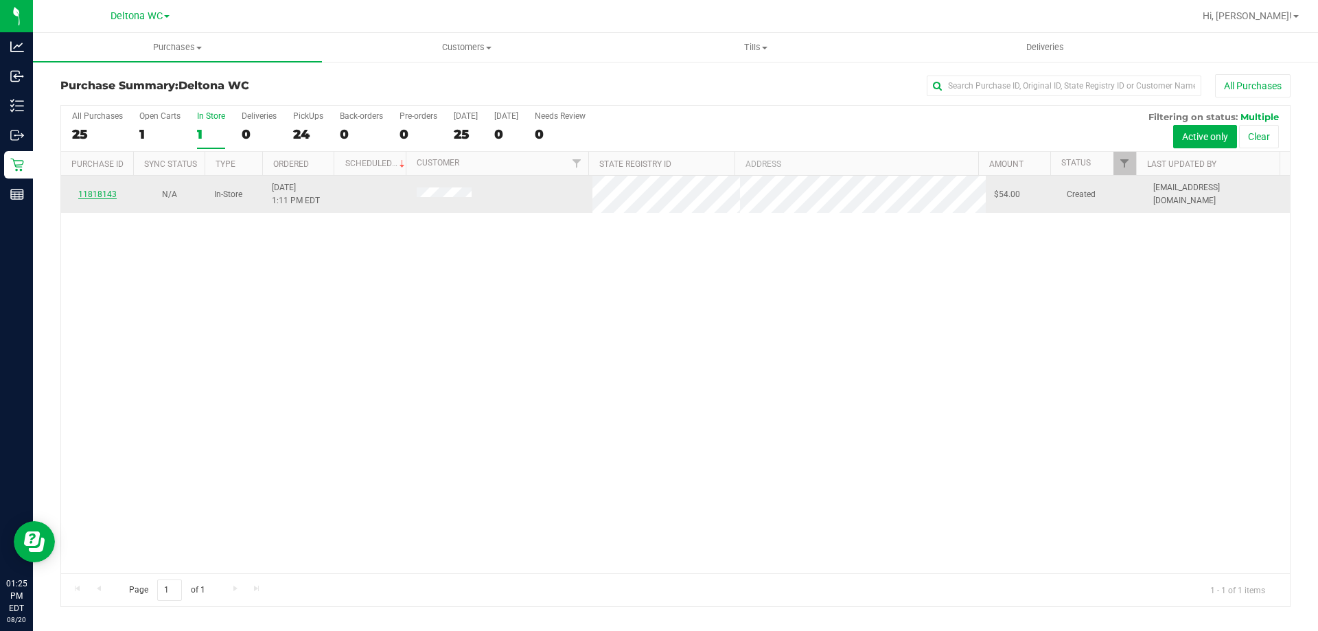
click at [97, 194] on link "11818143" at bounding box center [97, 194] width 38 height 10
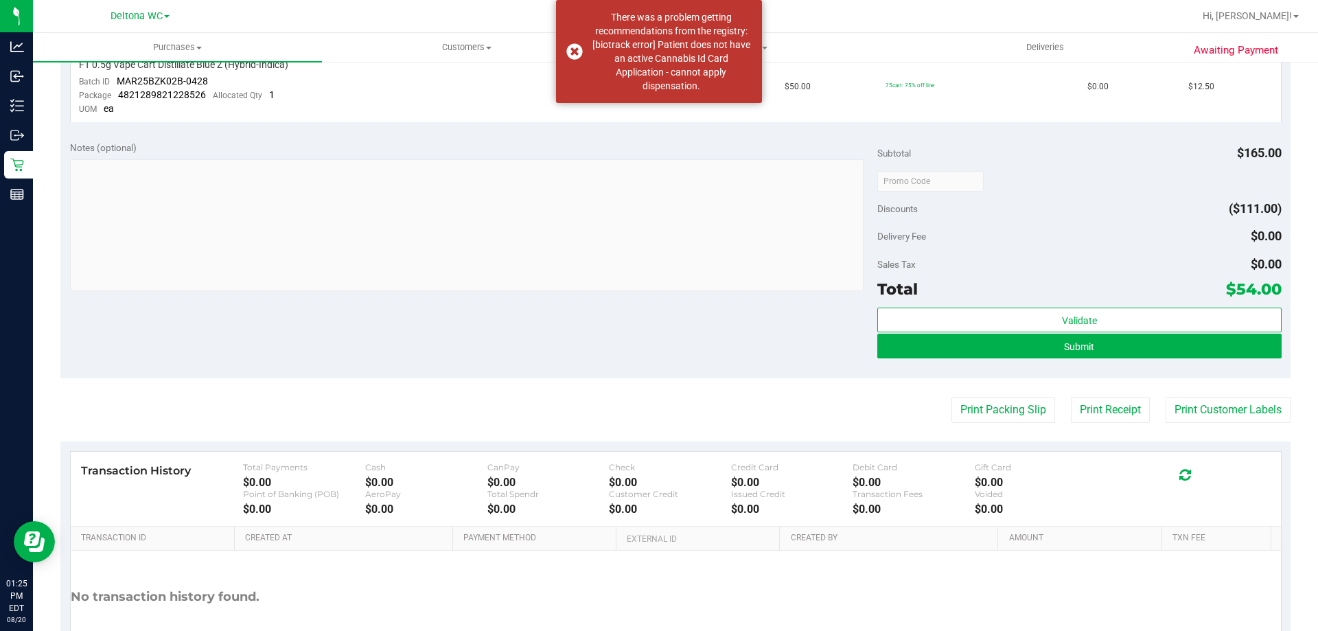
scroll to position [692, 0]
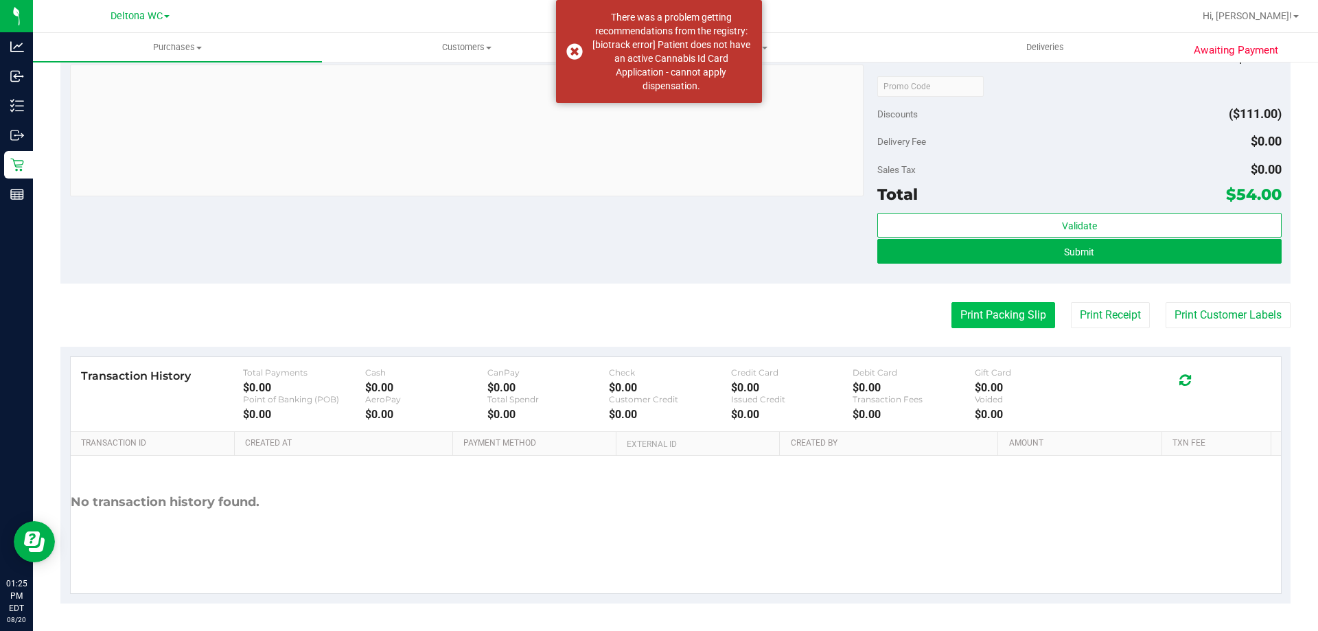
click at [988, 314] on button "Print Packing Slip" at bounding box center [1003, 315] width 104 height 26
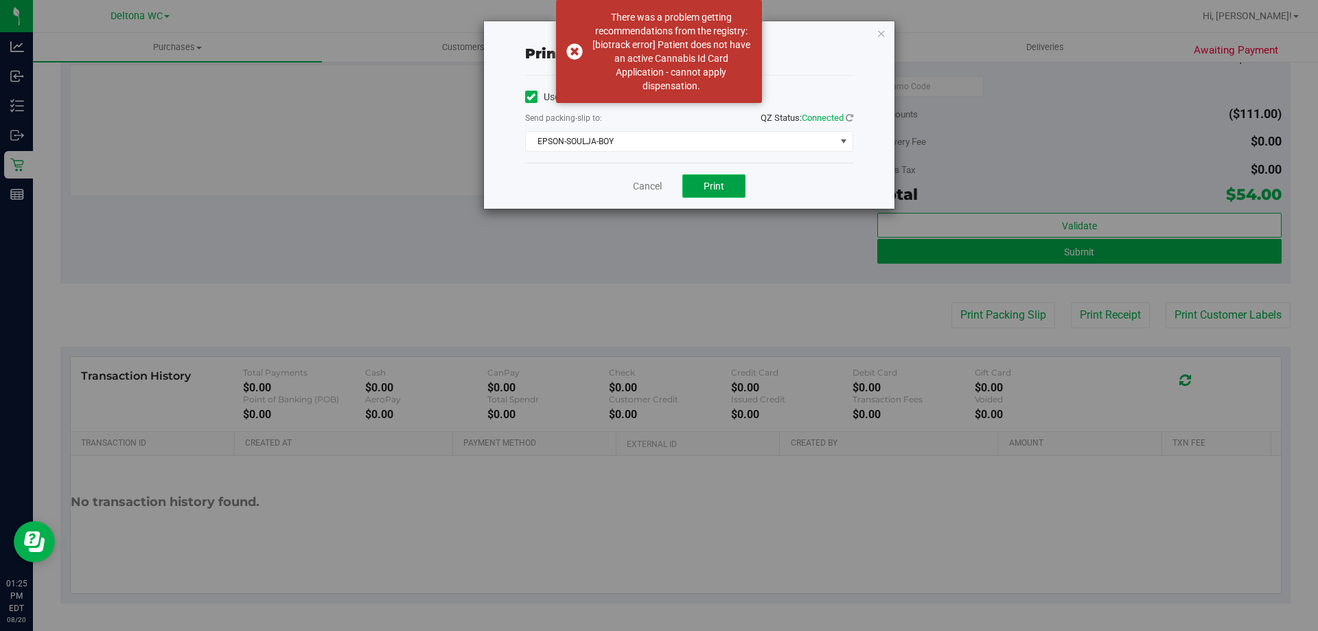
click at [716, 194] on button "Print" at bounding box center [713, 185] width 63 height 23
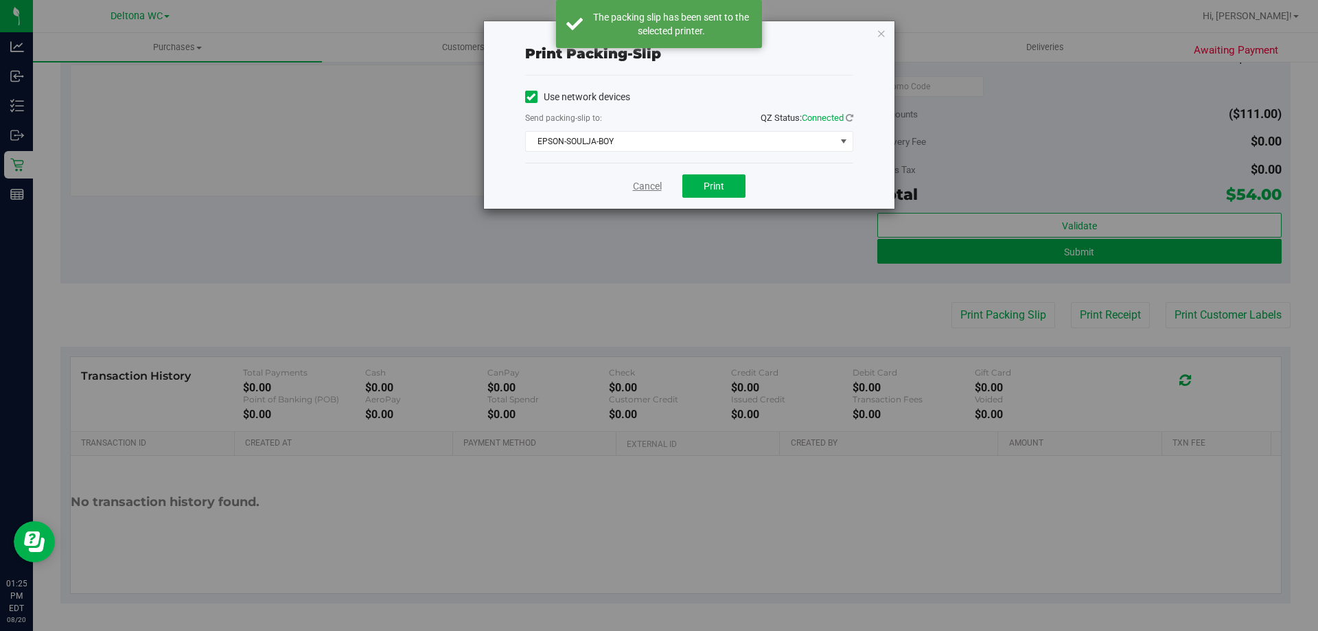
click at [659, 184] on link "Cancel" at bounding box center [647, 186] width 29 height 14
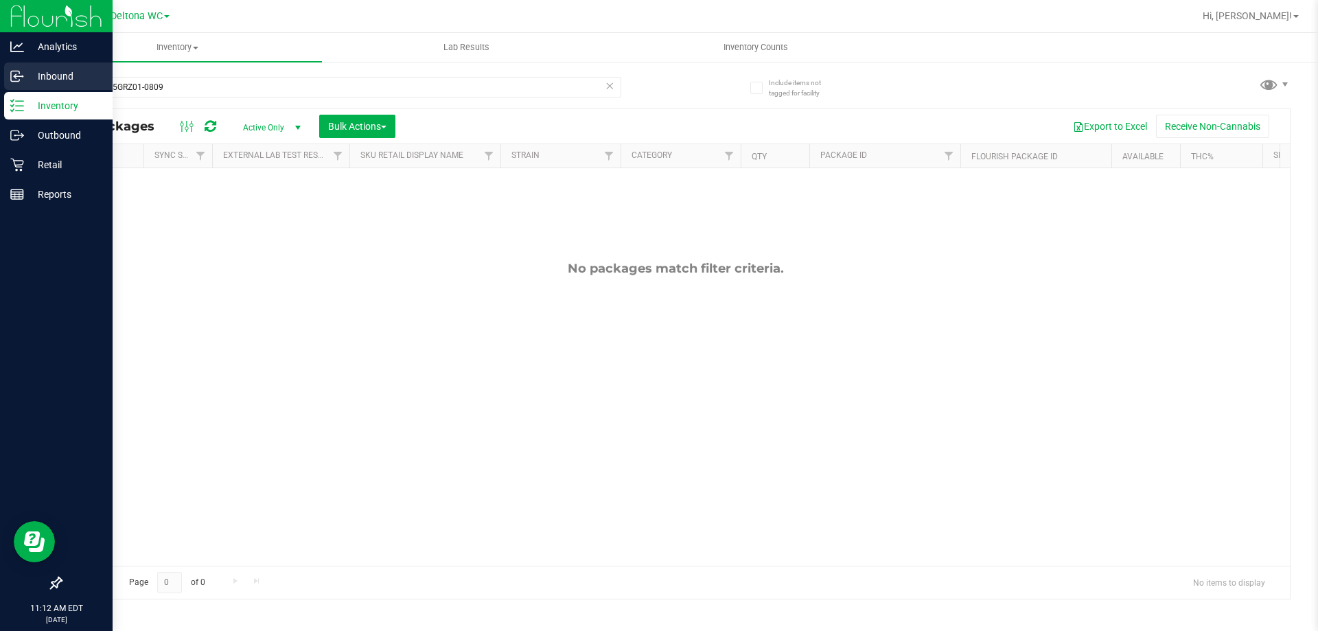
click at [0, 73] on div "Analytics Inbound Inventory Outbound Retail Reports 11:12 AM EDT [DATE] 08/20 D…" at bounding box center [659, 315] width 1318 height 631
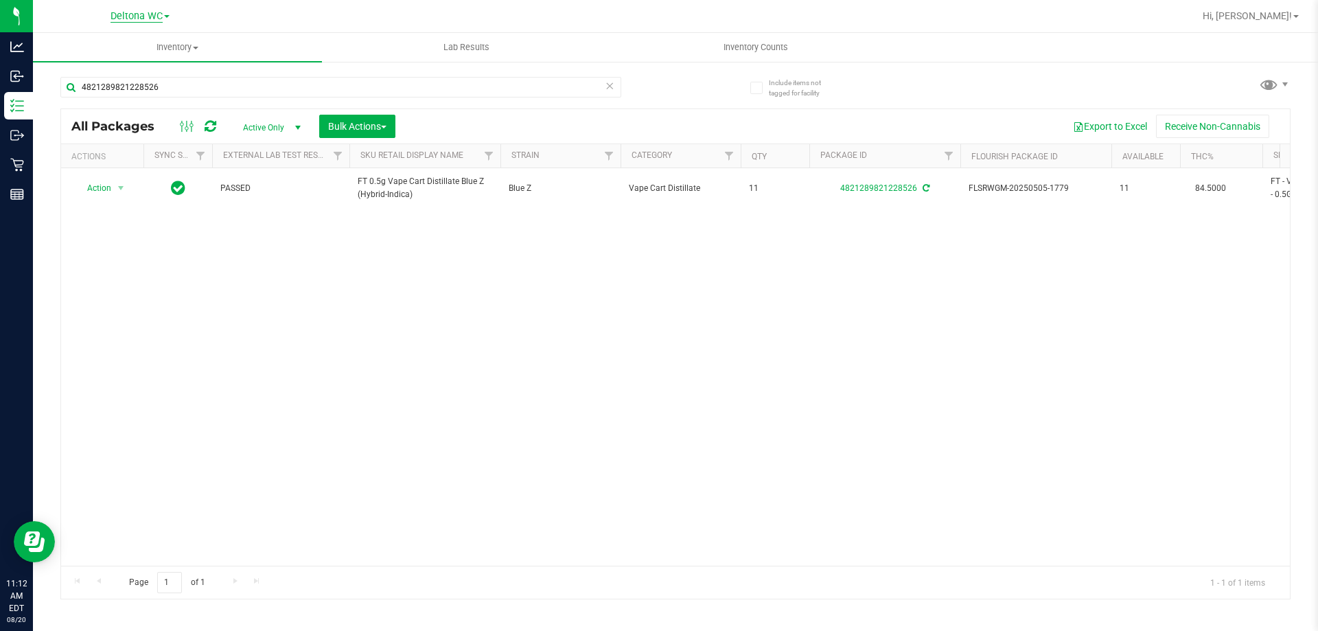
type input "4821289821228526"
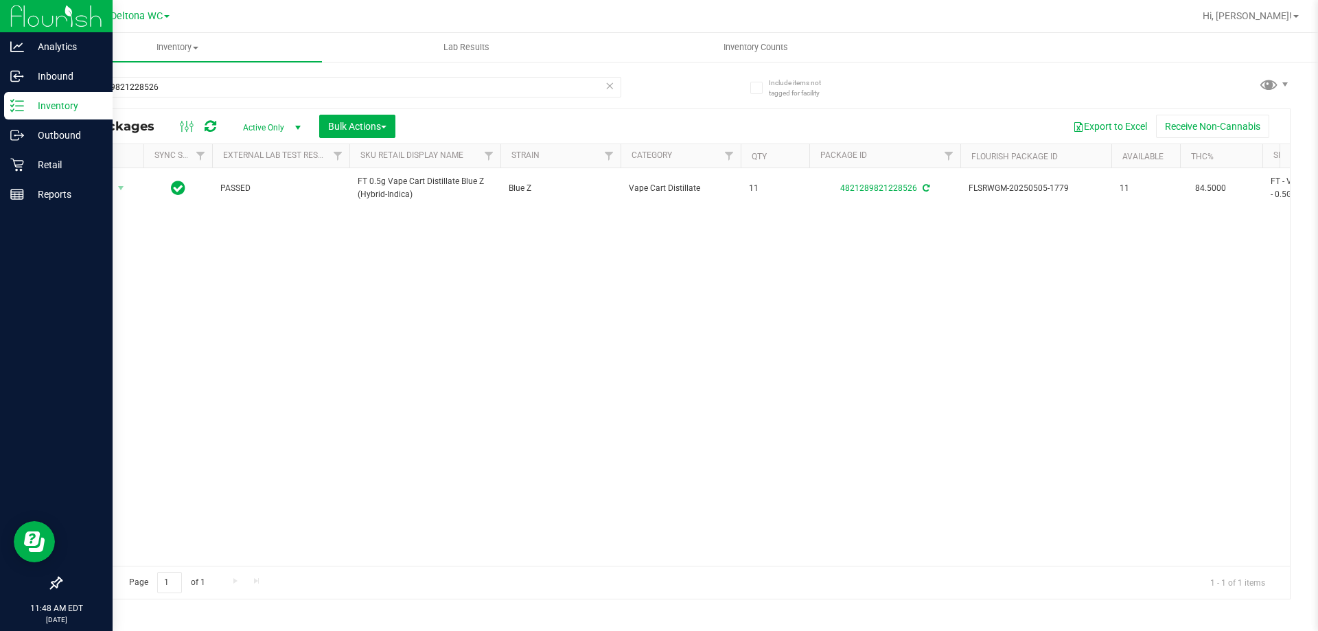
drag, startPoint x: 273, startPoint y: 90, endPoint x: 0, endPoint y: 14, distance: 283.6
click at [0, 14] on div "Analytics Inbound Inventory Outbound Retail Reports 11:48 AM EDT 08/20/2025 08/…" at bounding box center [659, 315] width 1318 height 631
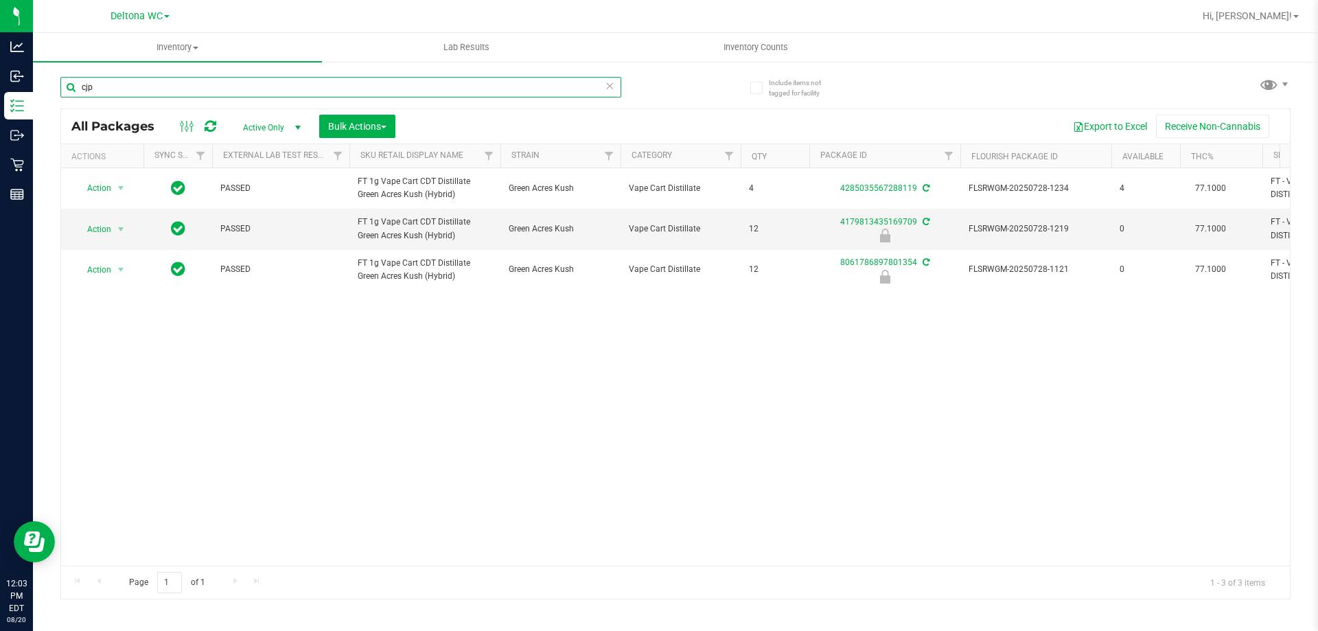
drag, startPoint x: 259, startPoint y: 94, endPoint x: 0, endPoint y: -4, distance: 276.8
click at [0, 0] on html "Analytics Inbound Inventory Outbound Retail Reports 12:03 PM EDT 08/20/2025 08/…" at bounding box center [659, 315] width 1318 height 631
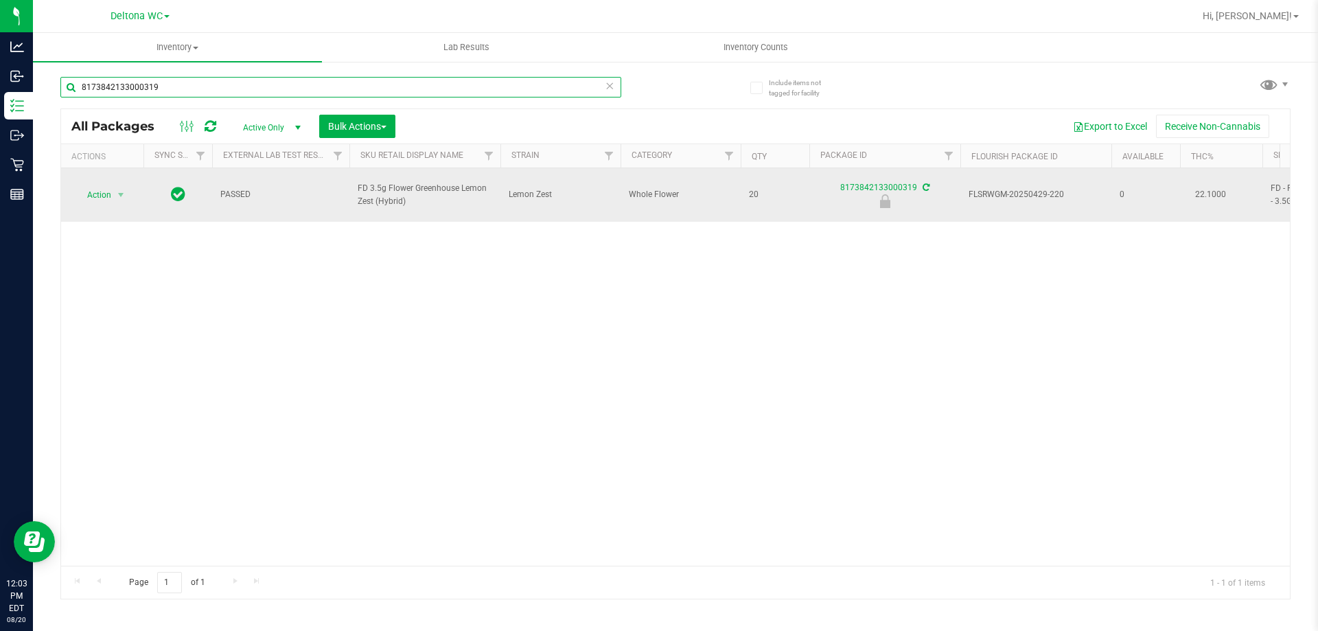
type input "8173842133000319"
click at [114, 192] on span "select" at bounding box center [121, 194] width 17 height 19
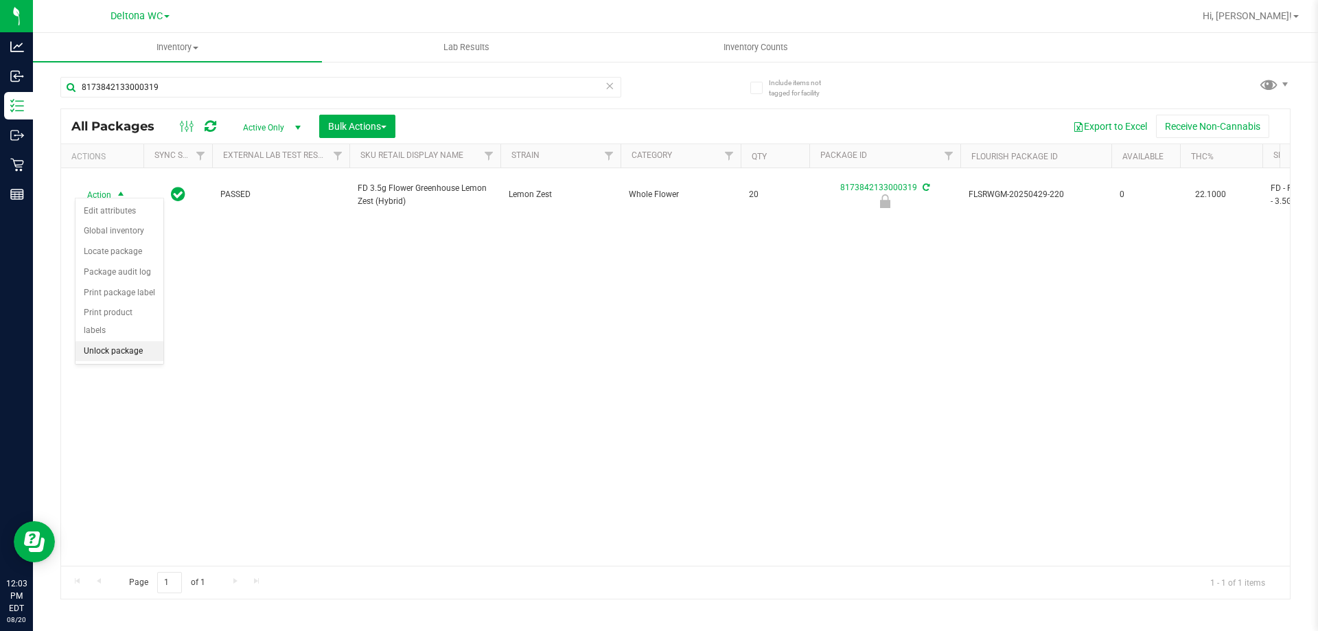
click at [124, 341] on li "Unlock package" at bounding box center [120, 351] width 88 height 21
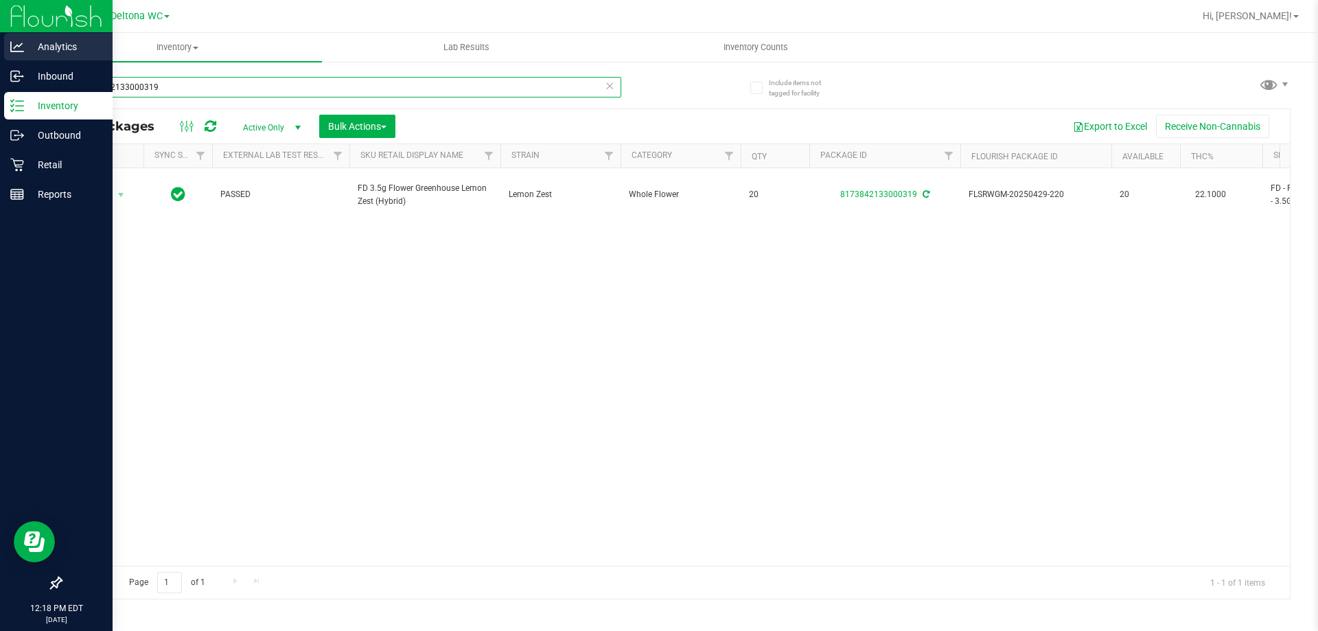
drag, startPoint x: 240, startPoint y: 91, endPoint x: 0, endPoint y: 58, distance: 242.5
click at [0, 58] on div "Analytics Inbound Inventory Outbound Retail Reports 12:18 PM EDT 08/20/2025 08/…" at bounding box center [659, 315] width 1318 height 631
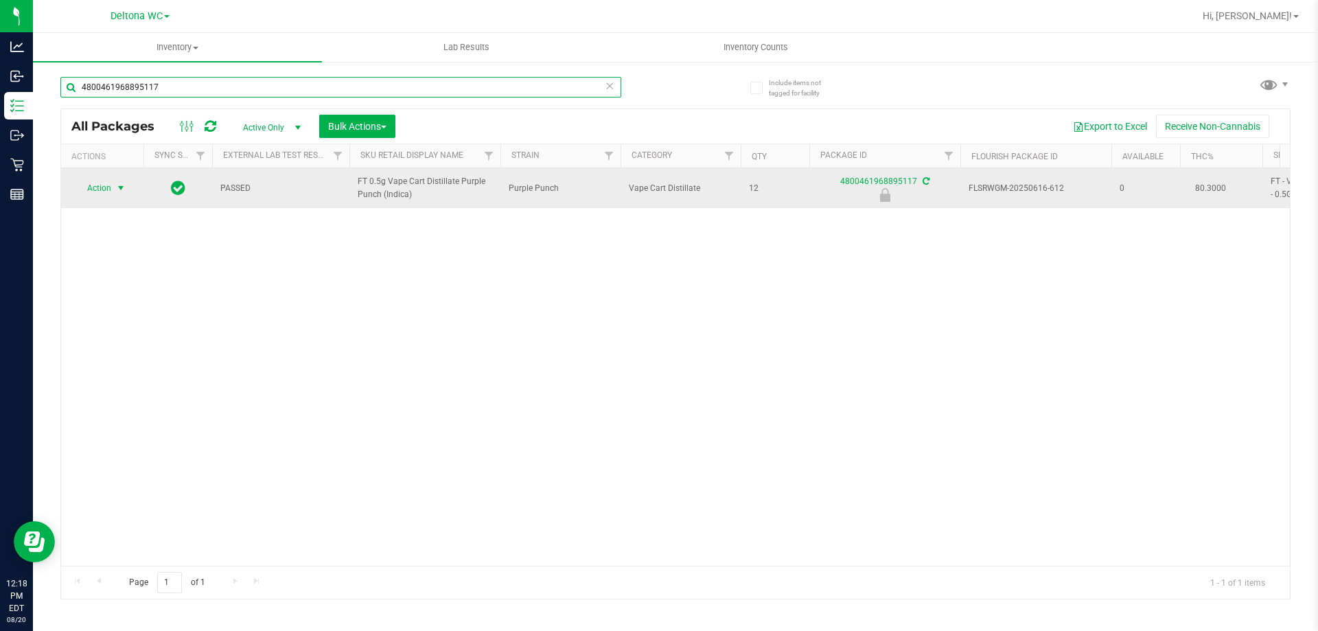
type input "4800461968895117"
click at [119, 188] on span "select" at bounding box center [120, 188] width 11 height 11
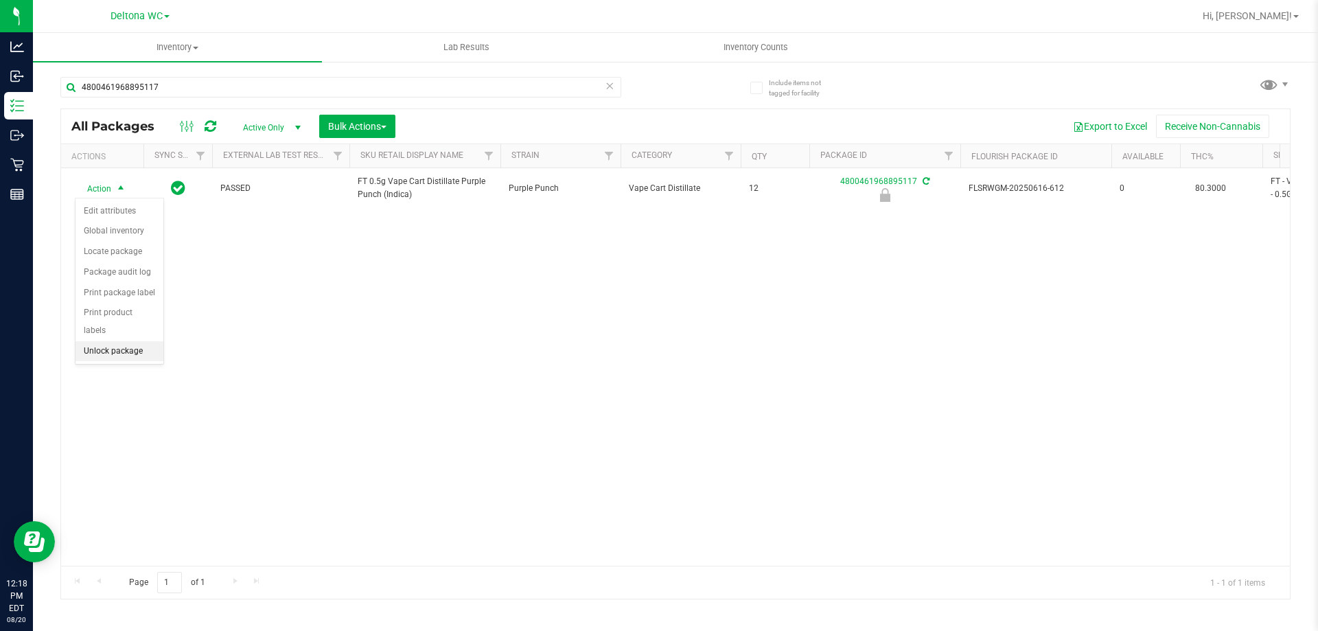
click at [111, 341] on li "Unlock package" at bounding box center [120, 351] width 88 height 21
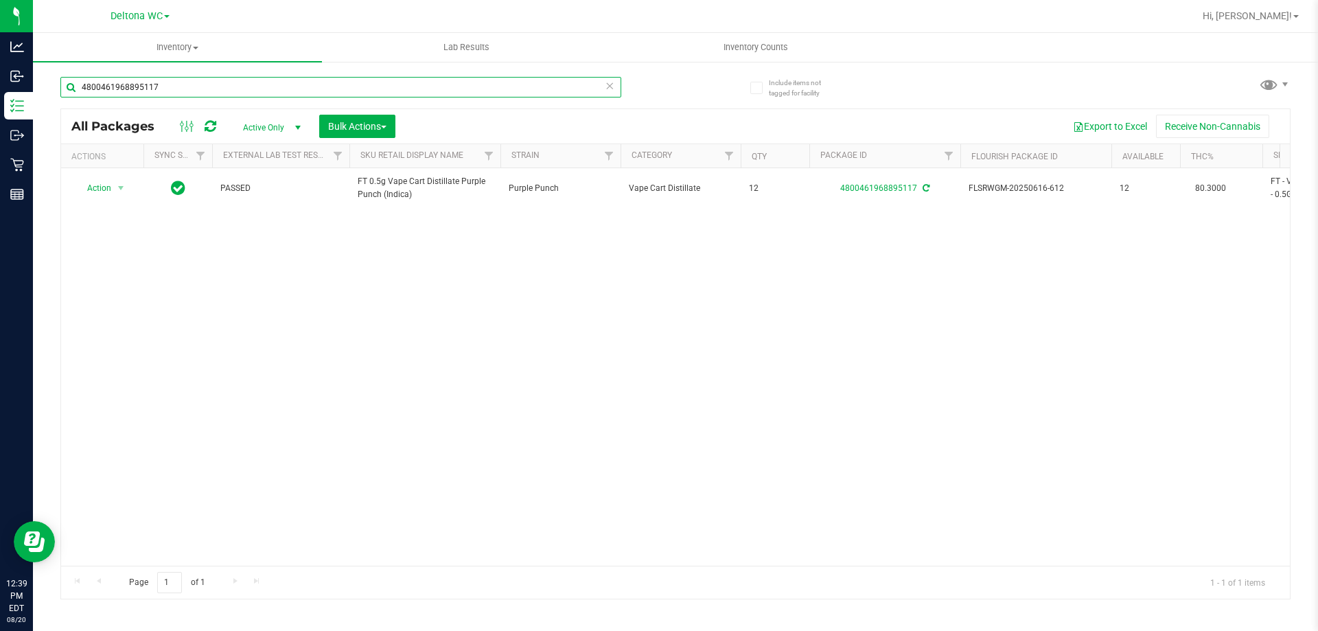
drag, startPoint x: 374, startPoint y: 89, endPoint x: 0, endPoint y: -24, distance: 390.6
click at [0, 0] on html "Analytics Inbound Inventory Outbound Retail Reports 12:39 PM EDT 08/20/2025 08/…" at bounding box center [659, 315] width 1318 height 631
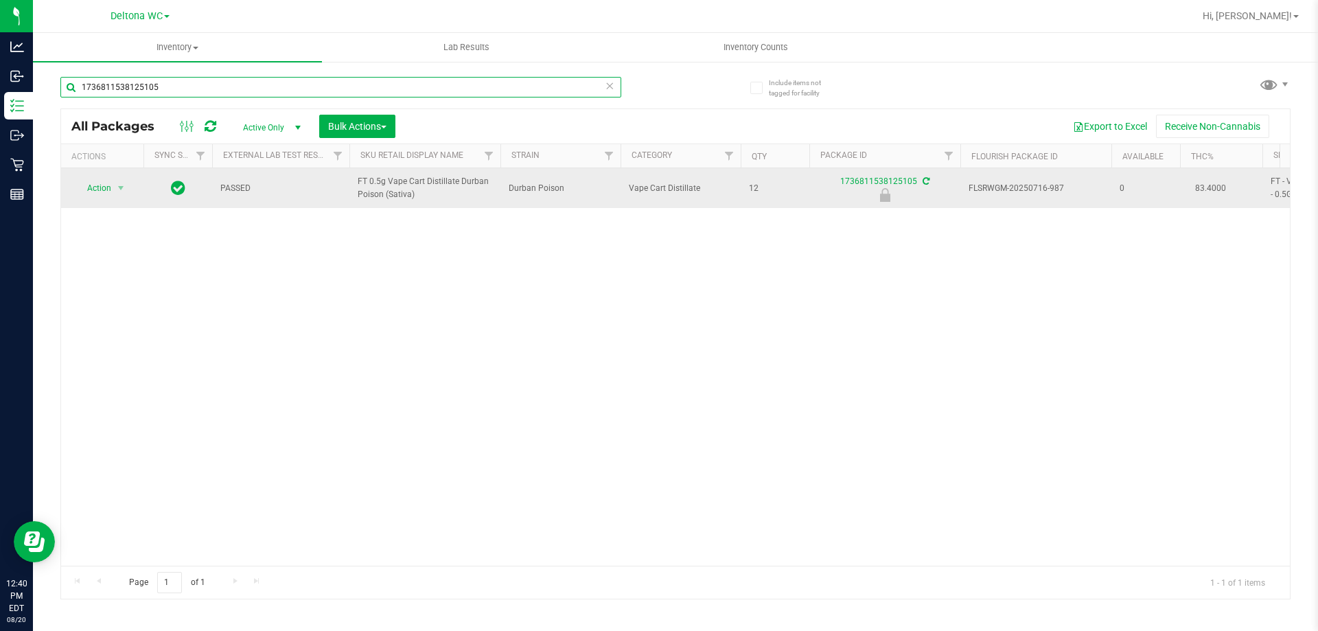
type input "1736811538125105"
click at [111, 189] on span "Action" at bounding box center [102, 187] width 55 height 19
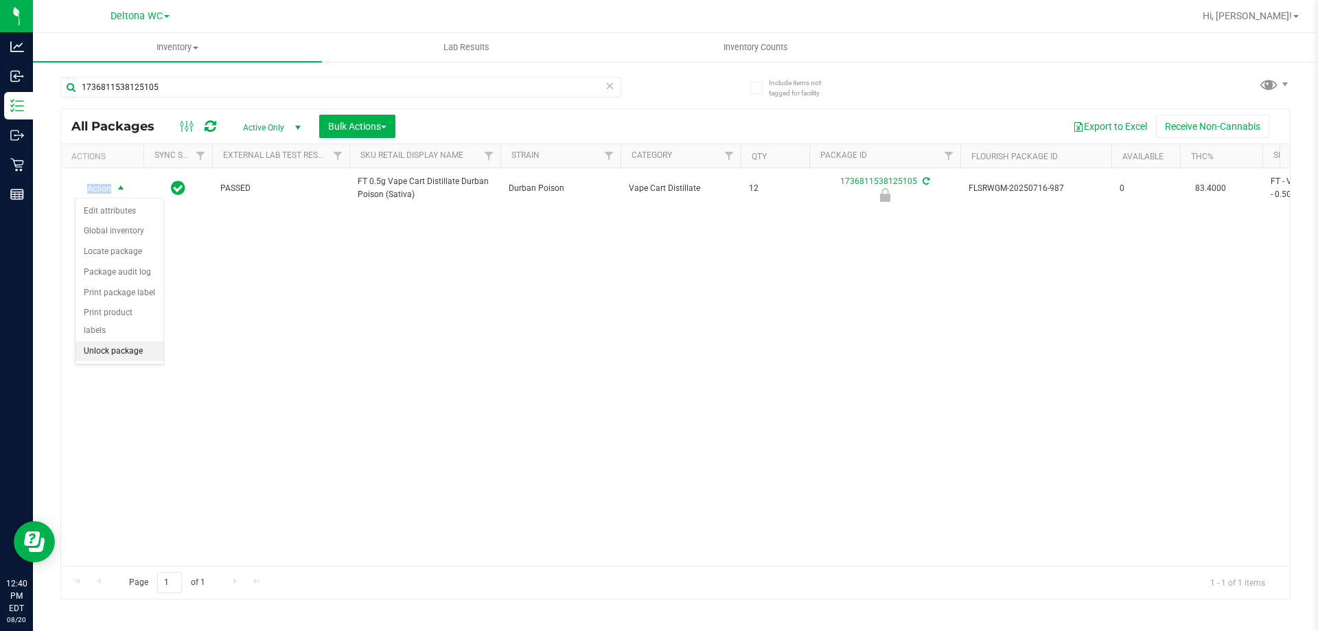
click at [130, 341] on li "Unlock package" at bounding box center [120, 351] width 88 height 21
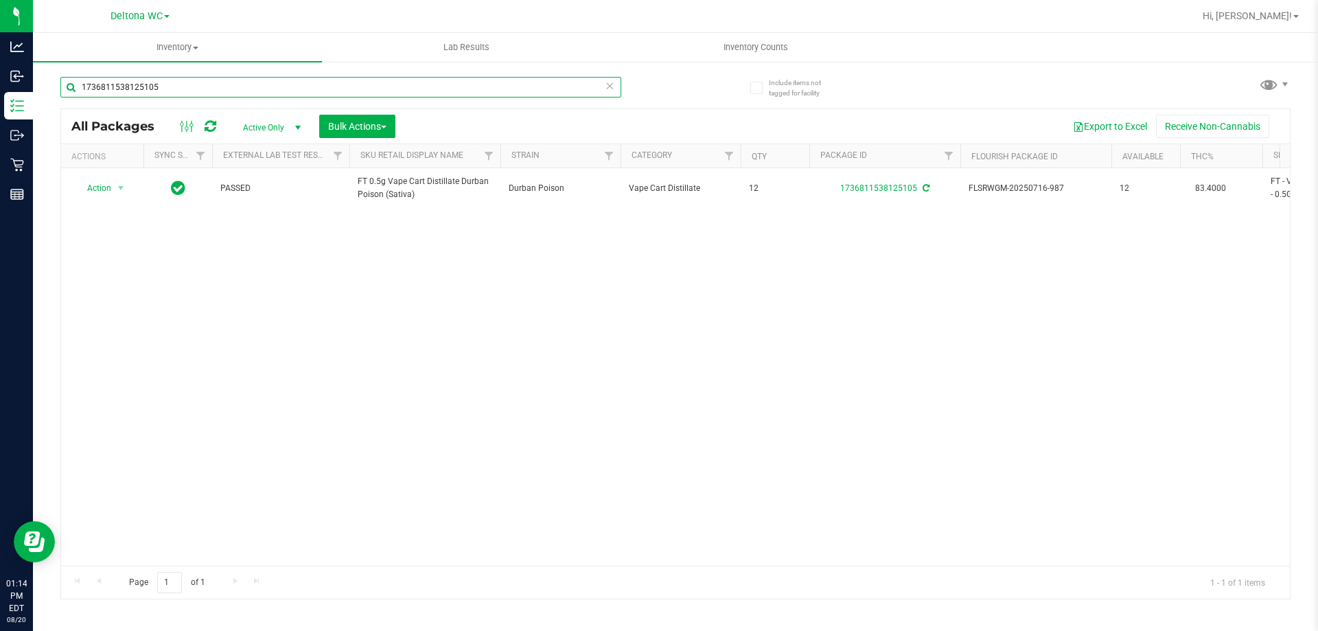
drag, startPoint x: 190, startPoint y: 83, endPoint x: 0, endPoint y: -11, distance: 212.1
click at [0, 0] on html "Analytics Inbound Inventory Outbound Retail Reports 01:14 PM EDT 08/20/2025 08/…" at bounding box center [659, 315] width 1318 height 631
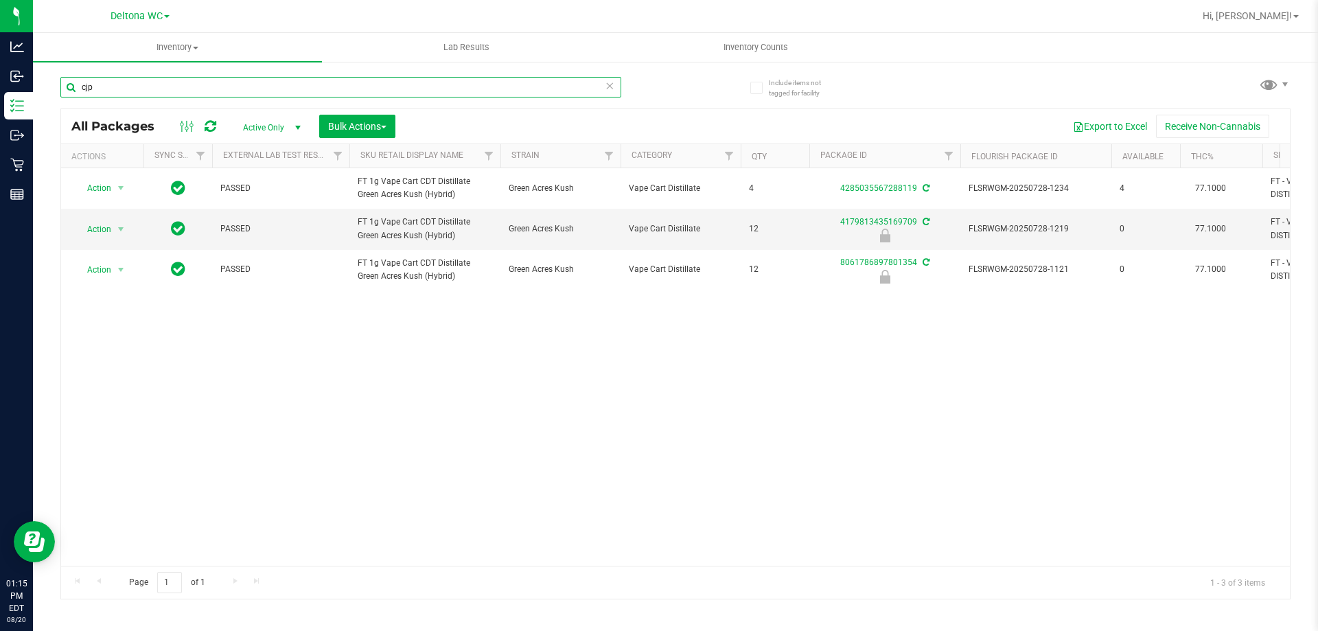
type input "cjp"
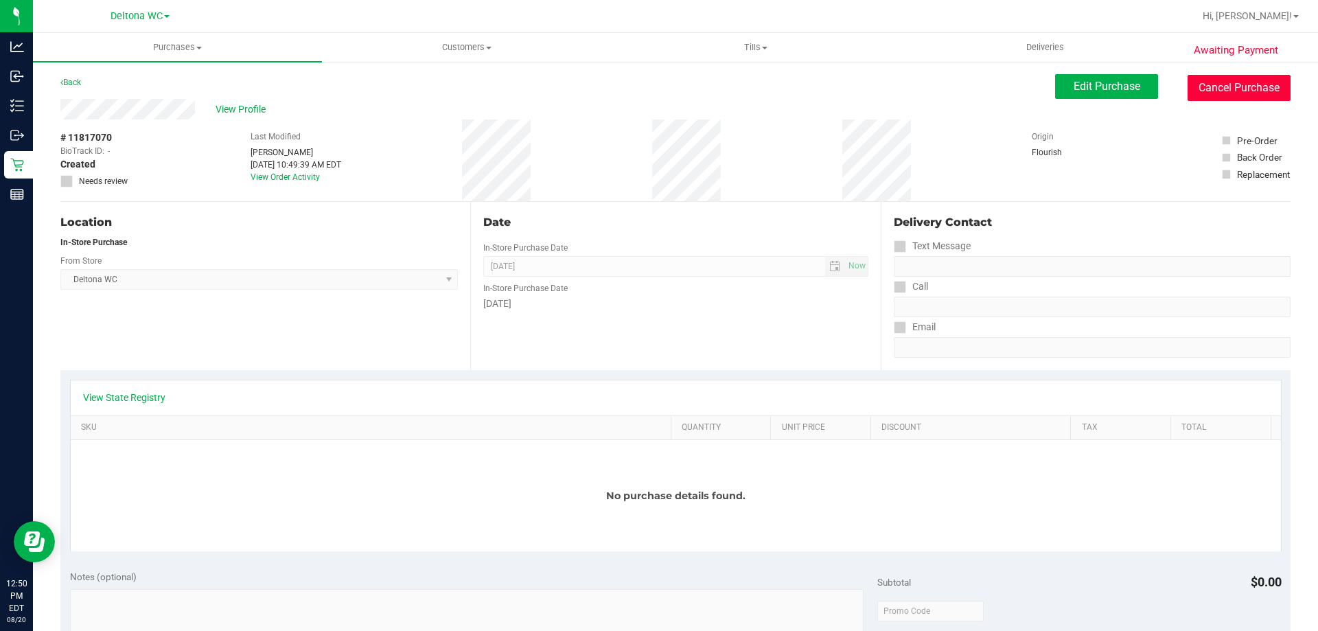
click at [1187, 82] on button "Cancel Purchase" at bounding box center [1238, 88] width 103 height 26
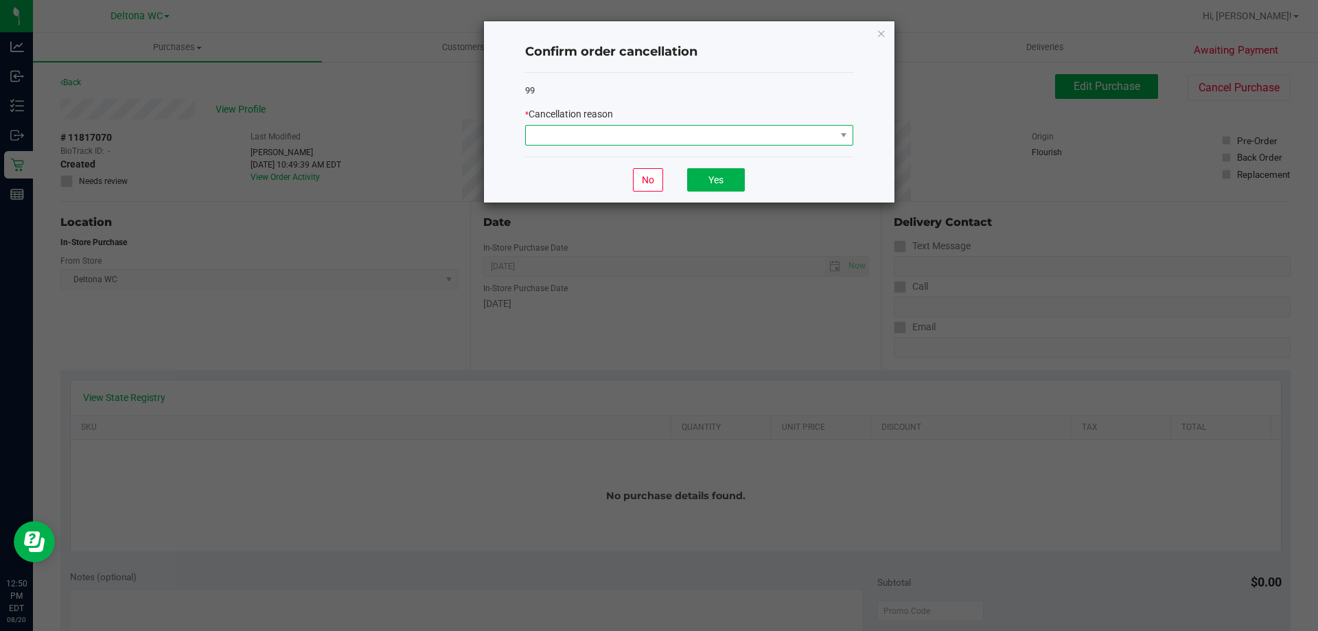
click at [802, 140] on span at bounding box center [681, 135] width 310 height 19
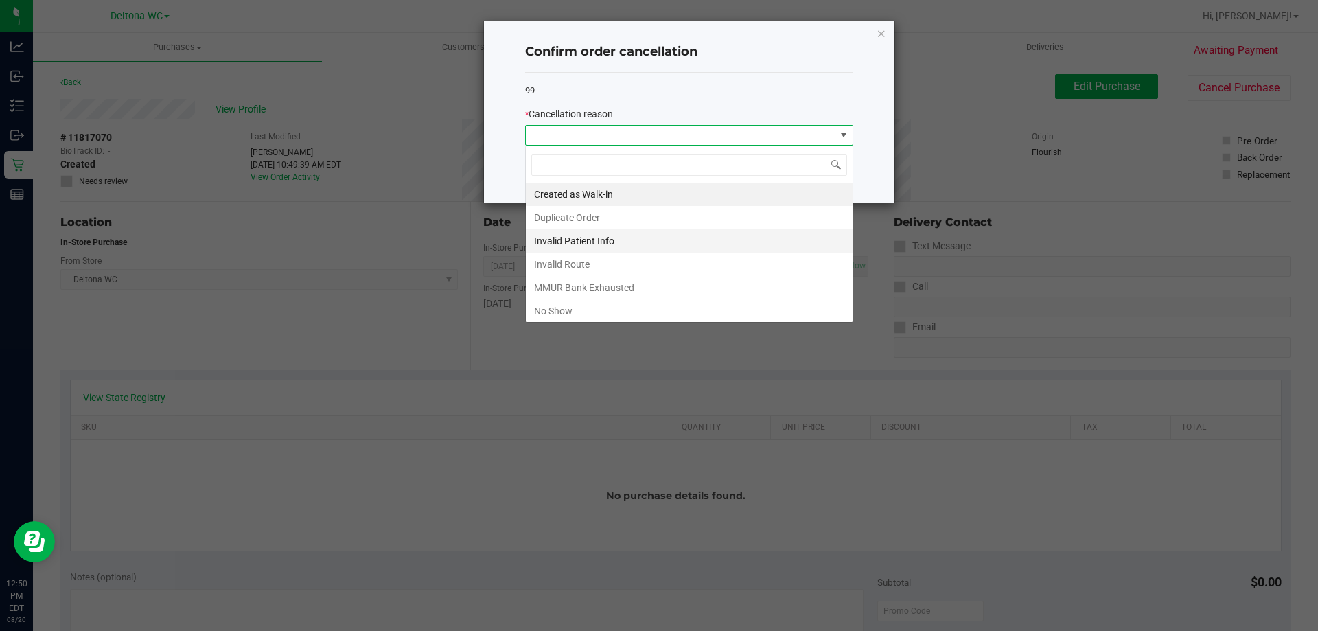
scroll to position [21, 328]
click at [588, 311] on li "No Show" at bounding box center [689, 310] width 327 height 23
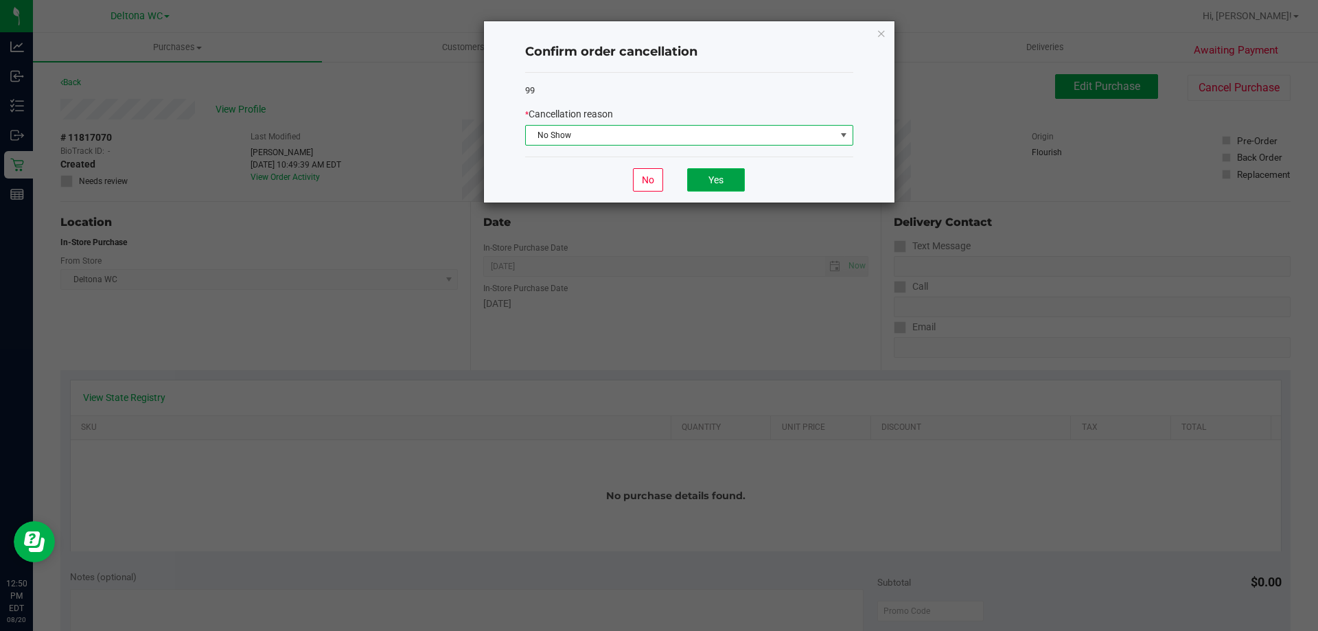
click at [707, 180] on button "Yes" at bounding box center [716, 179] width 58 height 23
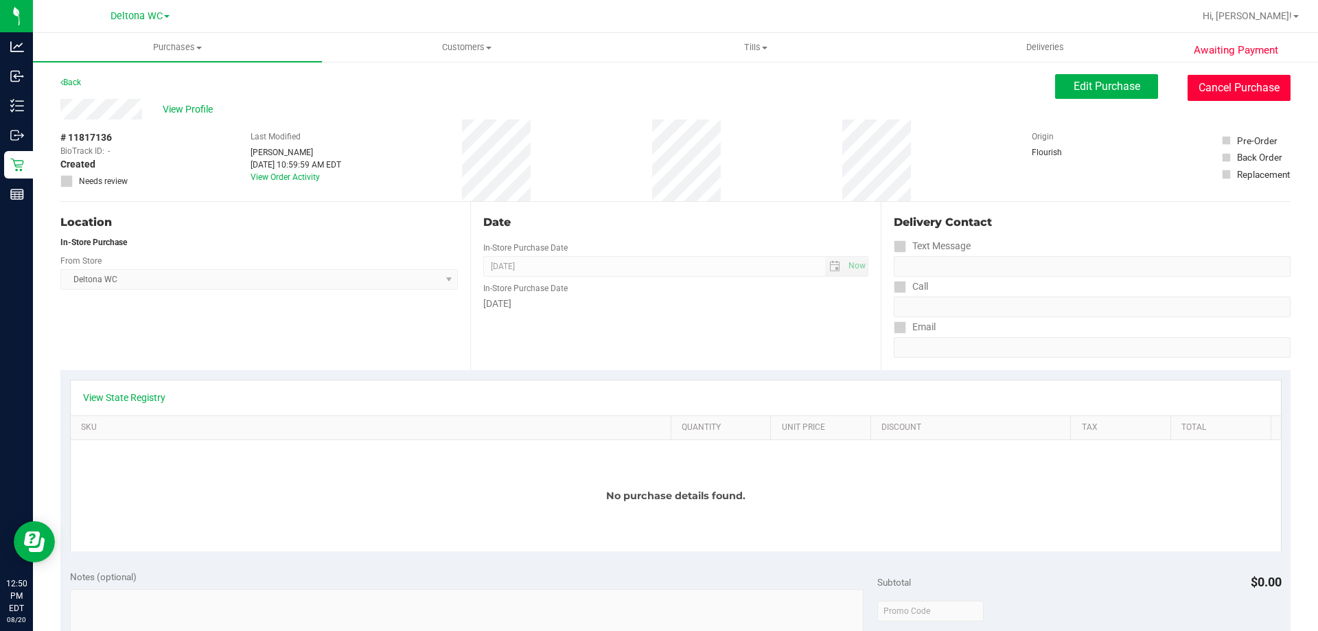
click at [1213, 91] on button "Cancel Purchase" at bounding box center [1238, 88] width 103 height 26
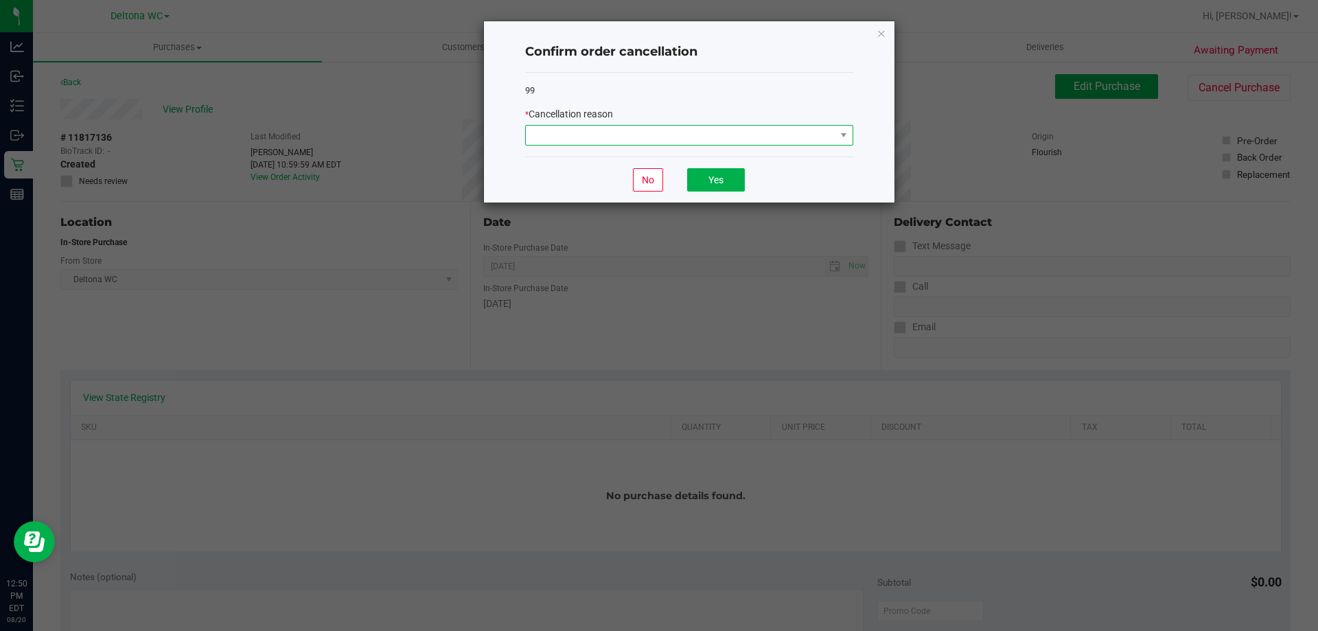
click at [795, 135] on span at bounding box center [681, 135] width 310 height 19
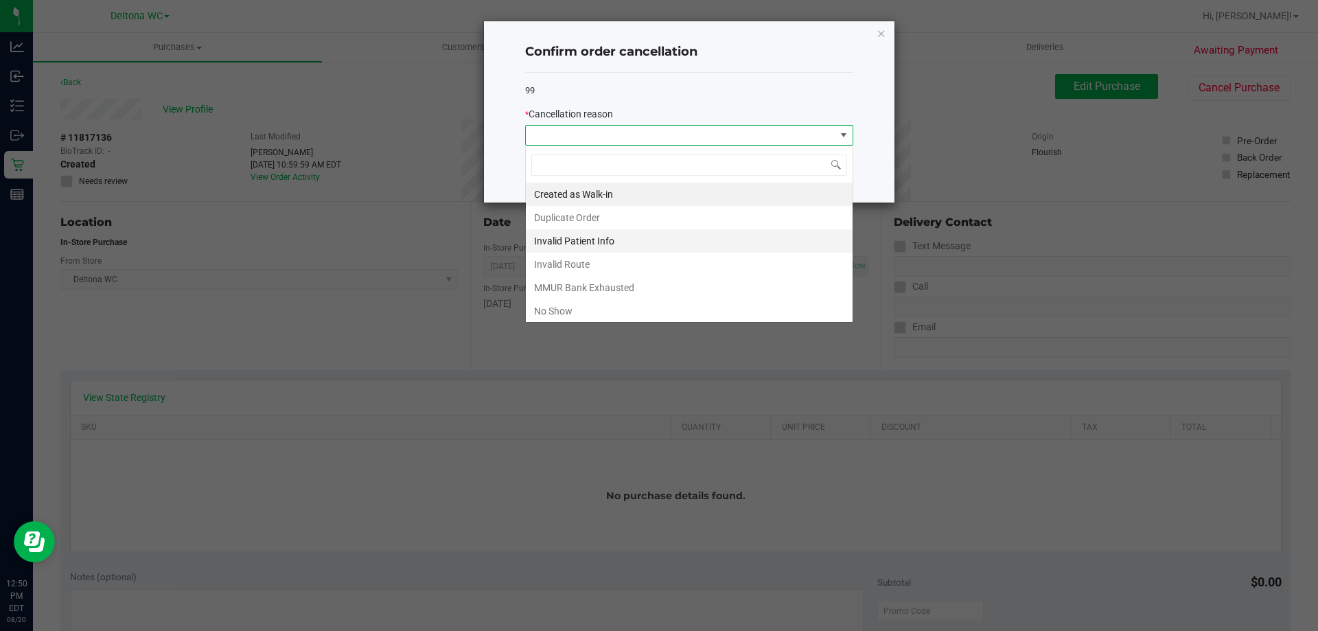
scroll to position [21, 328]
click at [559, 304] on li "No Show" at bounding box center [689, 310] width 327 height 23
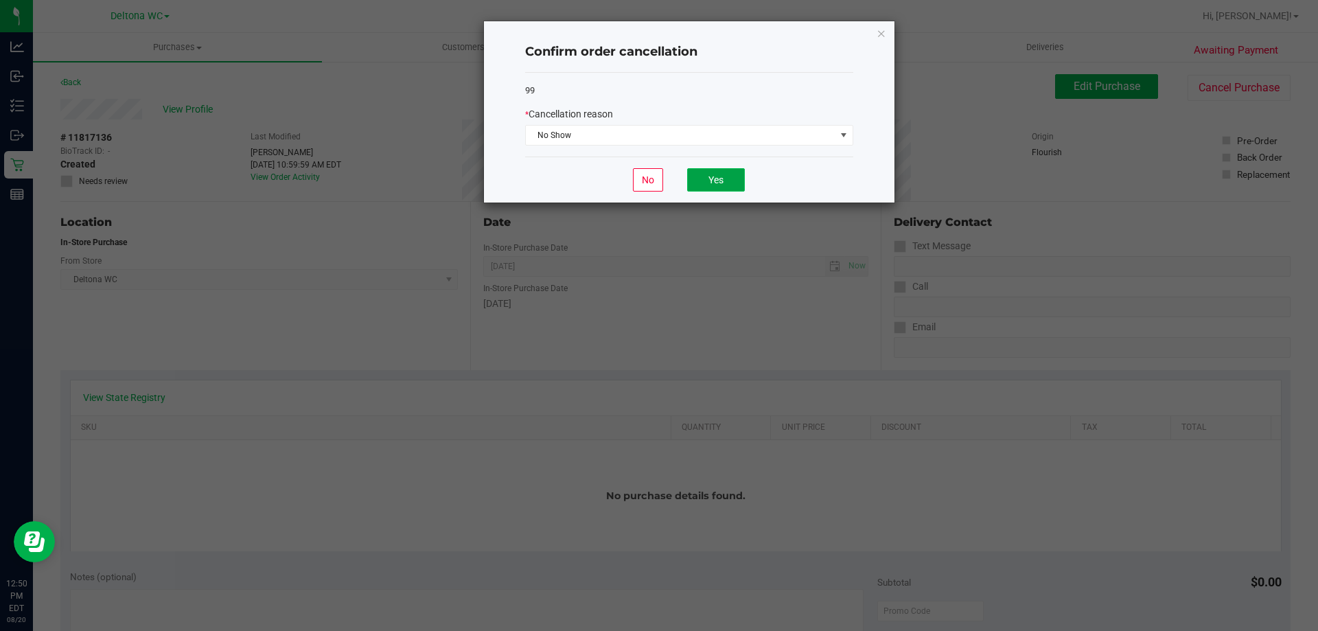
click at [715, 173] on button "Yes" at bounding box center [716, 179] width 58 height 23
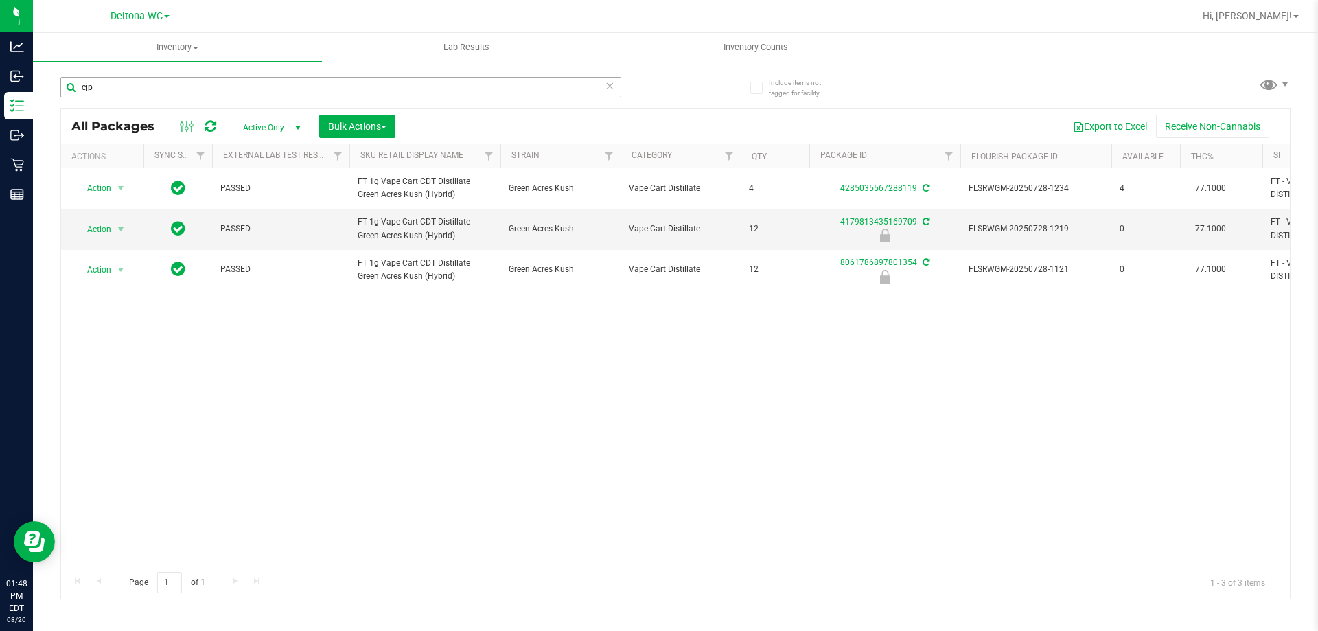
drag, startPoint x: 156, startPoint y: 81, endPoint x: 64, endPoint y: 82, distance: 92.7
click at [65, 82] on input "cjp" at bounding box center [340, 87] width 561 height 21
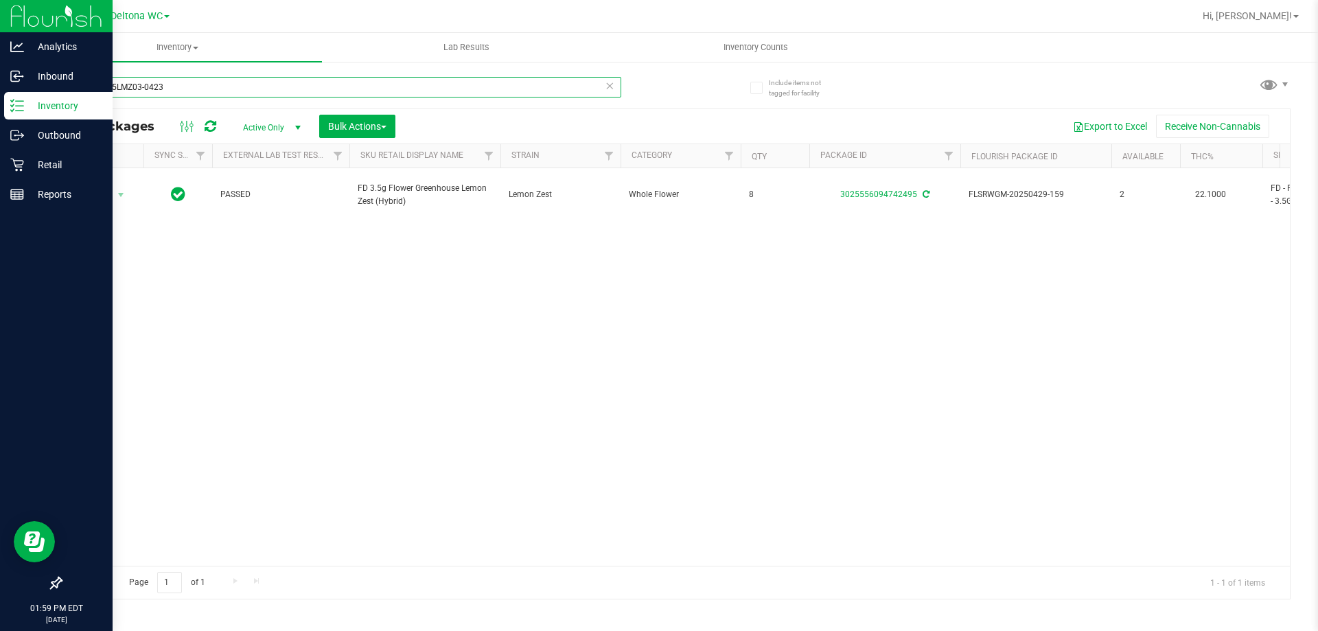
drag, startPoint x: 194, startPoint y: 91, endPoint x: 0, endPoint y: 30, distance: 203.4
click at [0, 38] on div "Analytics Inbound Inventory Outbound Retail Reports 01:59 PM EDT [DATE] 08/20 D…" at bounding box center [659, 315] width 1318 height 631
type input "amn"
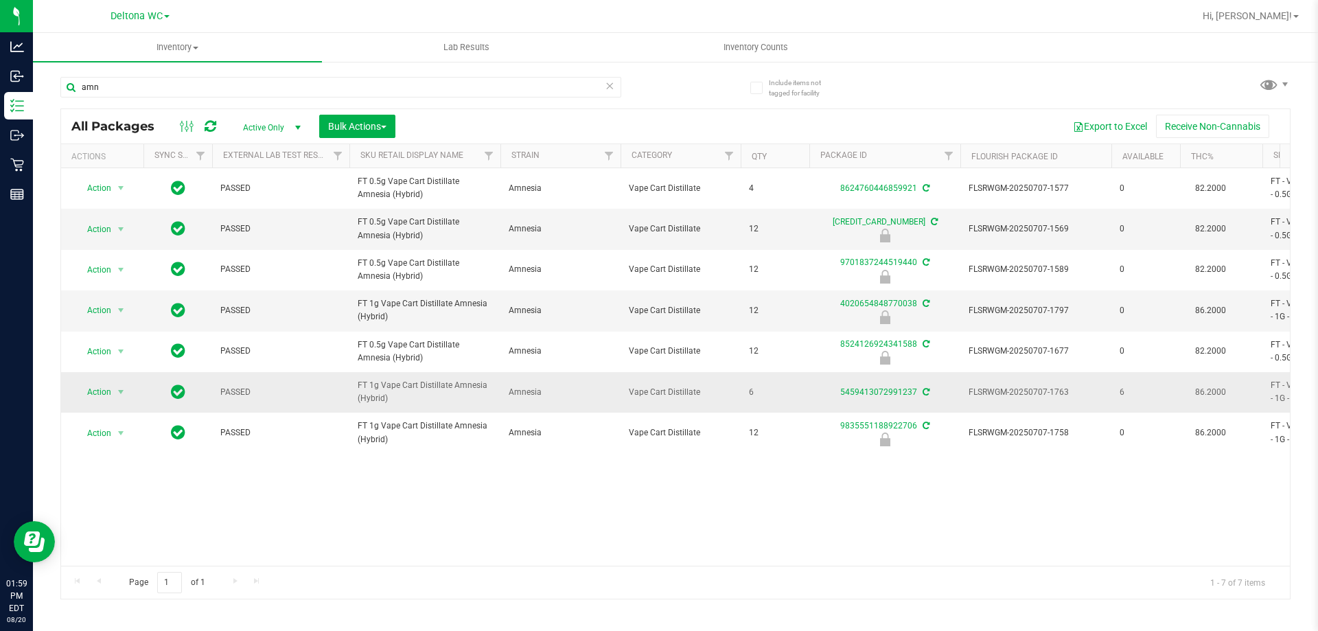
click at [402, 384] on span "FT 1g Vape Cart Distillate Amnesia (Hybrid)" at bounding box center [425, 392] width 135 height 26
copy tr "FT 1g Vape Cart Distillate Amnesia (Hybrid)"
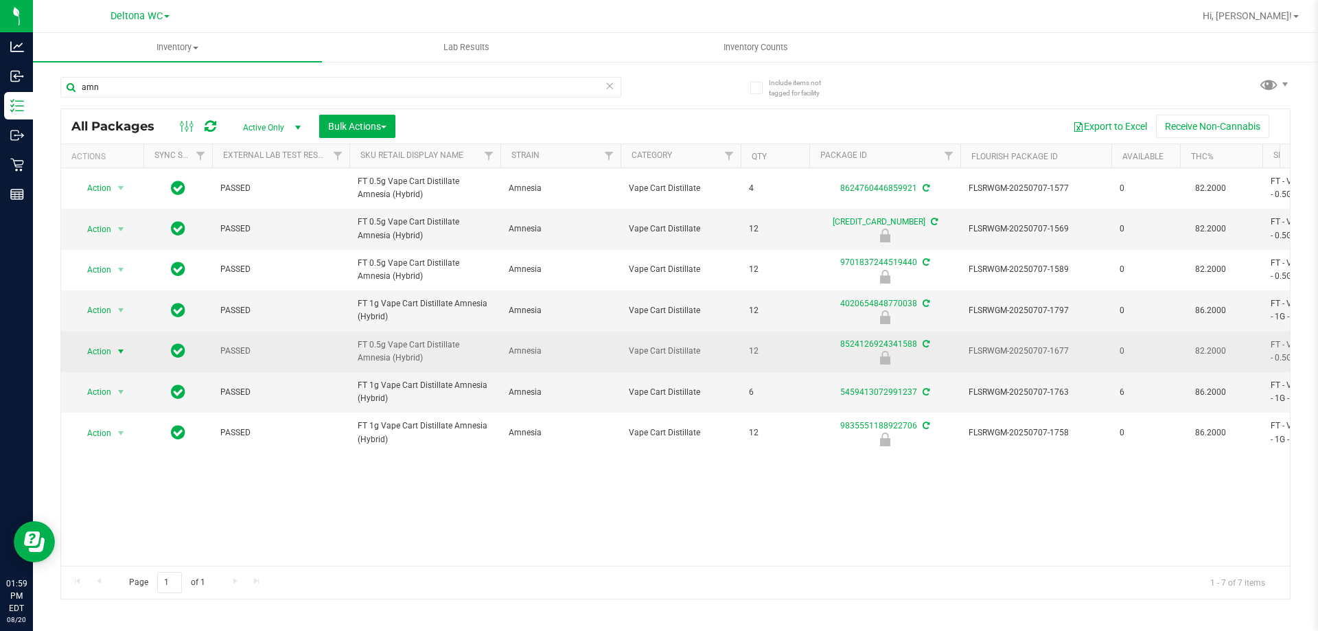
click at [122, 349] on span "select" at bounding box center [120, 351] width 11 height 11
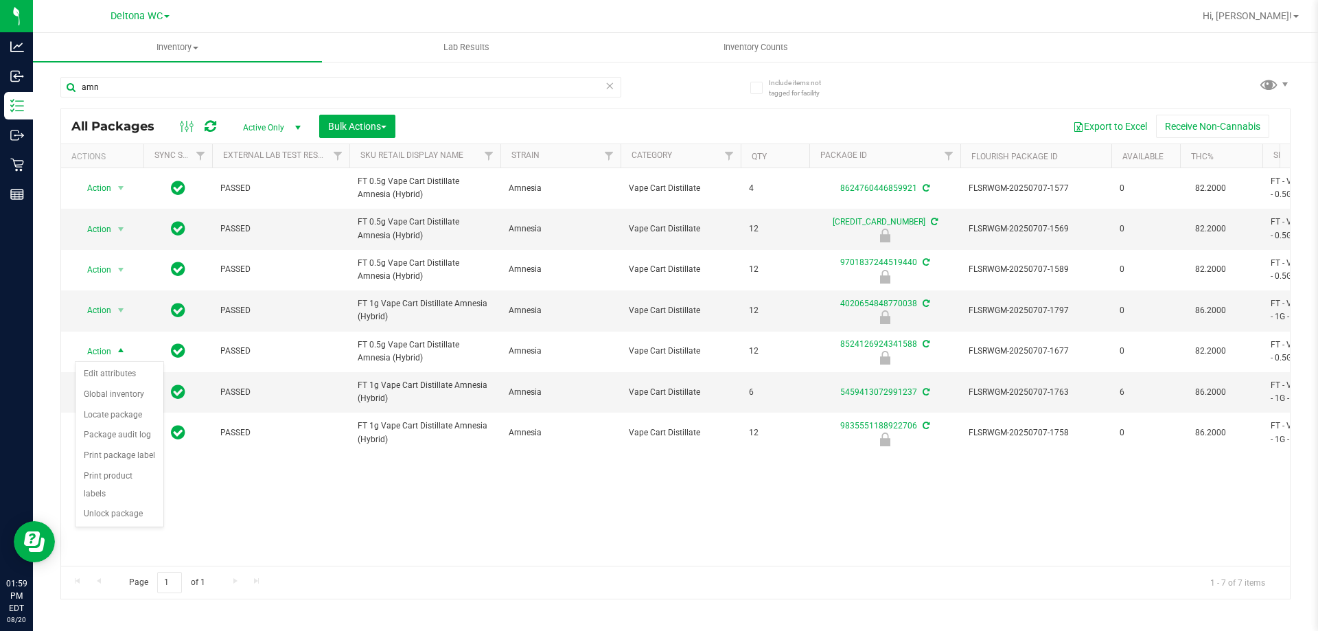
click at [332, 507] on div "Action Action Adjust qty Create package Edit attributes Global inventory Locate…" at bounding box center [675, 366] width 1229 height 397
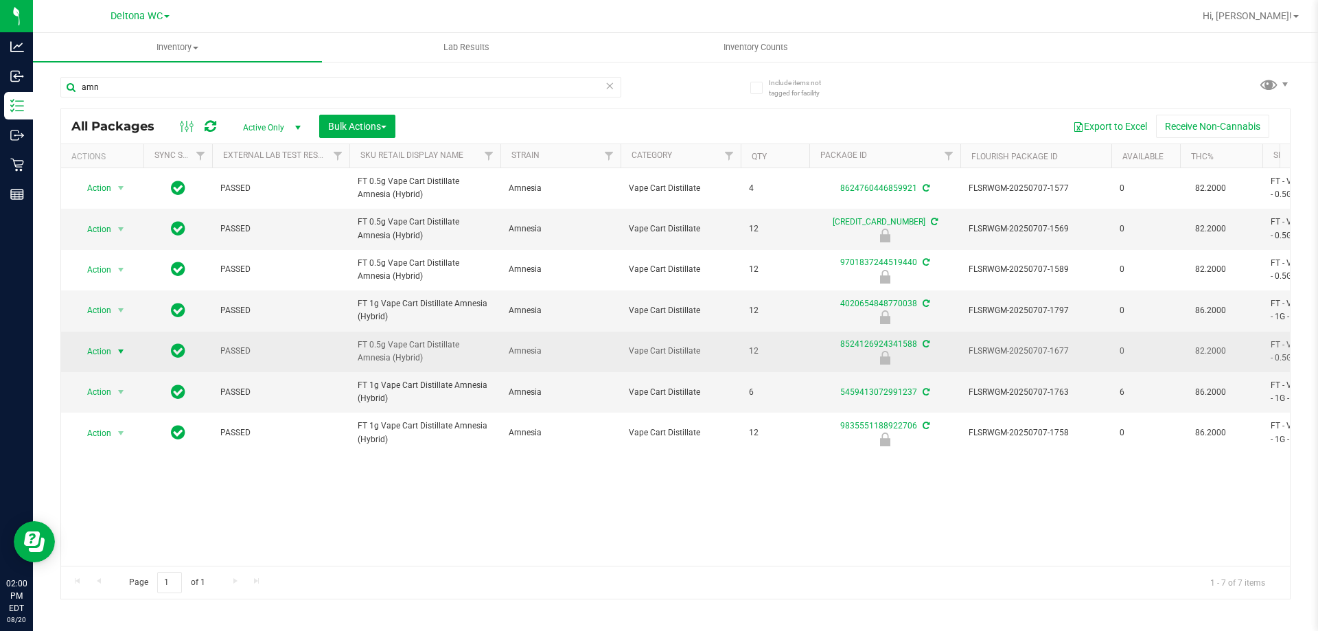
click at [110, 349] on span "Action" at bounding box center [93, 351] width 37 height 19
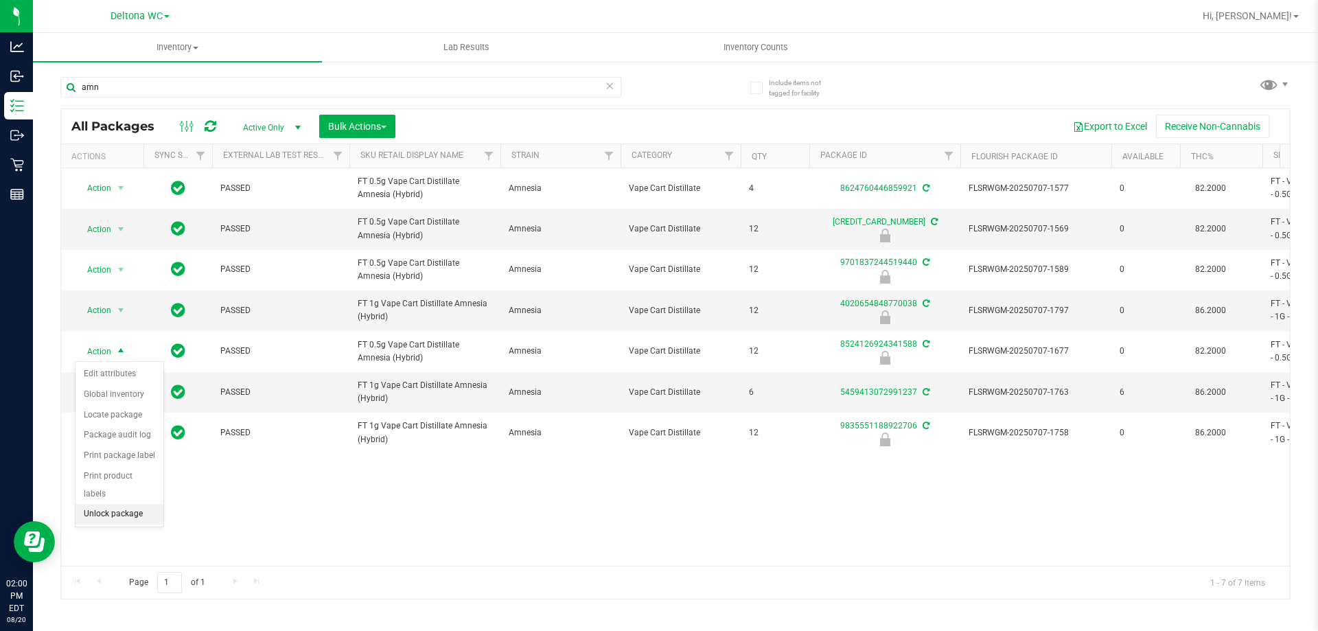
click at [119, 504] on li "Unlock package" at bounding box center [120, 514] width 88 height 21
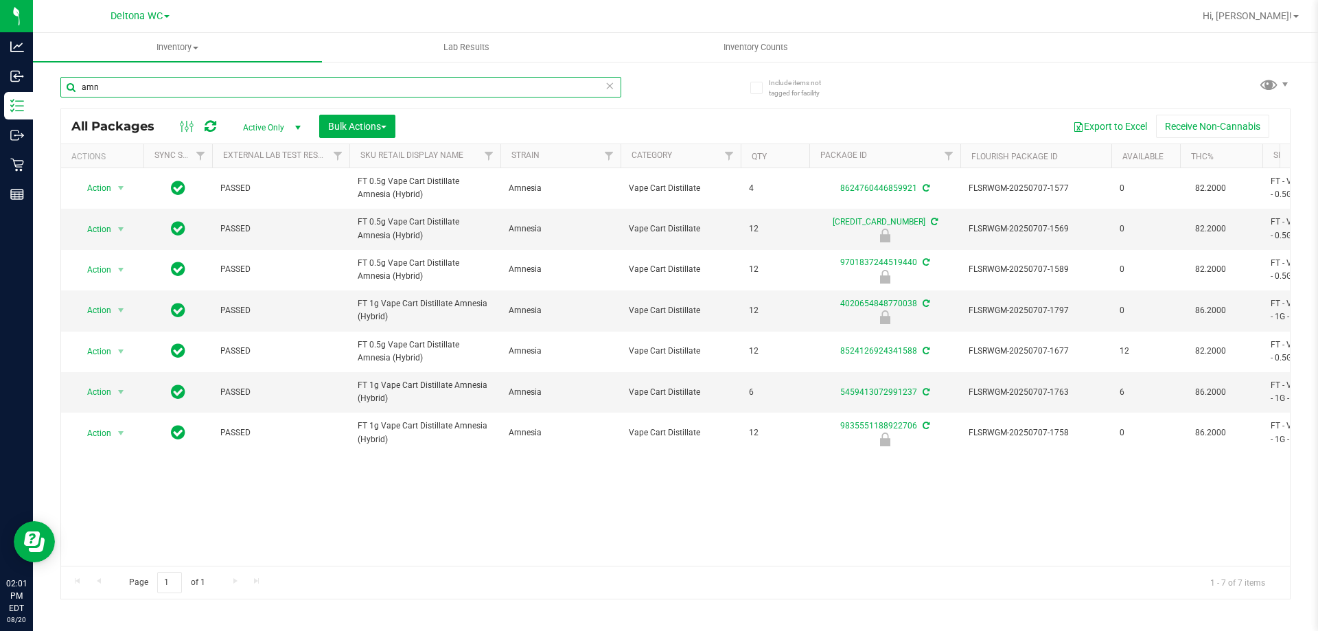
drag, startPoint x: 139, startPoint y: 90, endPoint x: 47, endPoint y: 85, distance: 92.8
click at [47, 85] on div "Include items not tagged for facility amn All Packages Active Only Active Only …" at bounding box center [675, 269] width 1285 height 419
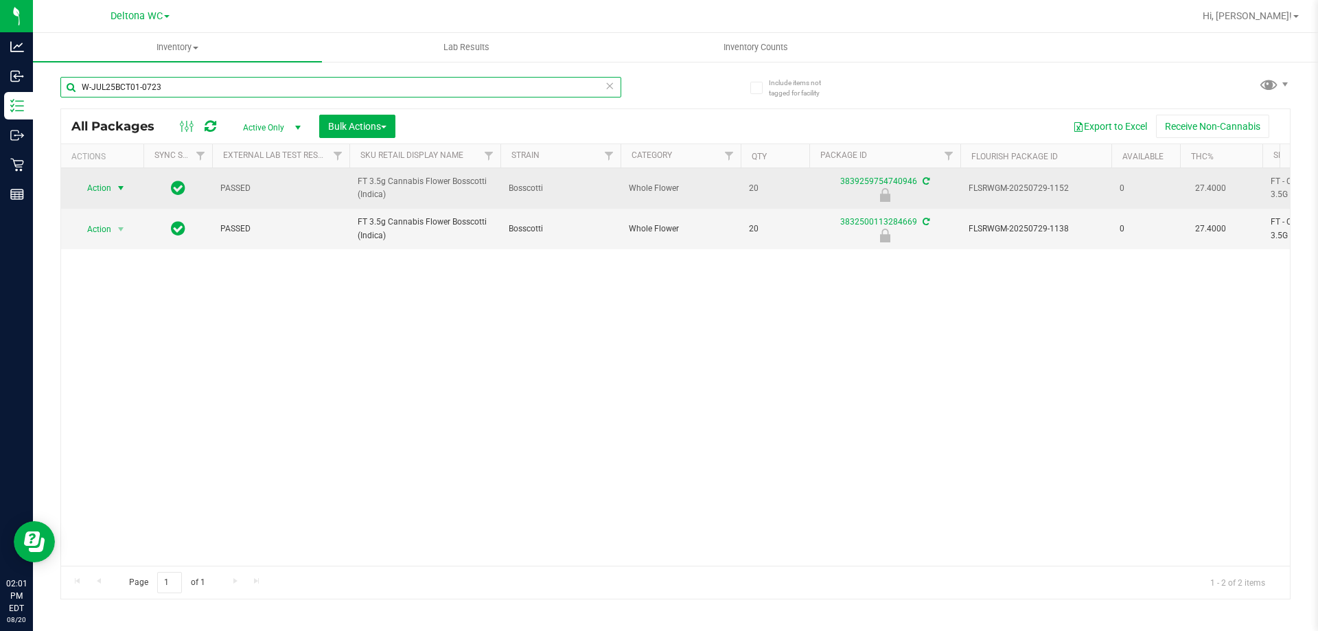
type input "W-JUL25BCT01-0723"
click at [90, 190] on span "Action" at bounding box center [93, 187] width 37 height 19
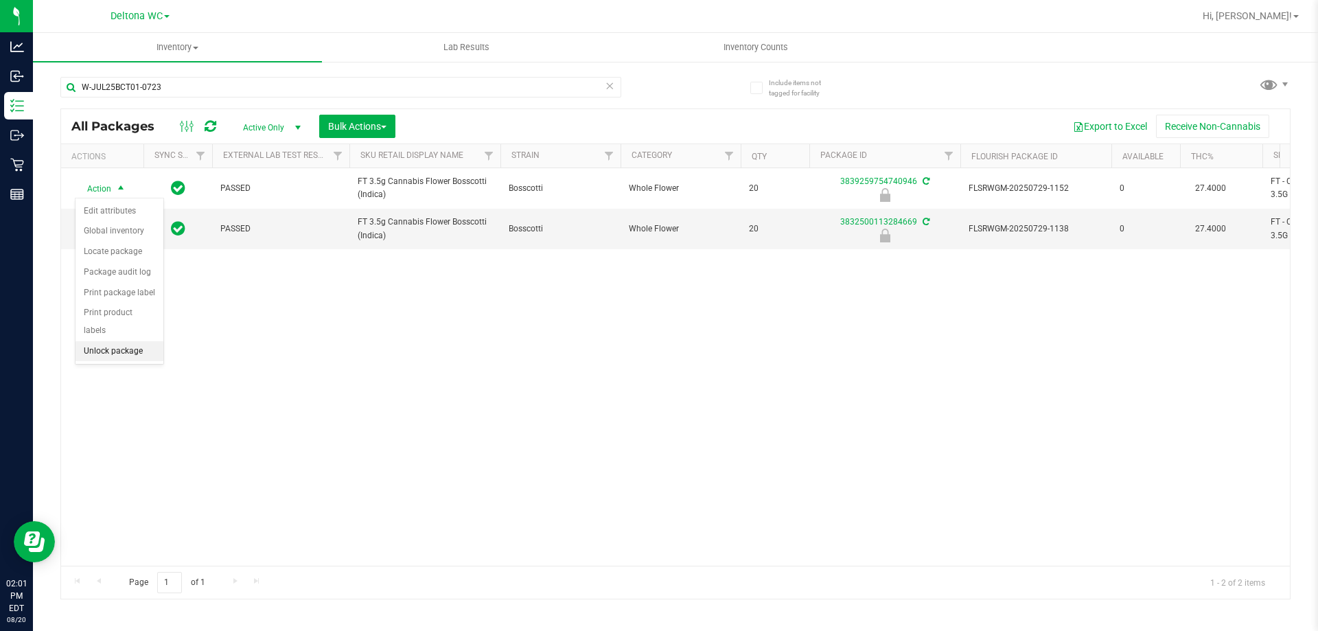
click at [108, 342] on li "Unlock package" at bounding box center [120, 351] width 88 height 21
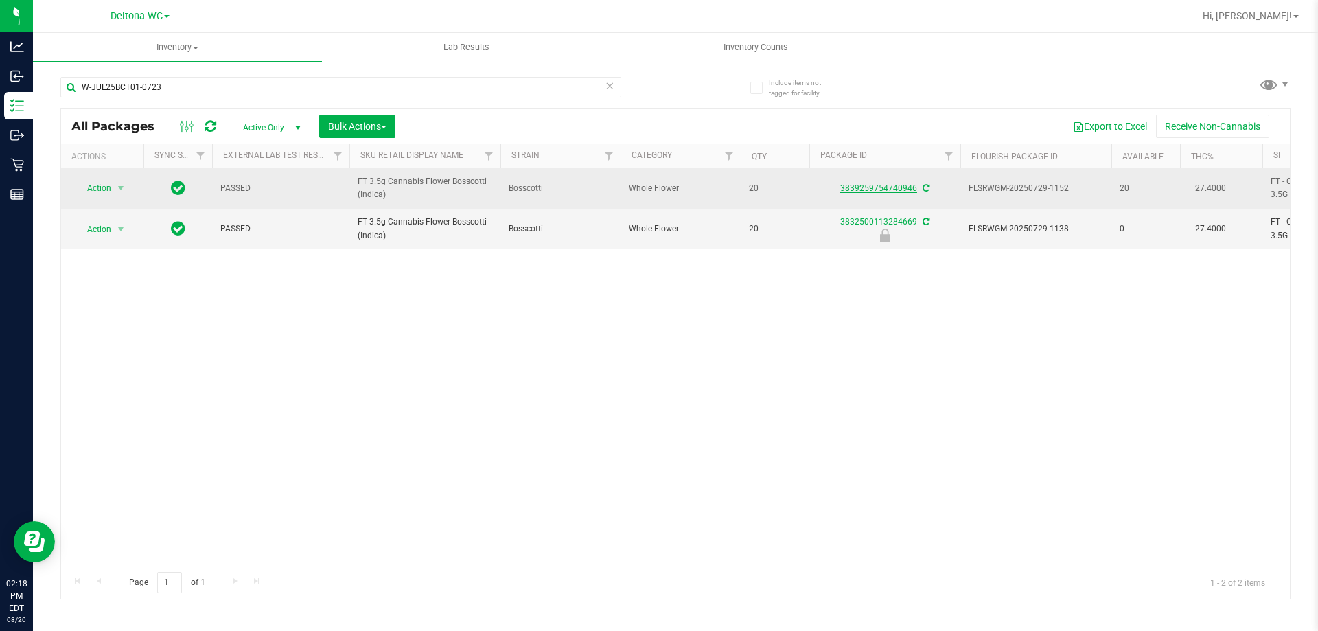
click at [883, 189] on link "3839259754740946" at bounding box center [878, 188] width 77 height 10
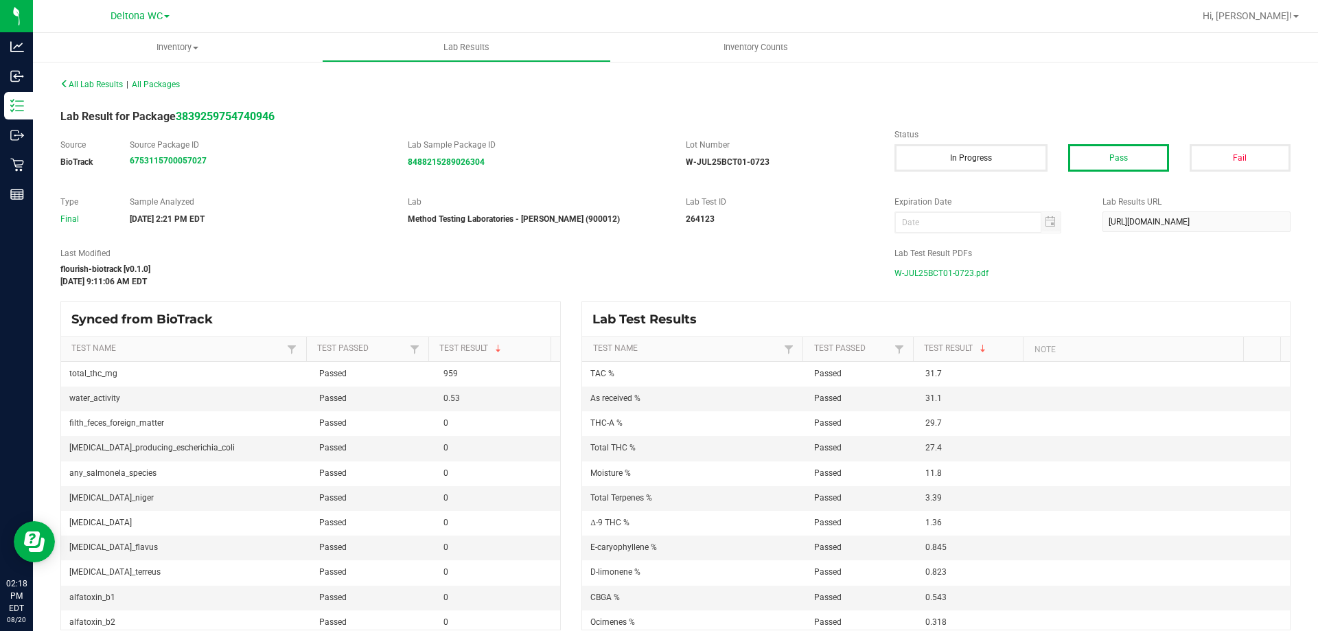
click at [906, 273] on span "W-JUL25BCT01-0723.pdf" at bounding box center [941, 273] width 94 height 21
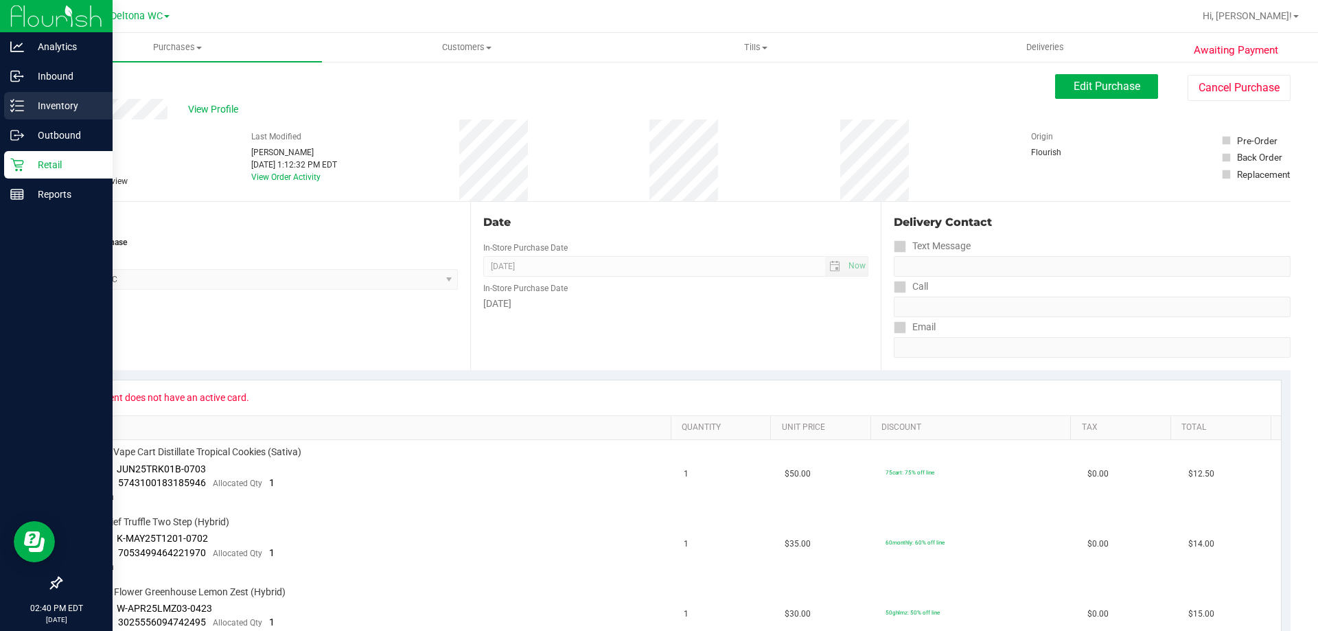
click at [43, 111] on p "Inventory" at bounding box center [65, 105] width 82 height 16
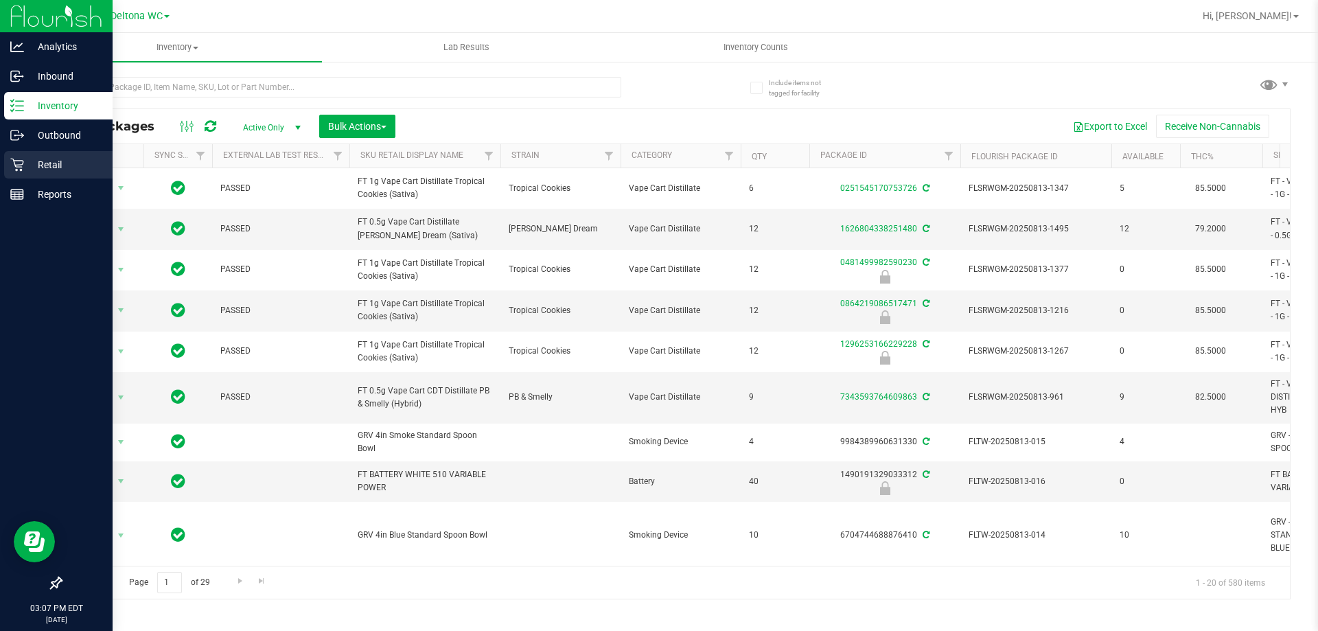
click at [38, 159] on p "Retail" at bounding box center [65, 164] width 82 height 16
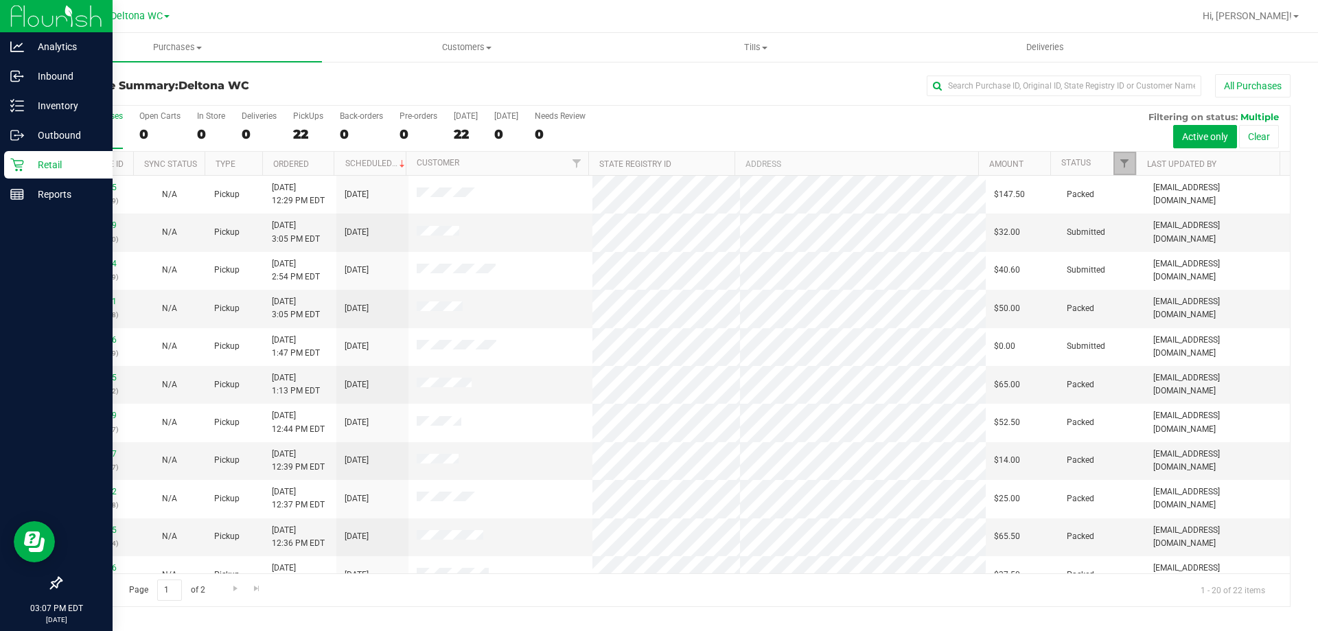
click at [1119, 171] on link "Filter" at bounding box center [1124, 163] width 23 height 23
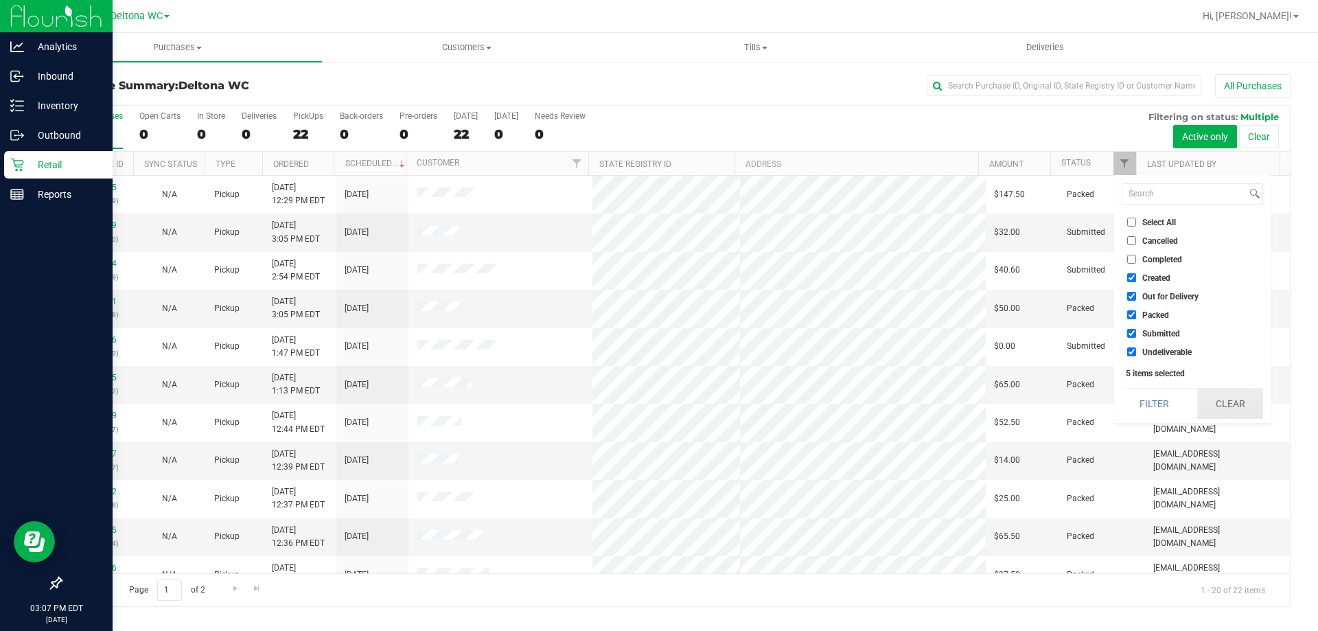
click at [1209, 403] on button "Clear" at bounding box center [1230, 403] width 66 height 30
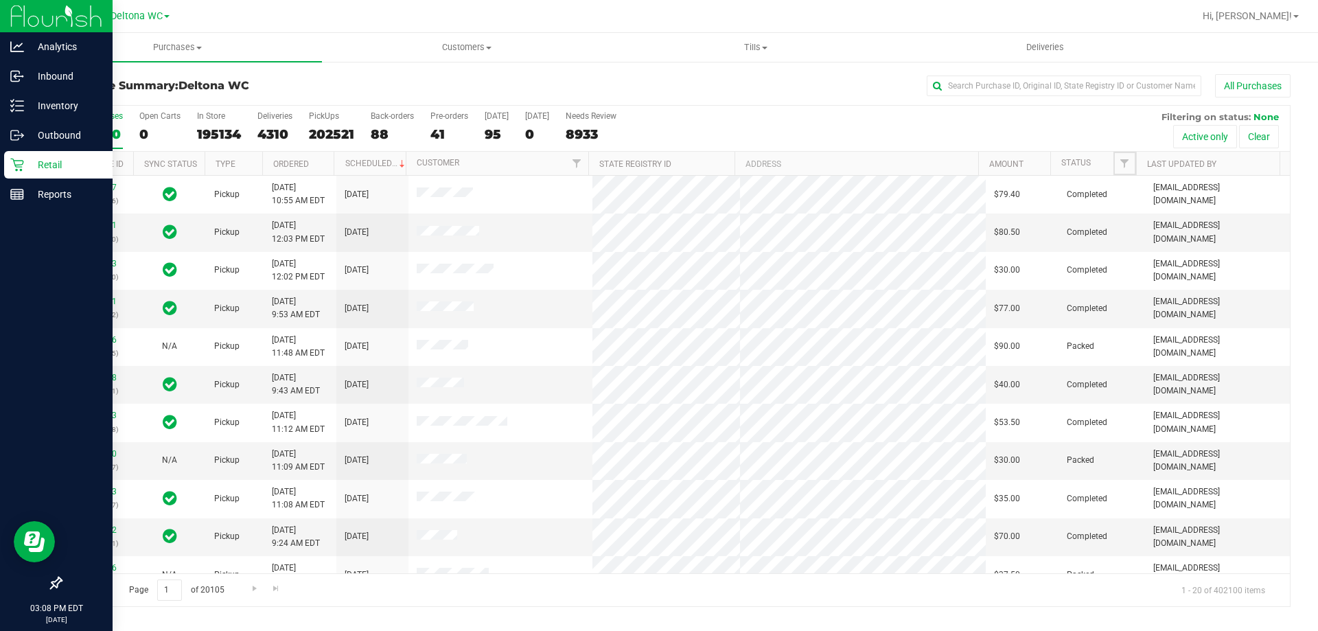
drag, startPoint x: 1123, startPoint y: 164, endPoint x: 1128, endPoint y: 178, distance: 14.5
click at [1124, 164] on span "Filter" at bounding box center [1124, 163] width 11 height 11
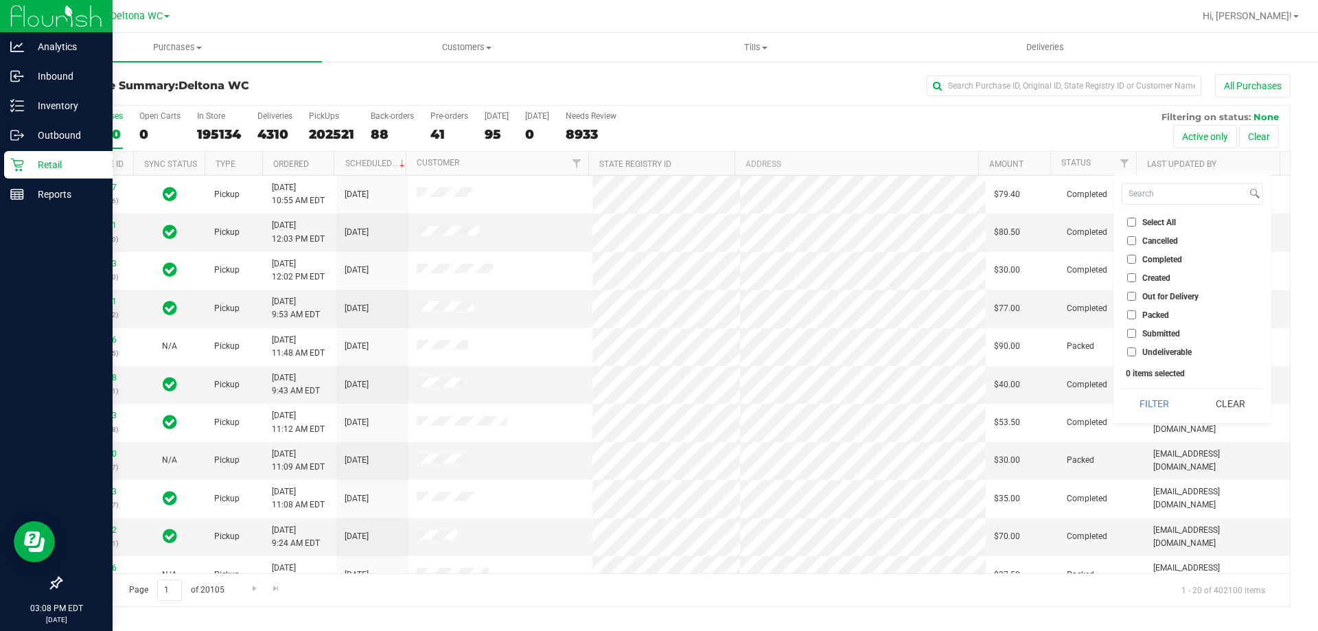
click at [1132, 364] on div "Select All Cancelled Completed Created Out for Delivery Packed Submitted Undeli…" at bounding box center [1192, 299] width 158 height 248
click at [1128, 332] on input "Submitted" at bounding box center [1131, 333] width 9 height 9
checkbox input "true"
click at [1146, 396] on button "Filter" at bounding box center [1155, 403] width 66 height 30
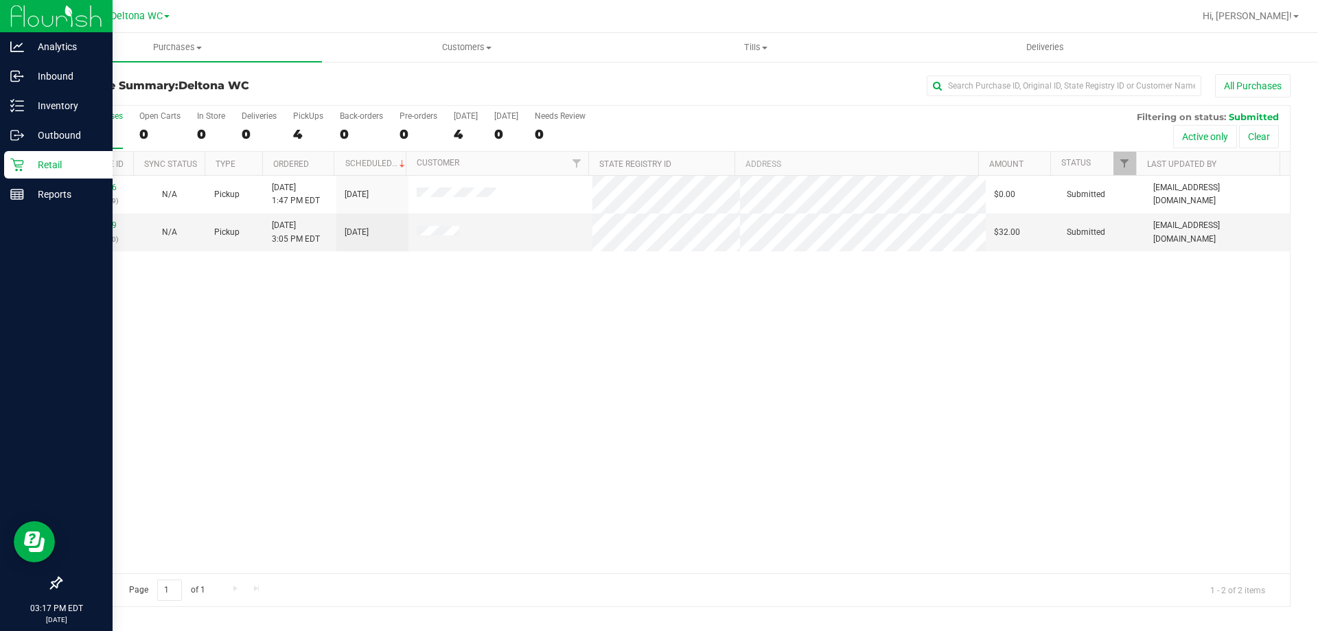
click at [721, 328] on div "11818386 (316216259) N/A Pickup 8/20/2025 1:47 PM EDT 8/20/2025 $0.00 Submitted…" at bounding box center [675, 374] width 1229 height 397
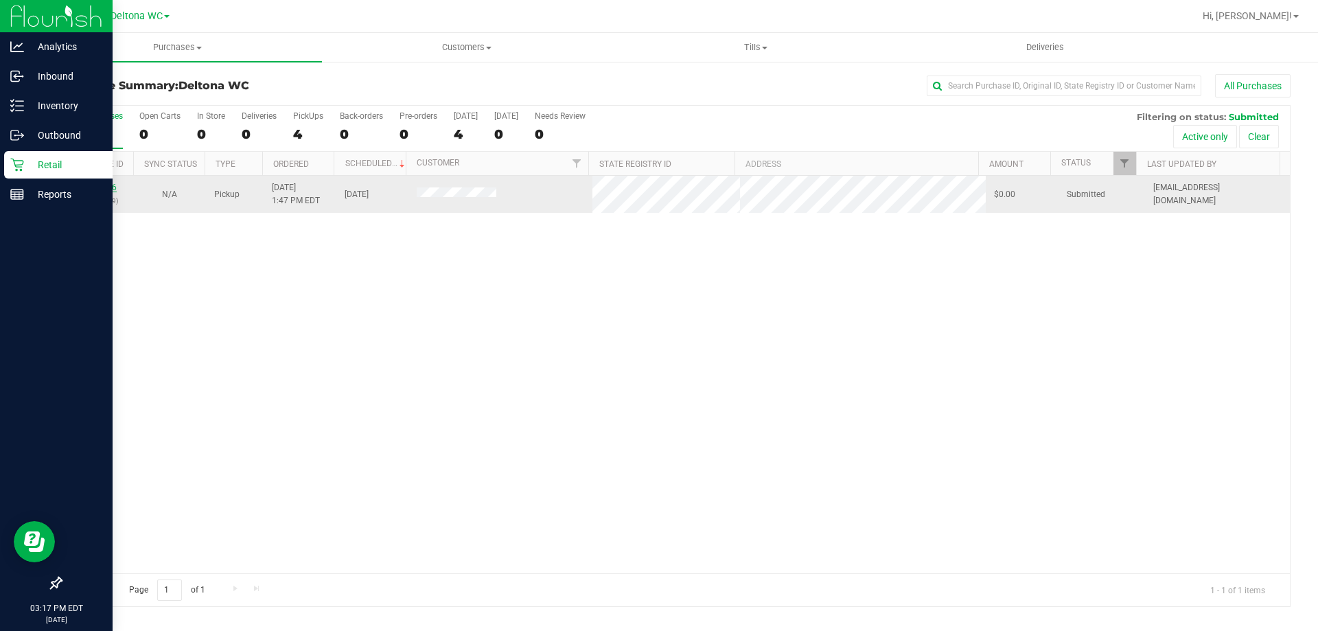
click at [107, 190] on link "11818386" at bounding box center [97, 188] width 38 height 10
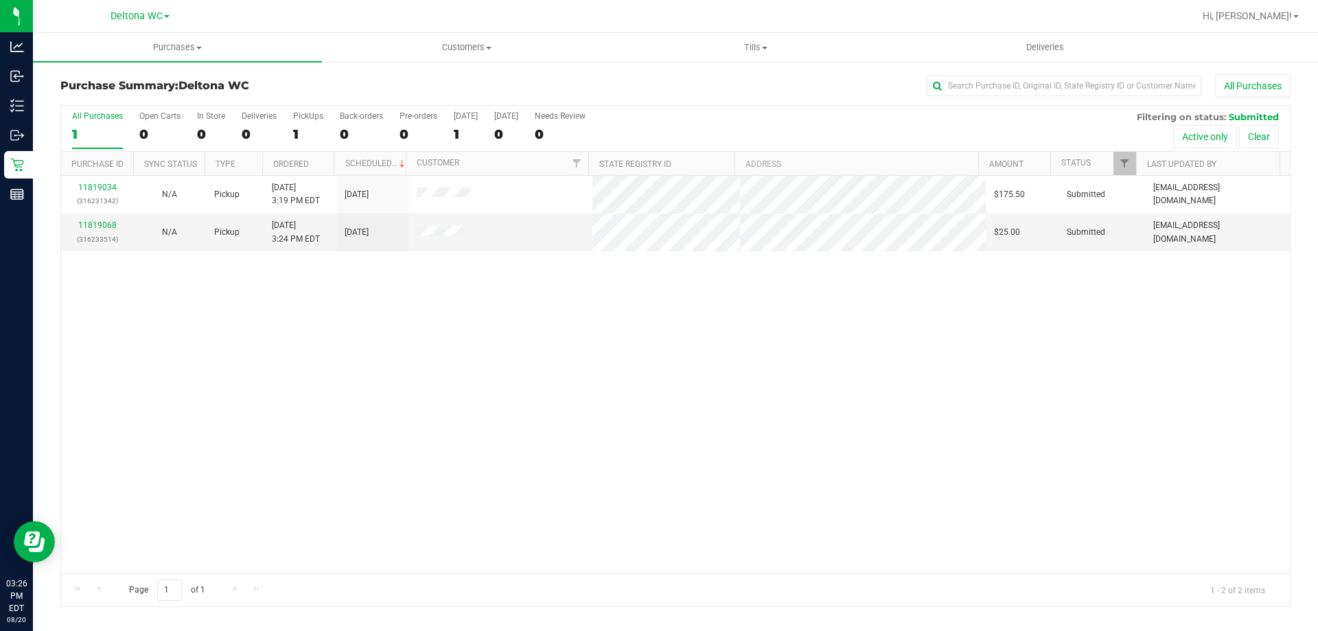
click at [264, 328] on div "11819034 (316231342) N/A Pickup 8/20/2025 3:19 PM EDT 8/20/2025 $175.50 Submitt…" at bounding box center [675, 374] width 1229 height 397
click at [101, 227] on link "11819068" at bounding box center [97, 225] width 38 height 10
click at [102, 224] on link "11819068" at bounding box center [97, 225] width 38 height 10
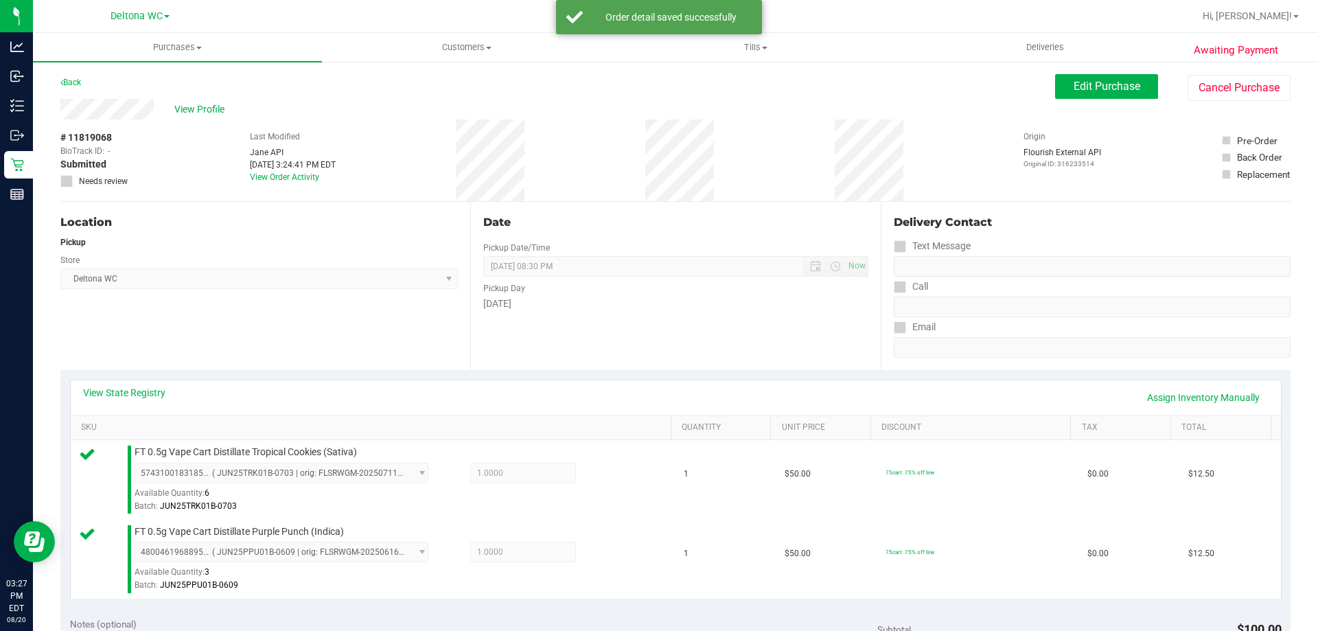
scroll to position [343, 0]
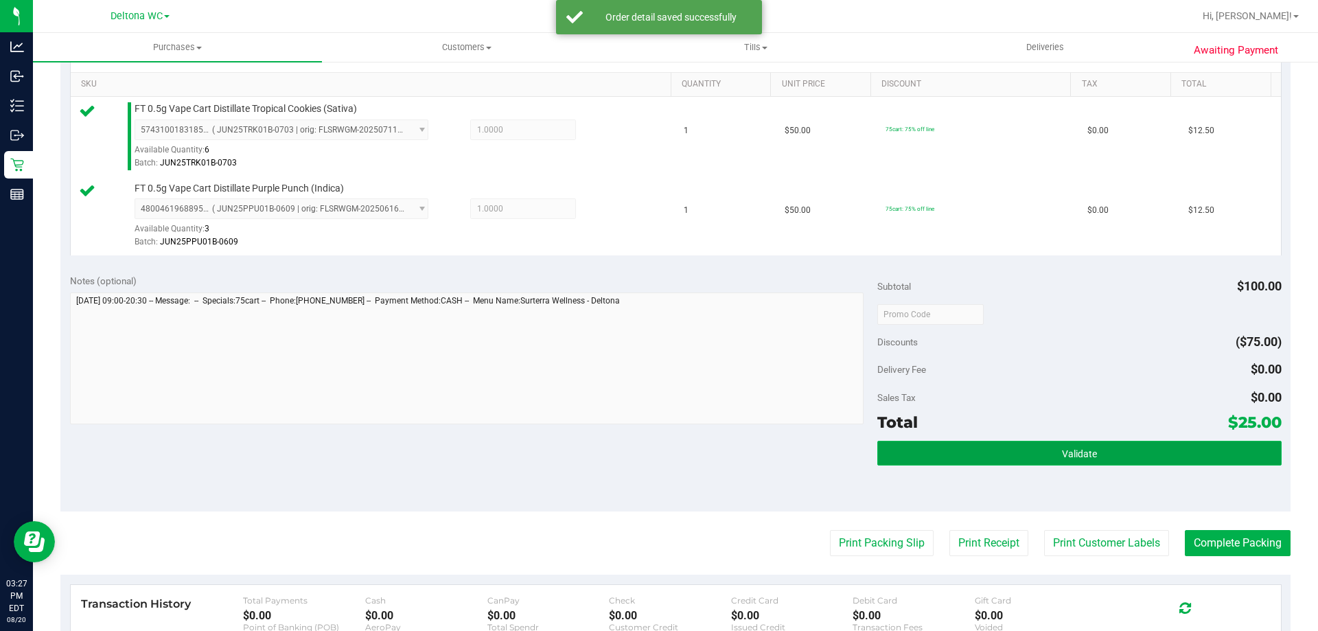
click at [1032, 445] on button "Validate" at bounding box center [1079, 453] width 404 height 25
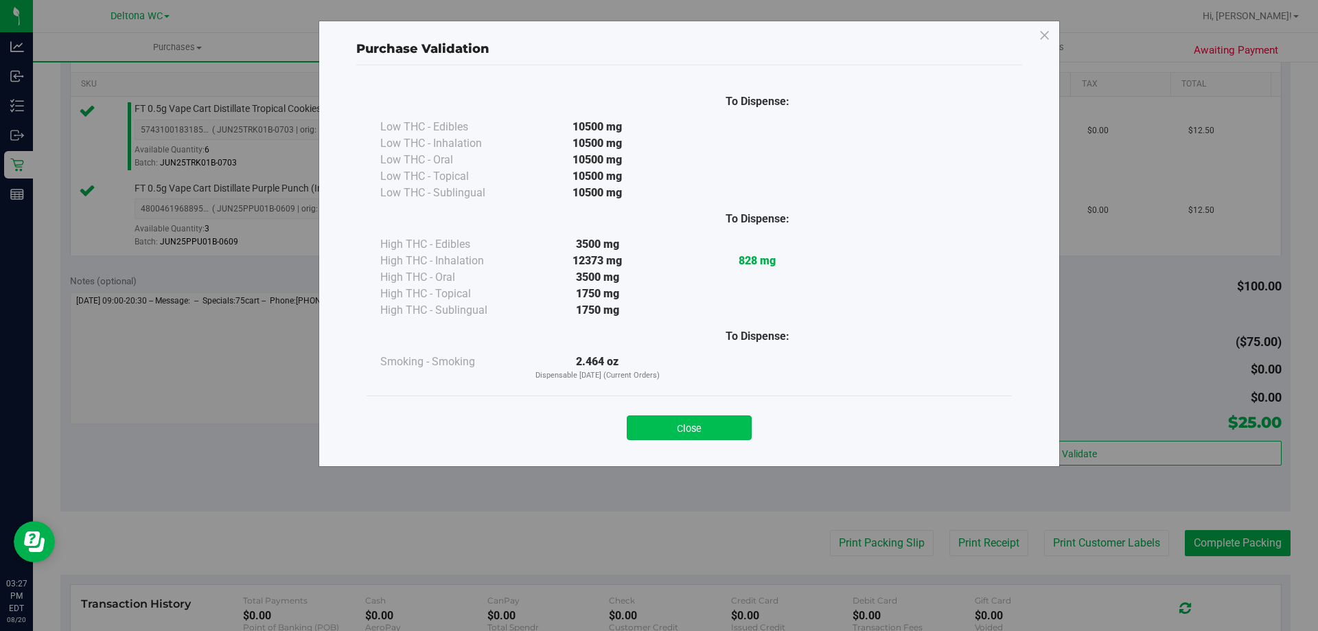
click at [650, 419] on button "Close" at bounding box center [689, 427] width 125 height 25
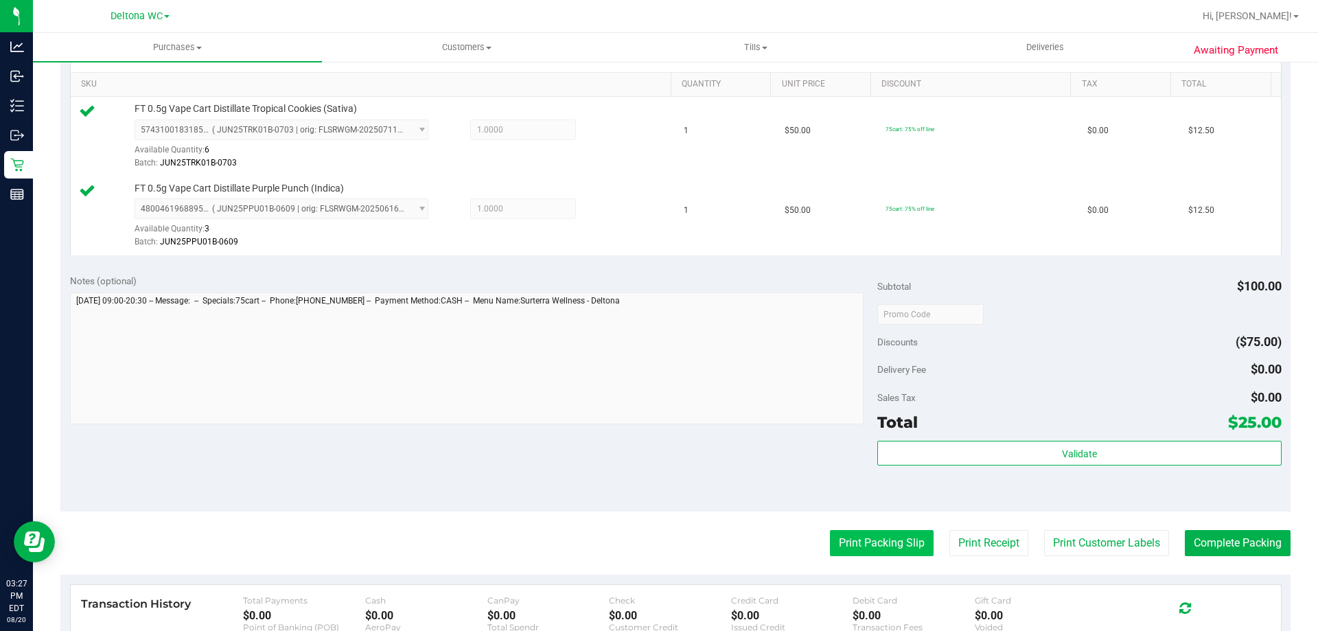
click at [835, 547] on button "Print Packing Slip" at bounding box center [882, 543] width 104 height 26
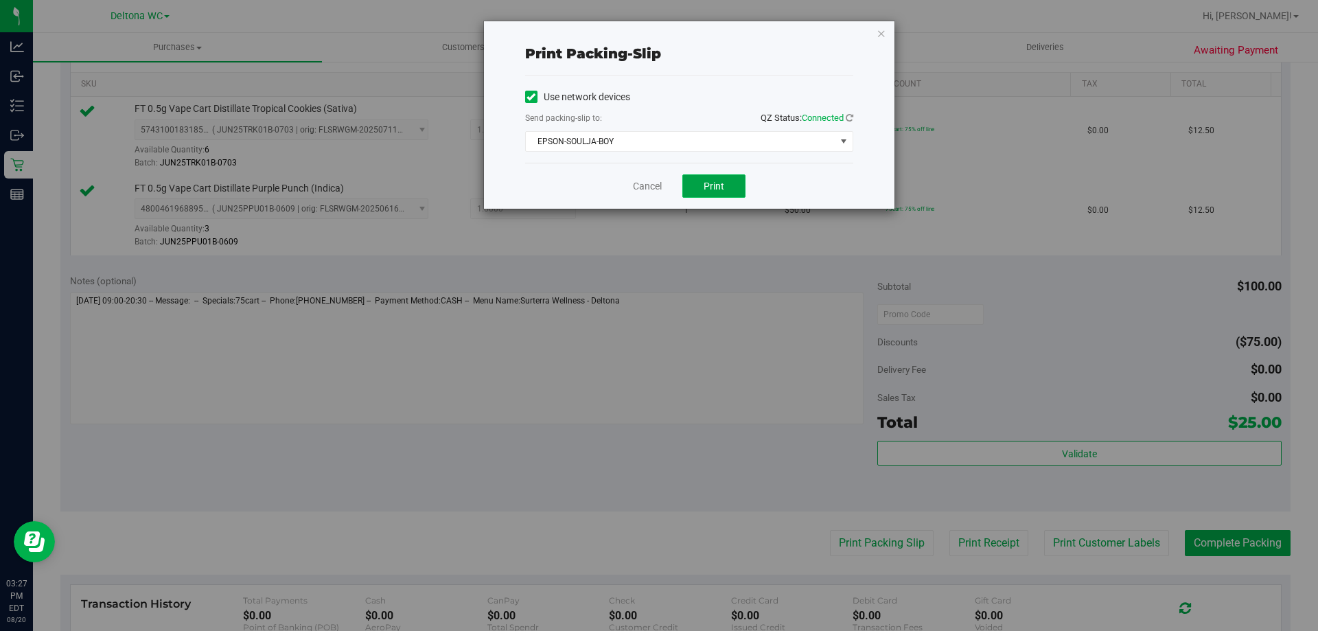
click at [695, 176] on button "Print" at bounding box center [713, 185] width 63 height 23
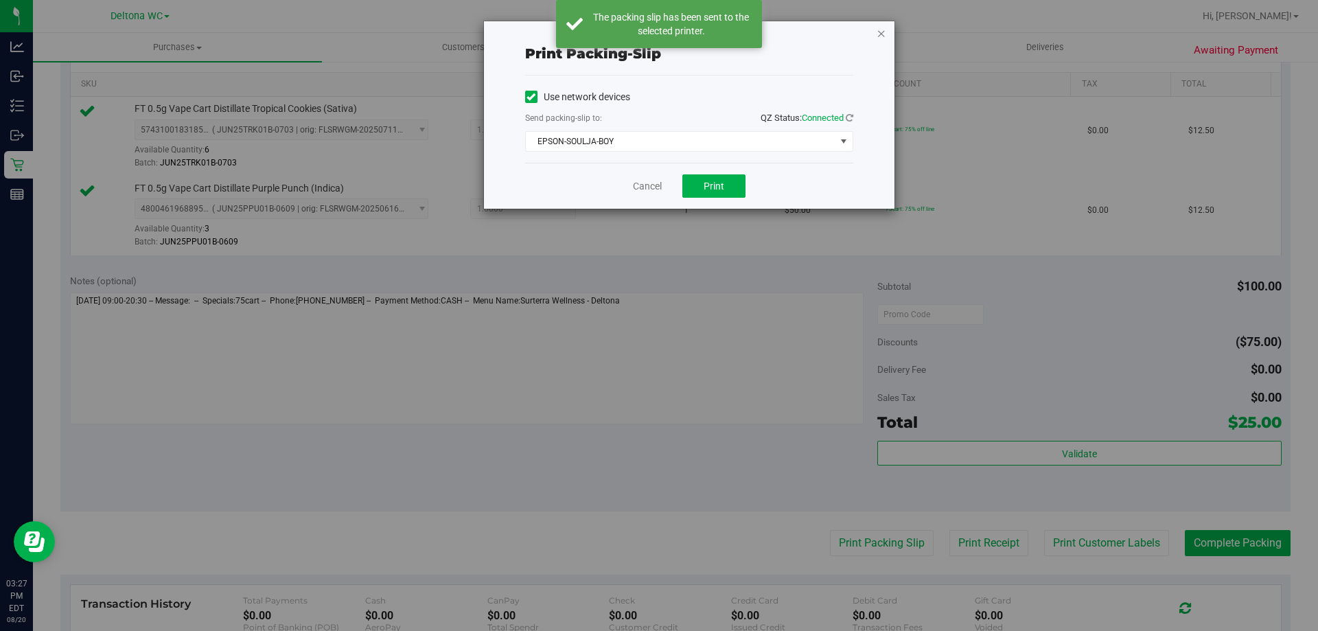
click at [876, 33] on icon "button" at bounding box center [881, 33] width 10 height 16
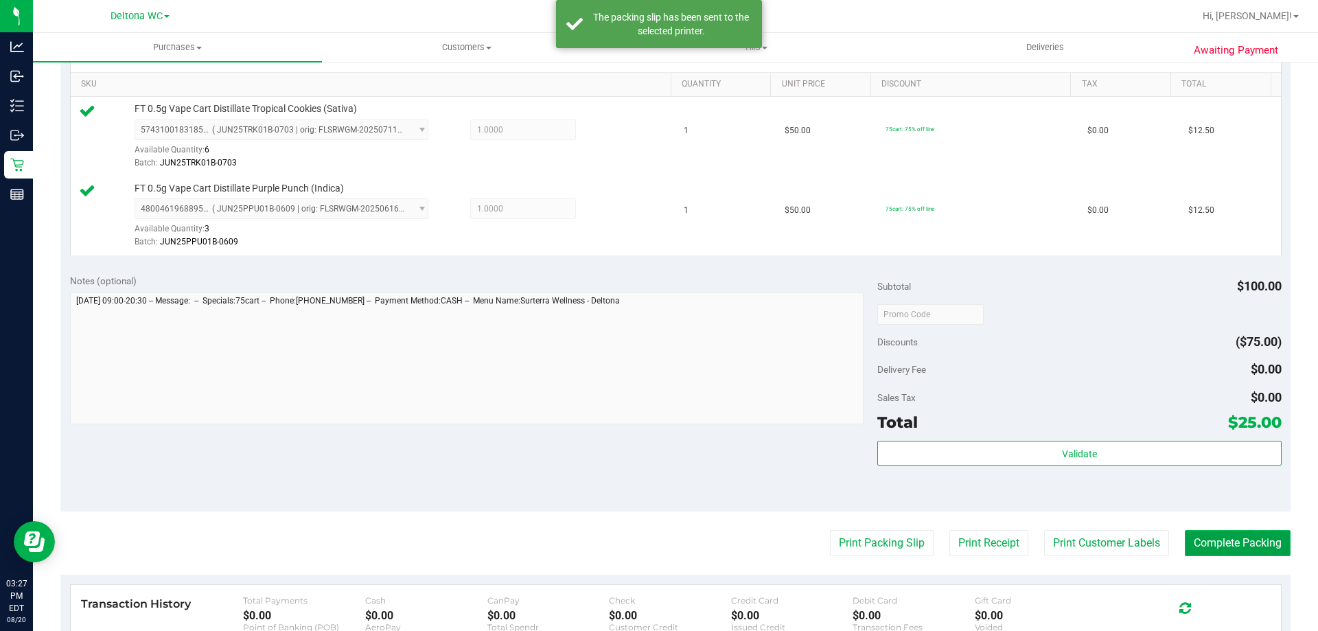
click at [1215, 542] on button "Complete Packing" at bounding box center [1238, 543] width 106 height 26
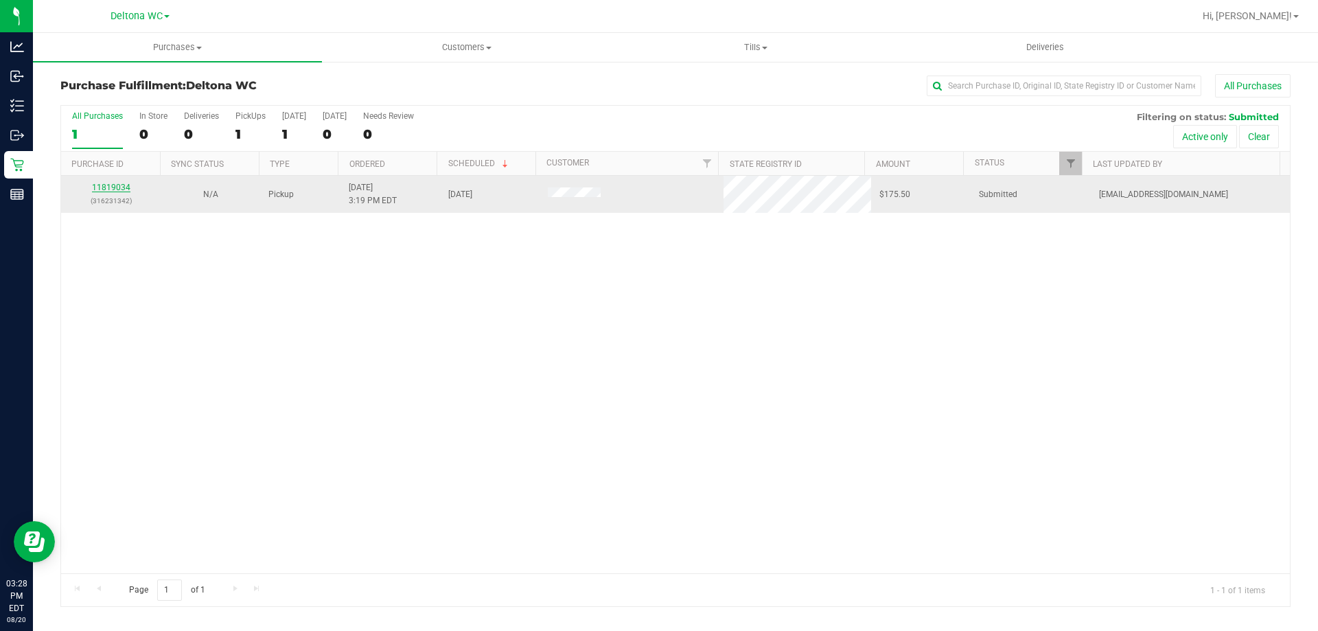
click at [113, 190] on link "11819034" at bounding box center [111, 188] width 38 height 10
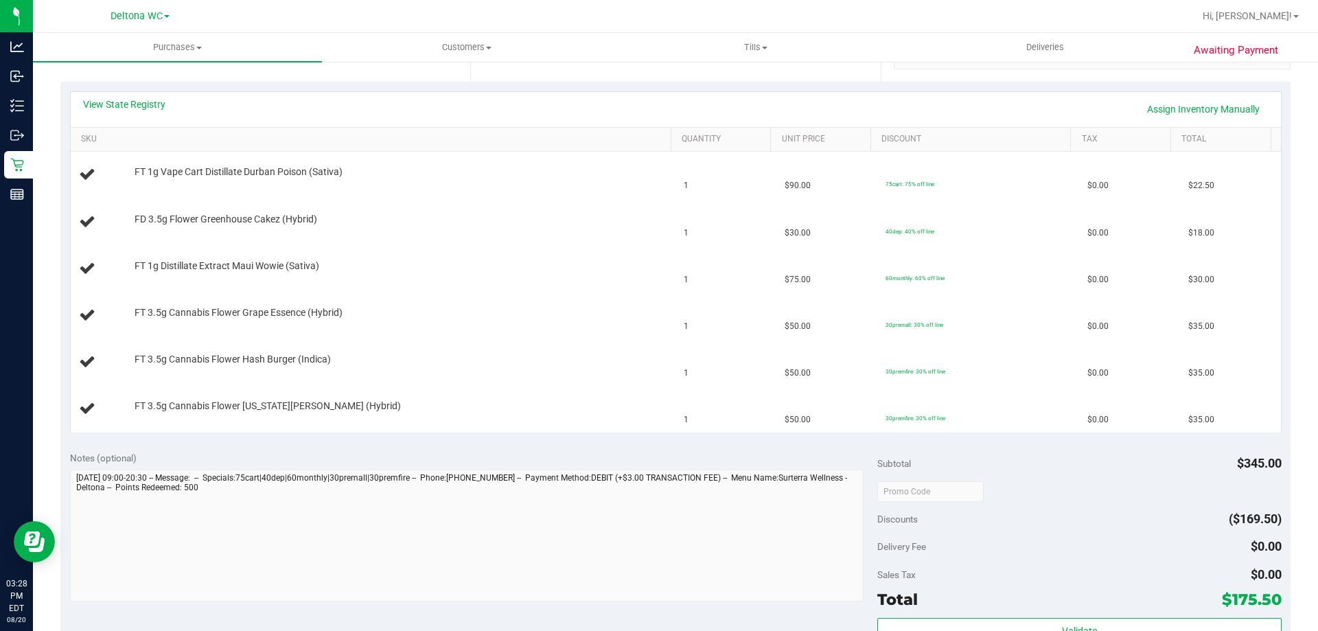
scroll to position [412, 0]
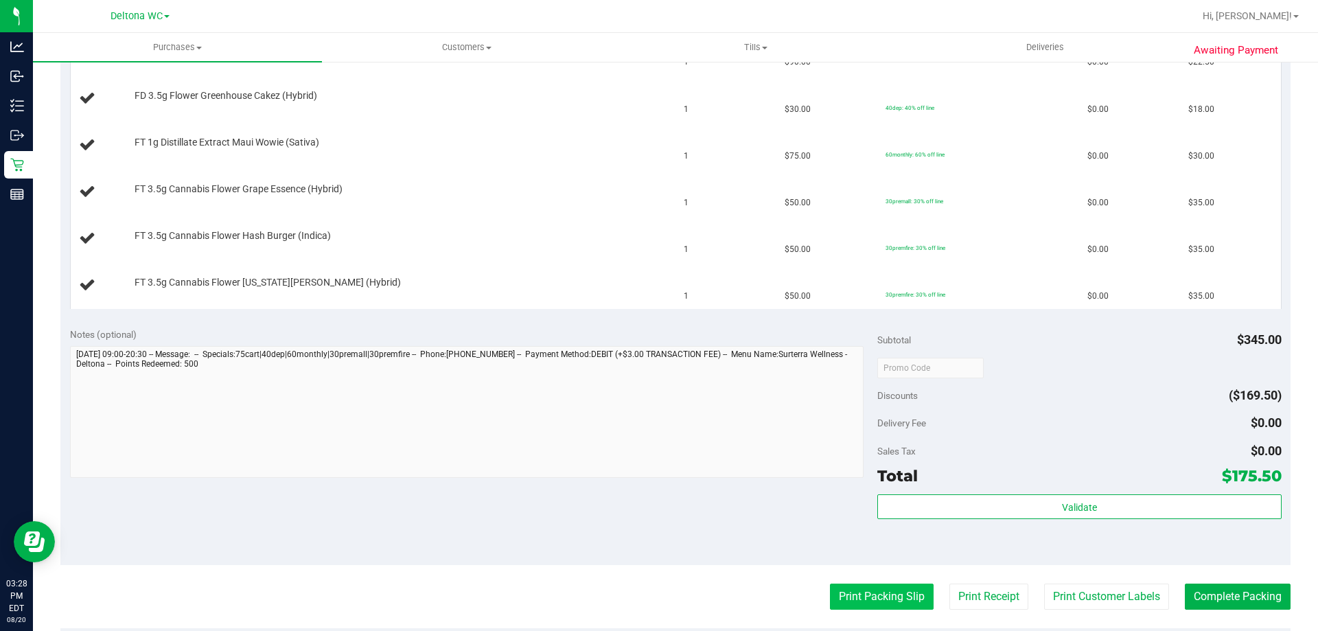
click at [840, 590] on button "Print Packing Slip" at bounding box center [882, 596] width 104 height 26
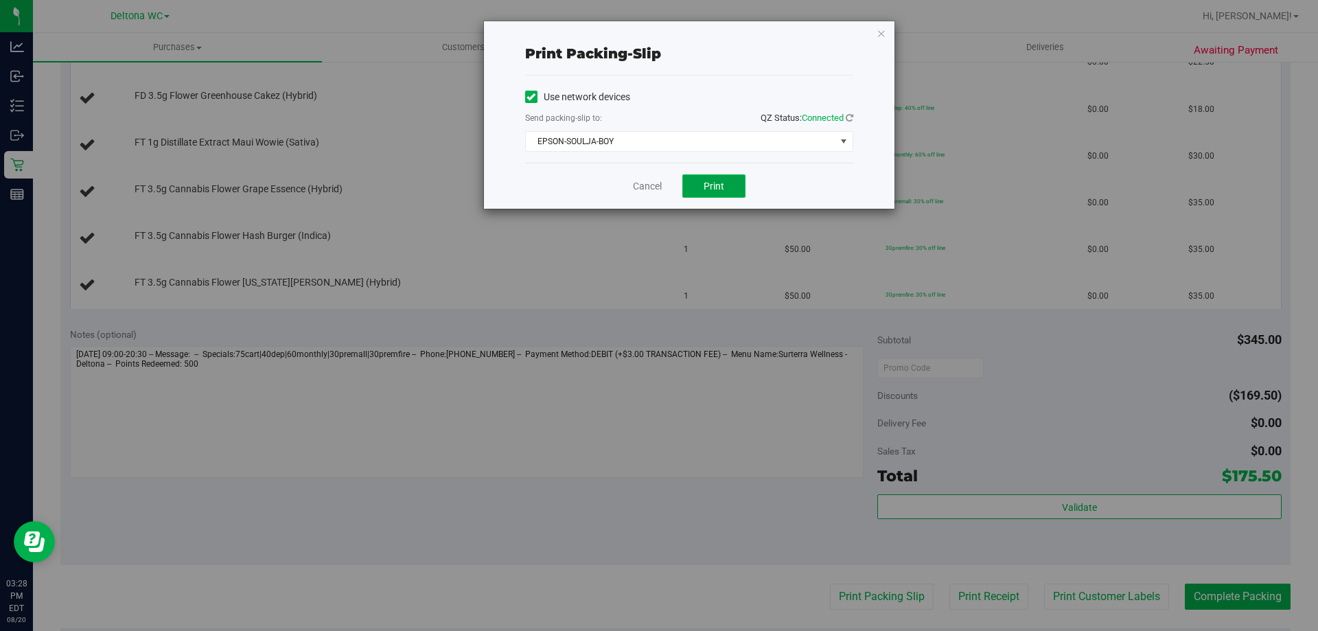
click at [719, 188] on span "Print" at bounding box center [714, 186] width 21 height 11
click at [883, 27] on icon "button" at bounding box center [881, 33] width 10 height 16
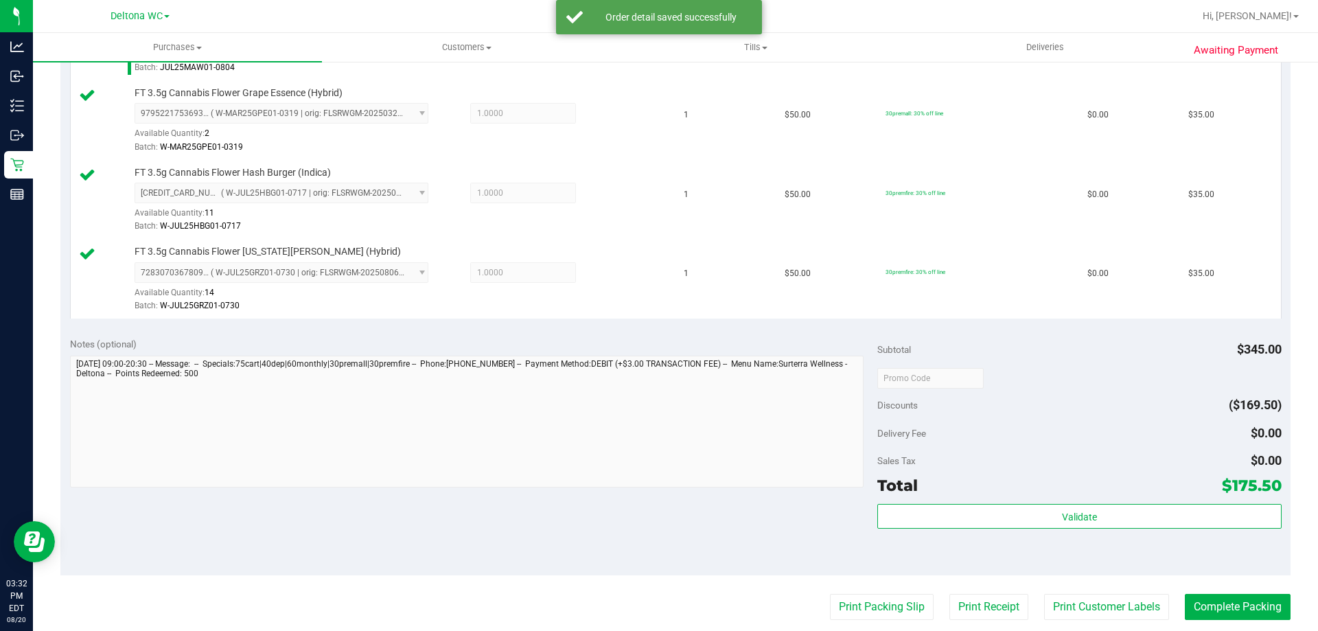
scroll to position [618, 0]
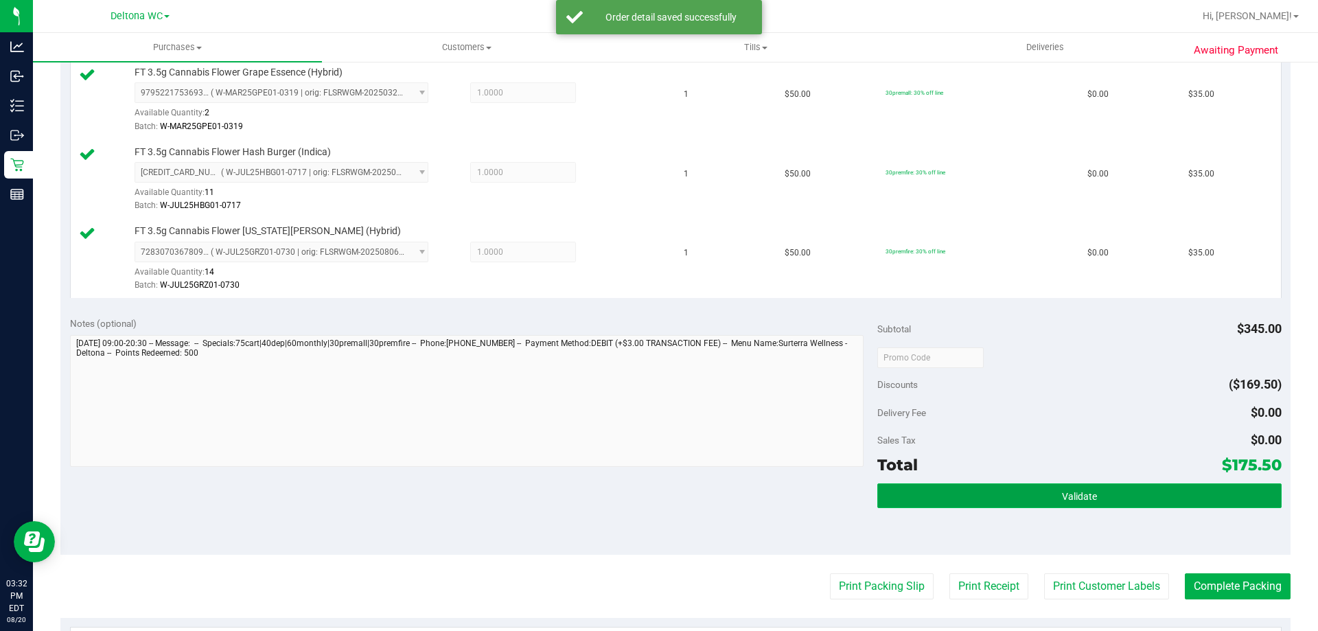
click at [1056, 504] on button "Validate" at bounding box center [1079, 495] width 404 height 25
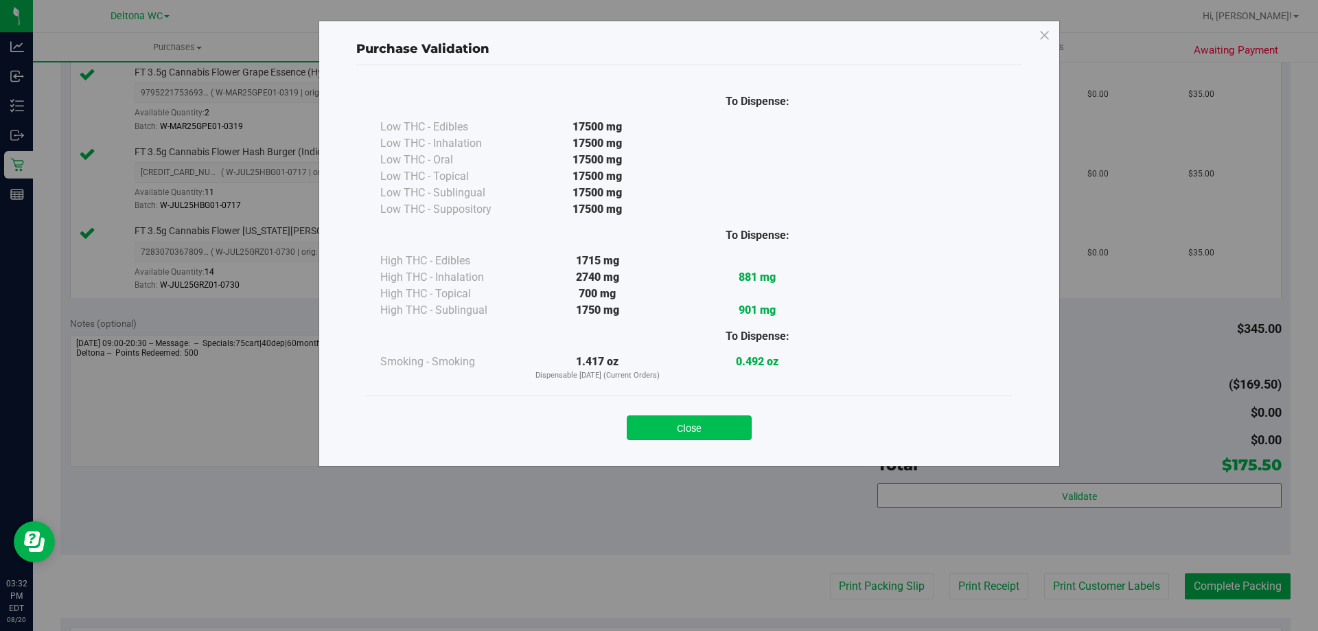
click at [675, 426] on button "Close" at bounding box center [689, 427] width 125 height 25
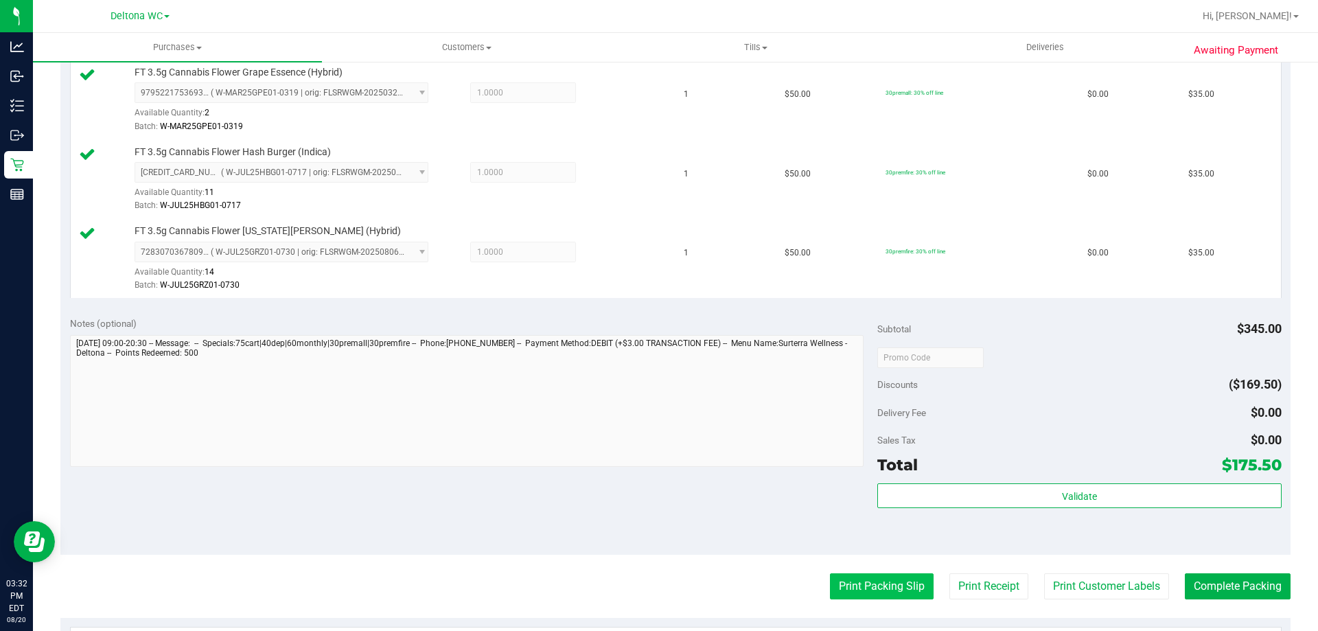
click at [903, 581] on button "Print Packing Slip" at bounding box center [882, 586] width 104 height 26
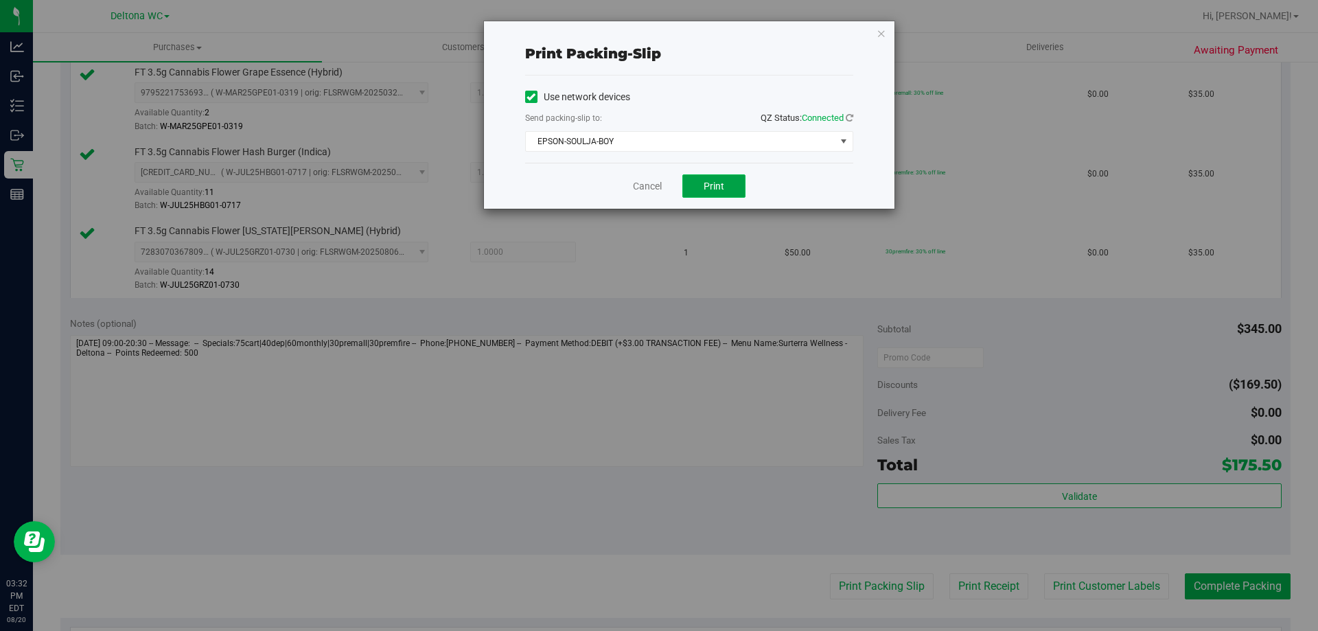
click at [717, 183] on span "Print" at bounding box center [714, 186] width 21 height 11
click at [881, 30] on icon "button" at bounding box center [881, 33] width 10 height 16
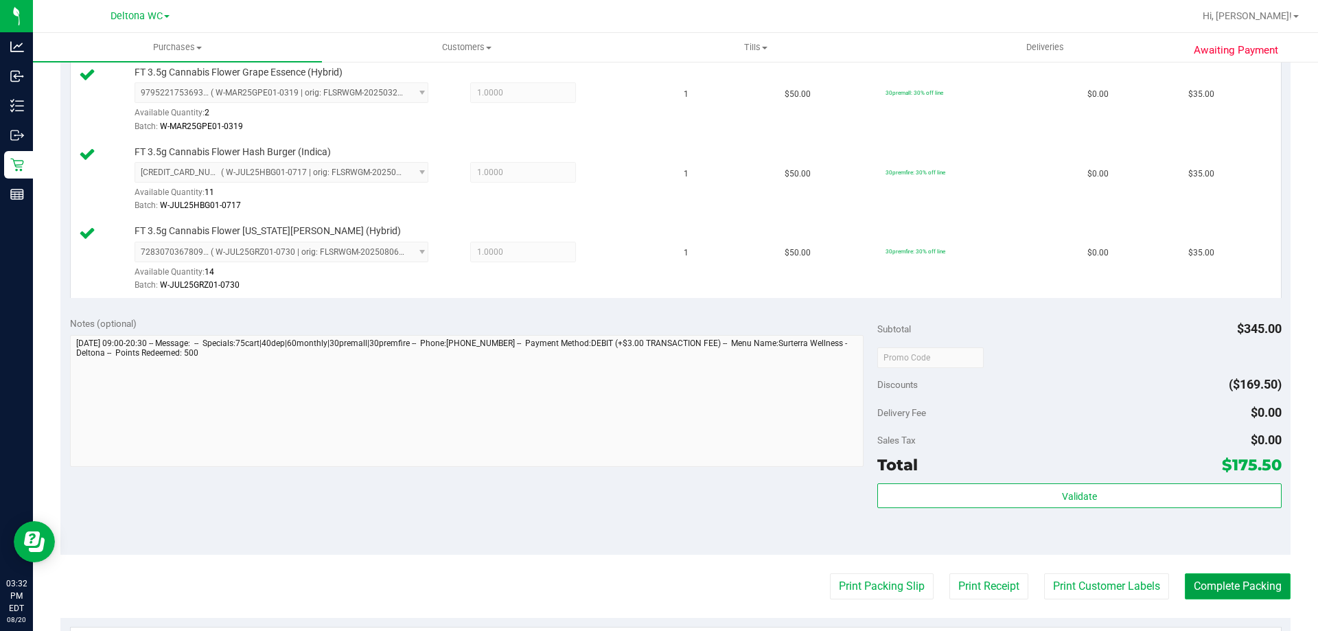
click at [1212, 576] on button "Complete Packing" at bounding box center [1238, 586] width 106 height 26
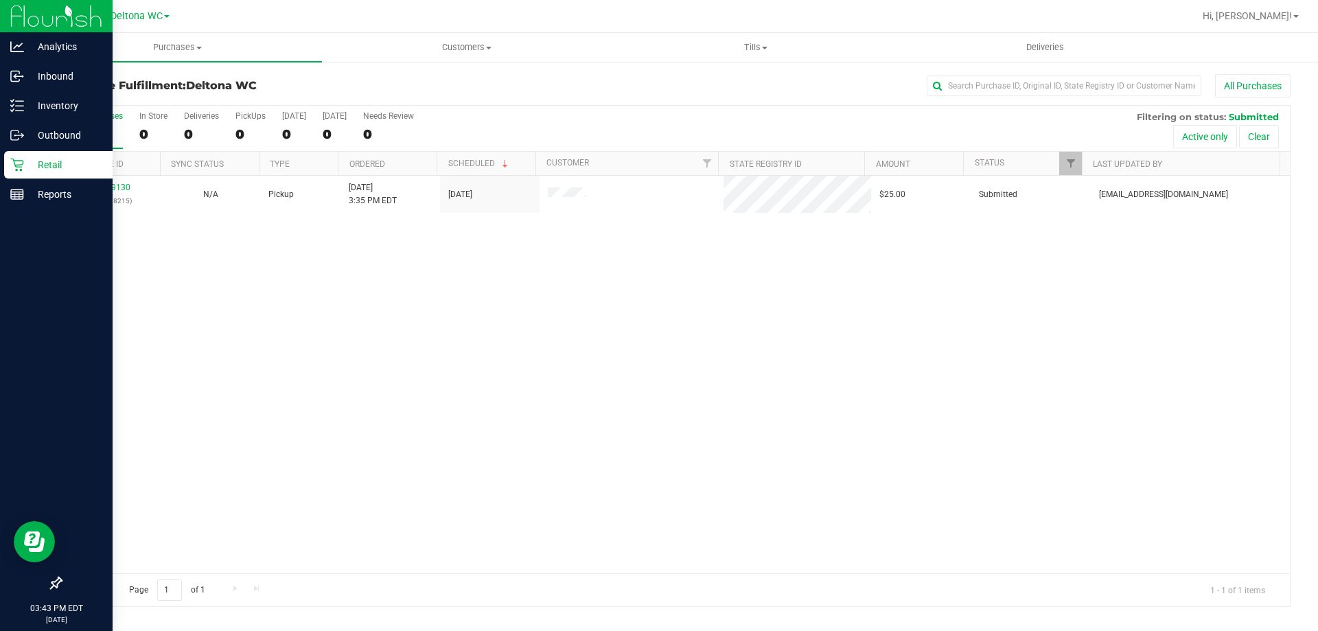
click at [39, 160] on p "Retail" at bounding box center [65, 164] width 82 height 16
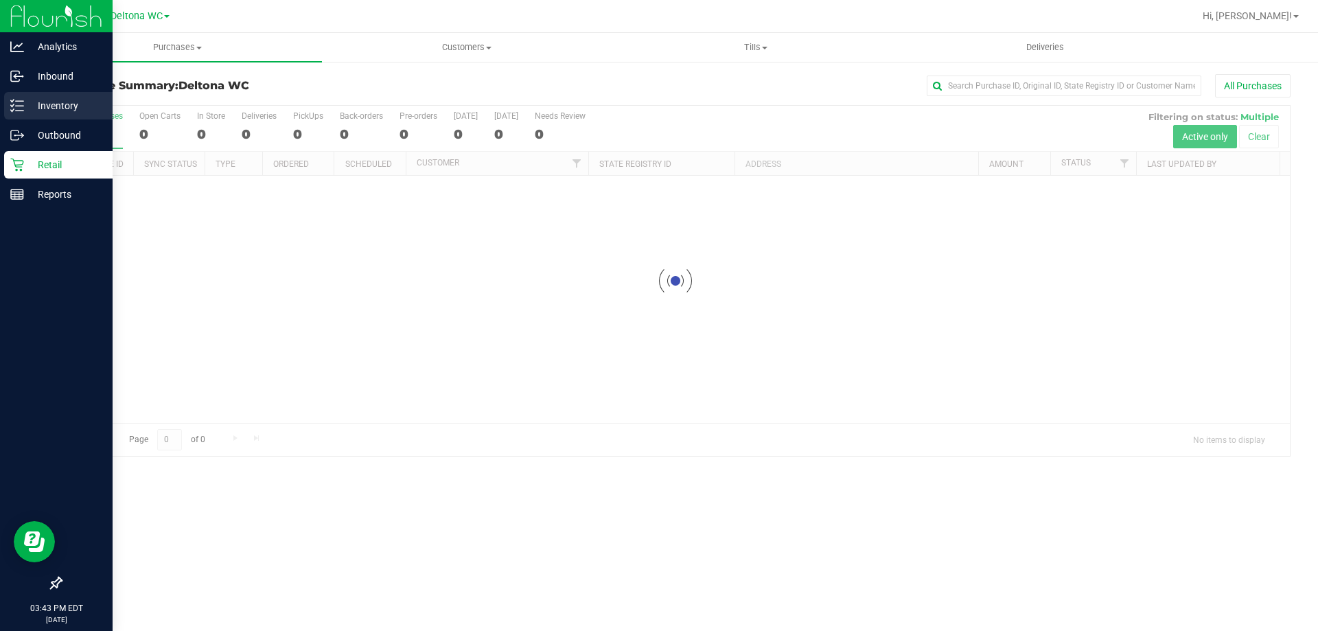
click at [28, 118] on div "Inventory" at bounding box center [58, 105] width 108 height 27
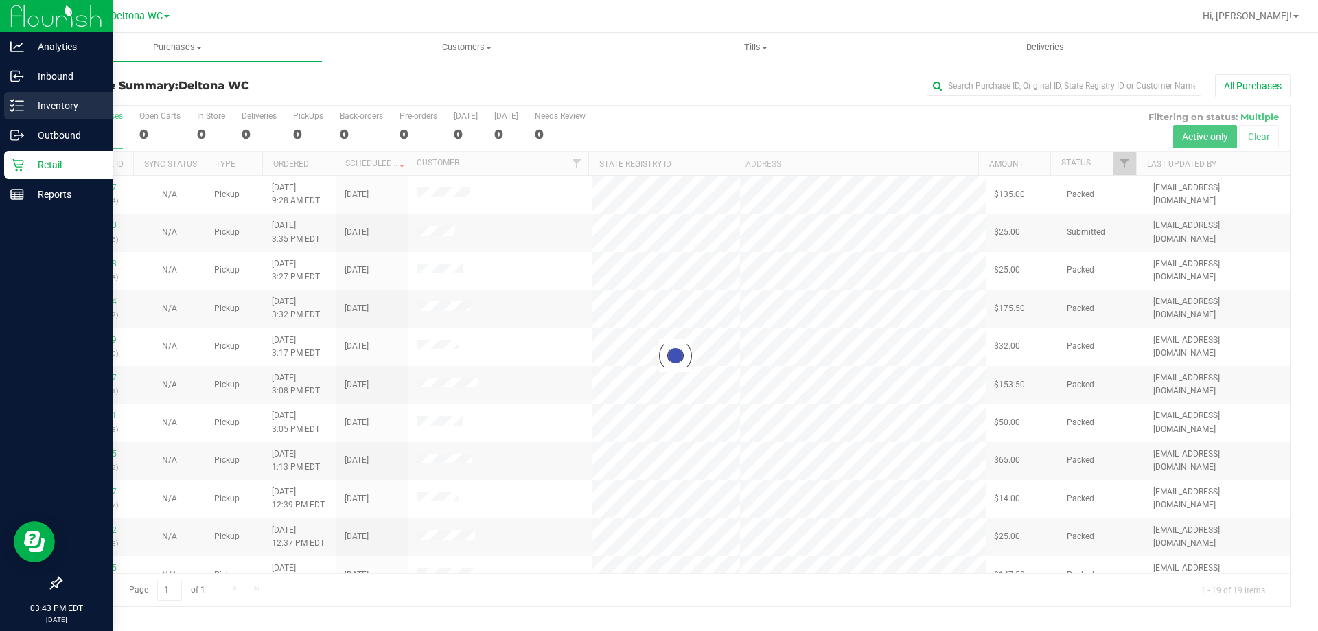
click at [29, 106] on p "Inventory" at bounding box center [65, 105] width 82 height 16
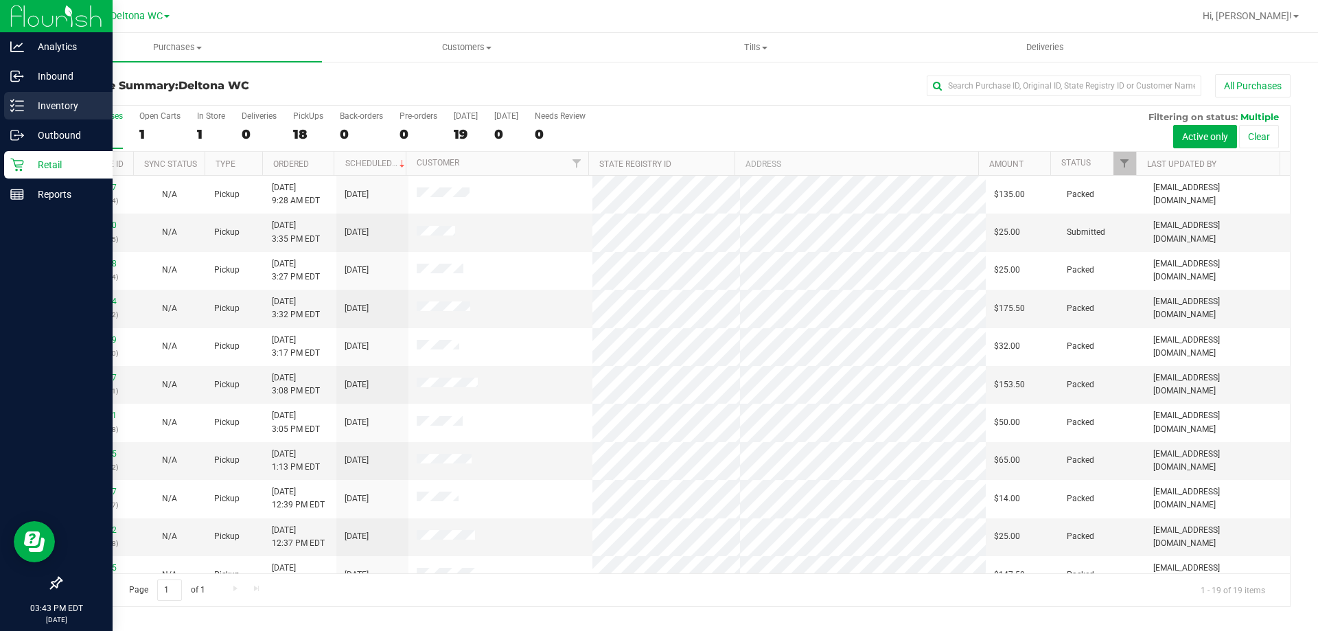
click at [31, 105] on p "Inventory" at bounding box center [65, 105] width 82 height 16
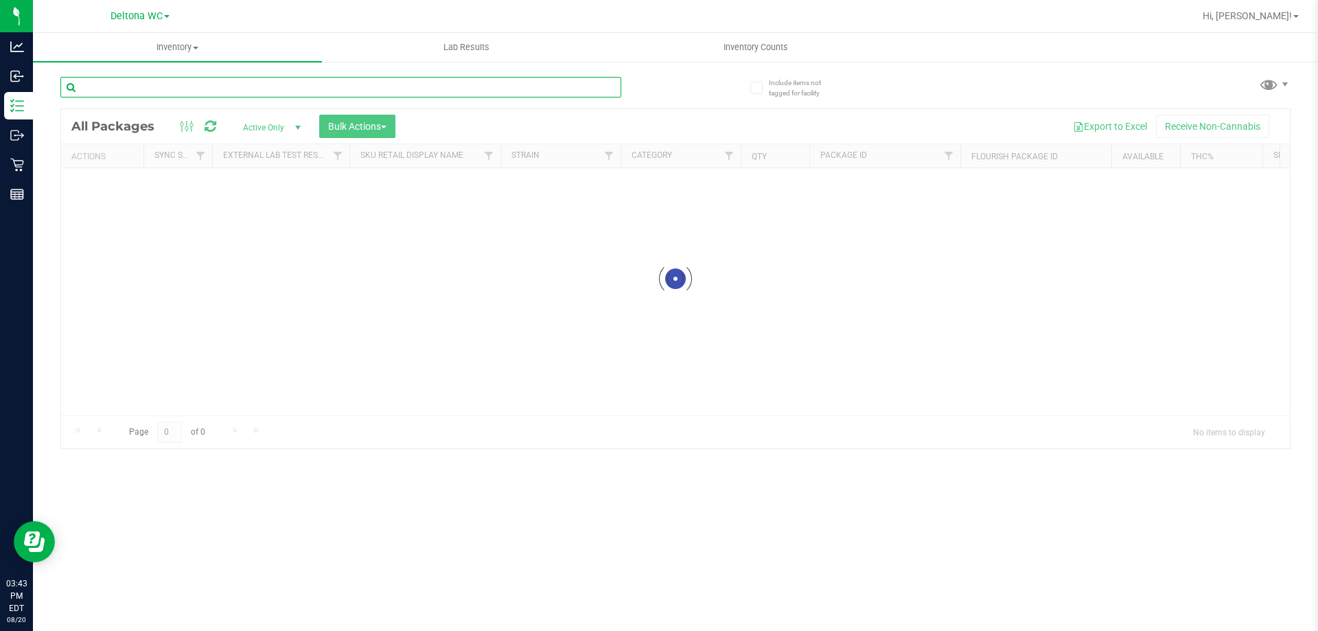
click at [141, 88] on input "text" at bounding box center [340, 87] width 561 height 21
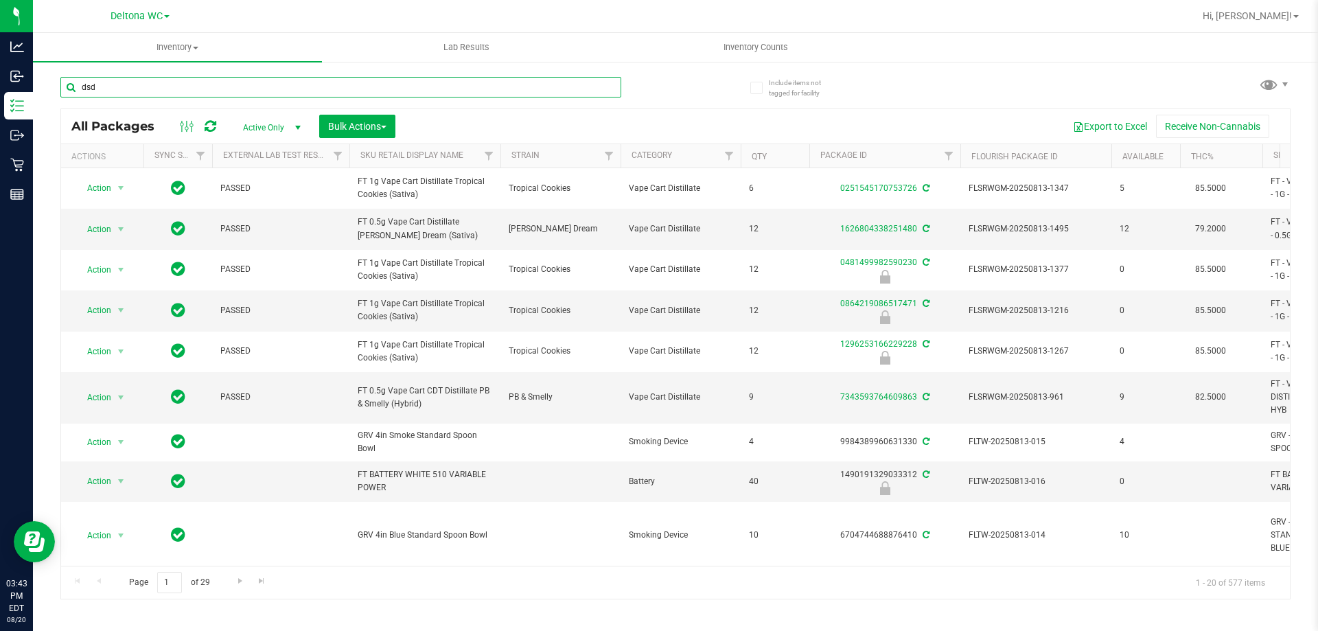
type input "dsd"
